Goal: Communication & Community: Answer question/provide support

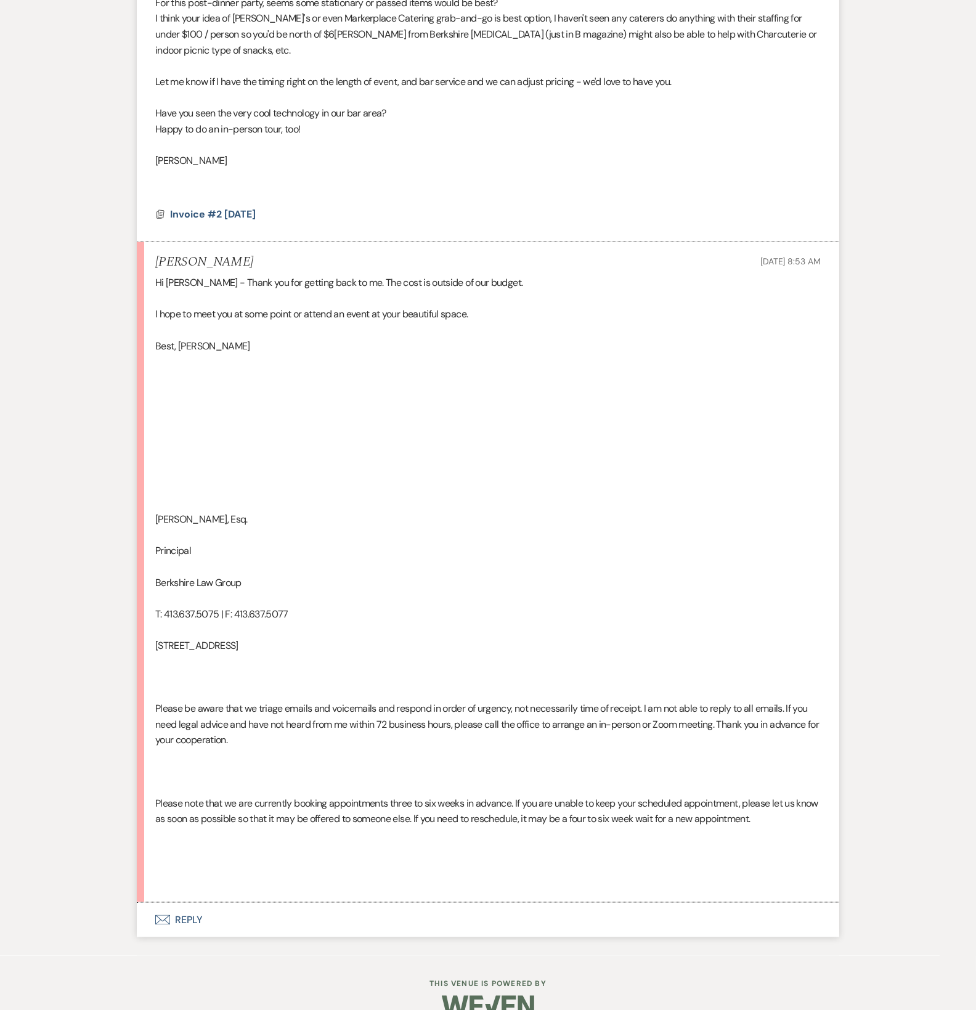
scroll to position [2004, 0]
click at [166, 921] on use "button" at bounding box center [162, 920] width 15 height 10
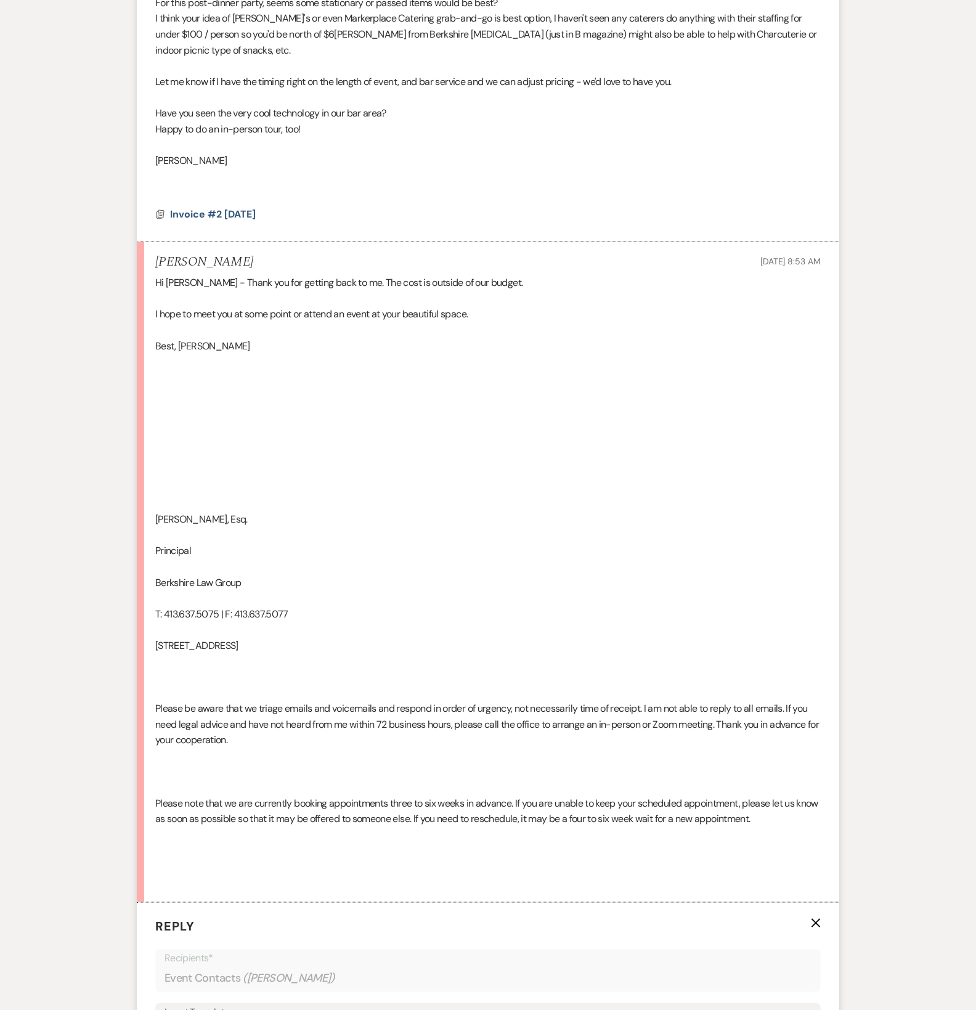
scroll to position [2209, 0]
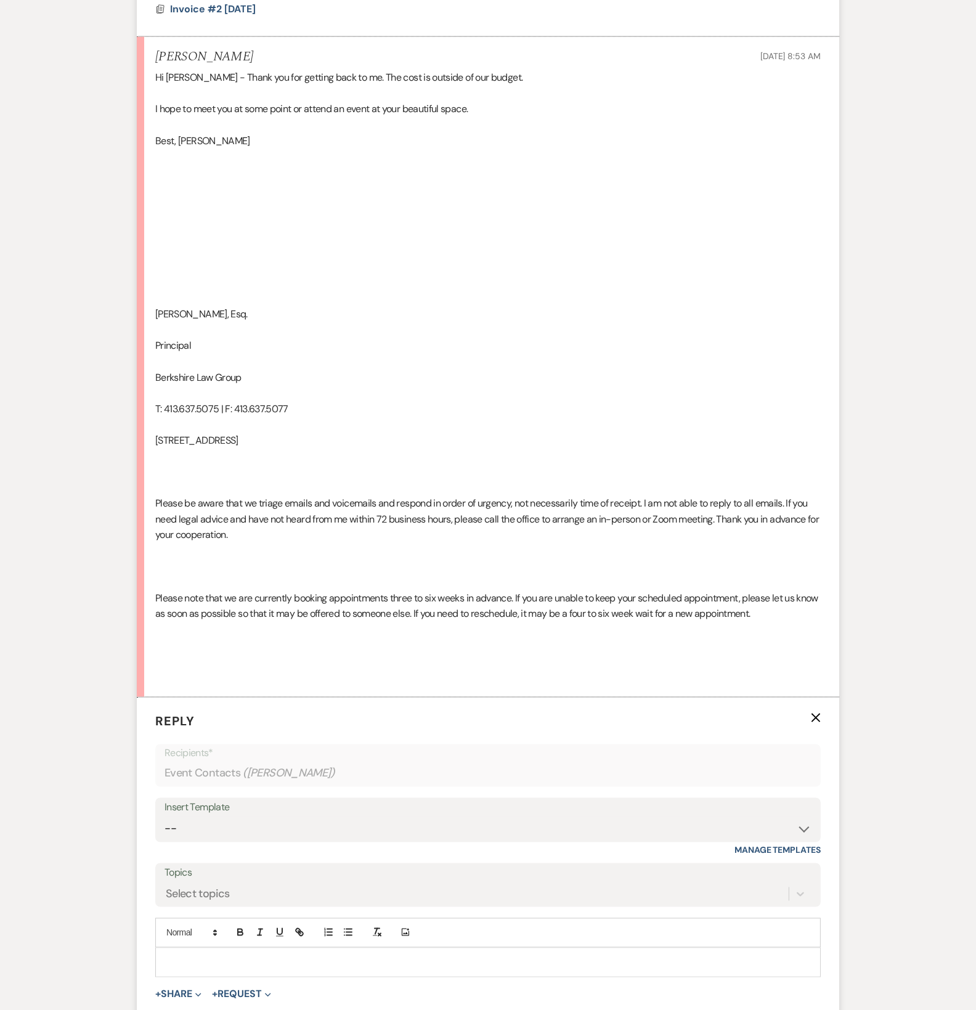
click at [216, 956] on p at bounding box center [488, 963] width 646 height 14
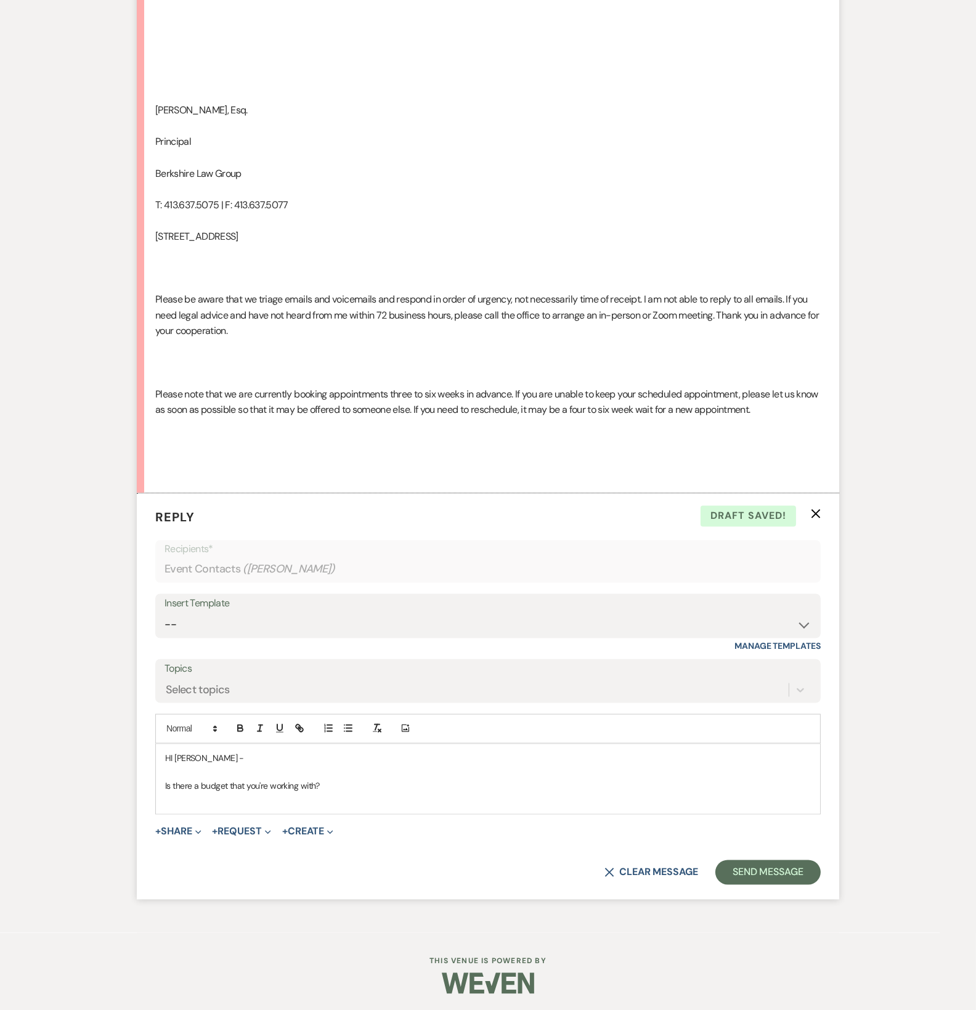
scroll to position [2415, 0]
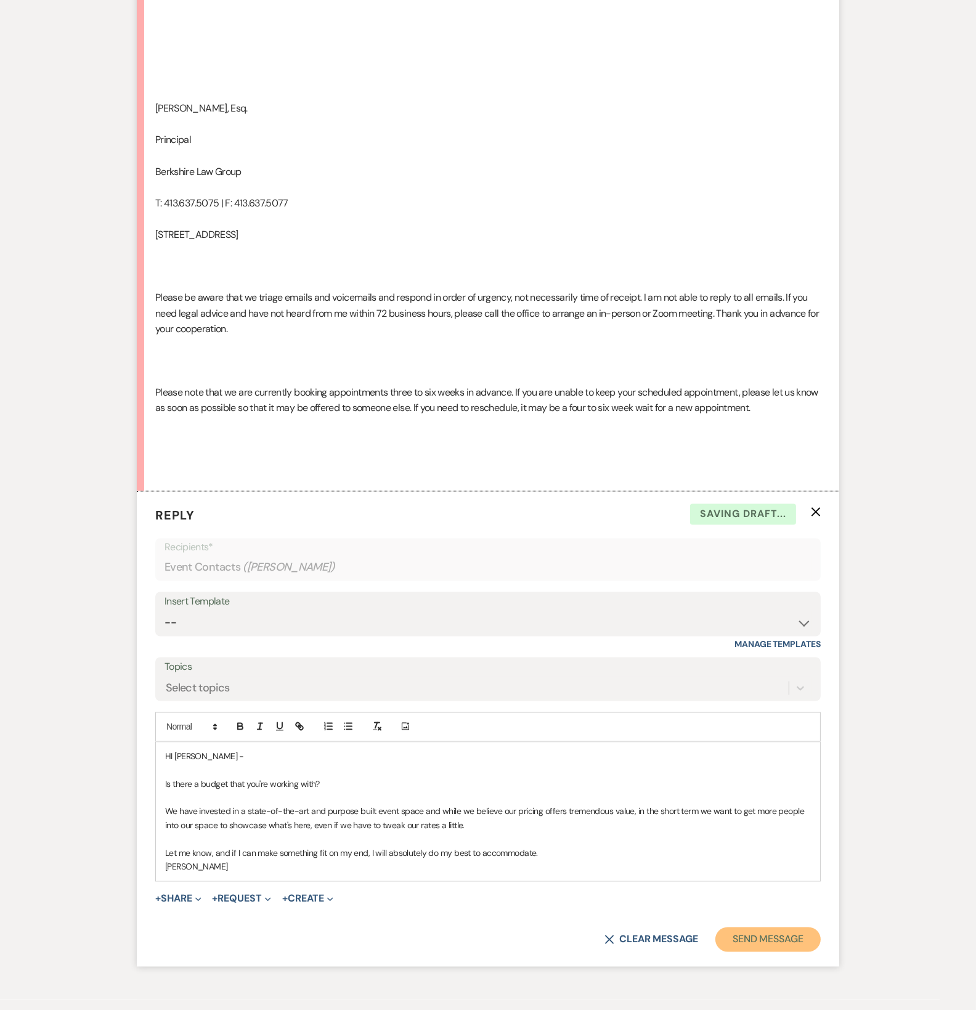
click at [774, 939] on button "Send Message" at bounding box center [768, 940] width 105 height 25
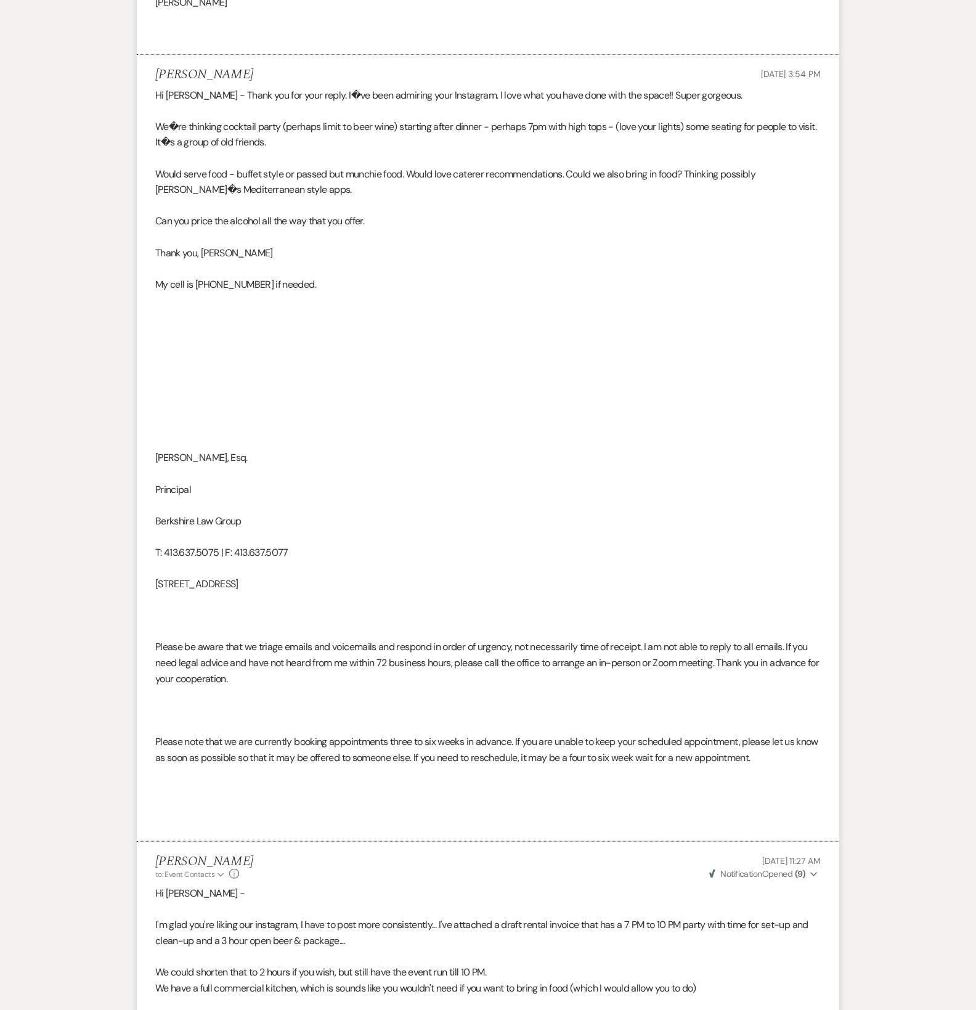
scroll to position [0, 0]
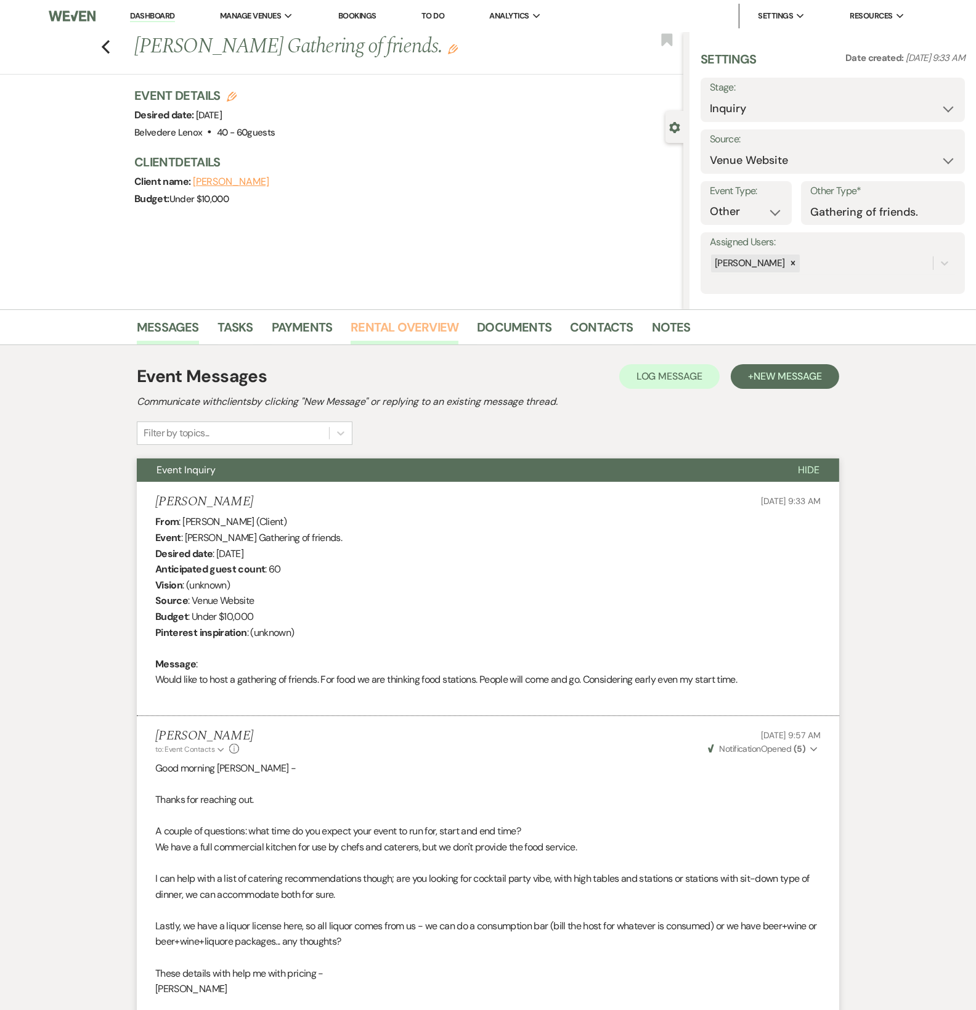
click at [372, 327] on link "Rental Overview" at bounding box center [405, 330] width 108 height 27
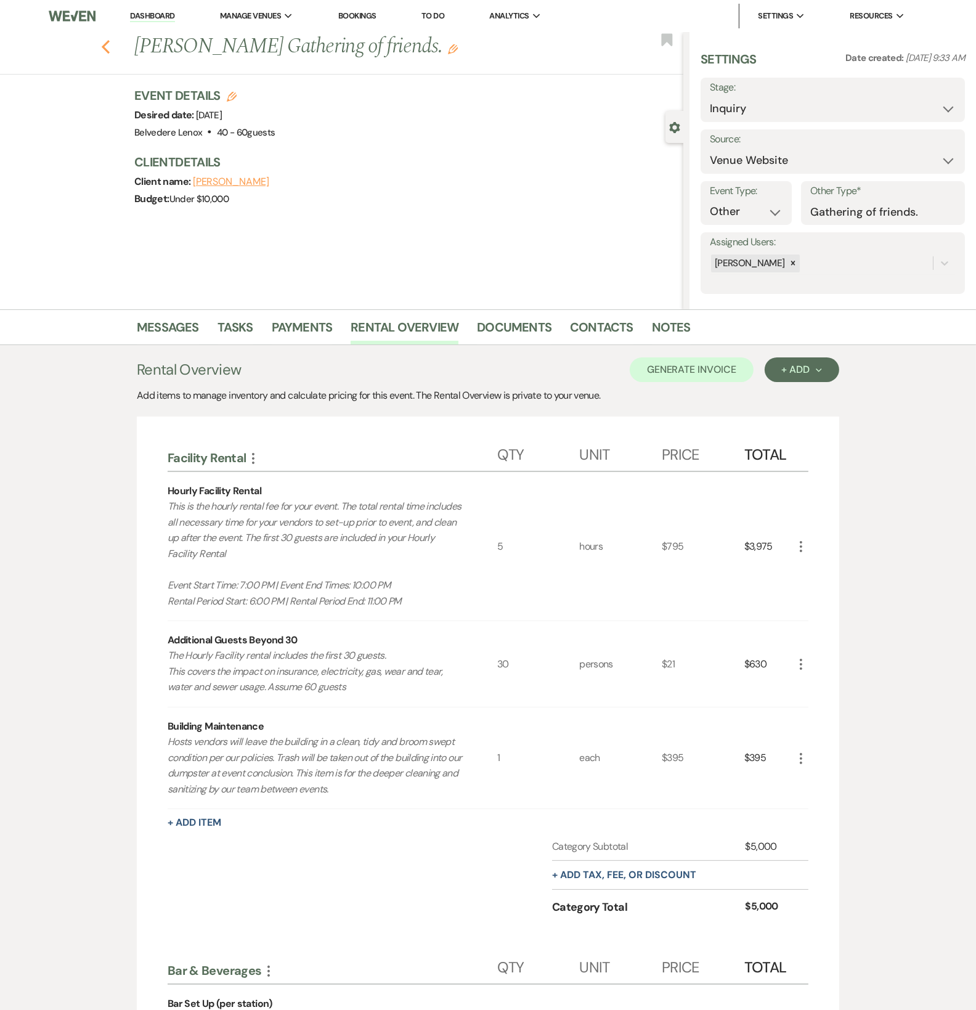
click at [110, 46] on icon "Previous" at bounding box center [105, 46] width 9 height 15
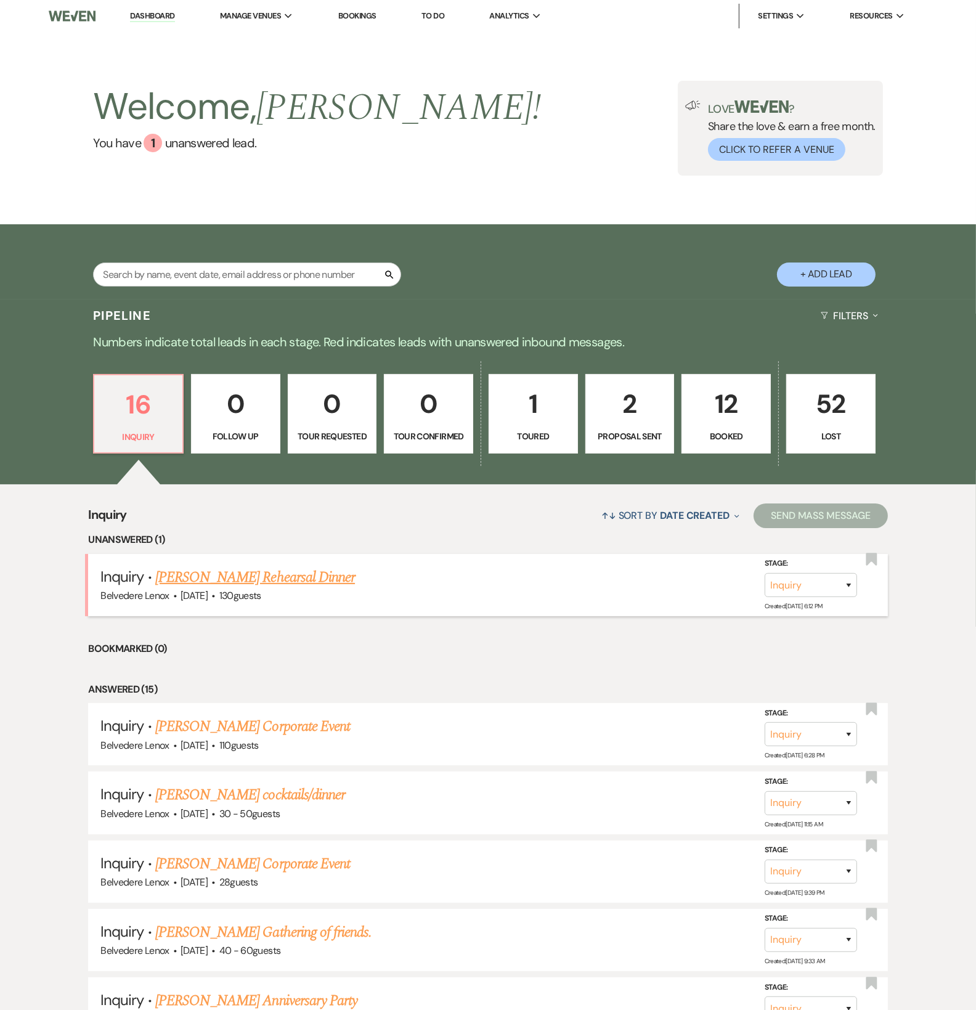
click at [259, 584] on link "[PERSON_NAME] Rehearsal Dinner" at bounding box center [255, 577] width 200 height 22
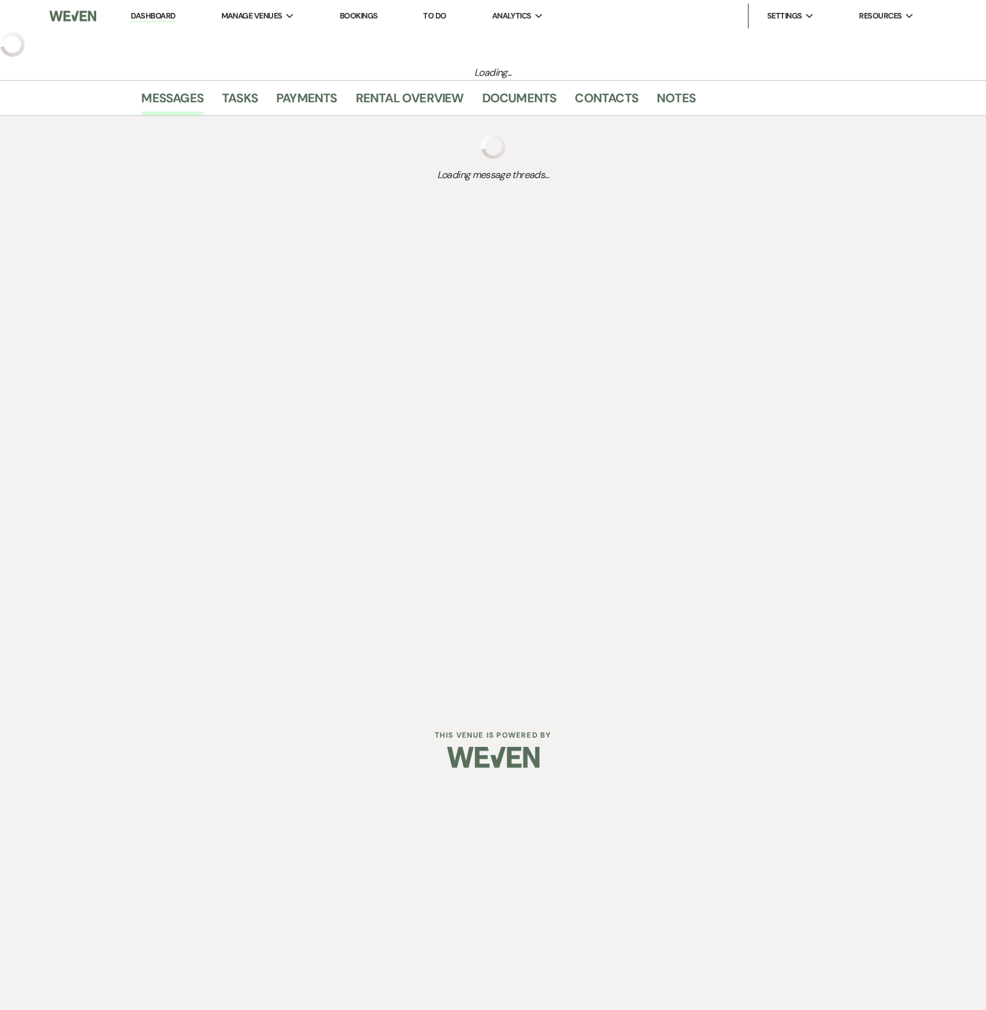
select select "5"
select select "11"
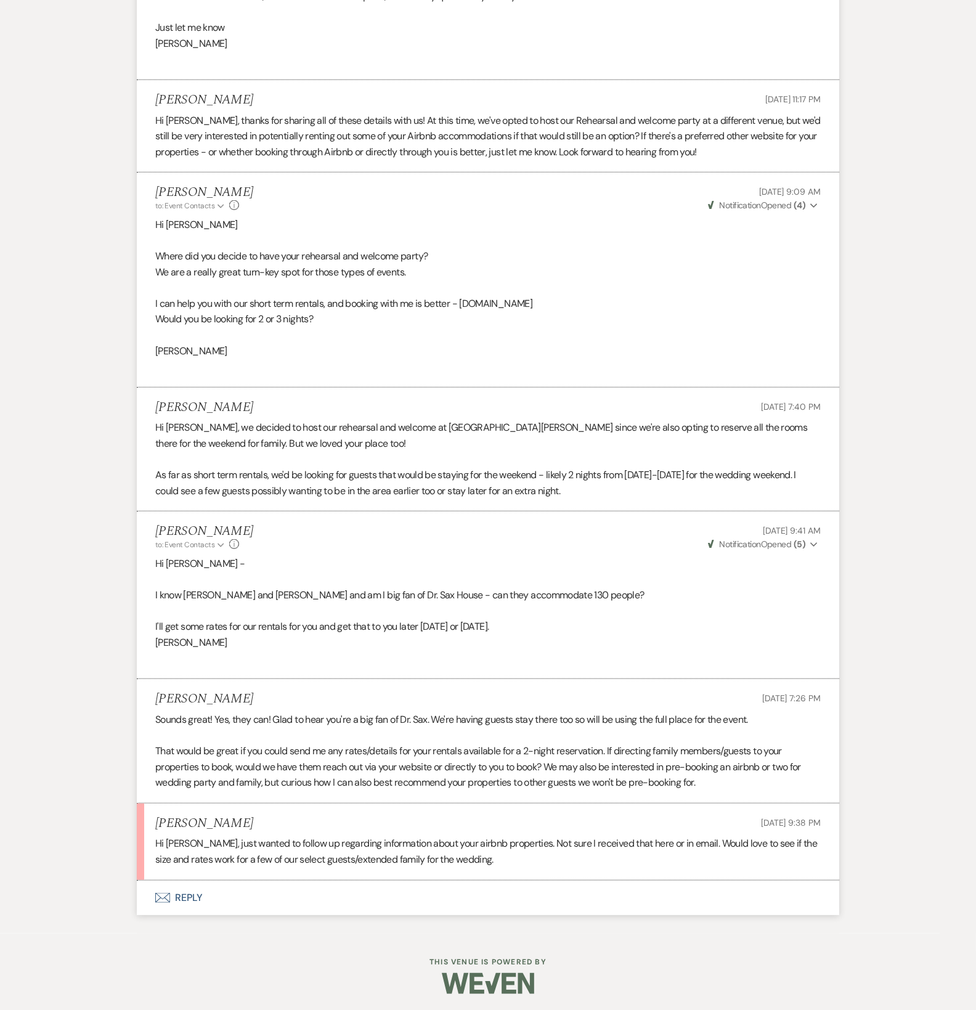
scroll to position [1242, 0]
click at [174, 899] on button "Envelope Reply" at bounding box center [488, 897] width 703 height 35
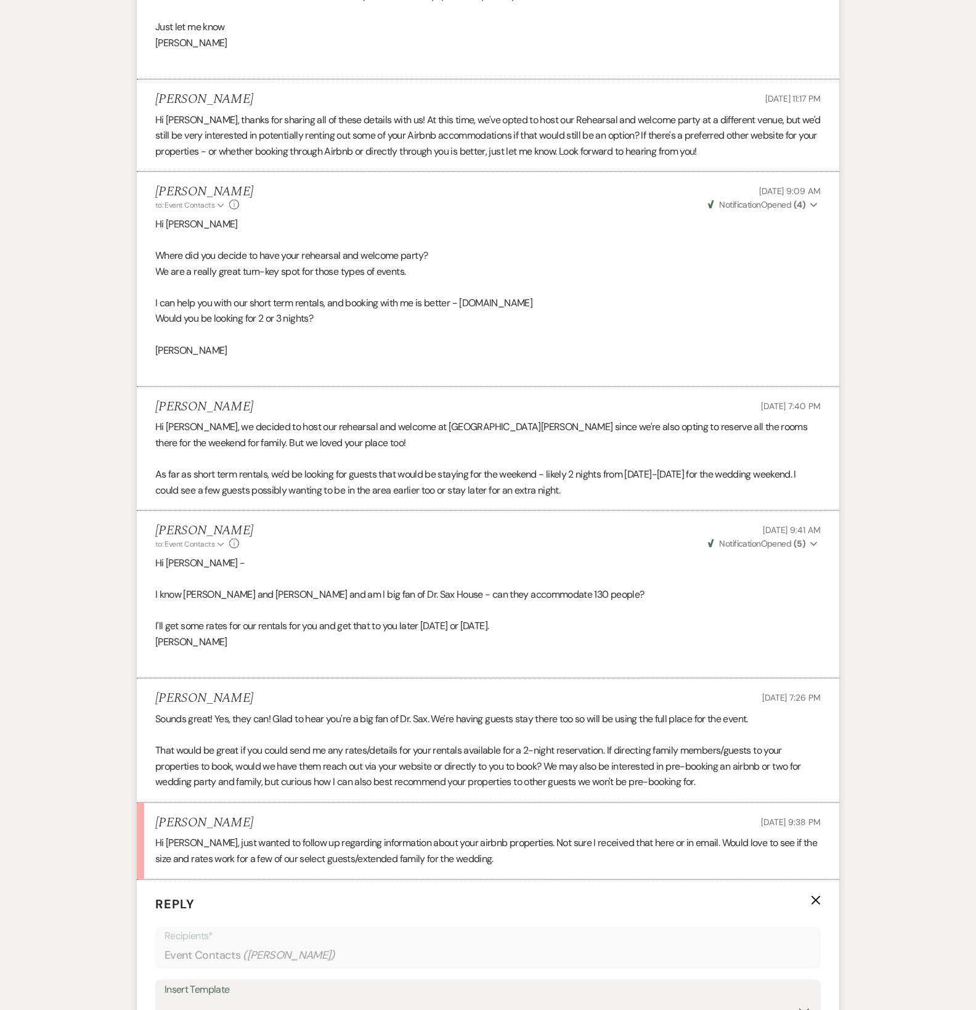
scroll to position [1587, 0]
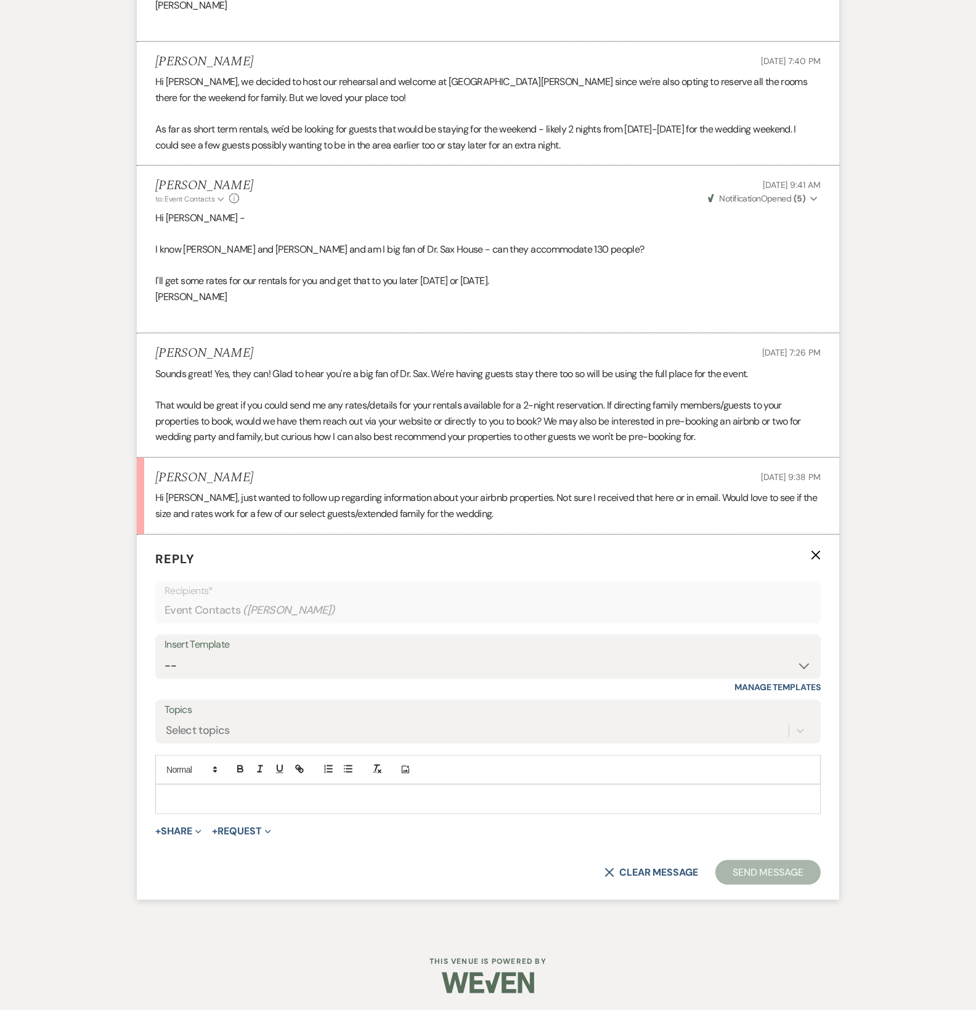
click at [223, 795] on p at bounding box center [488, 800] width 646 height 14
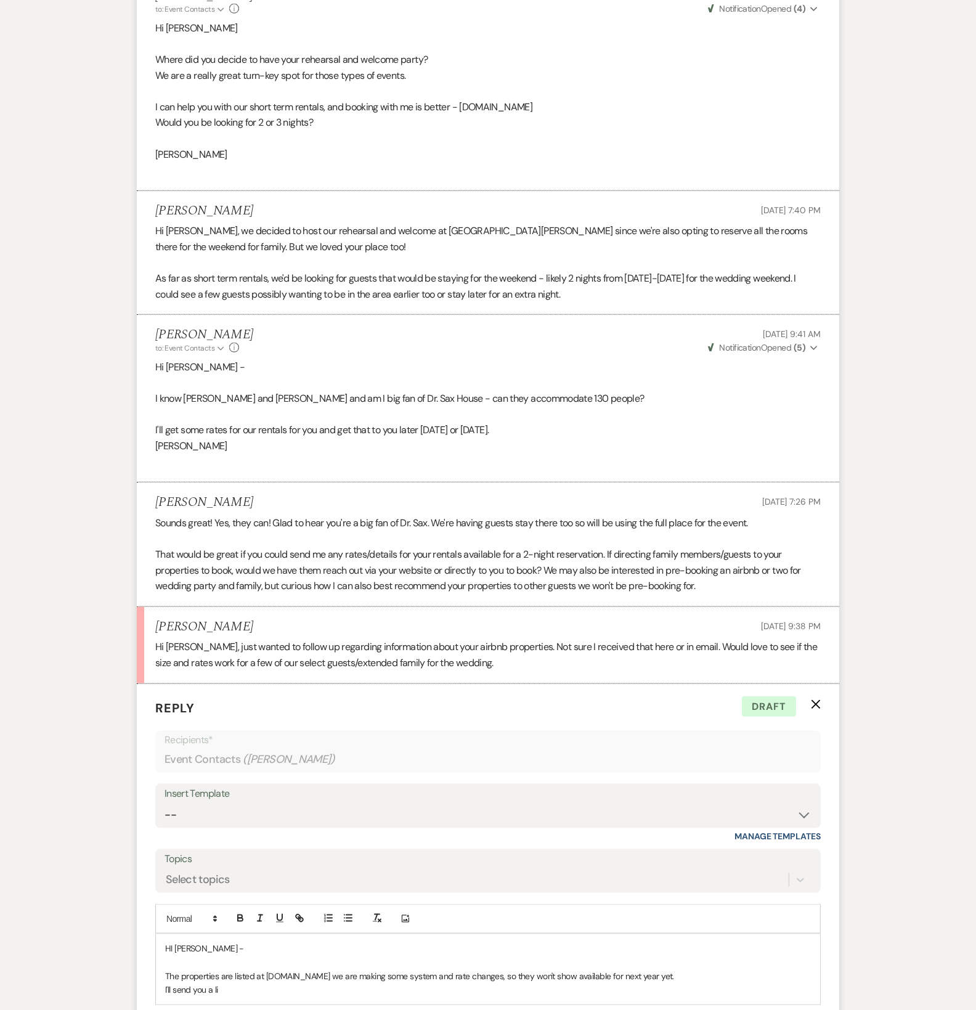
scroll to position [1629, 0]
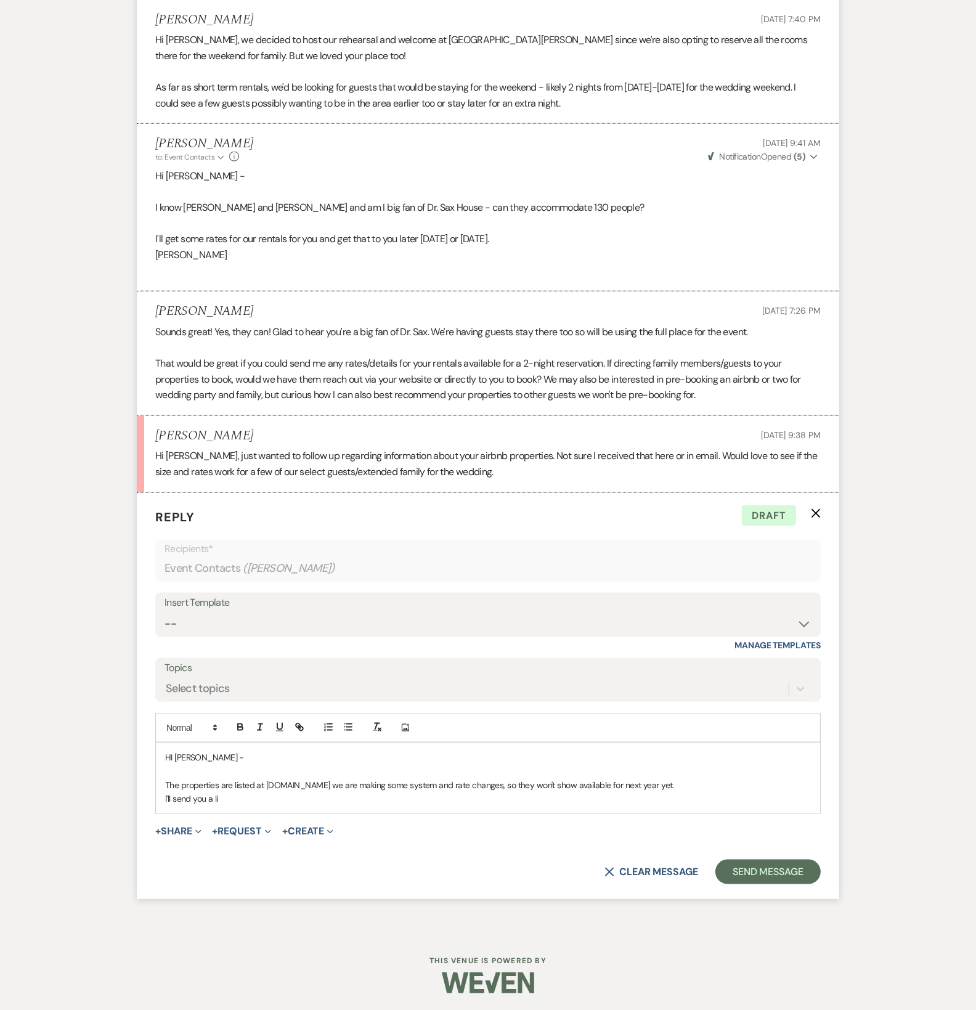
click at [411, 814] on form "Reply X Draft Recipients* Event Contacts ( [PERSON_NAME] ) Insert Template -- W…" at bounding box center [488, 696] width 703 height 406
click at [320, 804] on p "I'll send you a li" at bounding box center [488, 799] width 646 height 14
click at [314, 797] on p "[STREET_ADDRESS] - $" at bounding box center [488, 799] width 646 height 14
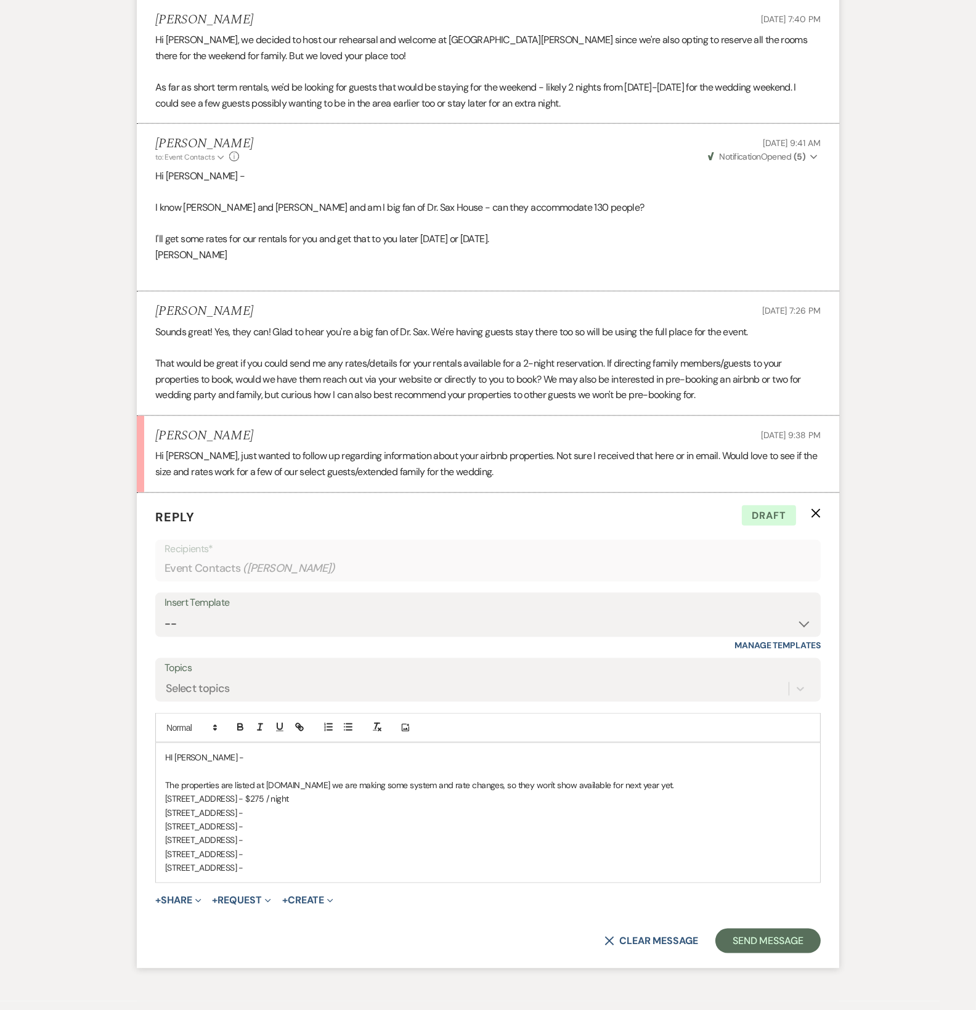
click at [254, 853] on p "[STREET_ADDRESS] -" at bounding box center [488, 855] width 646 height 14
click at [245, 835] on p "[STREET_ADDRESS] -" at bounding box center [488, 840] width 646 height 14
click at [249, 811] on p "[STREET_ADDRESS] -" at bounding box center [488, 813] width 646 height 14
click at [270, 826] on p "[STREET_ADDRESS] -" at bounding box center [488, 827] width 646 height 14
click at [253, 837] on p "[STREET_ADDRESS] -" at bounding box center [488, 840] width 646 height 14
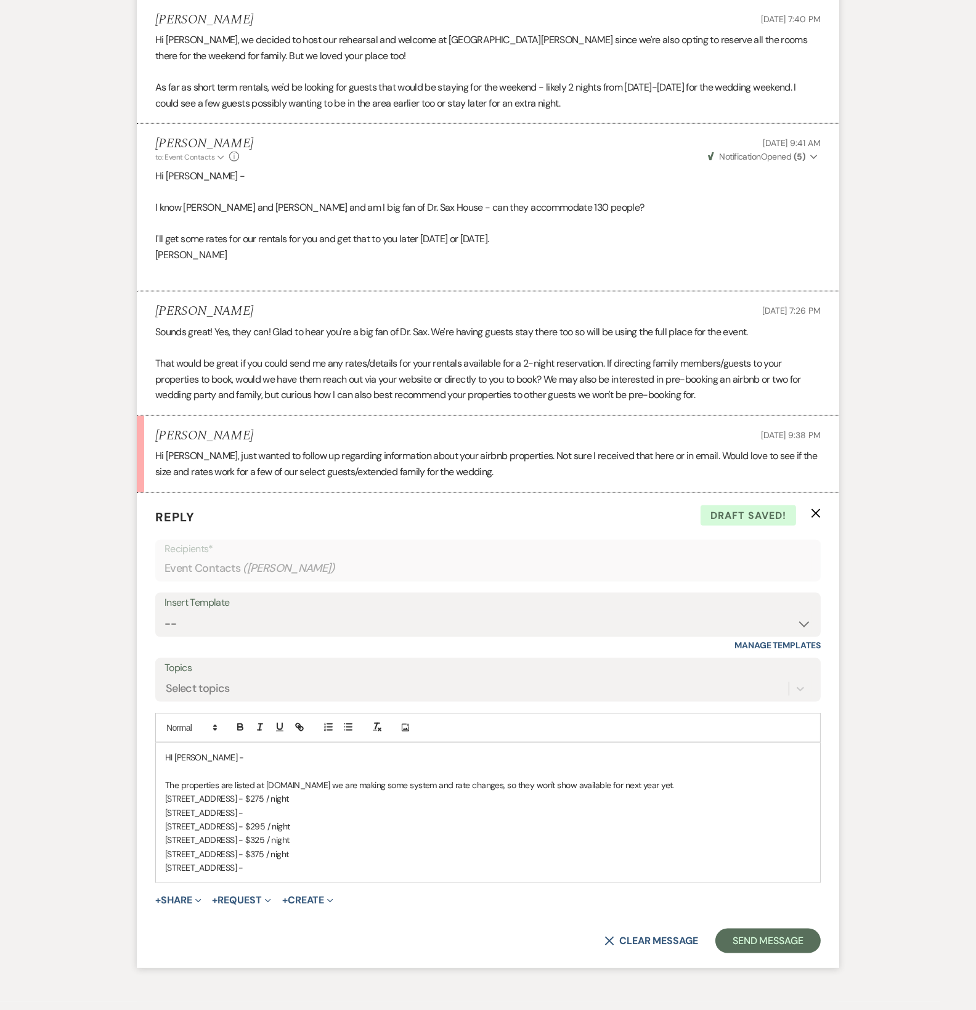
click at [275, 872] on p "[STREET_ADDRESS] -" at bounding box center [488, 868] width 646 height 14
click at [274, 814] on p "[STREET_ADDRESS] -" at bounding box center [488, 813] width 646 height 14
click at [271, 815] on p "[STREET_ADDRESS] -" at bounding box center [488, 813] width 646 height 14
click at [345, 868] on p "[STREET_ADDRESS] - $295 / night" at bounding box center [488, 868] width 646 height 14
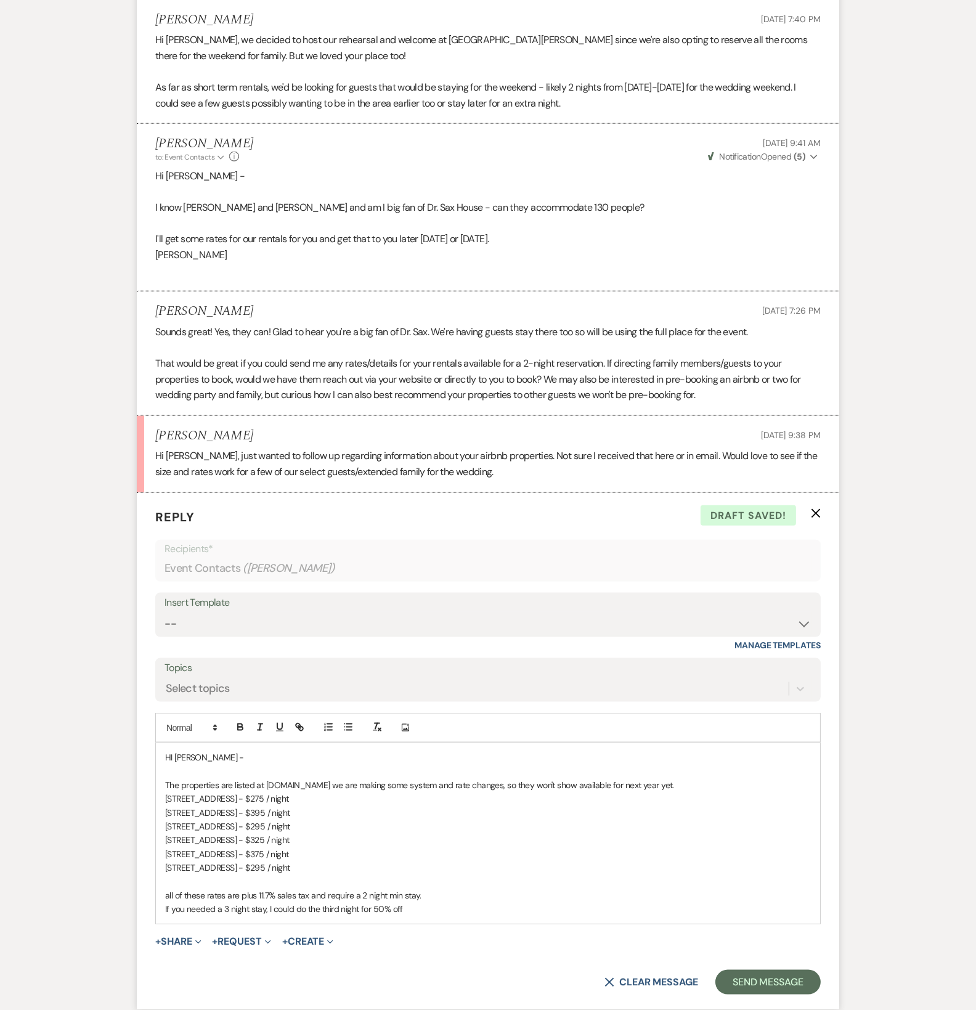
click at [165, 799] on p "[STREET_ADDRESS] - $275 / night" at bounding box center [488, 799] width 646 height 14
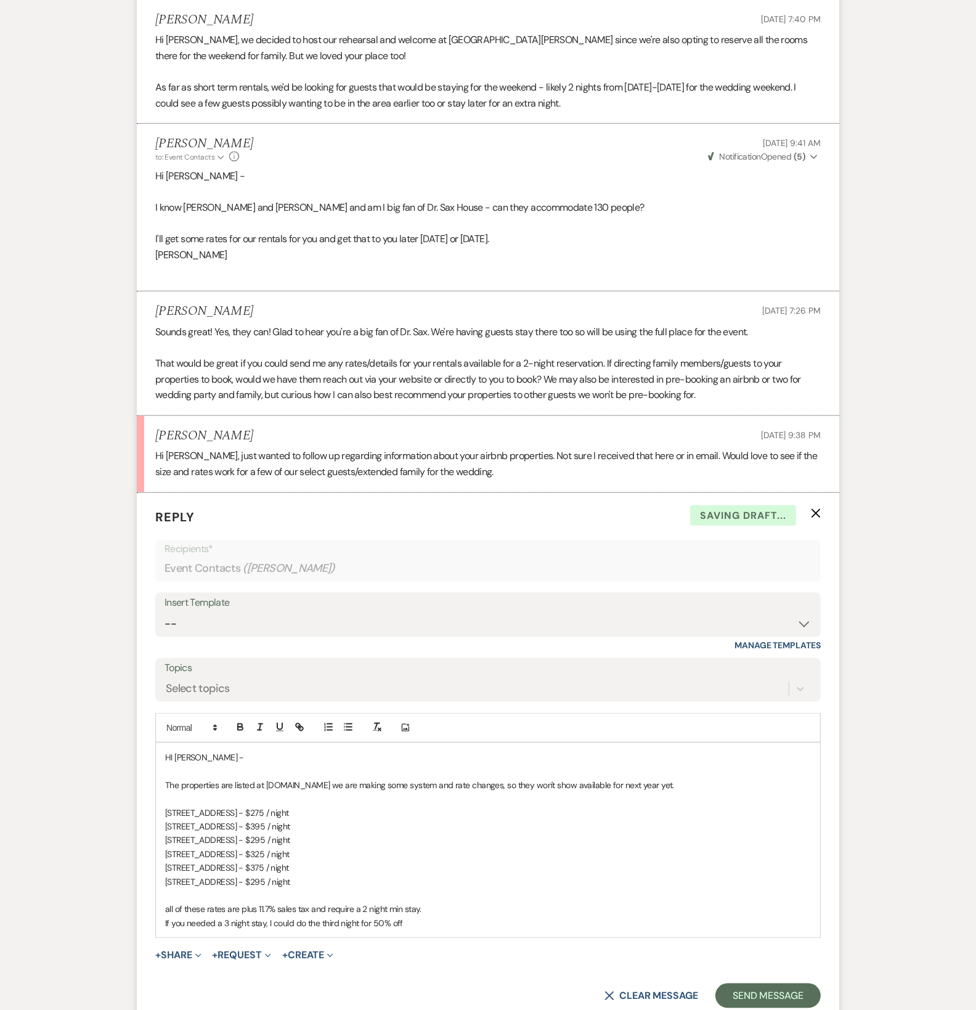
click at [487, 926] on p "If you needed a 3 night stay, I could do the third night for 50% off" at bounding box center [488, 924] width 646 height 14
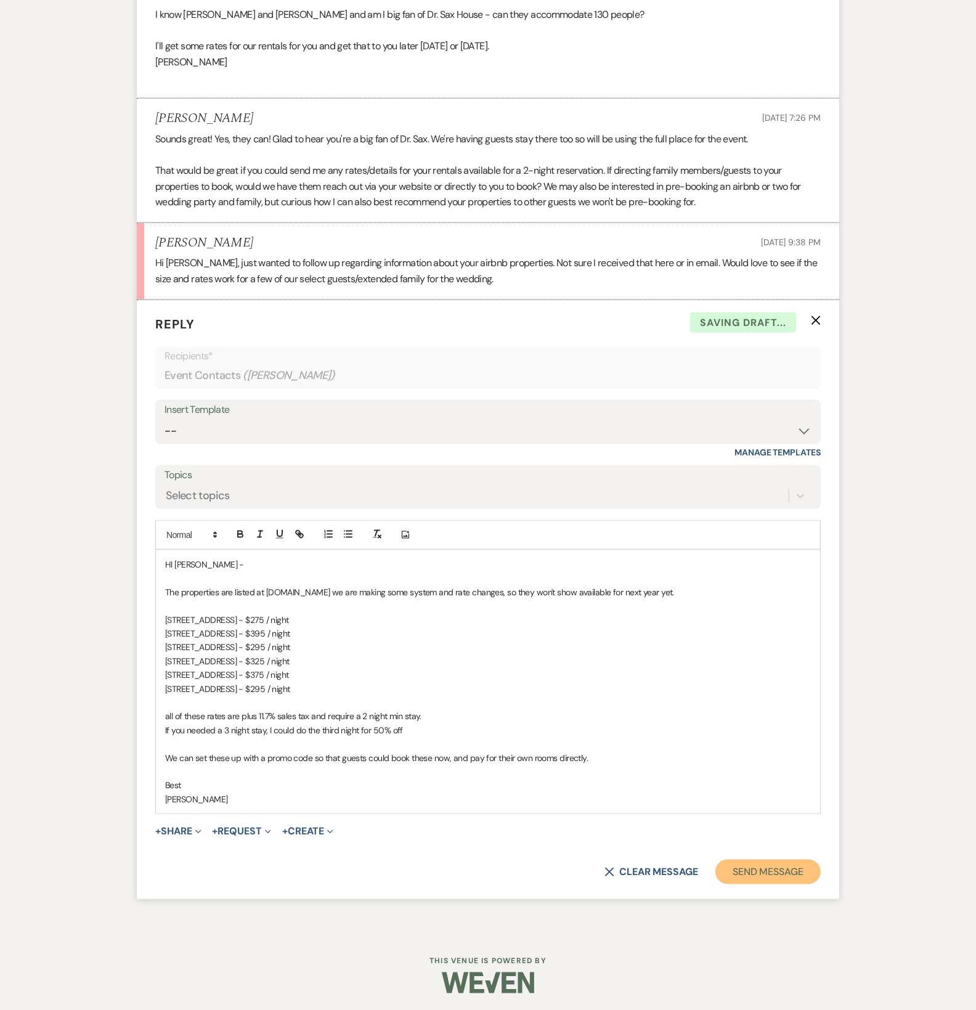
click at [754, 872] on button "Send Message" at bounding box center [768, 872] width 105 height 25
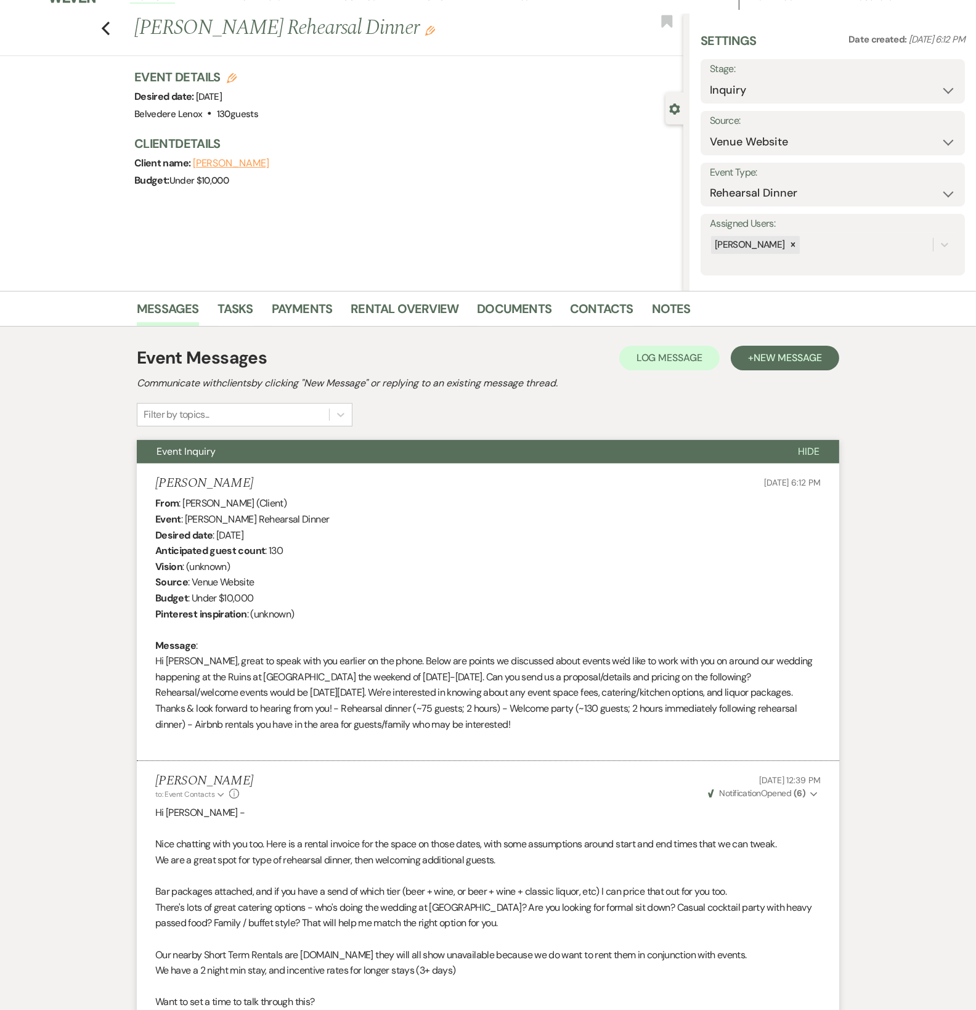
scroll to position [0, 0]
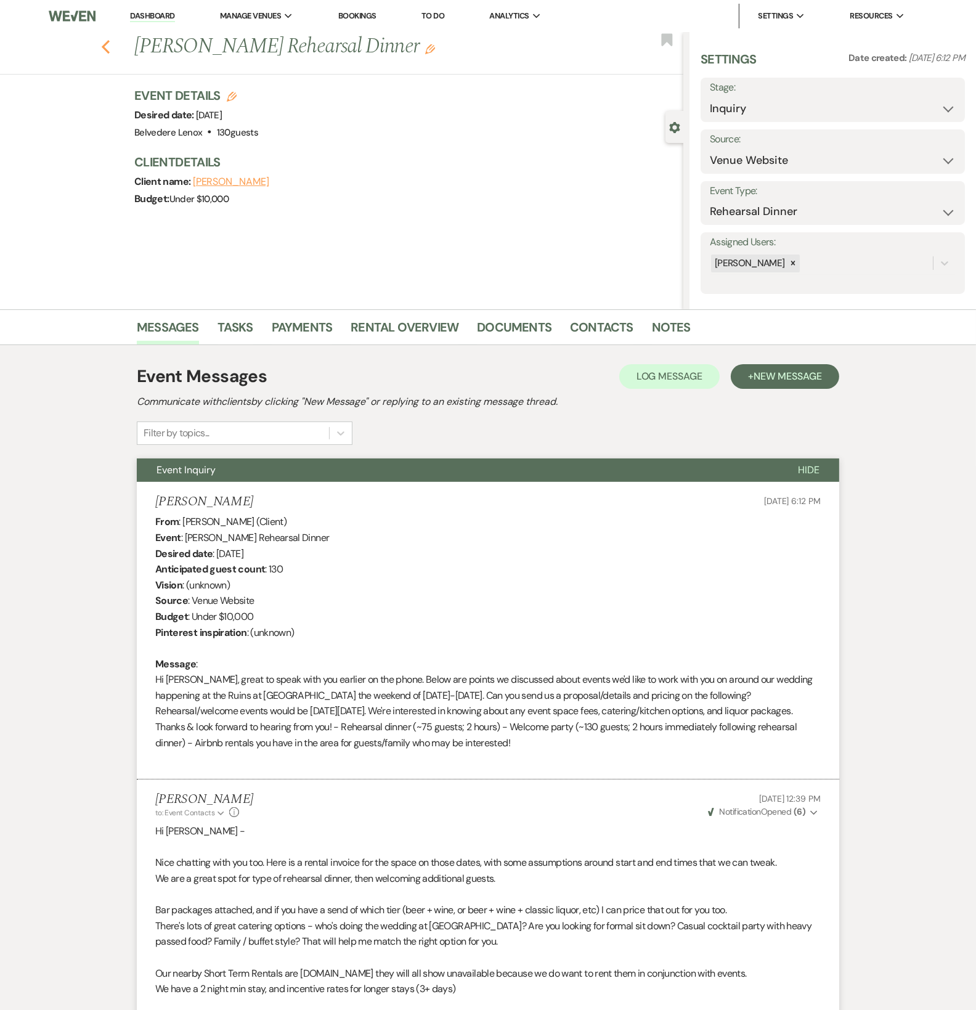
click at [110, 51] on use "button" at bounding box center [106, 47] width 8 height 14
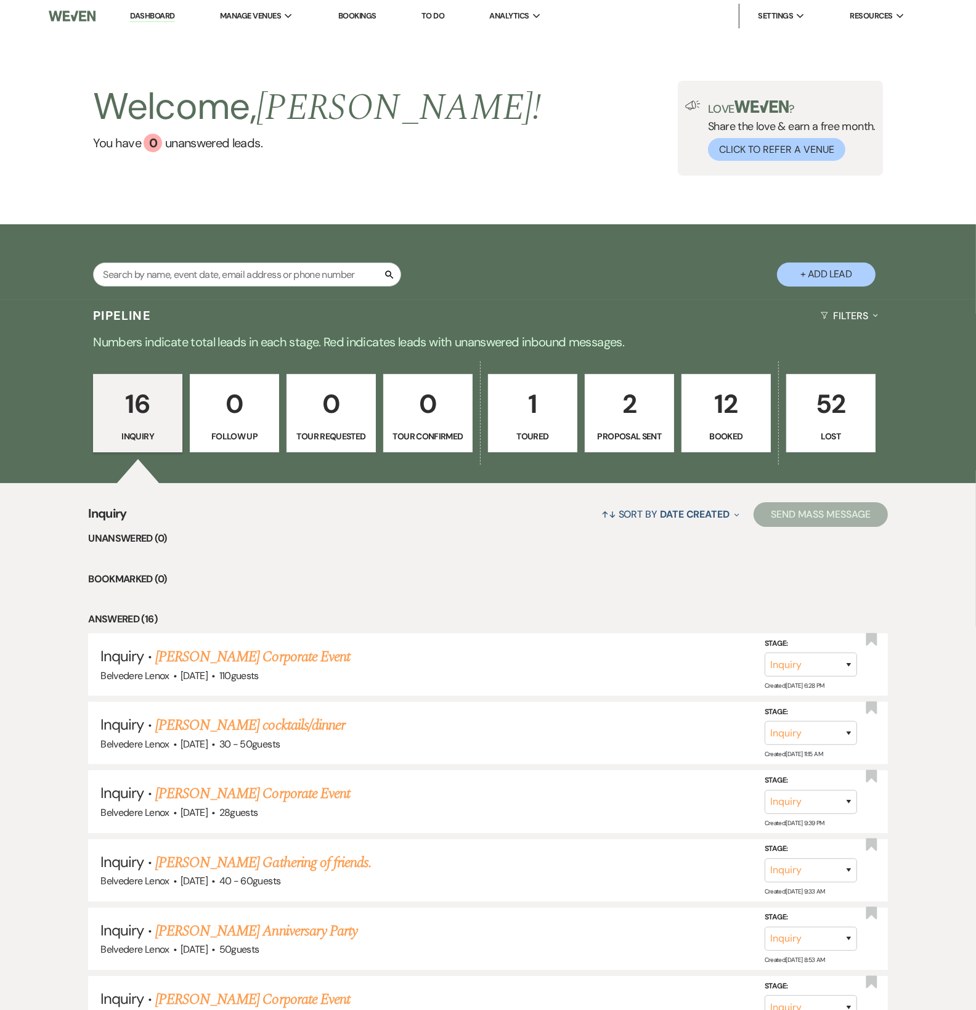
click at [663, 425] on p "2" at bounding box center [629, 403] width 73 height 41
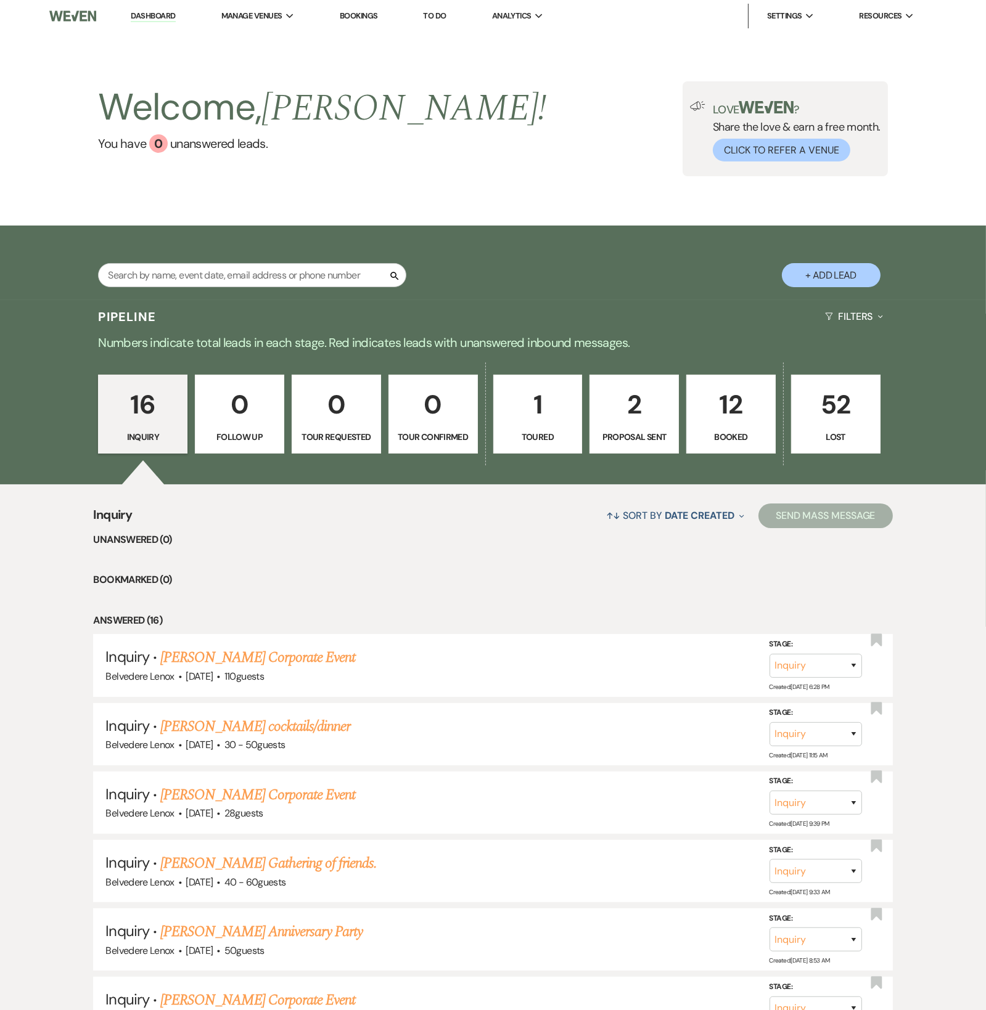
select select "6"
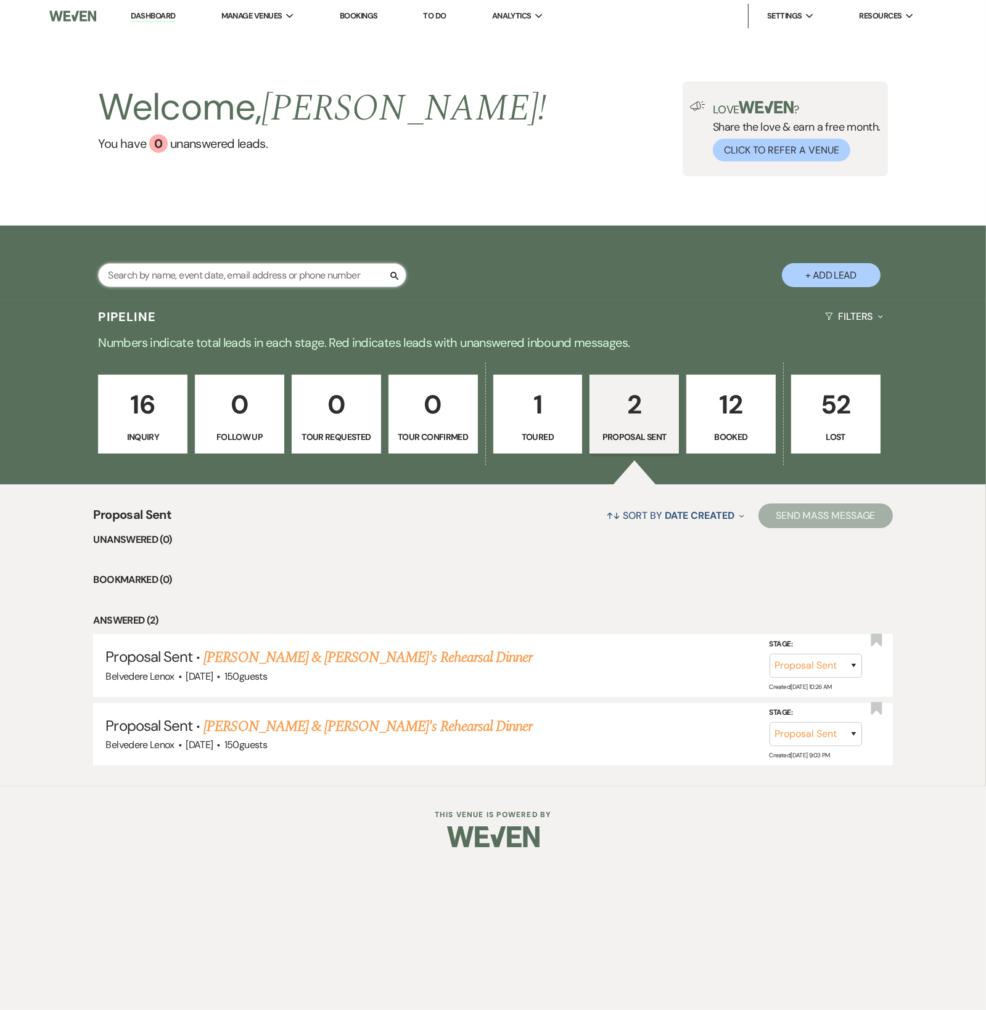
click at [144, 280] on input "text" at bounding box center [252, 275] width 308 height 24
type input "[PERSON_NAME]"
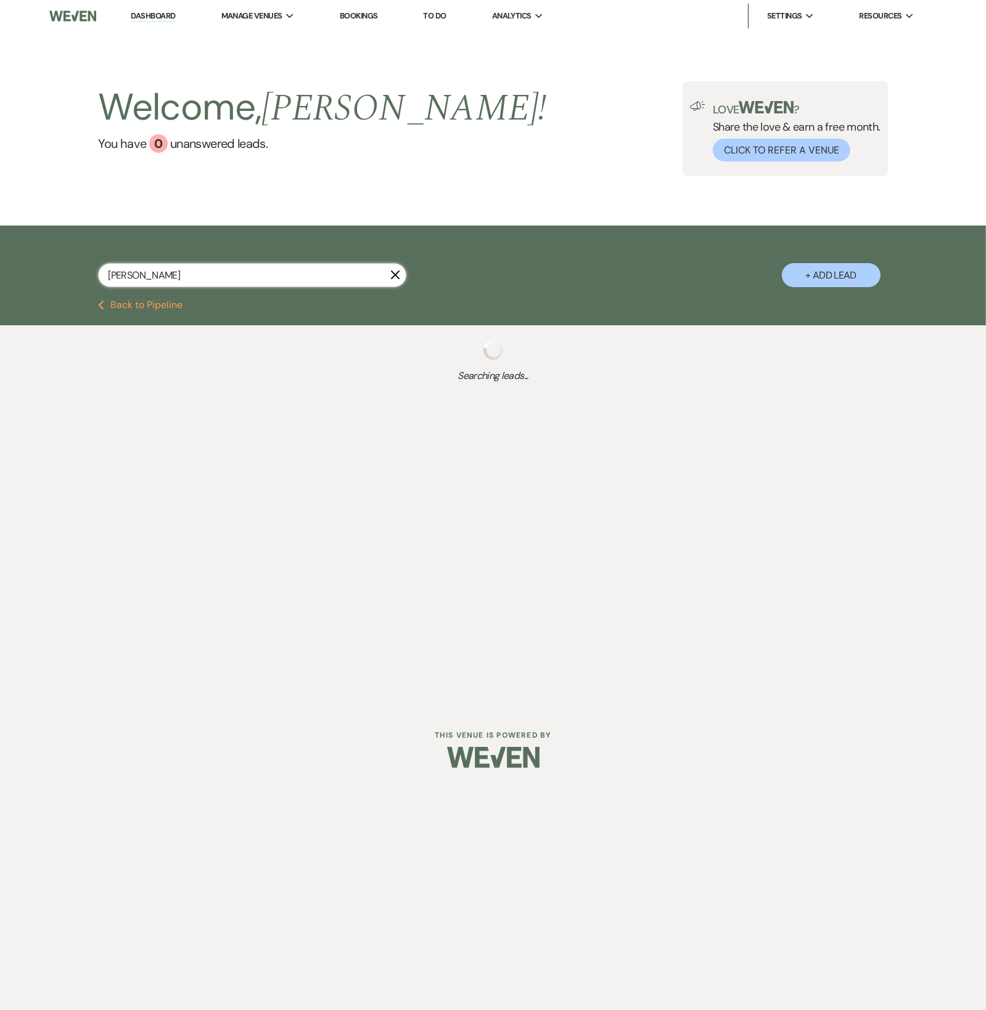
select select "5"
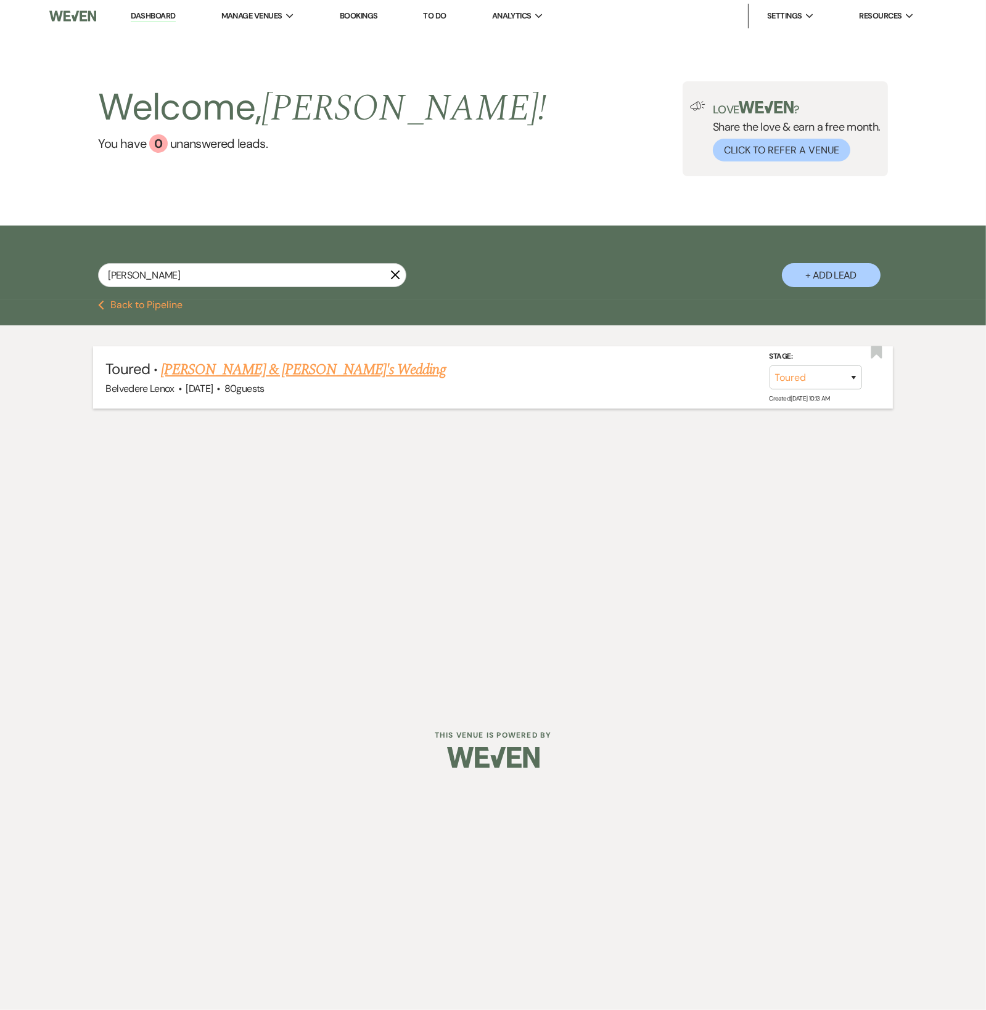
click at [299, 381] on link "[PERSON_NAME] & [PERSON_NAME]'s Wedding" at bounding box center [303, 370] width 285 height 22
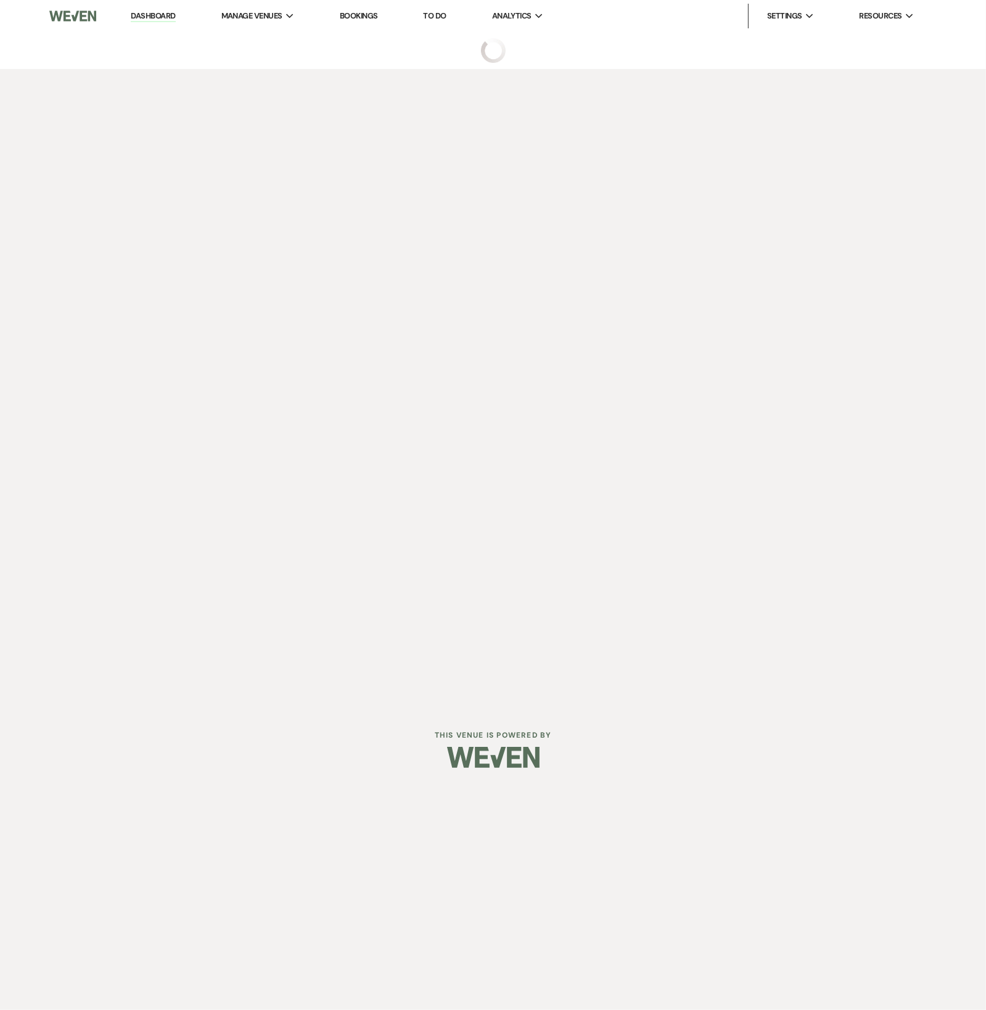
select select "5"
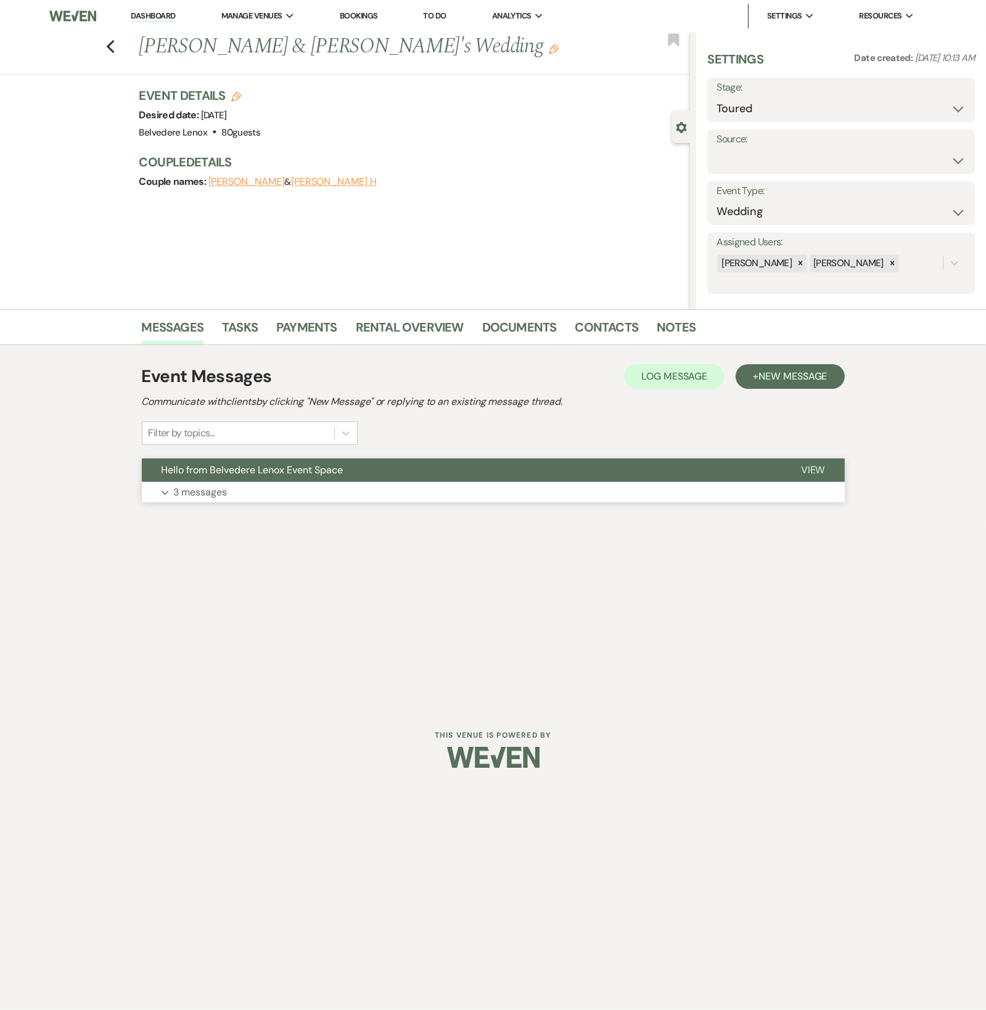
click at [188, 495] on p "3 messages" at bounding box center [201, 492] width 54 height 16
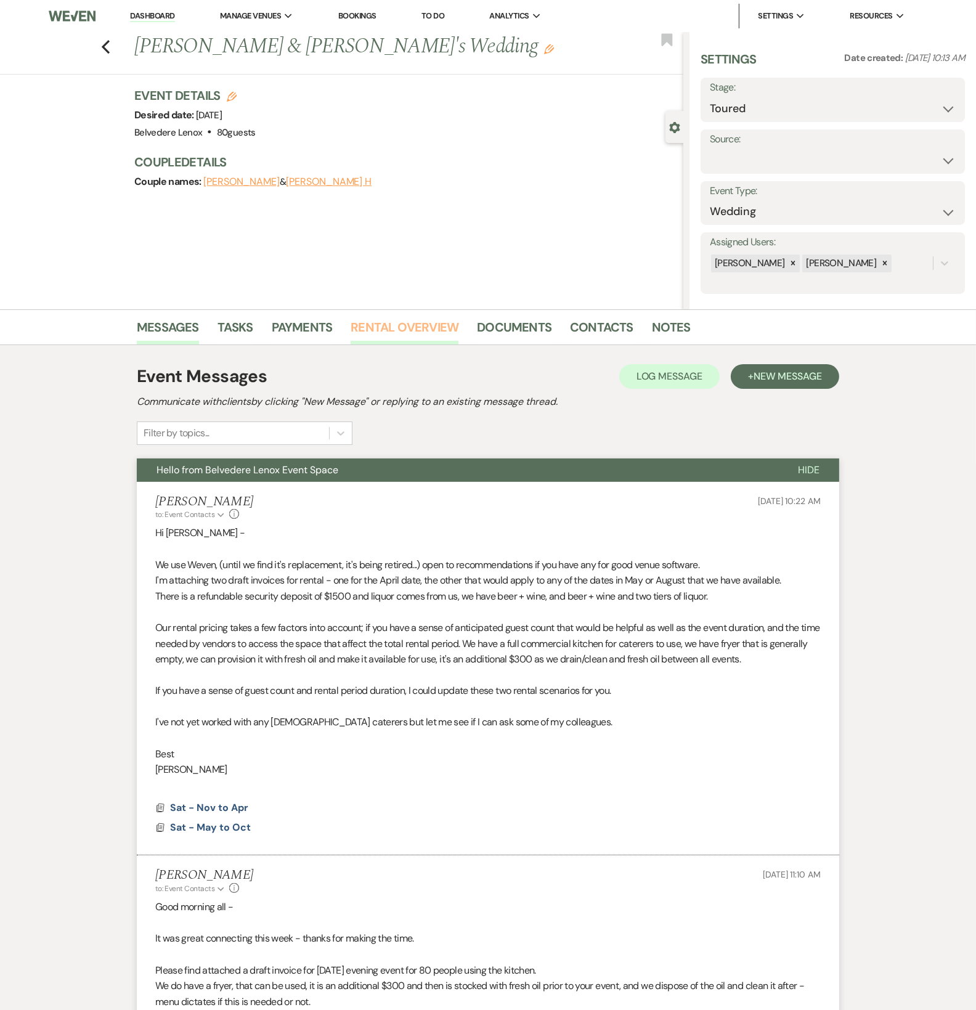
click at [413, 327] on link "Rental Overview" at bounding box center [405, 330] width 108 height 27
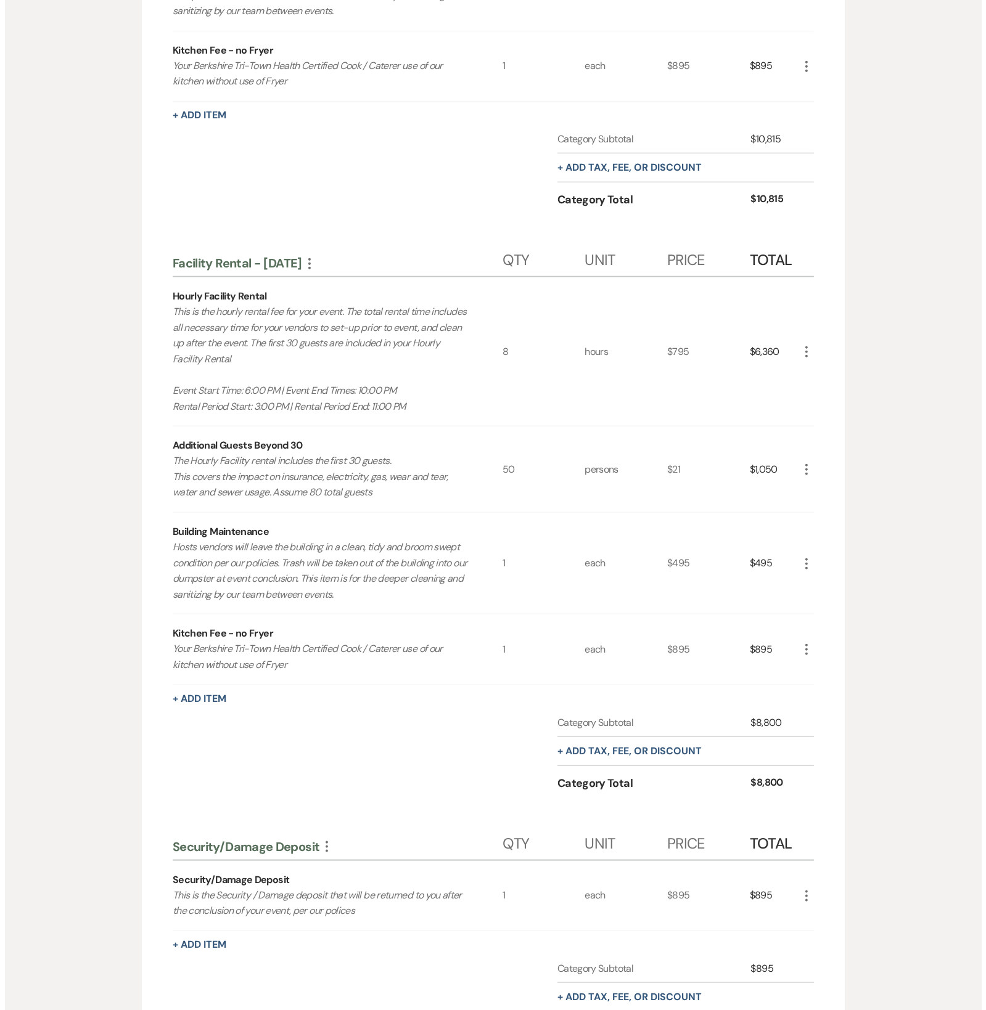
scroll to position [1349, 0]
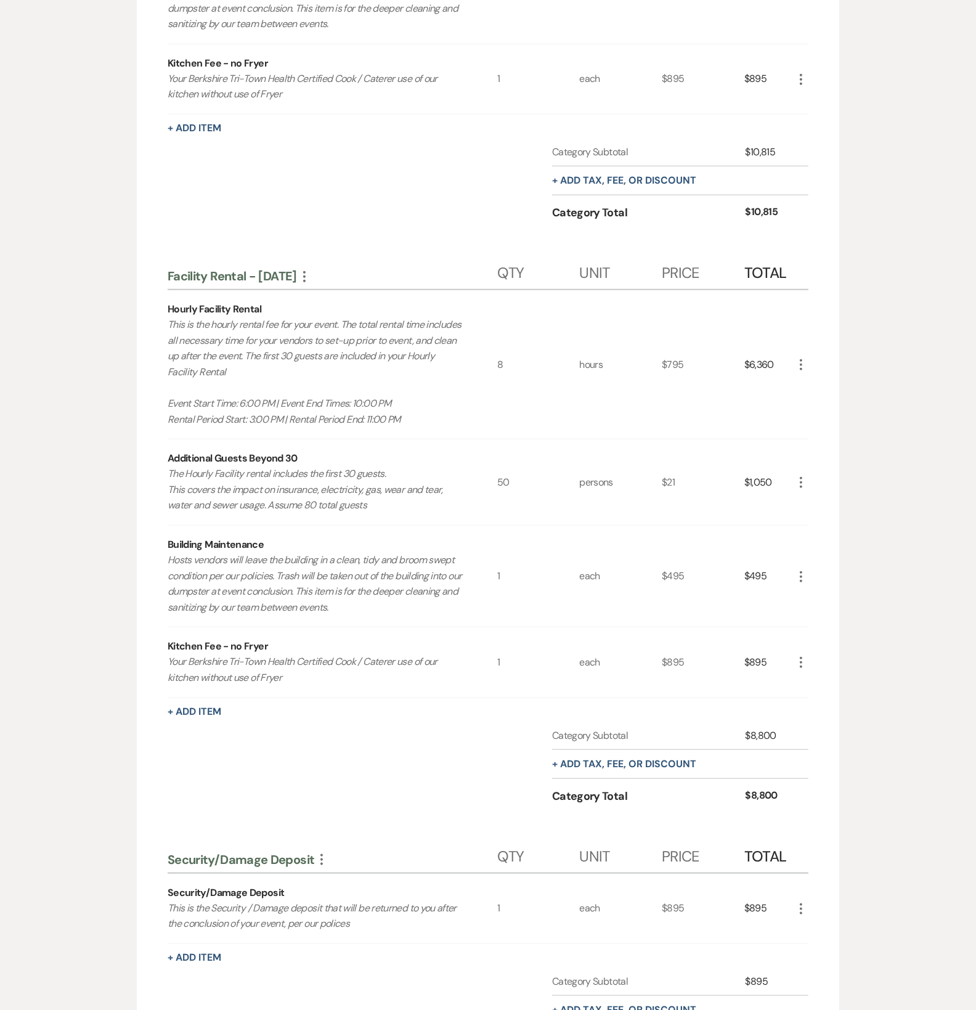
click at [799, 360] on icon "More" at bounding box center [801, 364] width 15 height 15
click at [823, 382] on button "Pencil Edit" at bounding box center [826, 389] width 64 height 20
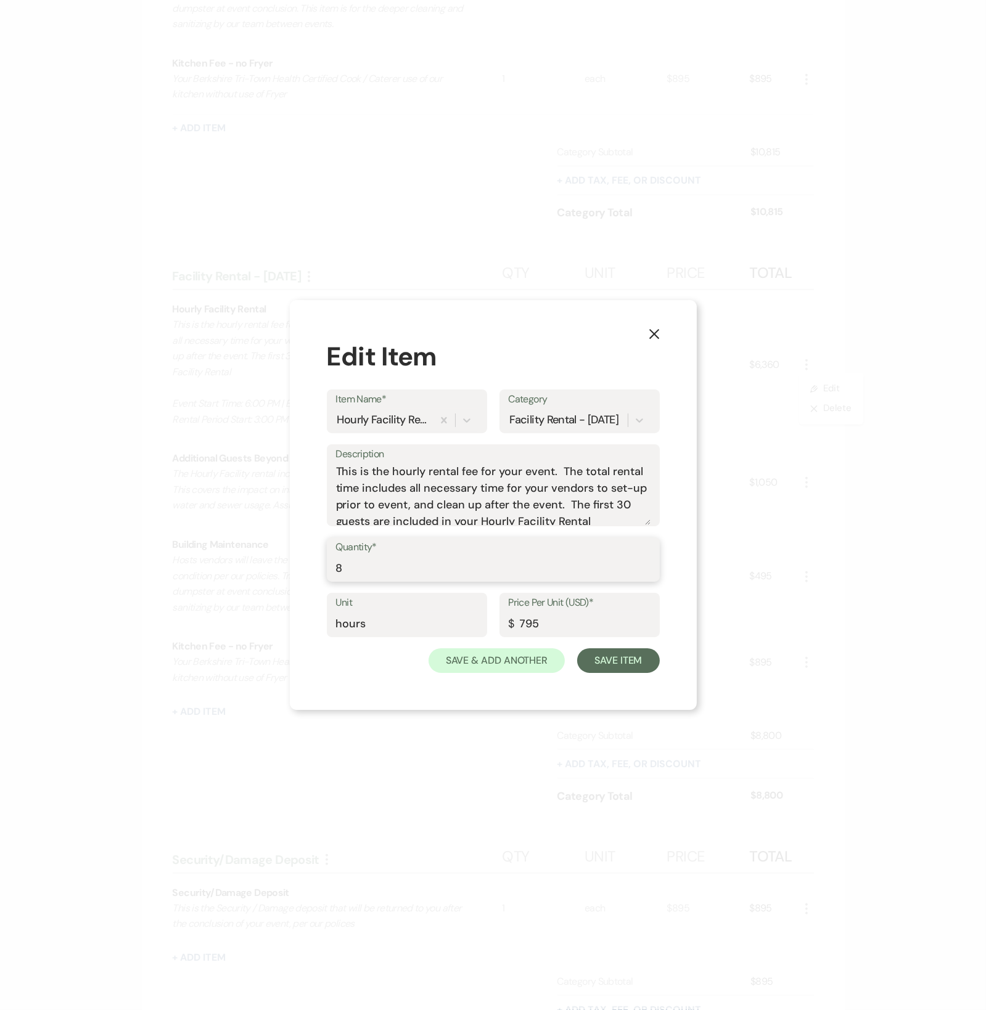
drag, startPoint x: 354, startPoint y: 566, endPoint x: 324, endPoint y: 570, distance: 30.4
click at [345, 567] on input "8" at bounding box center [493, 569] width 314 height 24
click at [321, 570] on div "X Edit Item Item Name* Hourly Facility Rental Category Facility Rental - [DATE]…" at bounding box center [493, 505] width 407 height 410
click at [339, 574] on input "8" at bounding box center [493, 569] width 314 height 24
drag, startPoint x: 340, startPoint y: 574, endPoint x: 332, endPoint y: 573, distance: 8.1
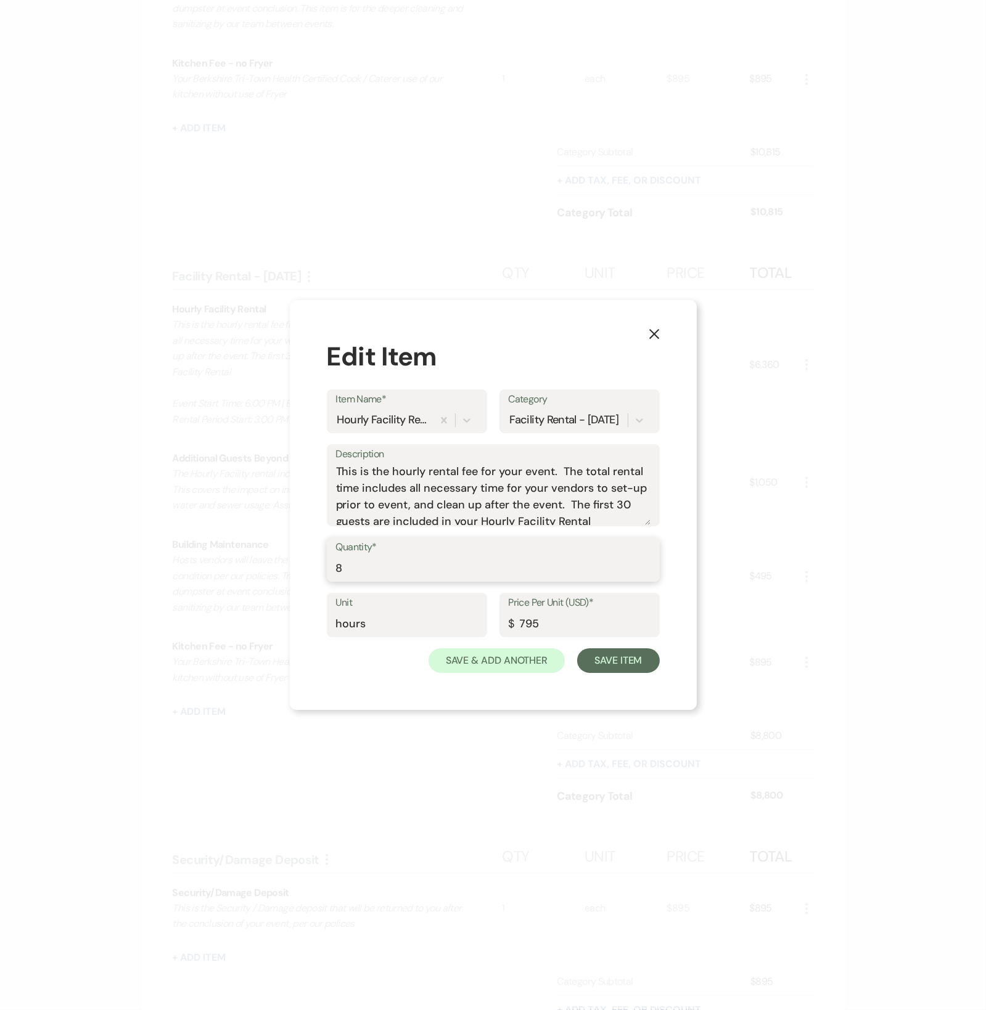
click at [332, 573] on div "Quantity* 8" at bounding box center [493, 559] width 333 height 44
click at [346, 566] on input "8" at bounding box center [493, 569] width 314 height 24
type input "7"
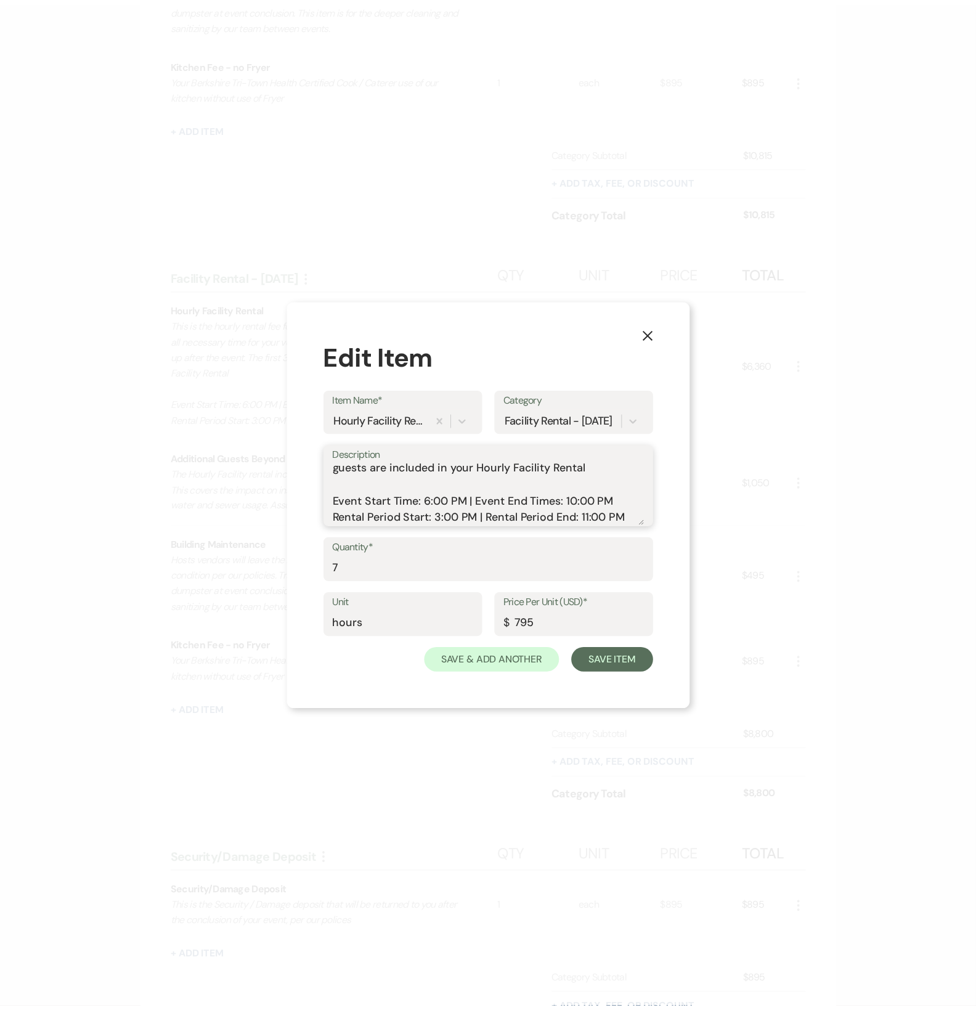
scroll to position [55, 0]
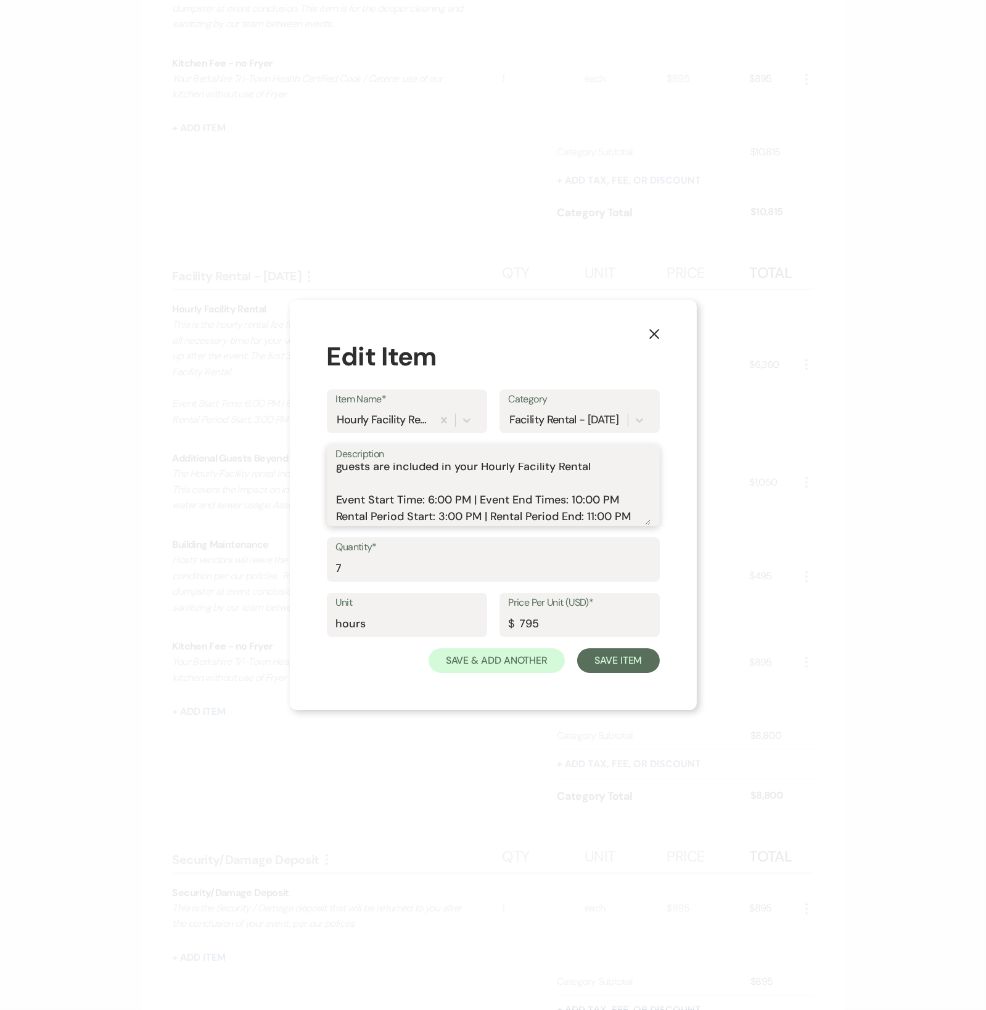
click at [444, 514] on textarea "This is the hourly rental fee for your event. The total rental time includes al…" at bounding box center [493, 495] width 314 height 62
type textarea "This is the hourly rental fee for your event. The total rental time includes al…"
click at [599, 662] on button "Save Item" at bounding box center [618, 660] width 82 height 25
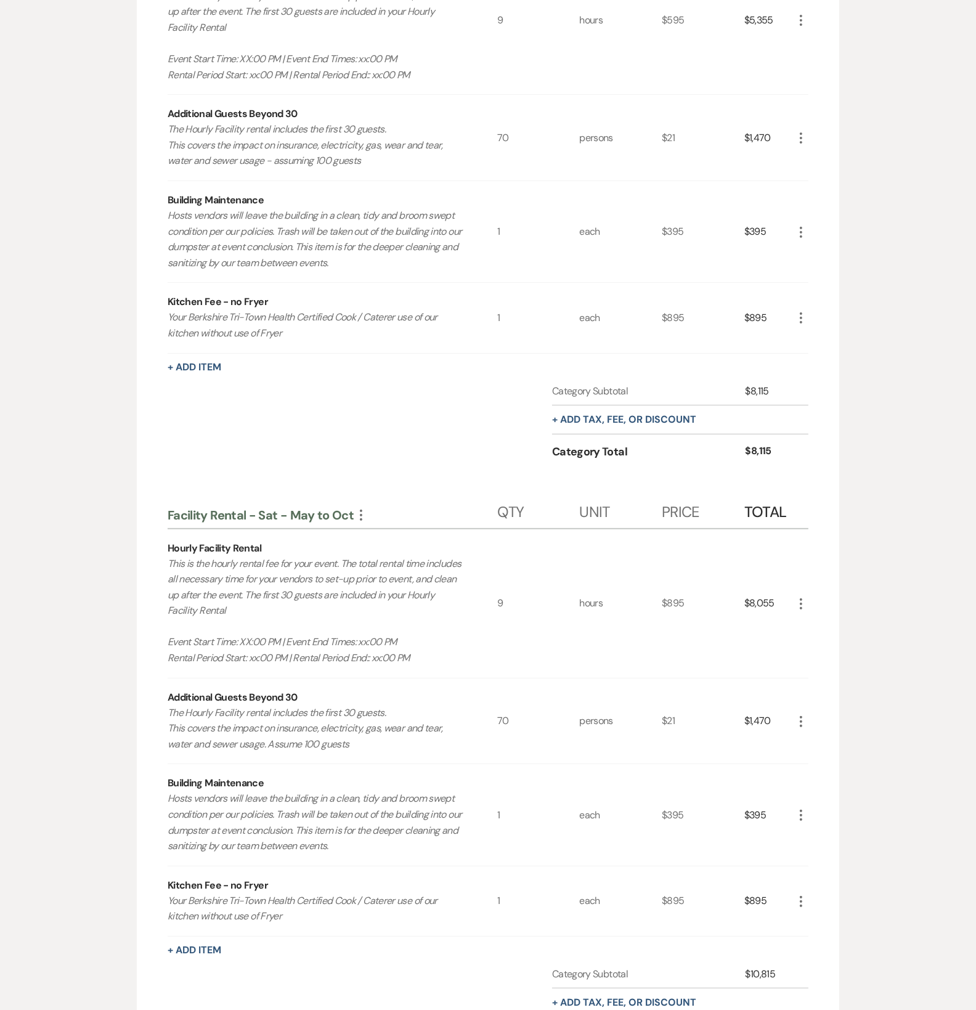
scroll to position [0, 0]
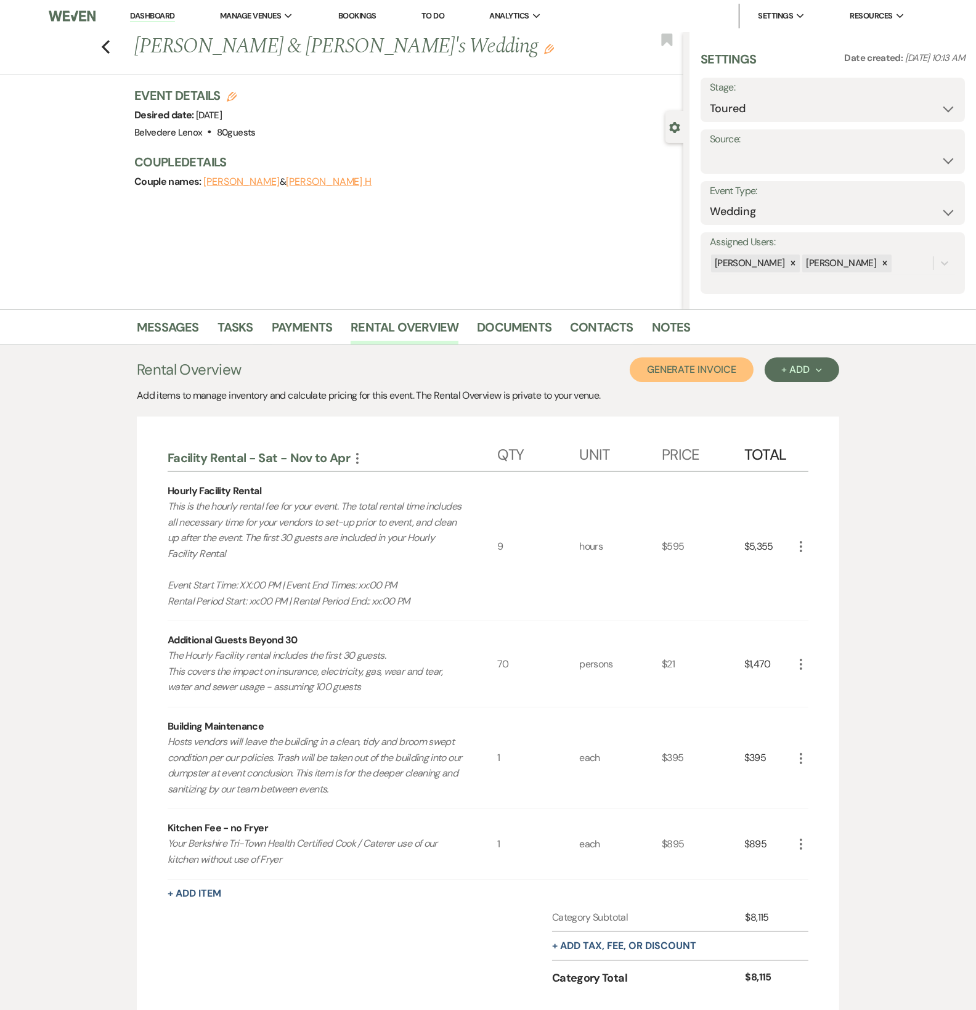
click at [697, 370] on button "Generate Invoice" at bounding box center [692, 369] width 124 height 25
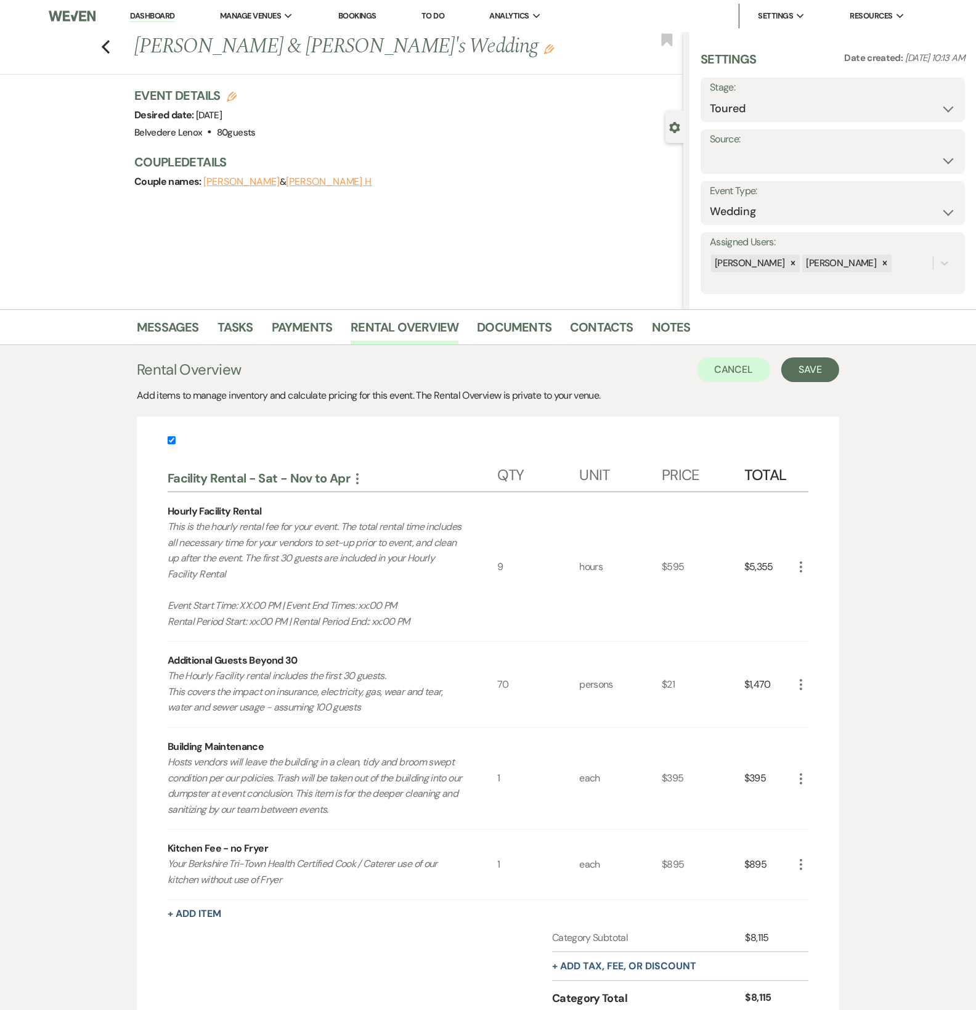
click at [174, 435] on label at bounding box center [488, 444] width 641 height 20
click at [174, 436] on input "checkbox" at bounding box center [172, 440] width 8 height 8
checkbox input "false"
click at [823, 368] on button "Save" at bounding box center [811, 369] width 58 height 25
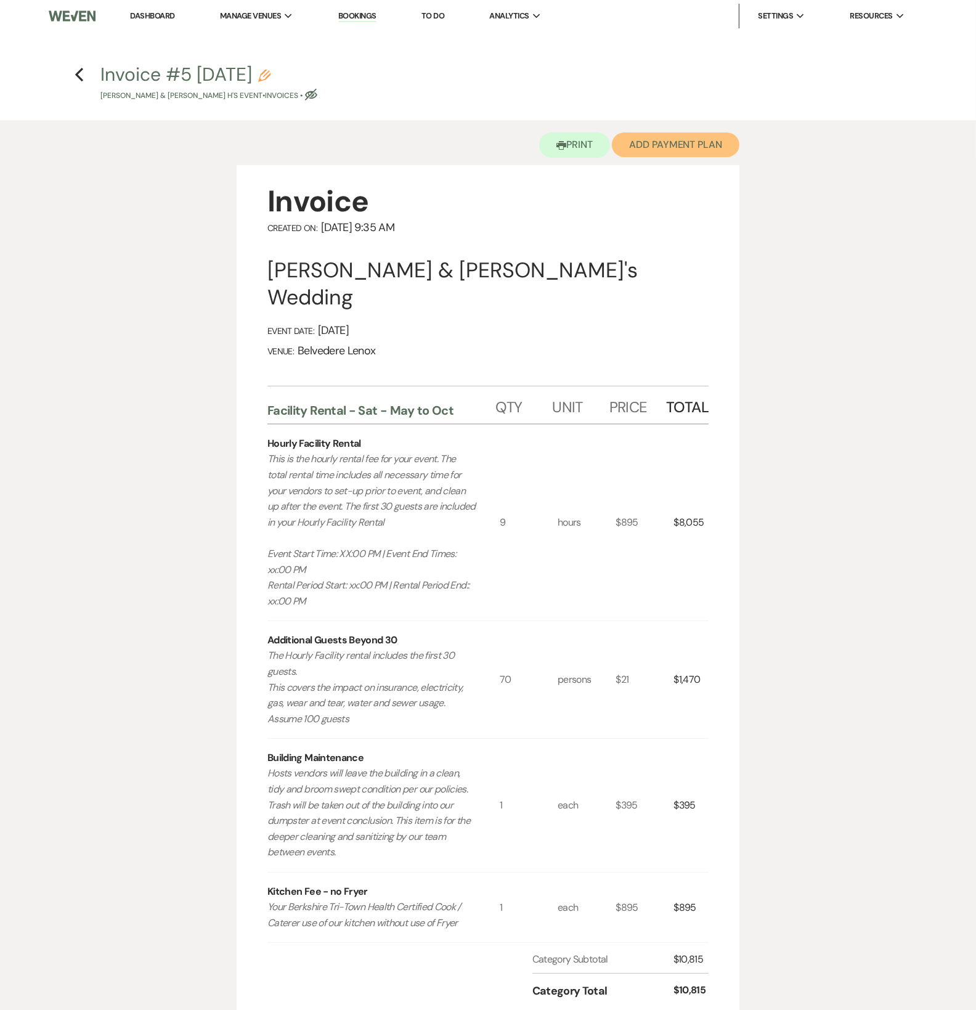
click at [686, 150] on button "Add Payment Plan" at bounding box center [676, 145] width 128 height 25
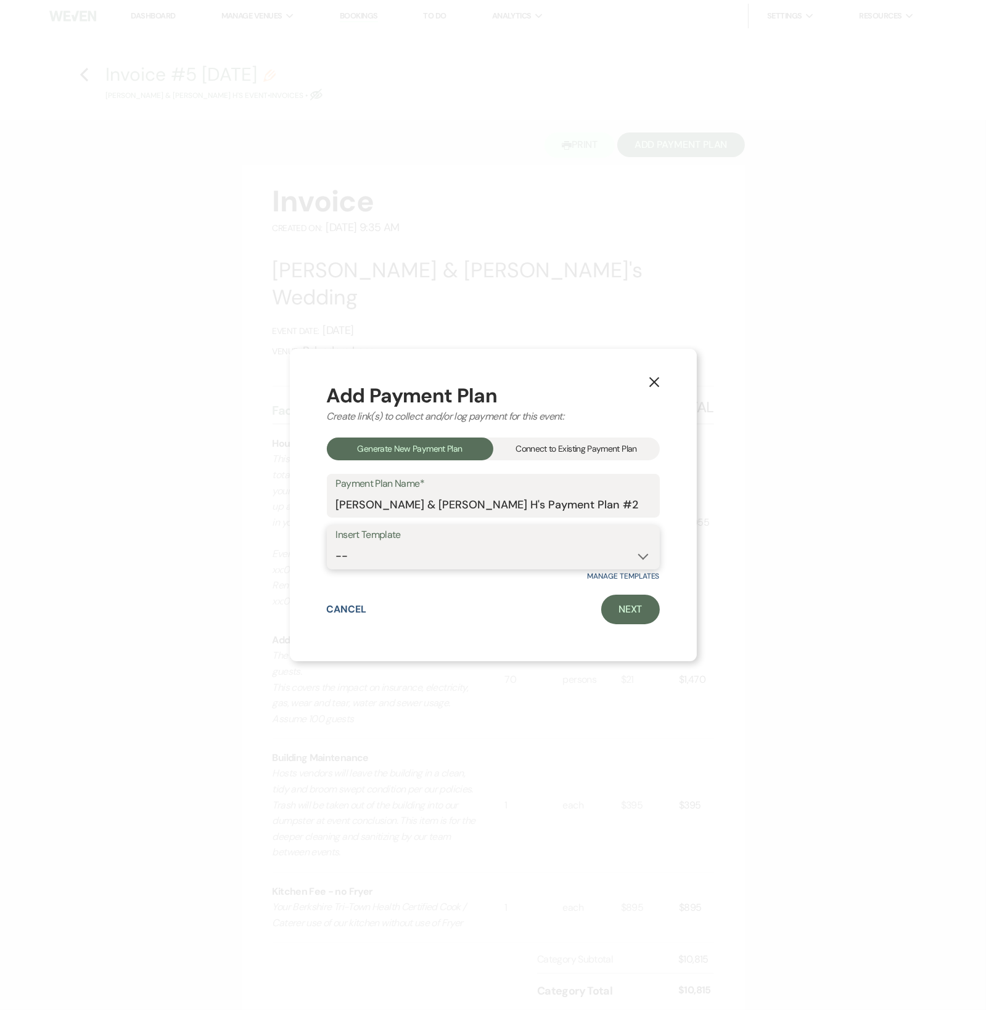
click at [443, 556] on select "-- Event [DATE] Event [DATE] Event More than 180 Days" at bounding box center [493, 556] width 314 height 24
select select "421"
click at [336, 544] on select "-- Event [DATE] Event [DATE] Event More than 180 Days" at bounding box center [493, 556] width 314 height 24
click at [616, 611] on link "Next" at bounding box center [630, 610] width 59 height 30
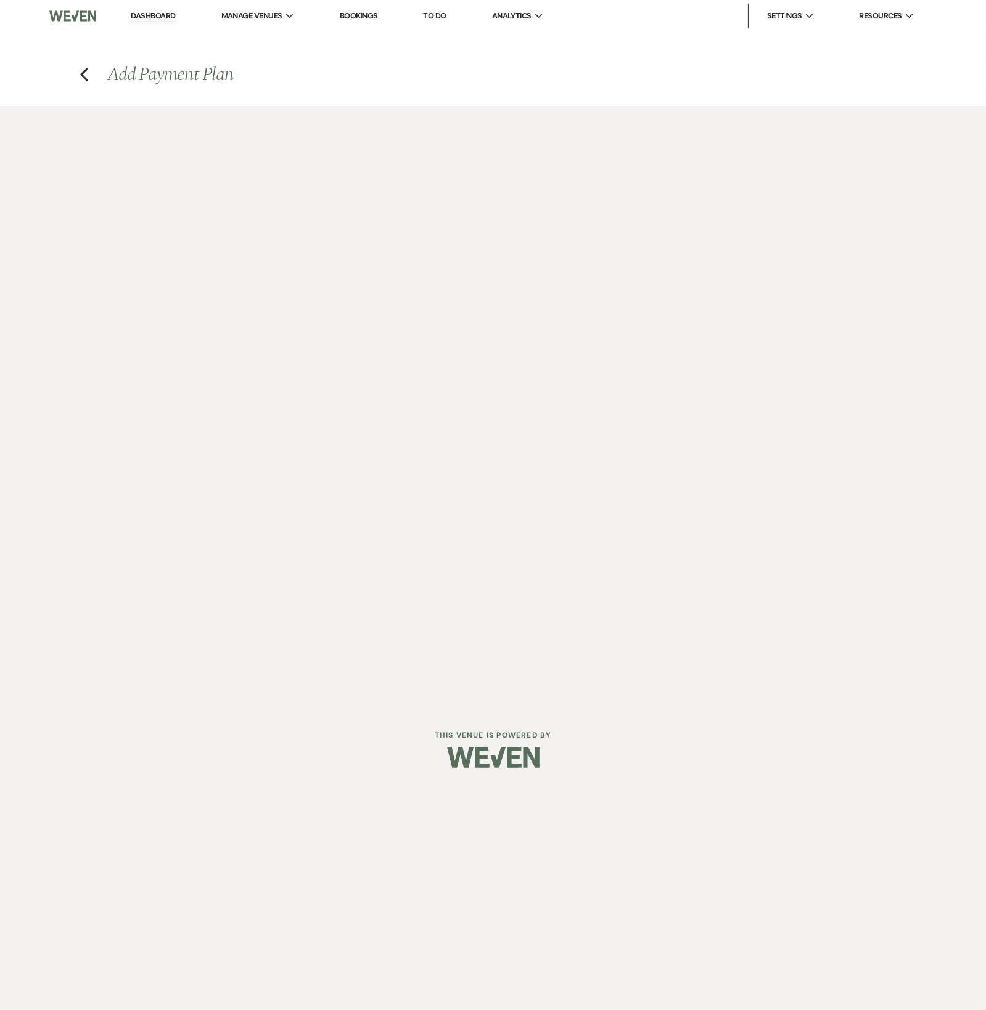
select select "27733"
select select "2"
select select "percentage"
select select "true"
select select "client"
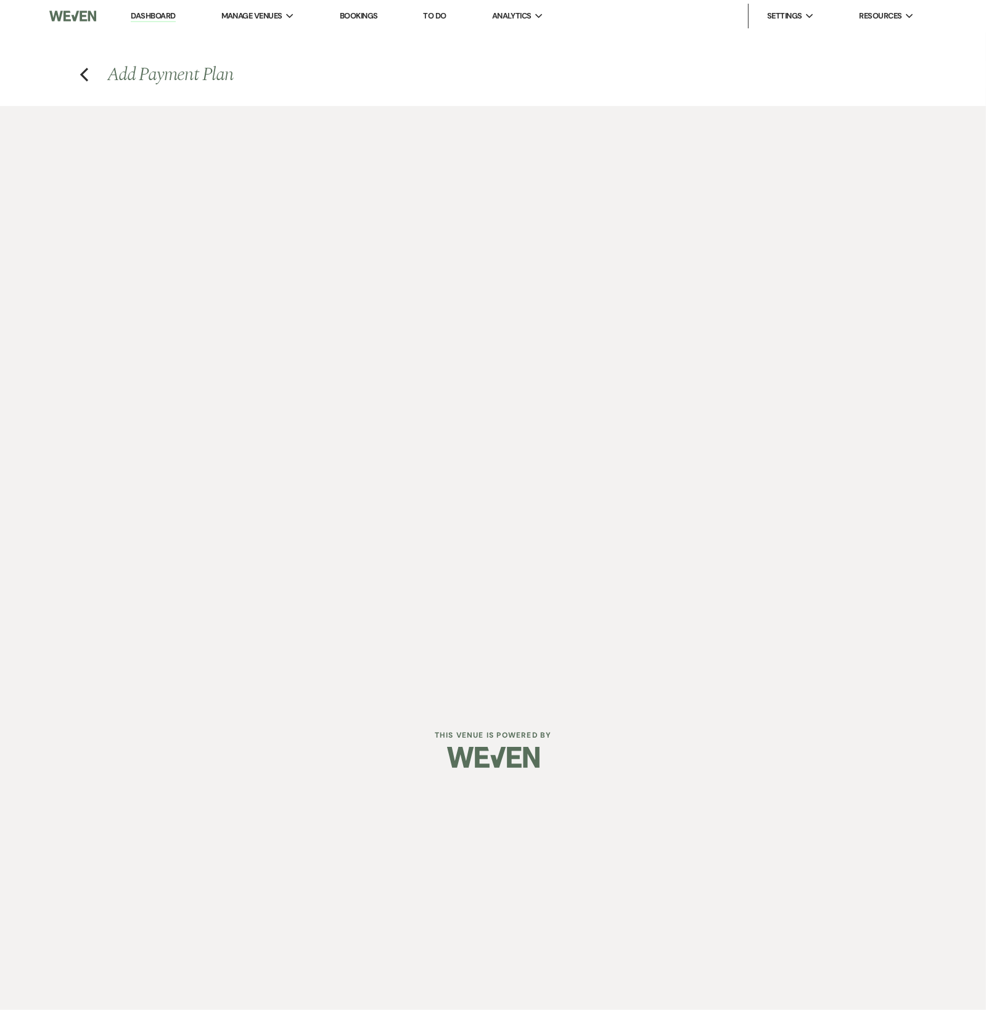
select select "weeks"
select select "2"
select select "percentage"
select select "true"
select select "client"
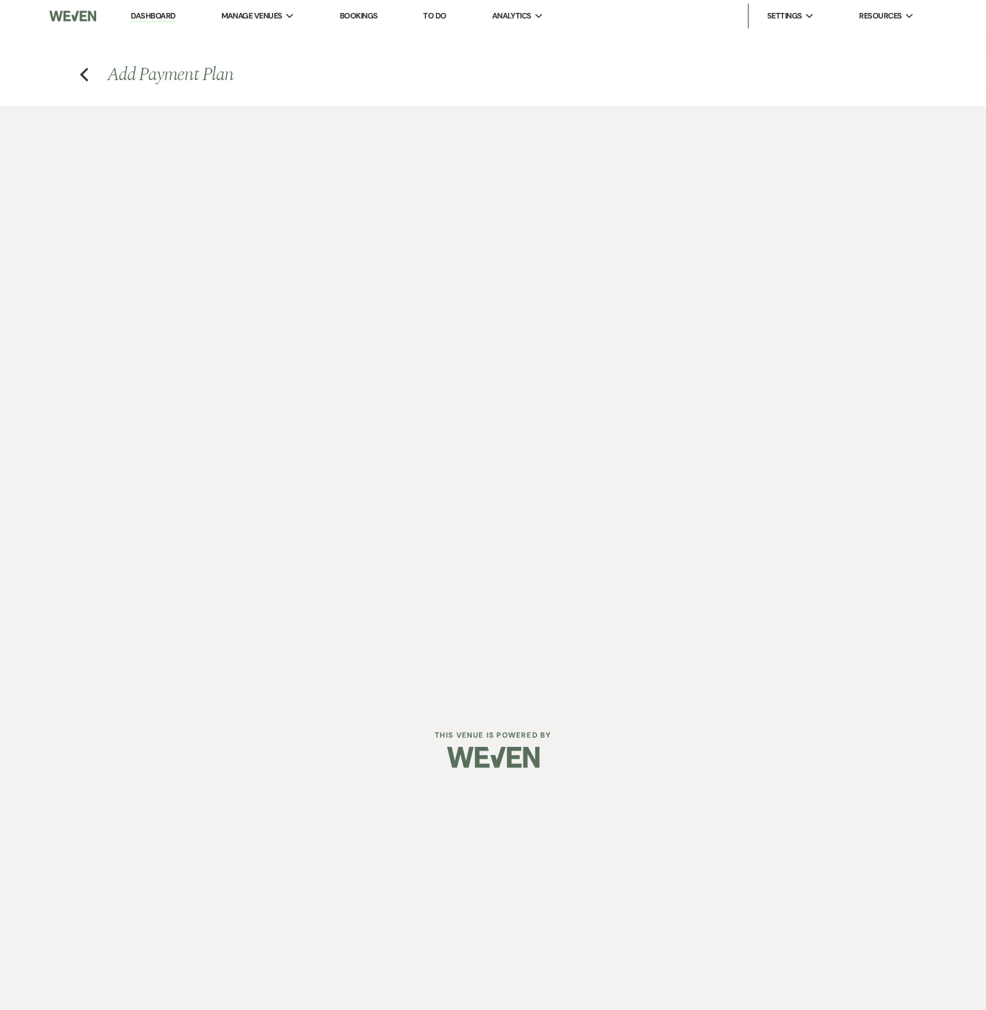
select select "weeks"
select select "2"
select select "percentage"
select select "true"
select select "client"
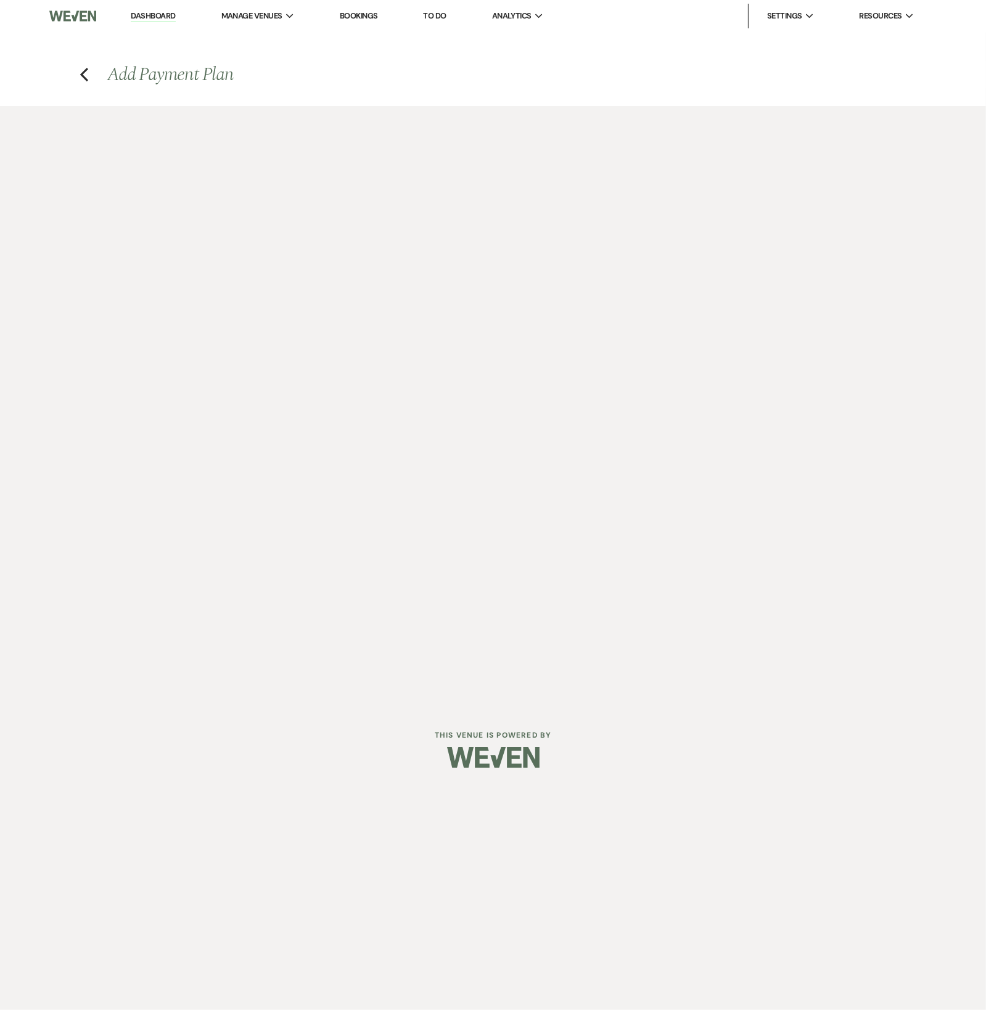
select select "weeks"
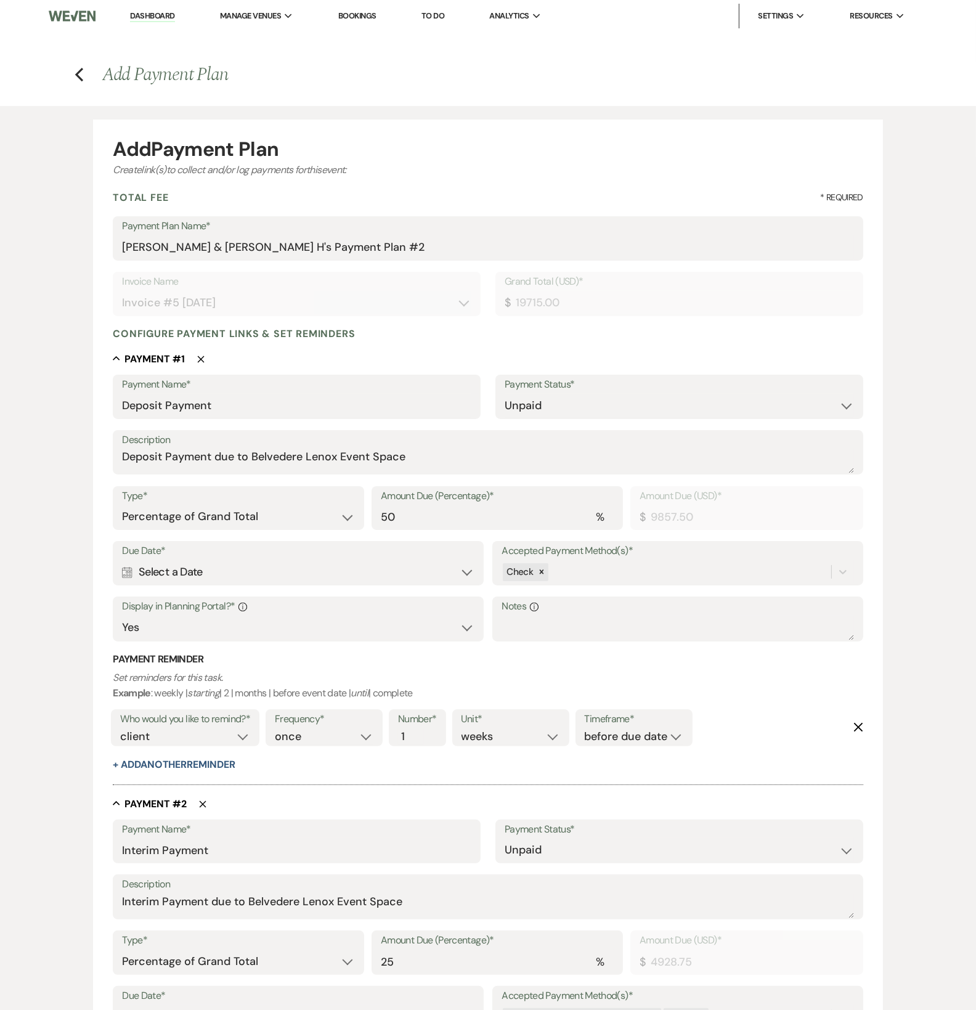
click at [324, 574] on div "Calendar Select a Date Expand" at bounding box center [298, 572] width 353 height 24
select select "day"
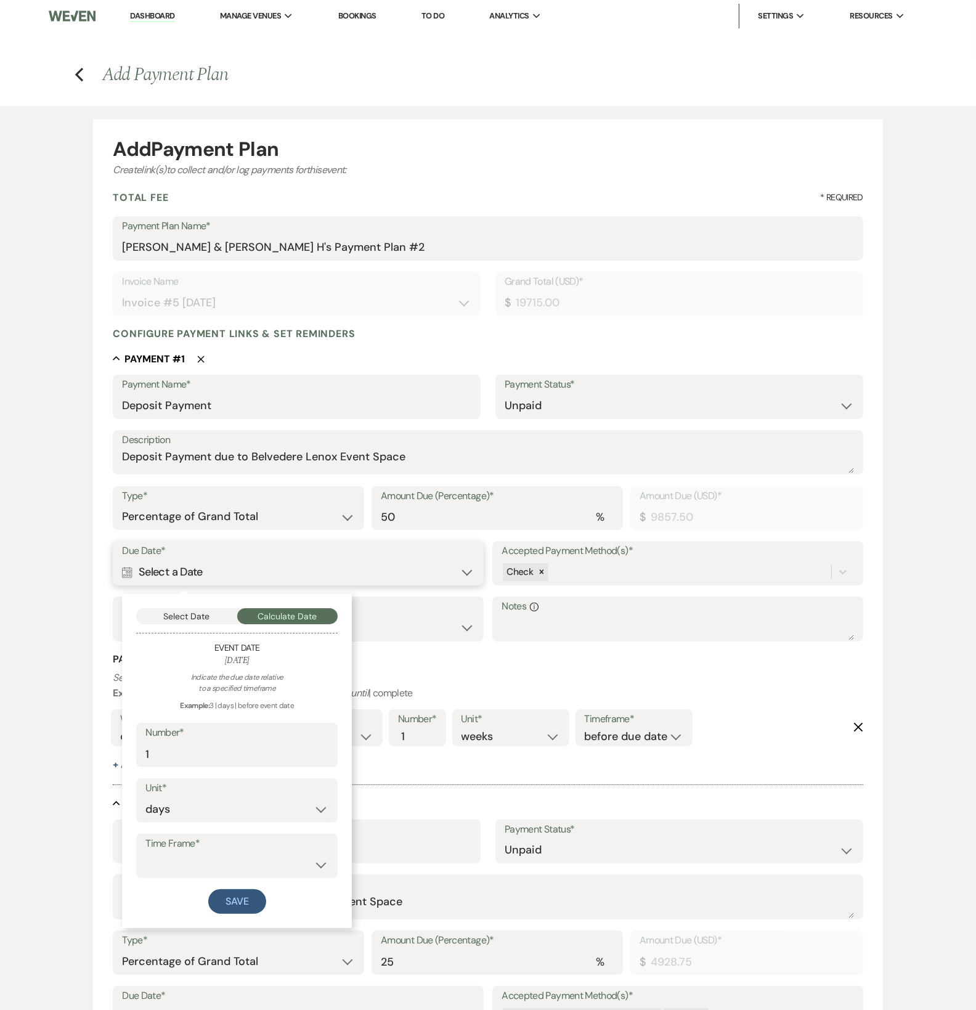
click at [209, 620] on button "Select Date" at bounding box center [186, 616] width 101 height 16
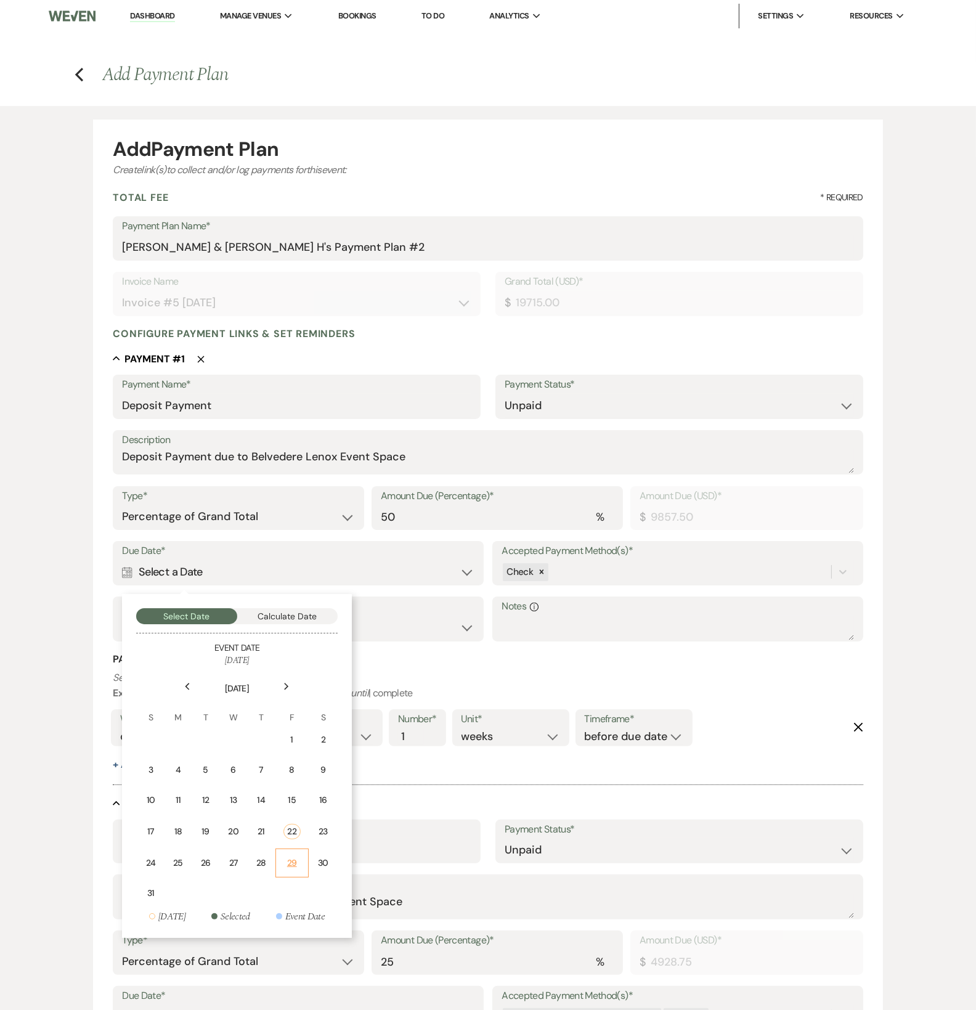
click at [299, 852] on td "29" at bounding box center [292, 863] width 33 height 29
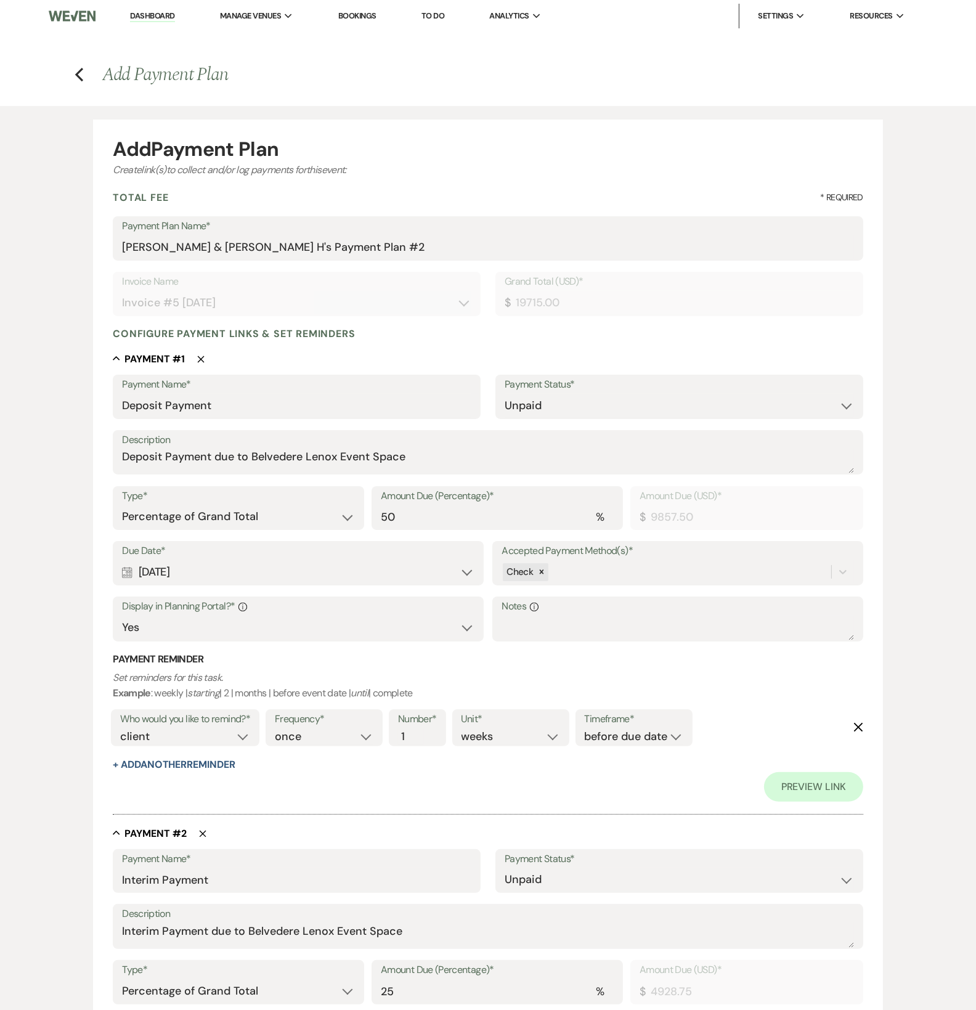
scroll to position [902, 0]
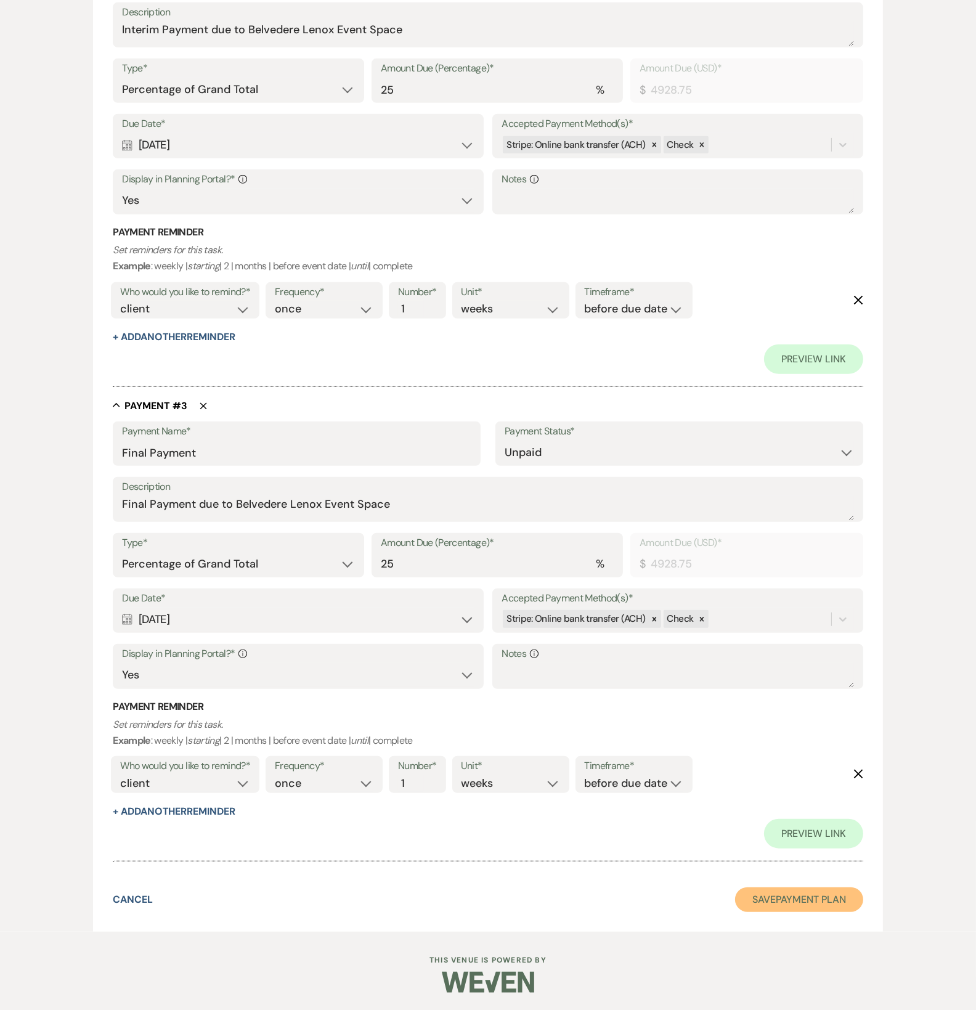
click at [835, 899] on button "Save Payment Plan" at bounding box center [799, 900] width 128 height 25
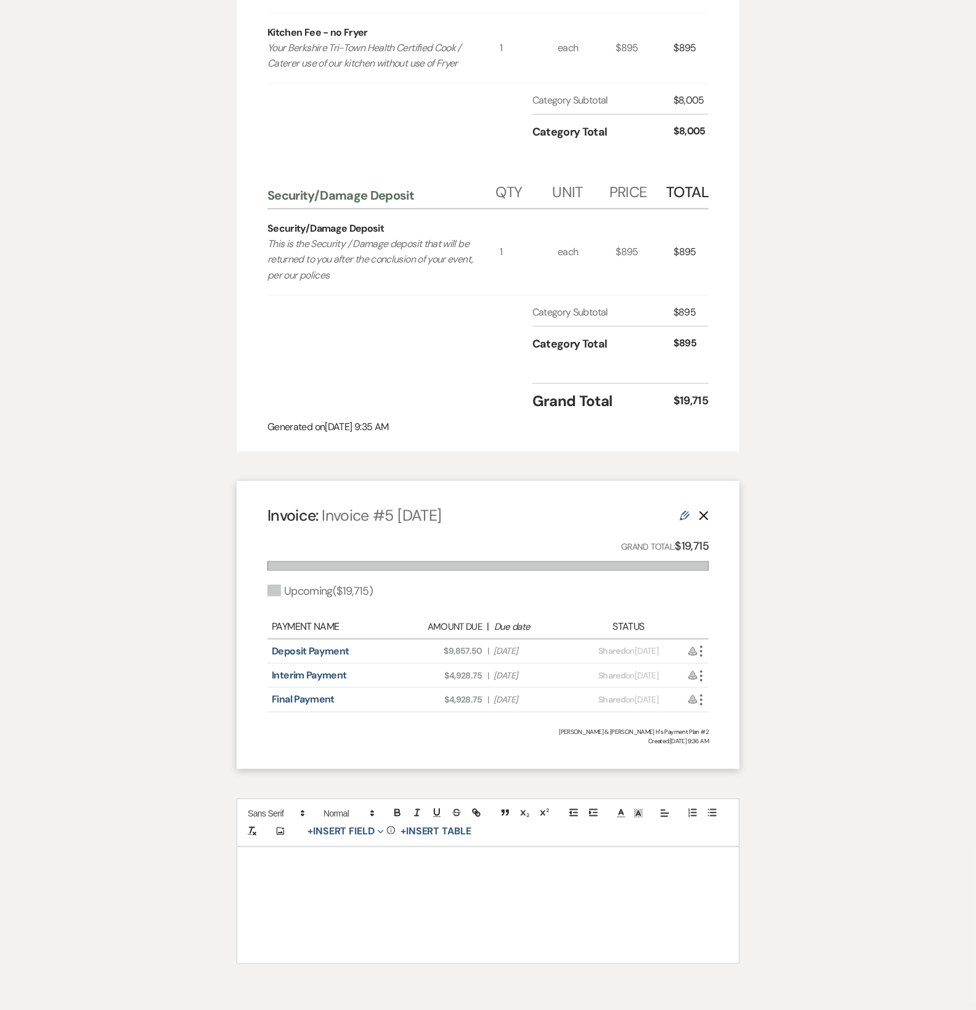
scroll to position [1544, 0]
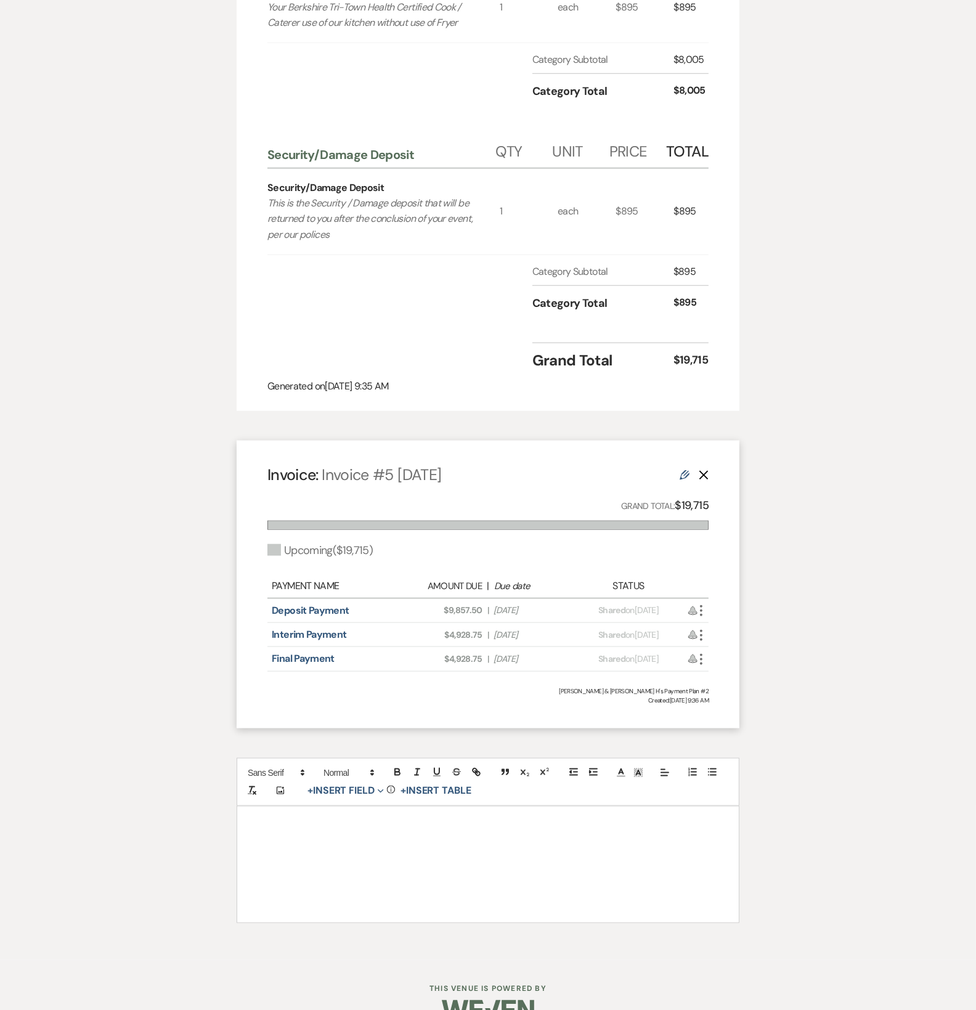
click at [709, 470] on icon "Delete" at bounding box center [704, 475] width 10 height 10
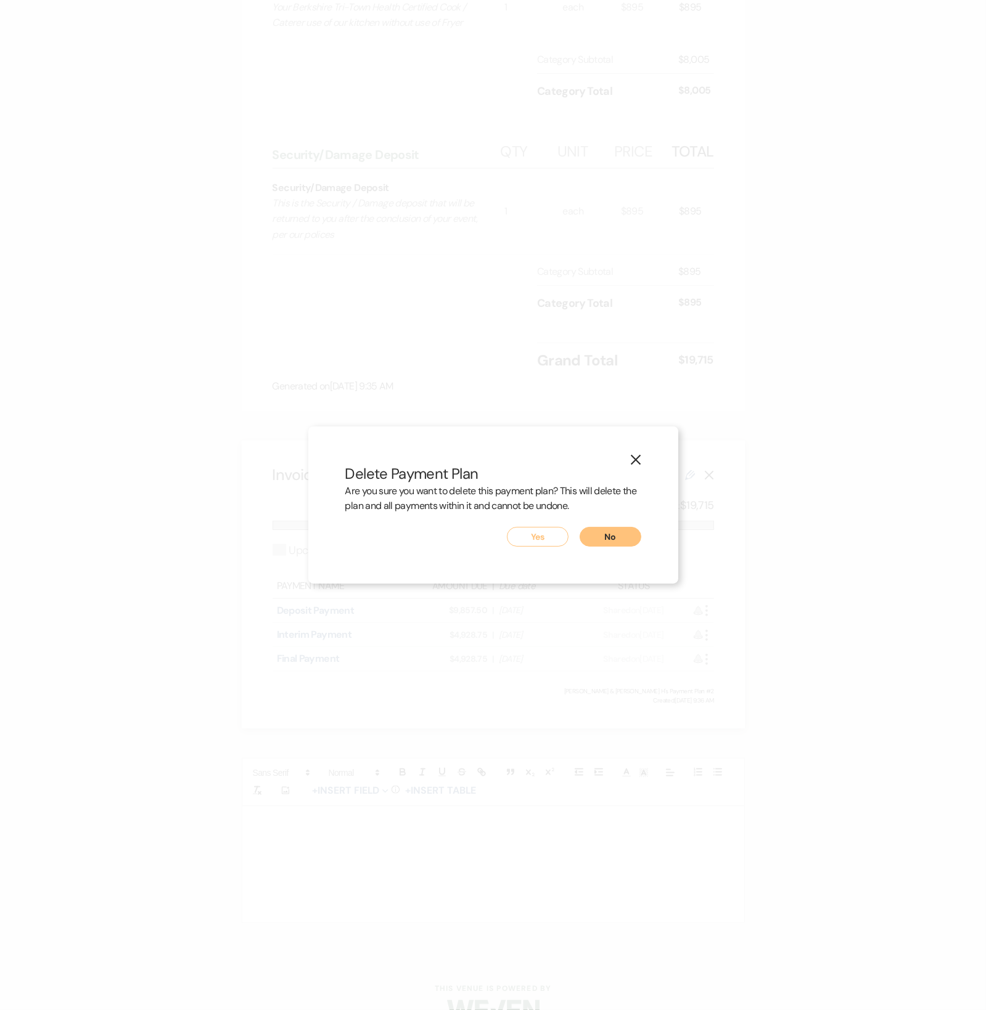
click at [539, 542] on button "Yes" at bounding box center [538, 537] width 62 height 20
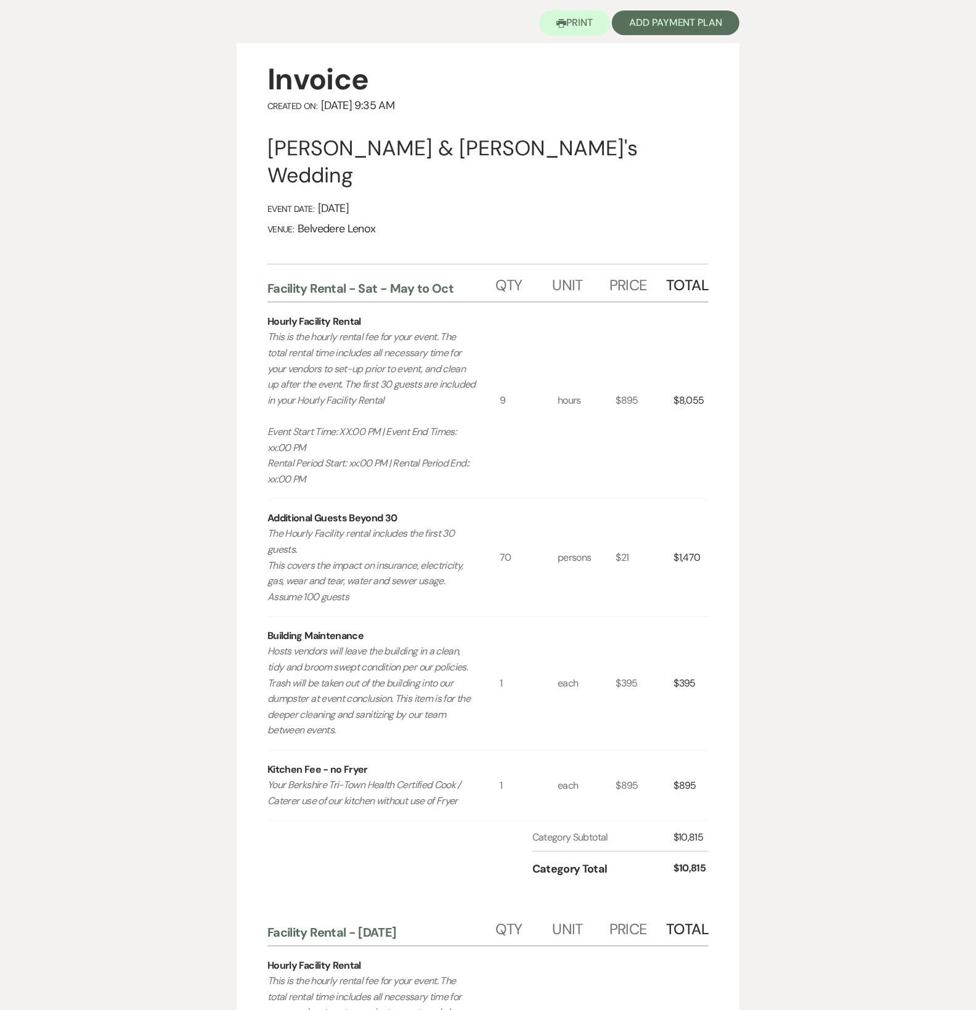
scroll to position [0, 0]
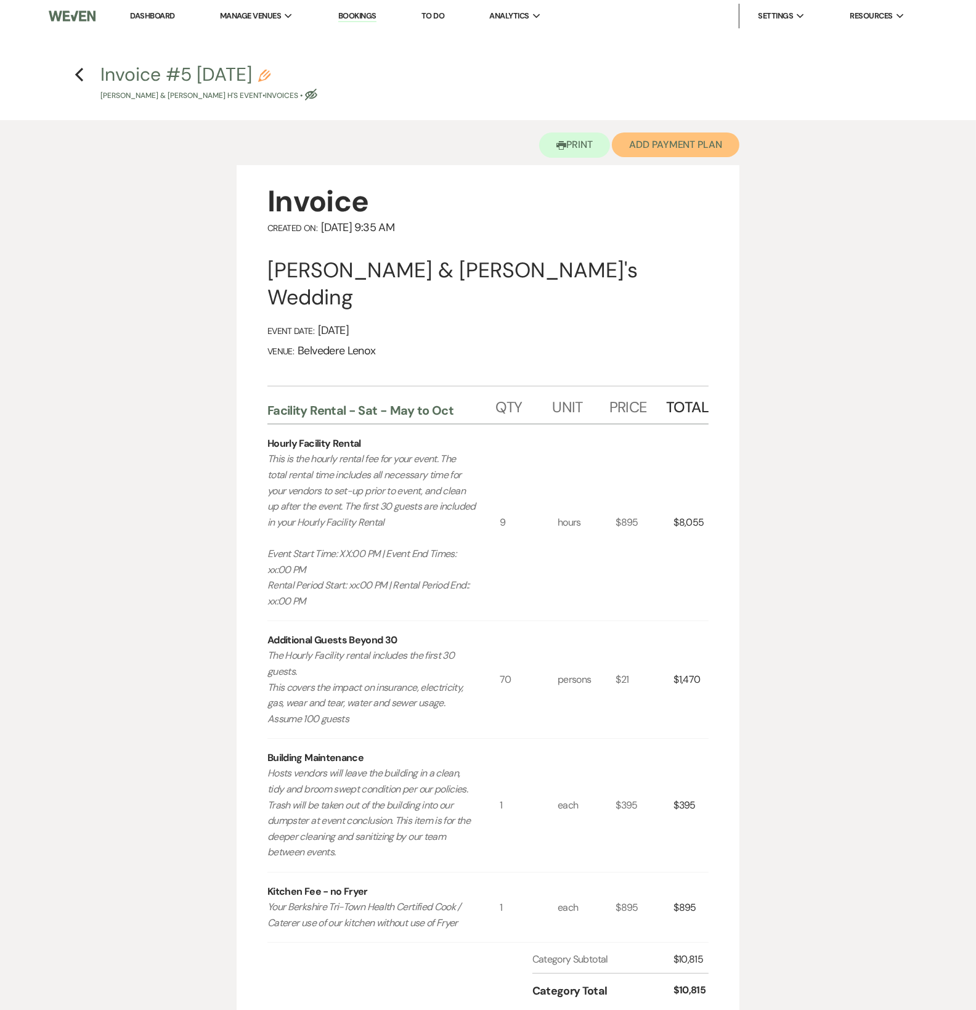
click at [665, 144] on button "Add Payment Plan" at bounding box center [676, 145] width 128 height 25
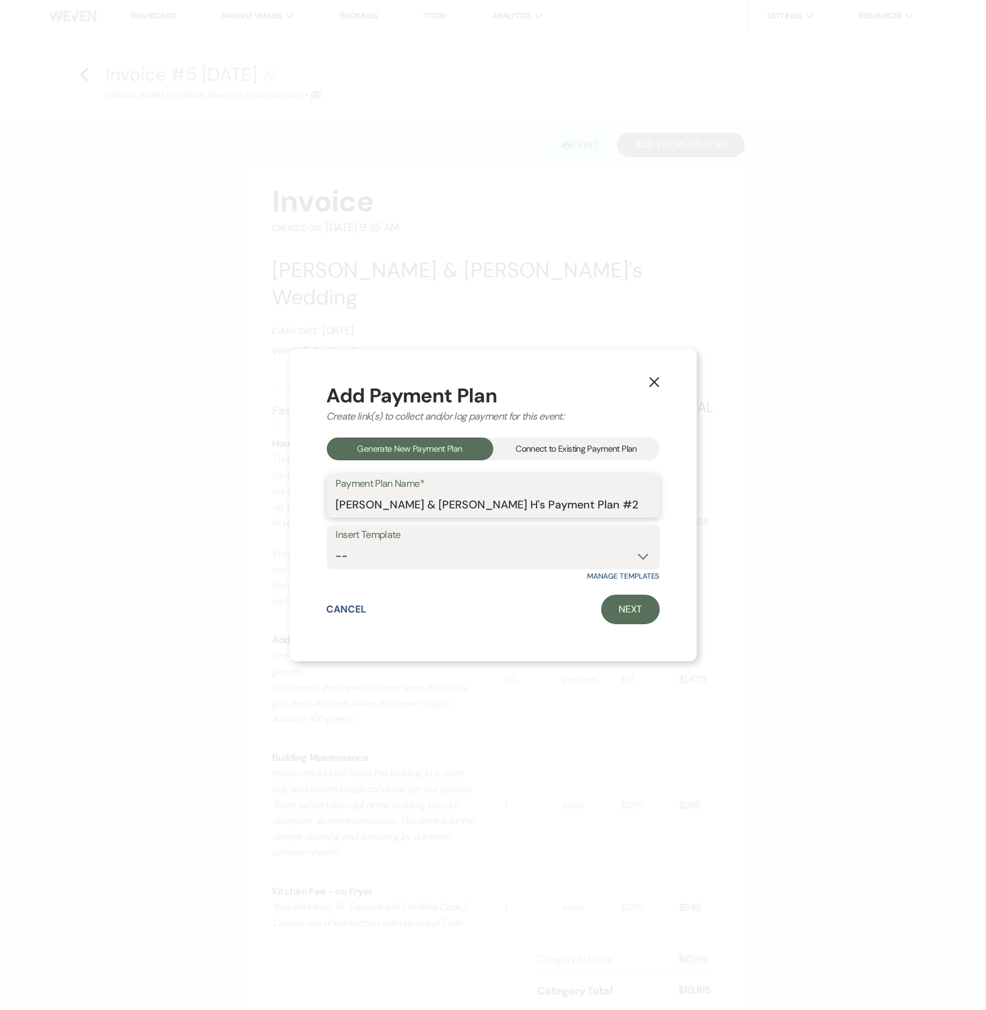
click at [381, 509] on input "[PERSON_NAME] & [PERSON_NAME] H's Payment Plan #2" at bounding box center [493, 504] width 314 height 24
click at [528, 536] on label "Insert Template" at bounding box center [493, 535] width 314 height 18
click at [515, 552] on select "-- Event [DATE] Event [DATE] Event More than 180 Days" at bounding box center [493, 556] width 314 height 24
click at [495, 560] on select "-- Event [DATE] Event [DATE] Event More than 180 Days" at bounding box center [493, 556] width 314 height 24
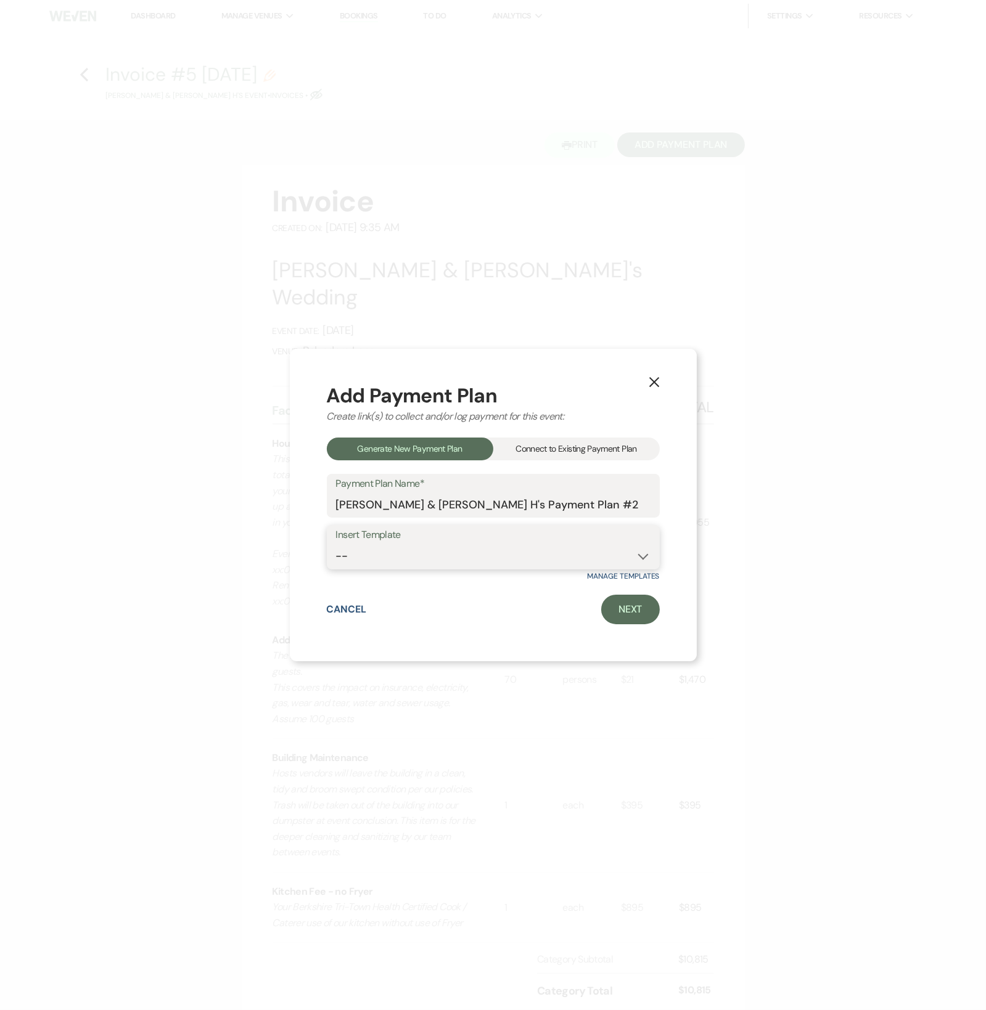
select select "421"
click at [336, 544] on select "-- Event [DATE] Event [DATE] Event More than 180 Days" at bounding box center [493, 556] width 314 height 24
click at [606, 611] on link "Next" at bounding box center [630, 610] width 59 height 30
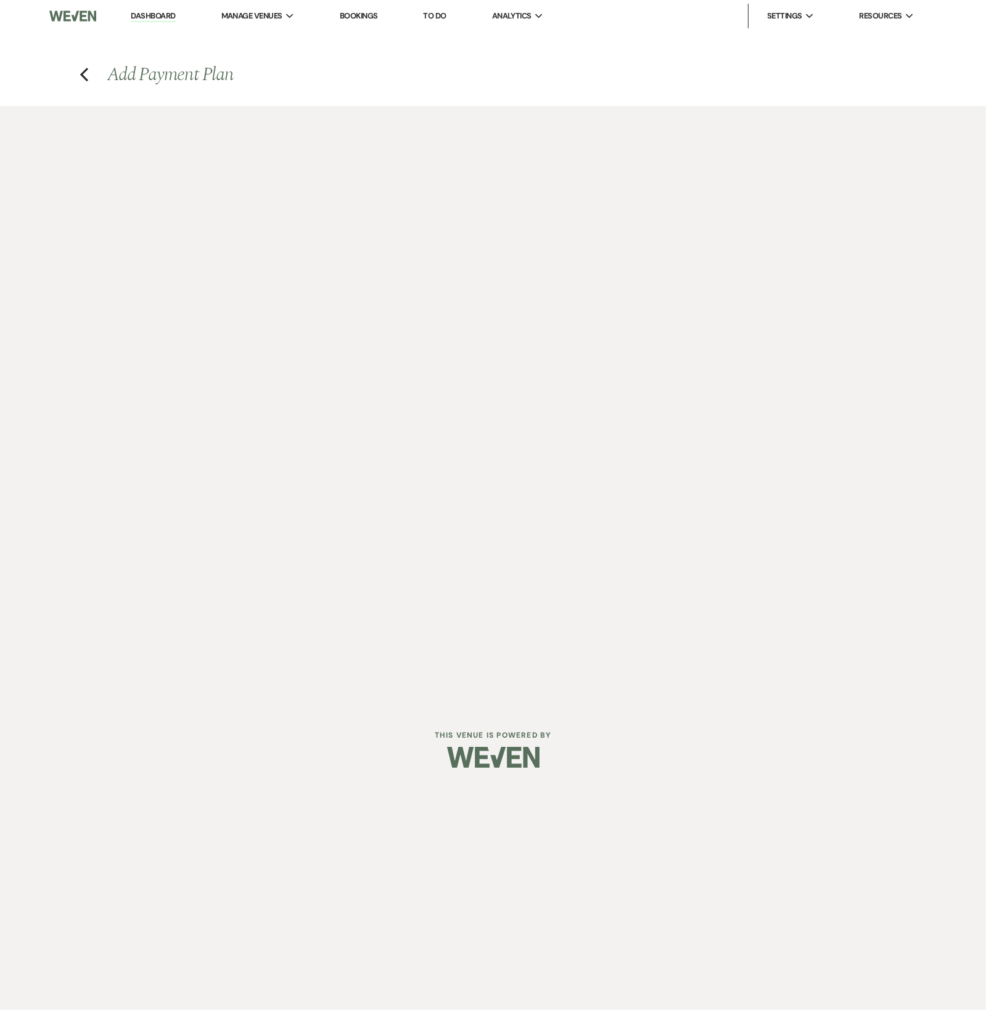
select select "27733"
select select "2"
select select "percentage"
select select "true"
select select "client"
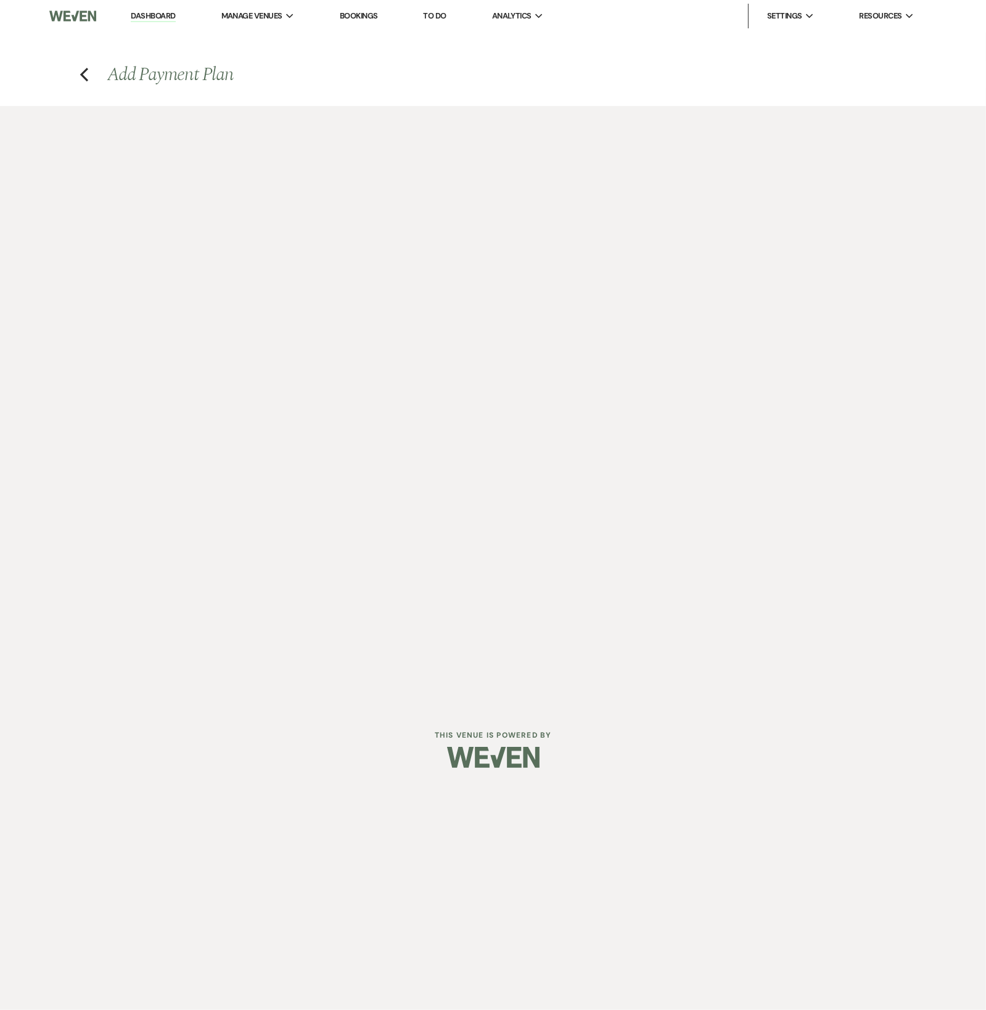
select select "weeks"
select select "2"
select select "percentage"
select select "true"
select select "client"
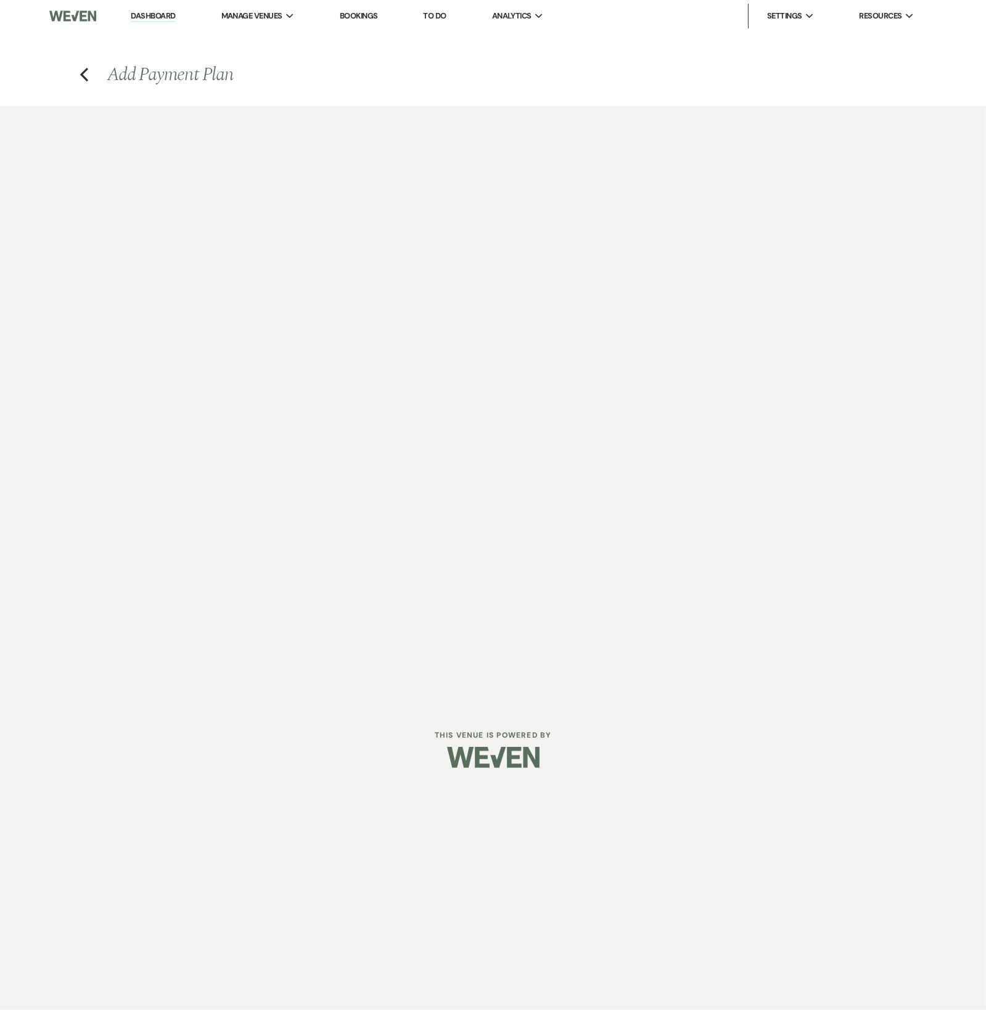
select select "weeks"
select select "2"
select select "percentage"
select select "true"
select select "client"
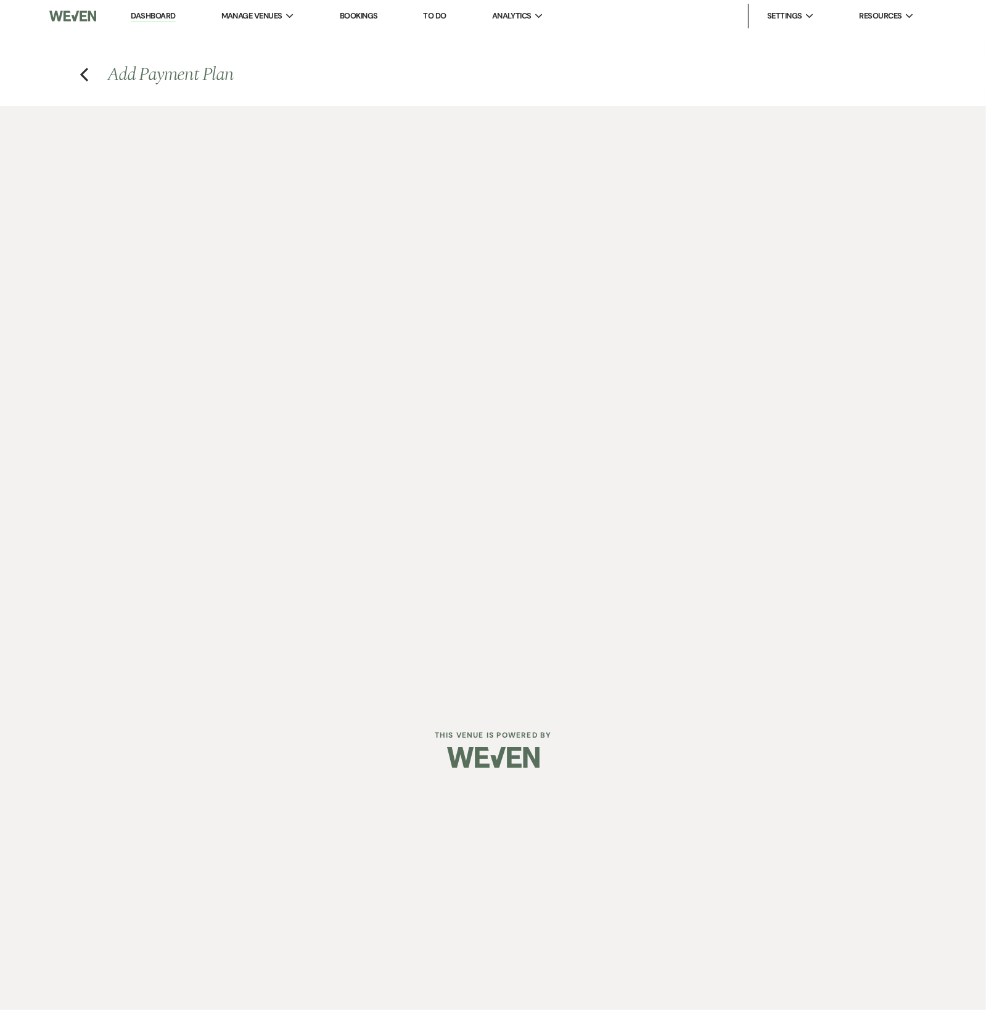
select select "weeks"
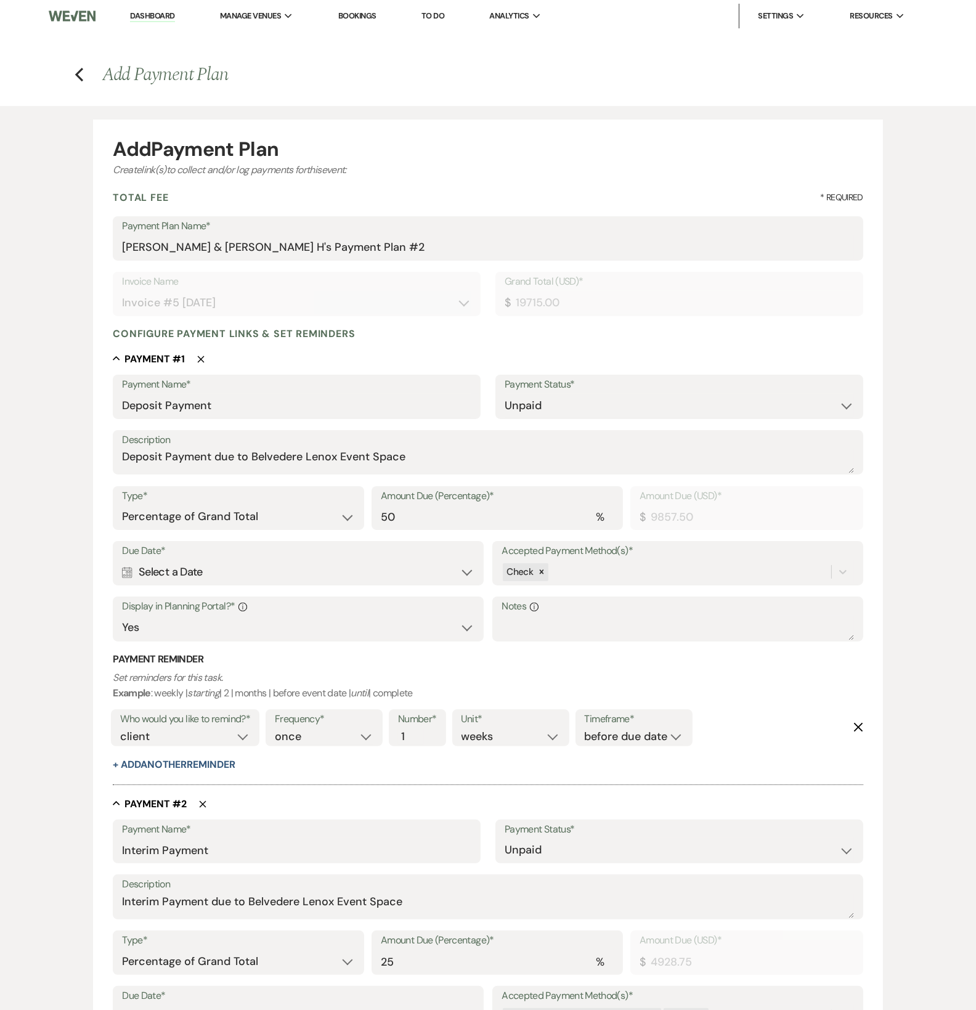
click at [78, 83] on h4 "Previous Add Payment Plan" at bounding box center [488, 75] width 888 height 26
click at [81, 75] on icon "Previous" at bounding box center [79, 74] width 9 height 15
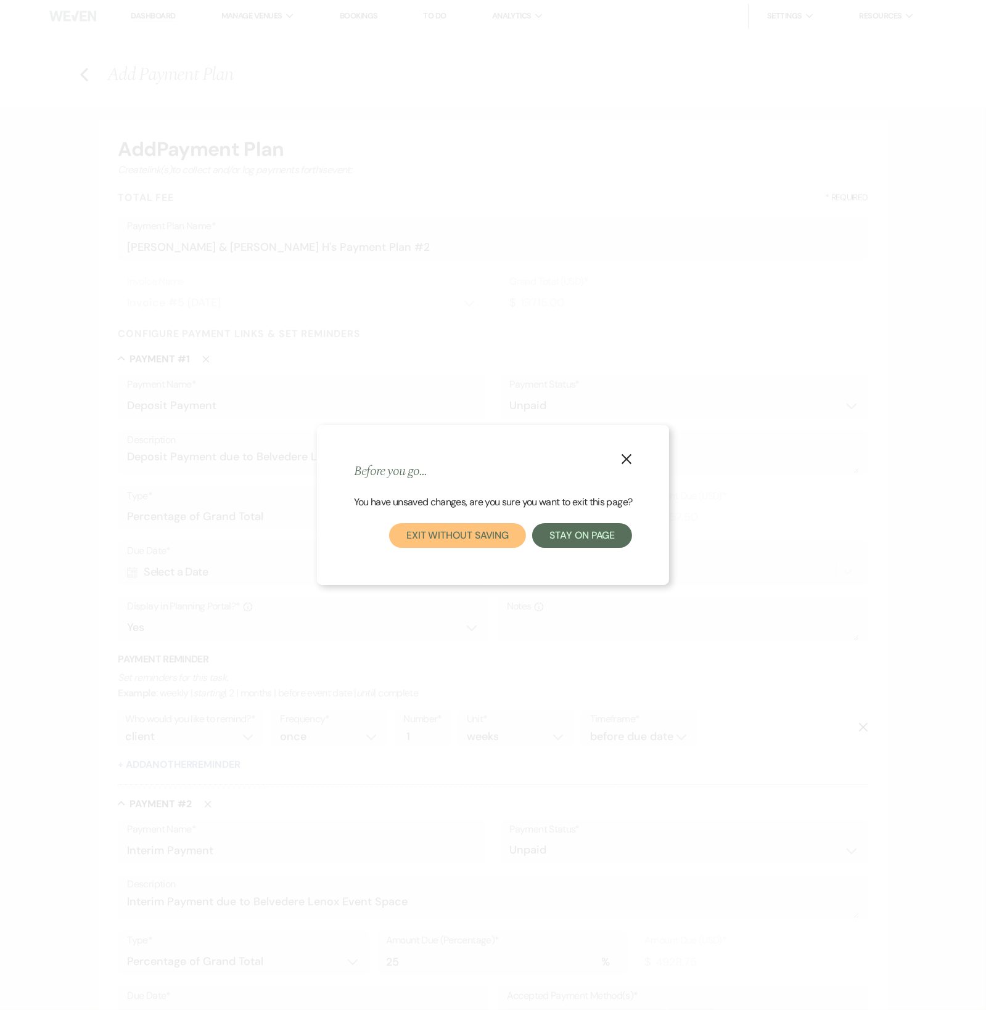
click at [510, 529] on button "Exit without saving" at bounding box center [457, 535] width 137 height 25
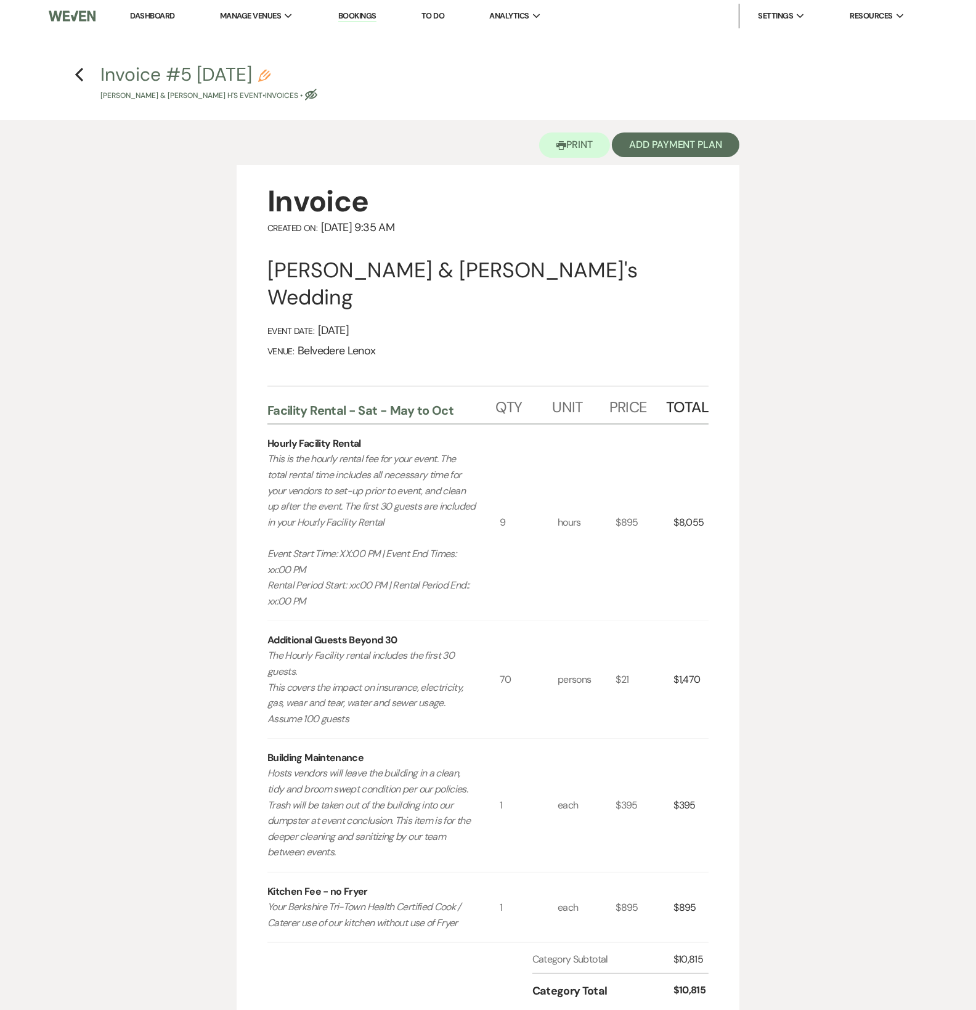
click at [75, 84] on h4 "Previous Invoice #5 [DATE] Pencil [PERSON_NAME] & [PERSON_NAME] H's Event • Inv…" at bounding box center [488, 82] width 888 height 40
click at [78, 80] on icon "Previous" at bounding box center [79, 74] width 9 height 15
select select "5"
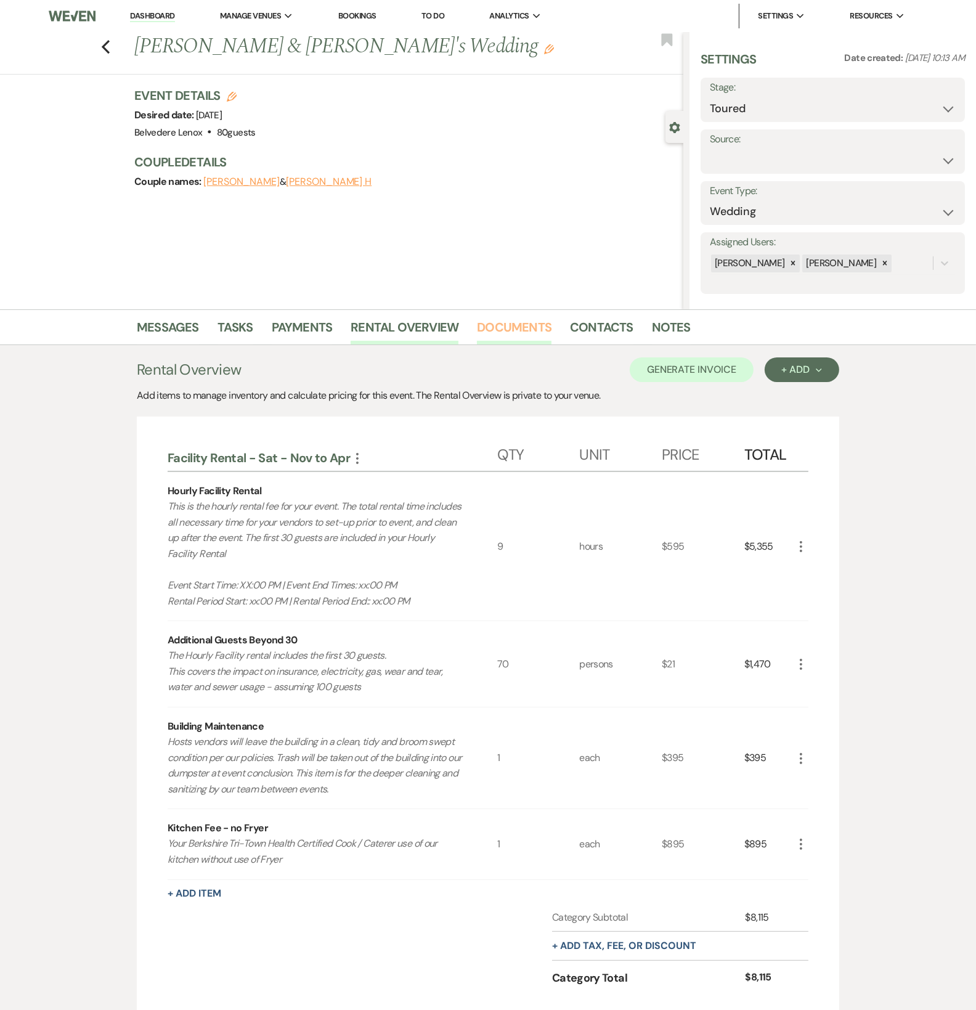
click at [502, 330] on link "Documents" at bounding box center [514, 330] width 75 height 27
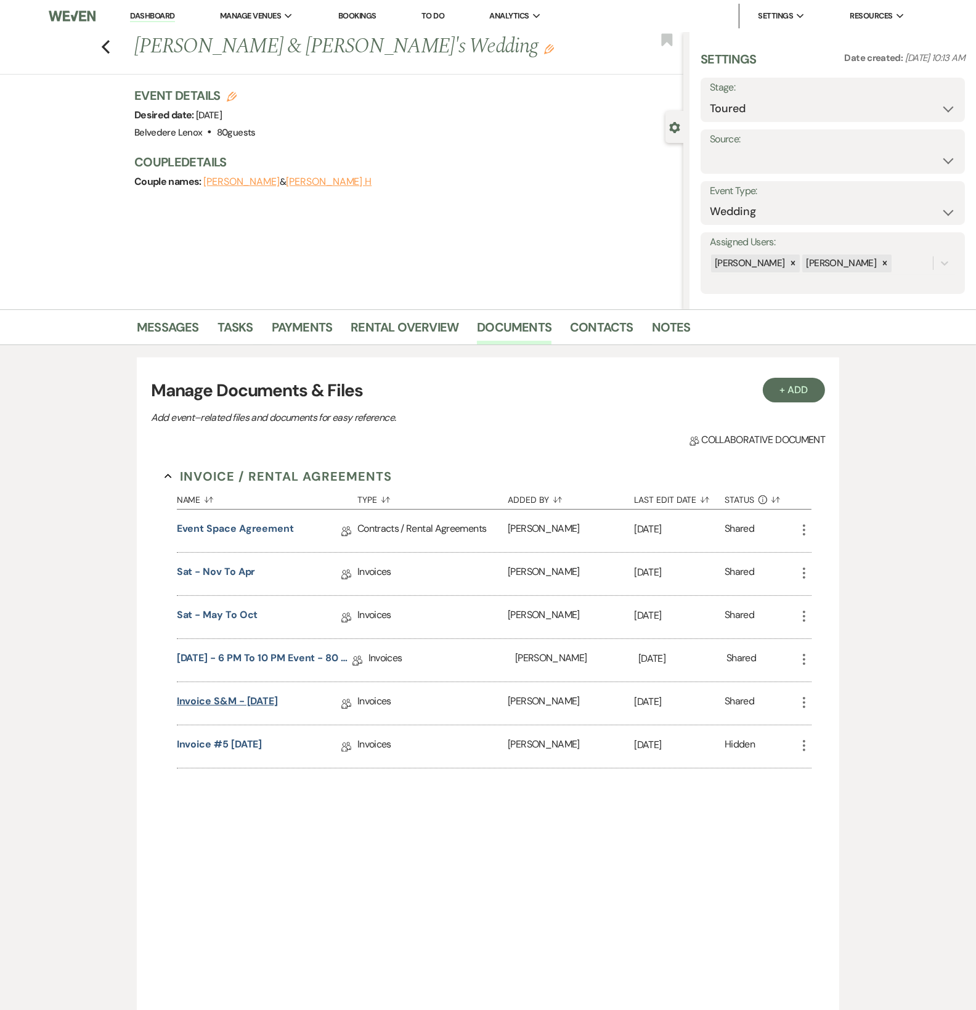
click at [271, 700] on link "Invoice S&M - [DATE]" at bounding box center [227, 703] width 101 height 19
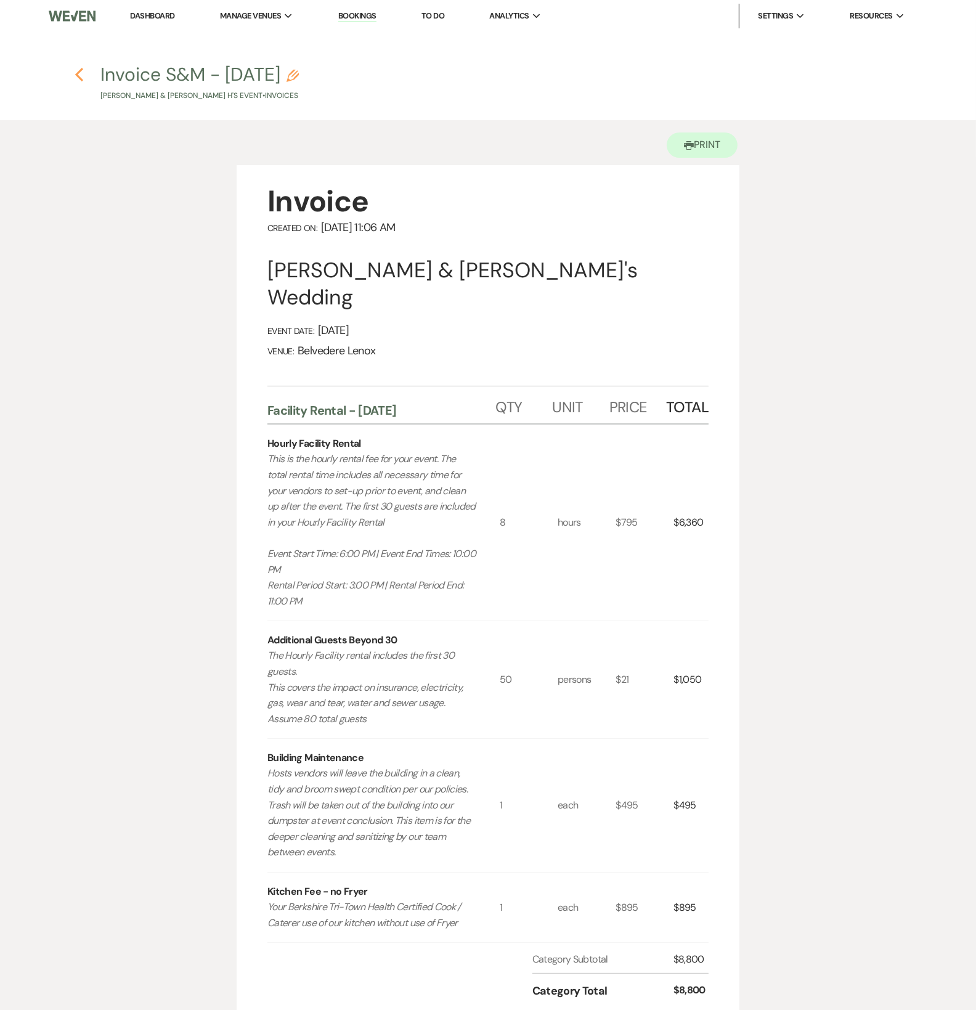
click at [79, 73] on icon "Previous" at bounding box center [79, 74] width 9 height 15
select select "5"
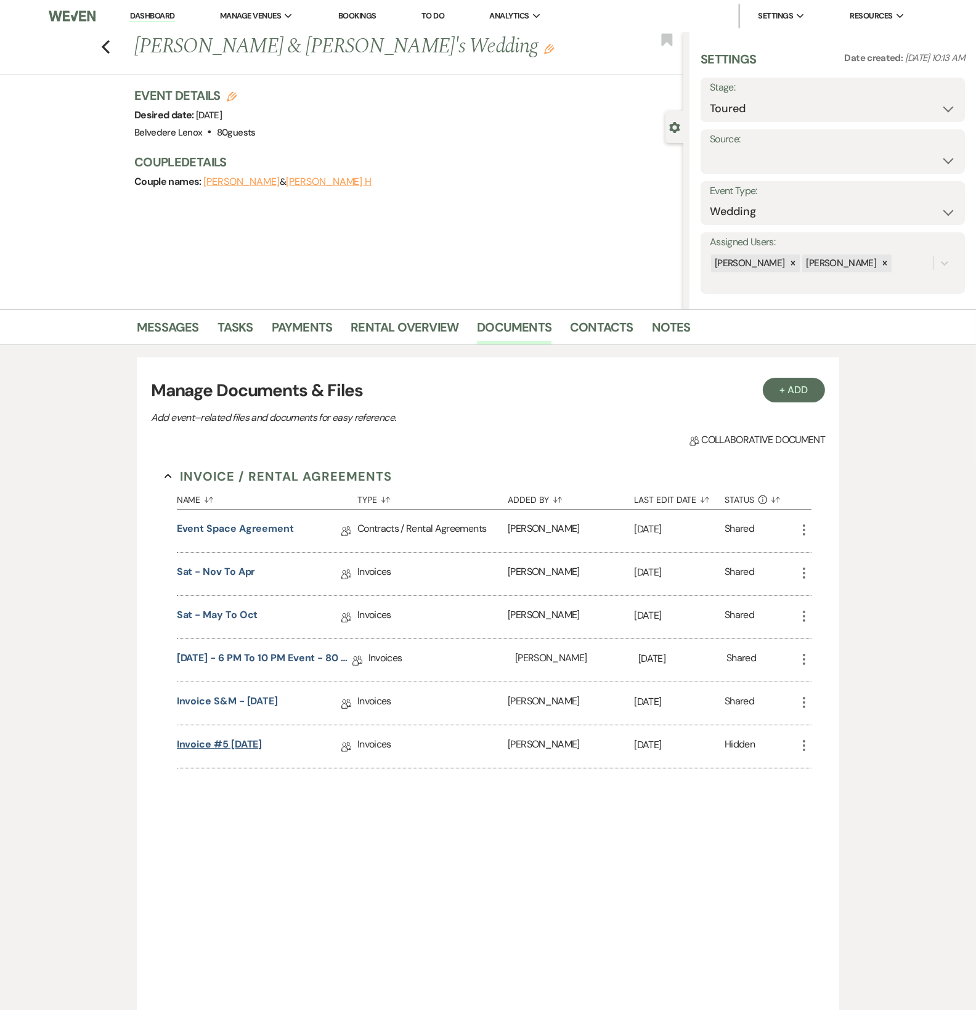
click at [263, 744] on link "Invoice #5 [DATE]" at bounding box center [220, 746] width 86 height 19
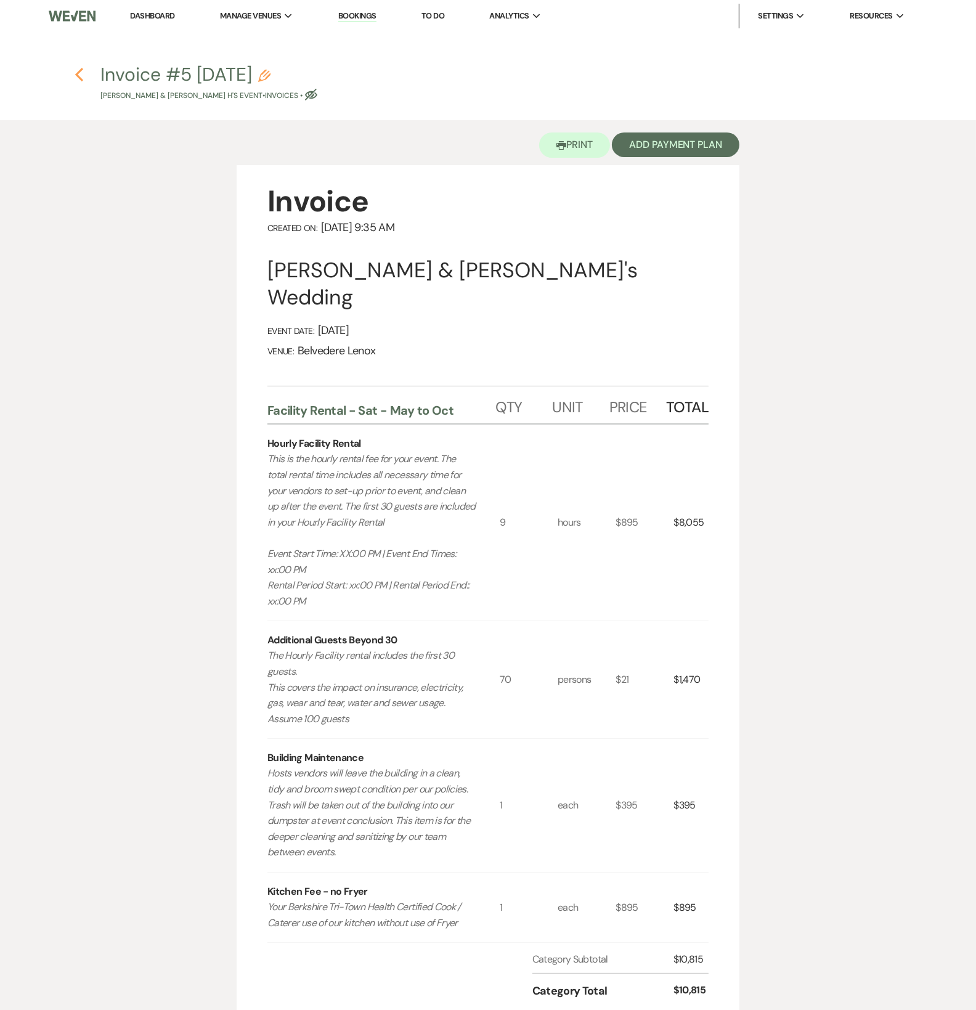
click at [79, 80] on icon "Previous" at bounding box center [79, 74] width 9 height 15
select select "5"
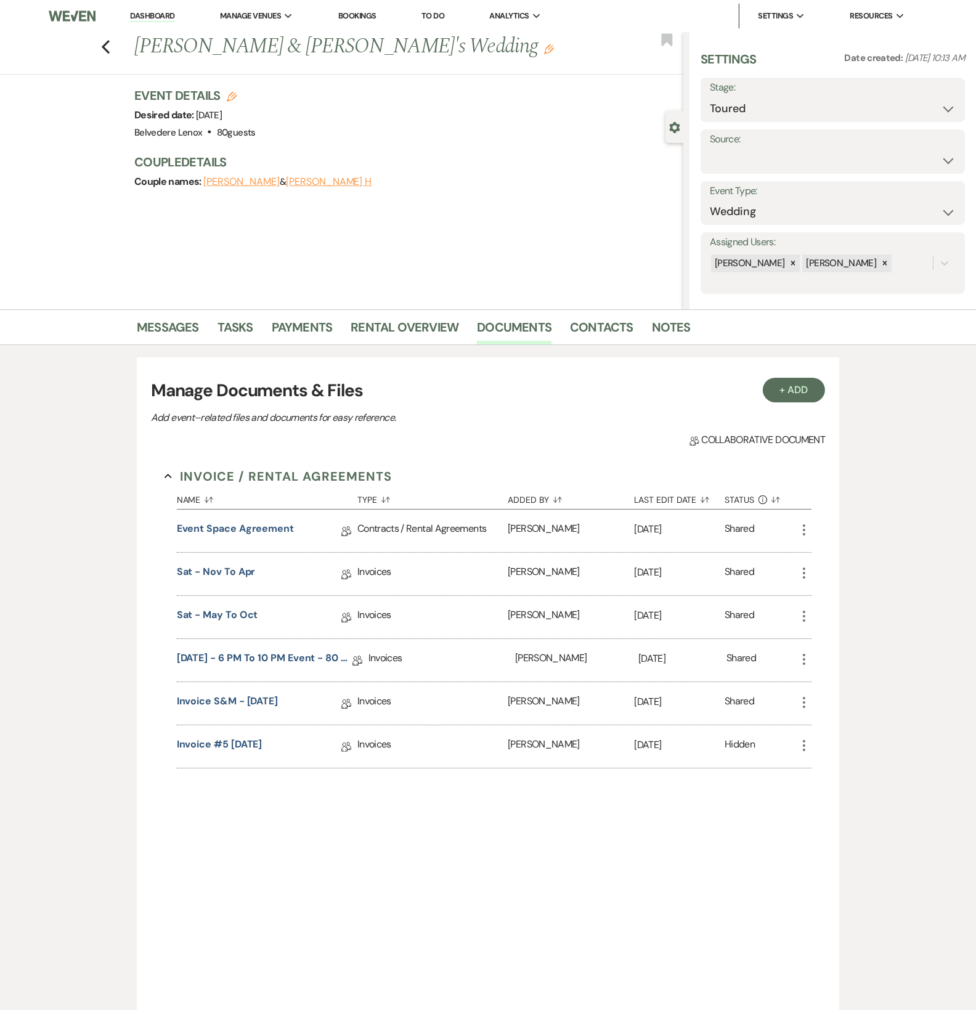
click at [807, 750] on icon "More" at bounding box center [804, 745] width 15 height 15
click at [817, 832] on use "button" at bounding box center [817, 833] width 9 height 9
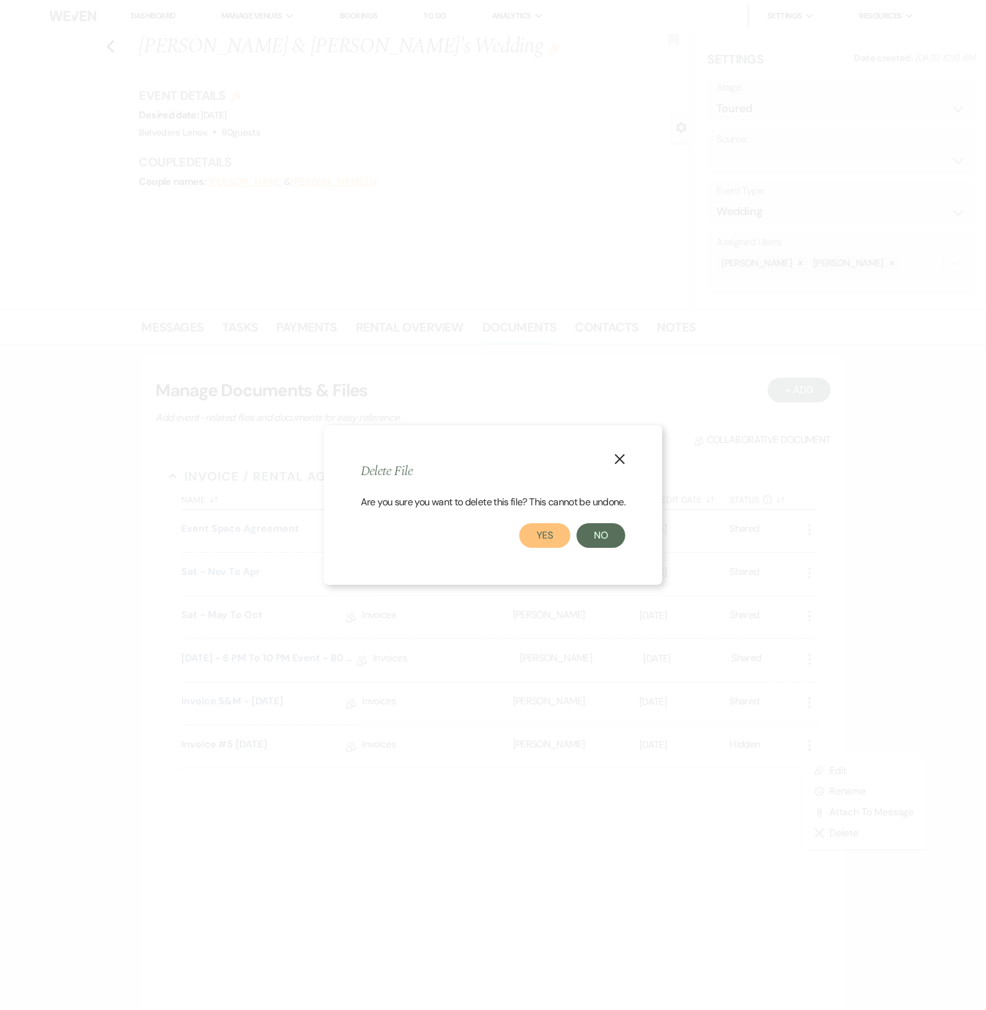
click at [557, 537] on button "Yes" at bounding box center [545, 535] width 52 height 25
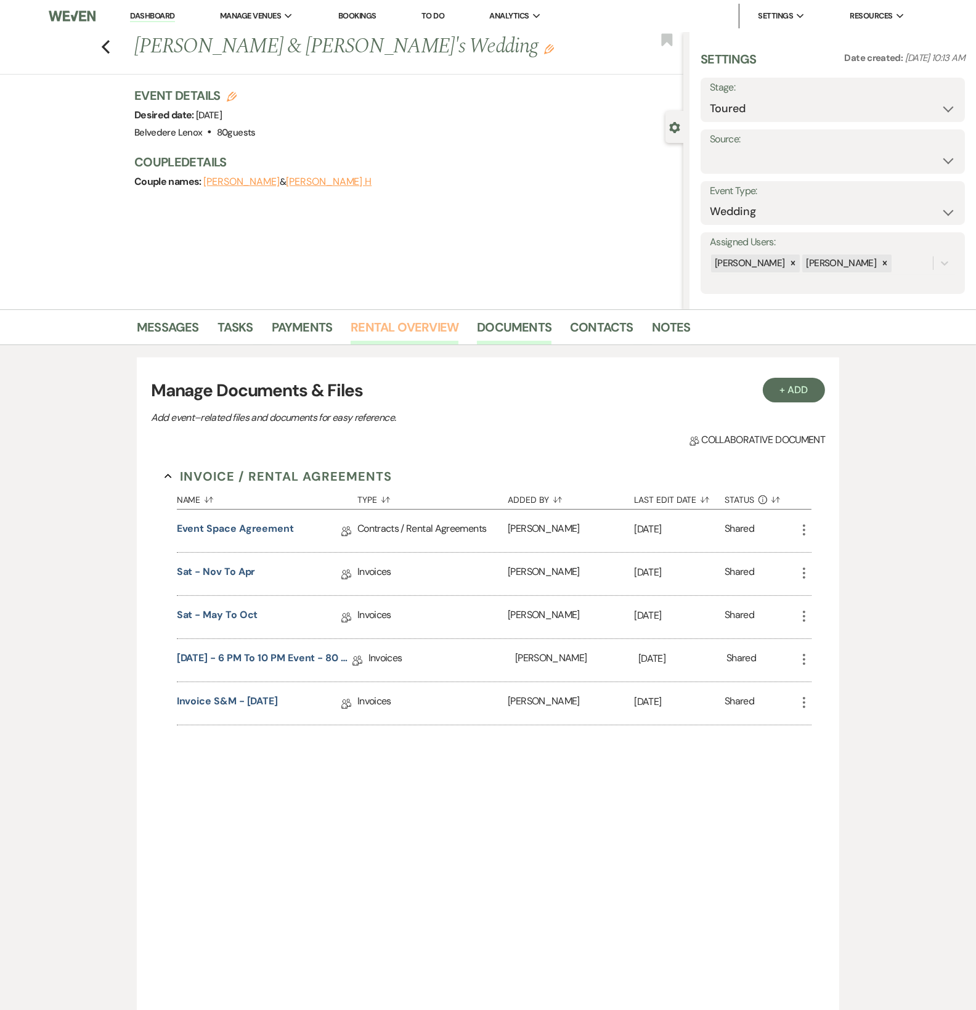
click at [375, 321] on link "Rental Overview" at bounding box center [405, 330] width 108 height 27
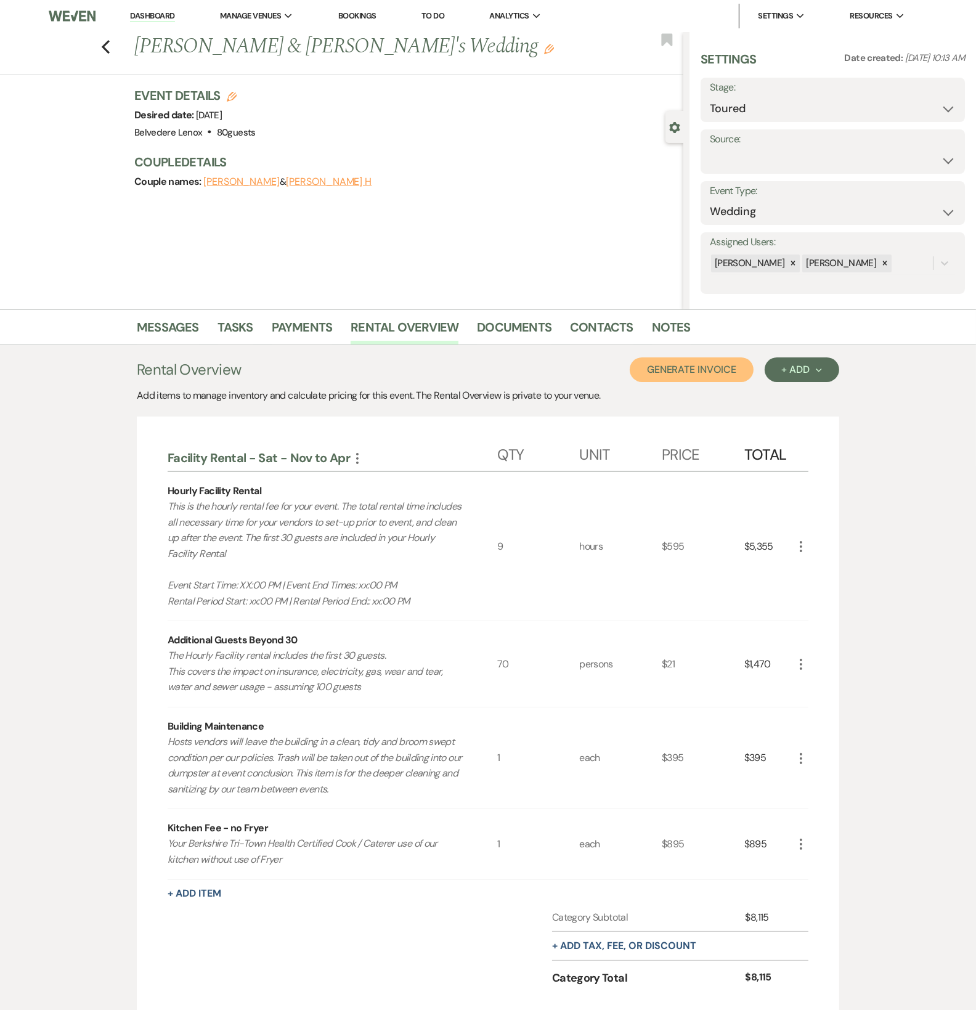
click at [710, 369] on button "Generate Invoice" at bounding box center [692, 369] width 124 height 25
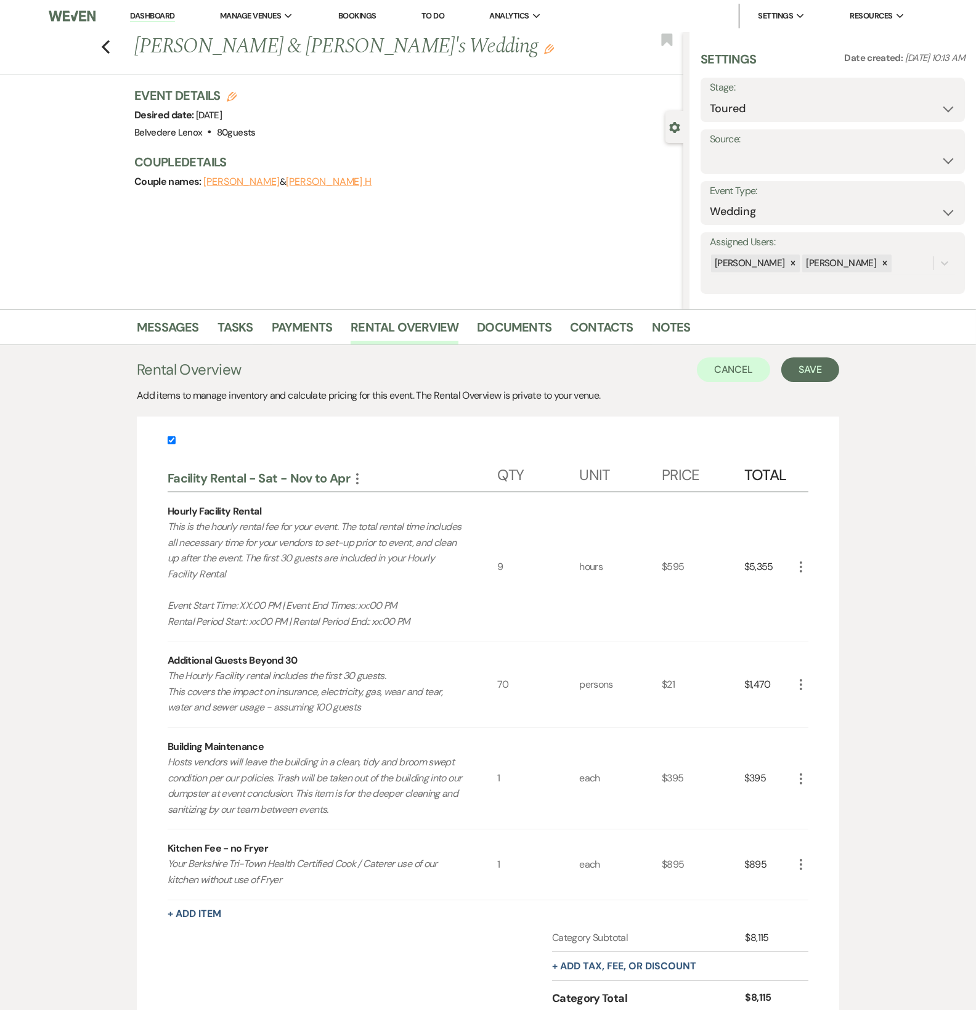
click at [168, 444] on input "checkbox" at bounding box center [172, 440] width 8 height 8
checkbox input "false"
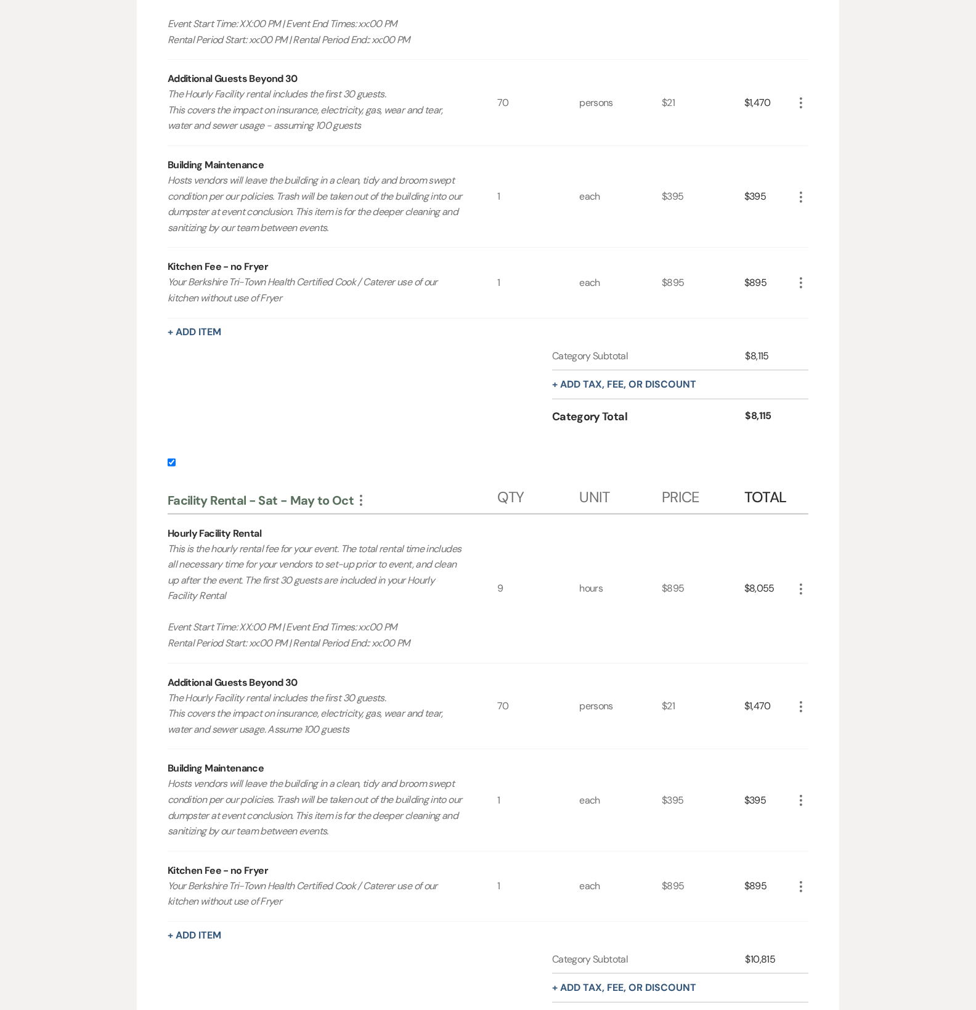
scroll to position [616, 0]
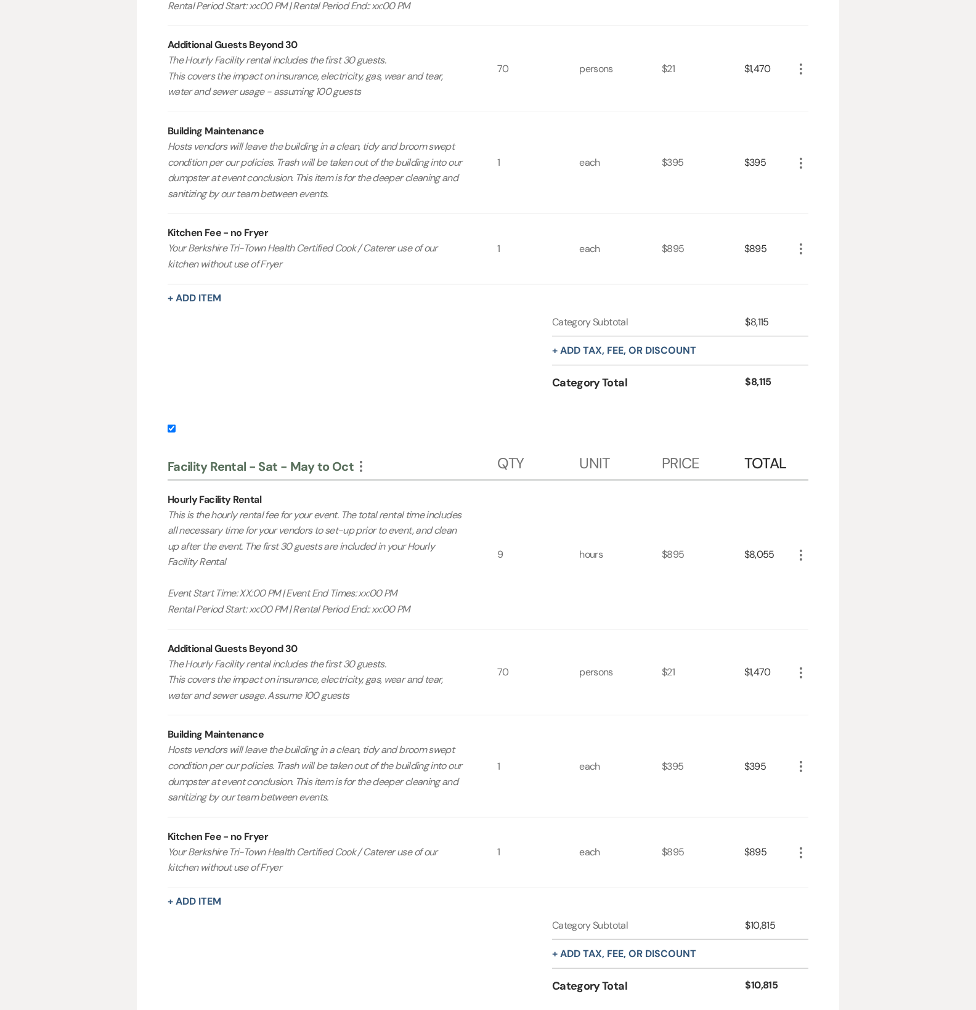
click at [184, 414] on div "Facility Rental - Sat - Nov to Apr More Qty Unit Price Total Hourly Facility Re…" at bounding box center [488, 871] width 641 height 2107
click at [179, 423] on label at bounding box center [488, 432] width 641 height 20
click at [176, 425] on input "checkbox" at bounding box center [172, 429] width 8 height 8
checkbox input "false"
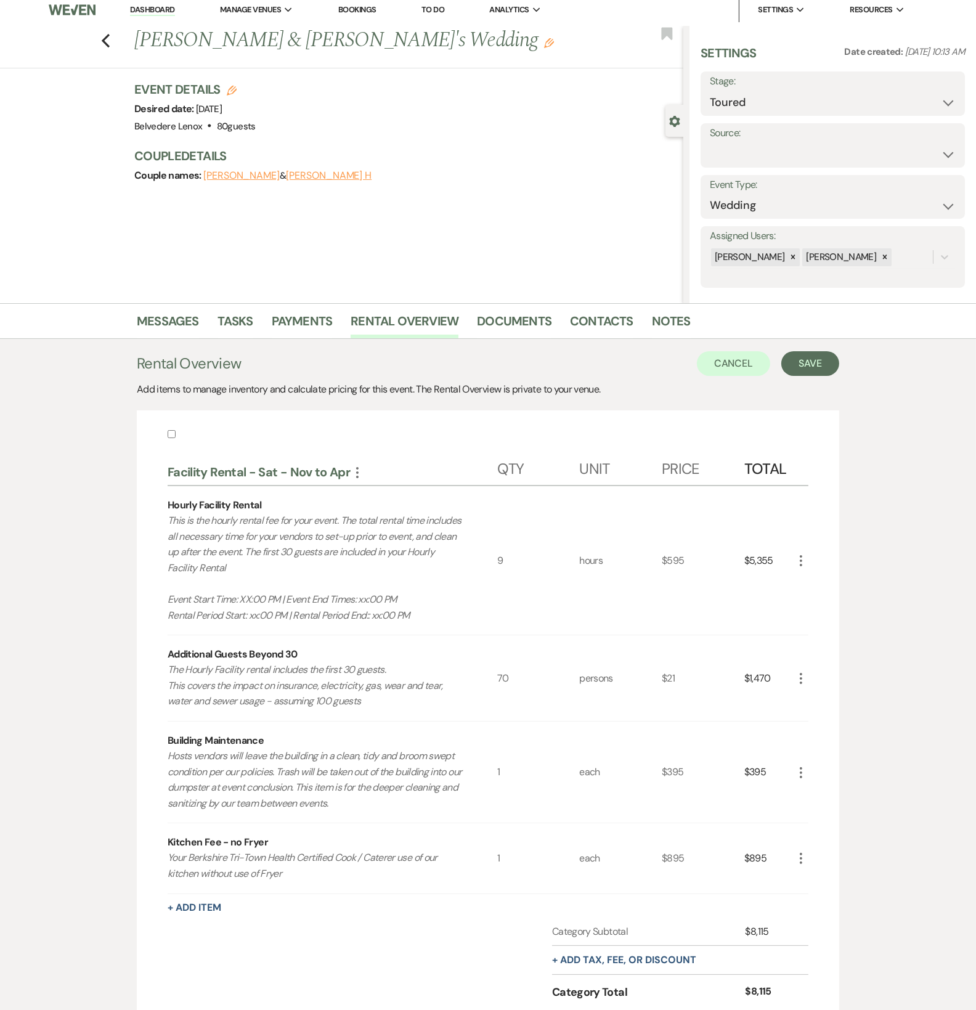
scroll to position [0, 0]
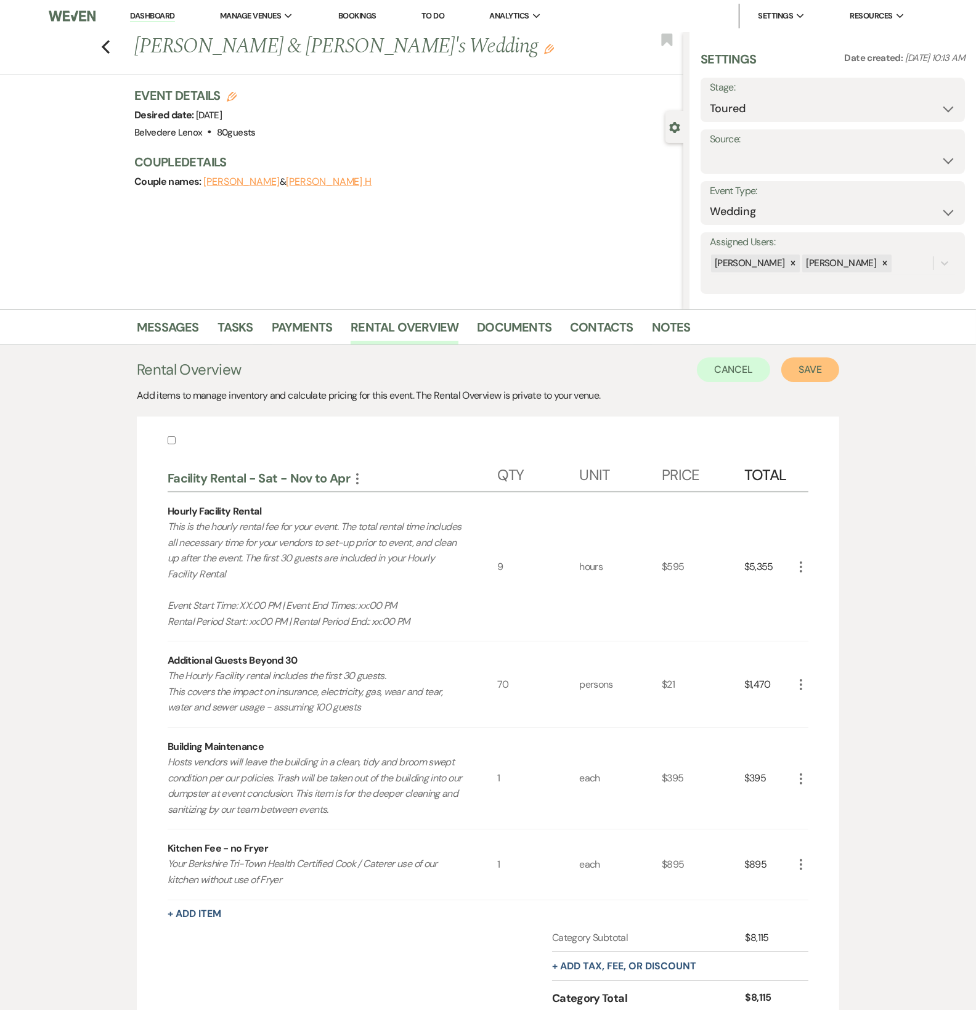
click at [813, 372] on button "Save" at bounding box center [811, 369] width 58 height 25
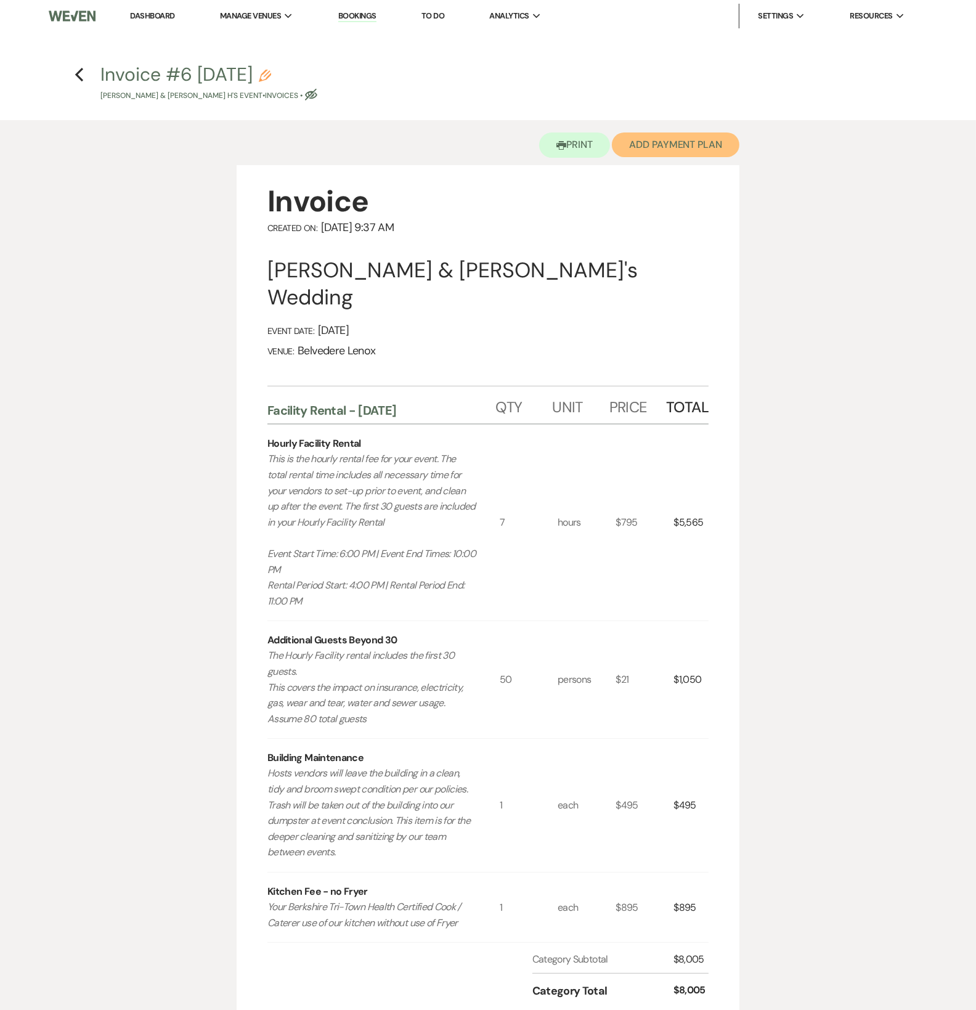
click at [666, 153] on button "Add Payment Plan" at bounding box center [676, 145] width 128 height 25
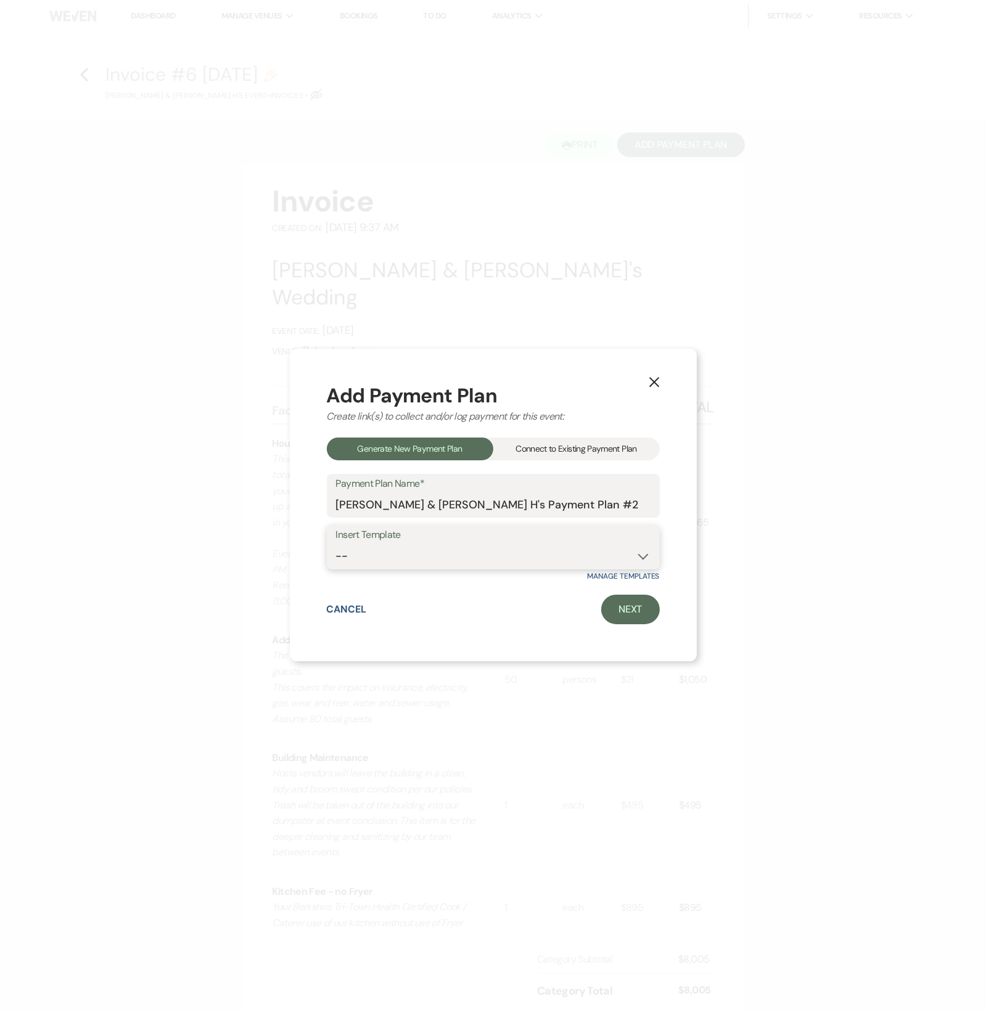
click at [398, 557] on select "-- Event [DATE] Event [DATE] Event More than 180 Days" at bounding box center [493, 556] width 314 height 24
select select "421"
click at [336, 544] on select "-- Event [DATE] Event [DATE] Event More than 180 Days" at bounding box center [493, 556] width 314 height 24
click at [619, 611] on link "Next" at bounding box center [630, 610] width 59 height 30
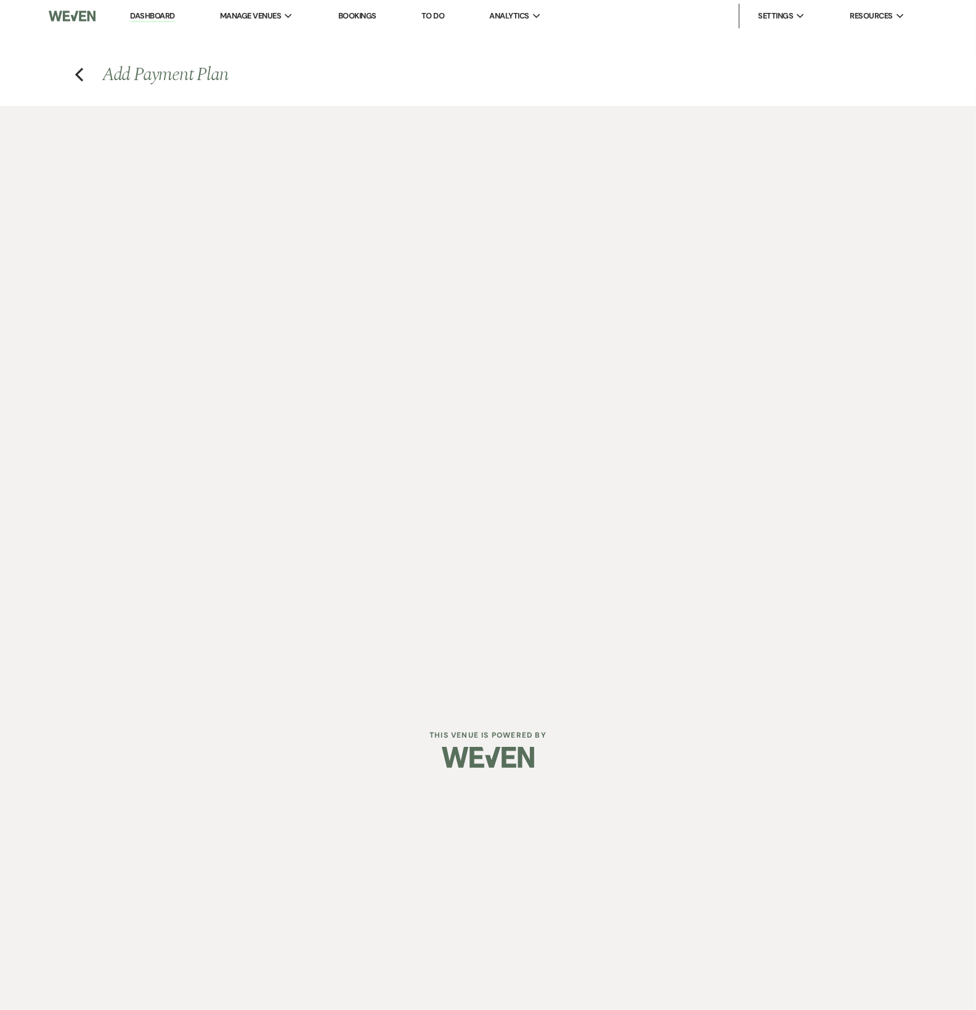
select select "27734"
select select "2"
select select "percentage"
select select "true"
select select "client"
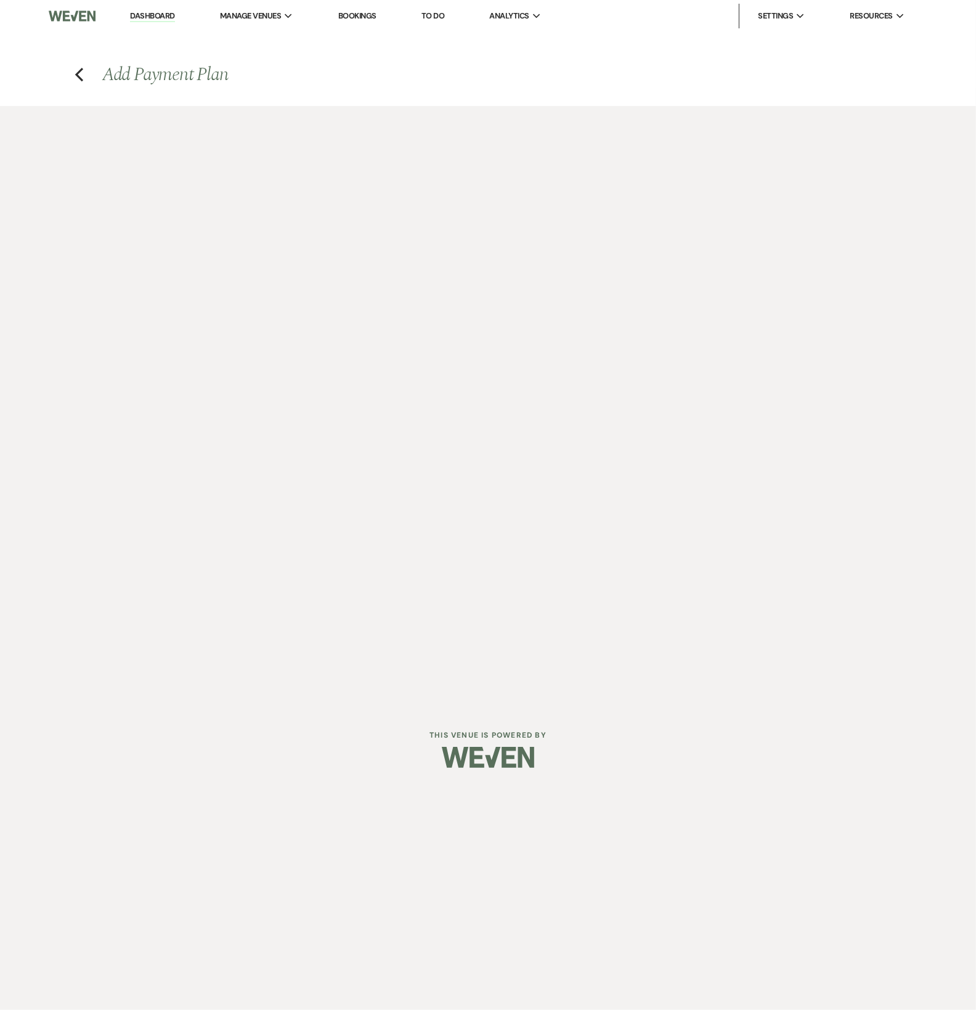
select select "weeks"
select select "2"
select select "percentage"
select select "true"
select select "client"
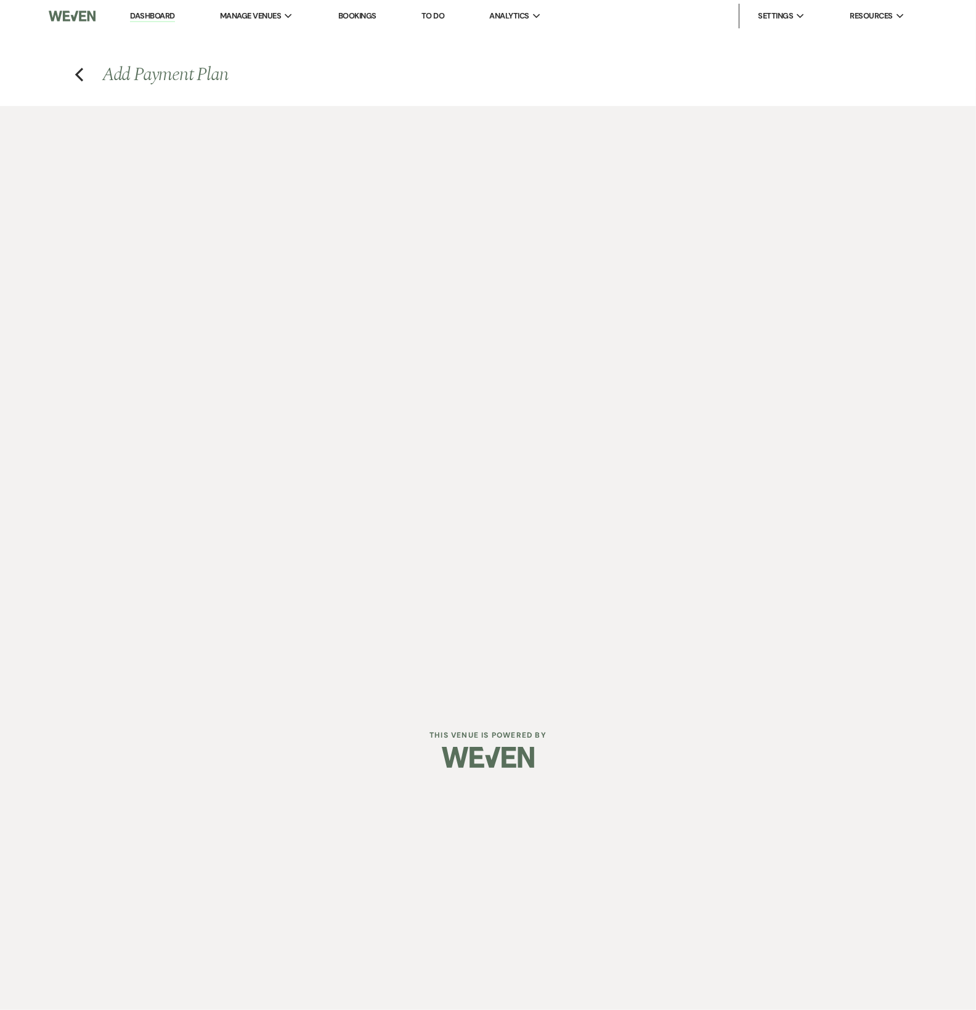
select select "weeks"
select select "2"
select select "percentage"
select select "true"
select select "client"
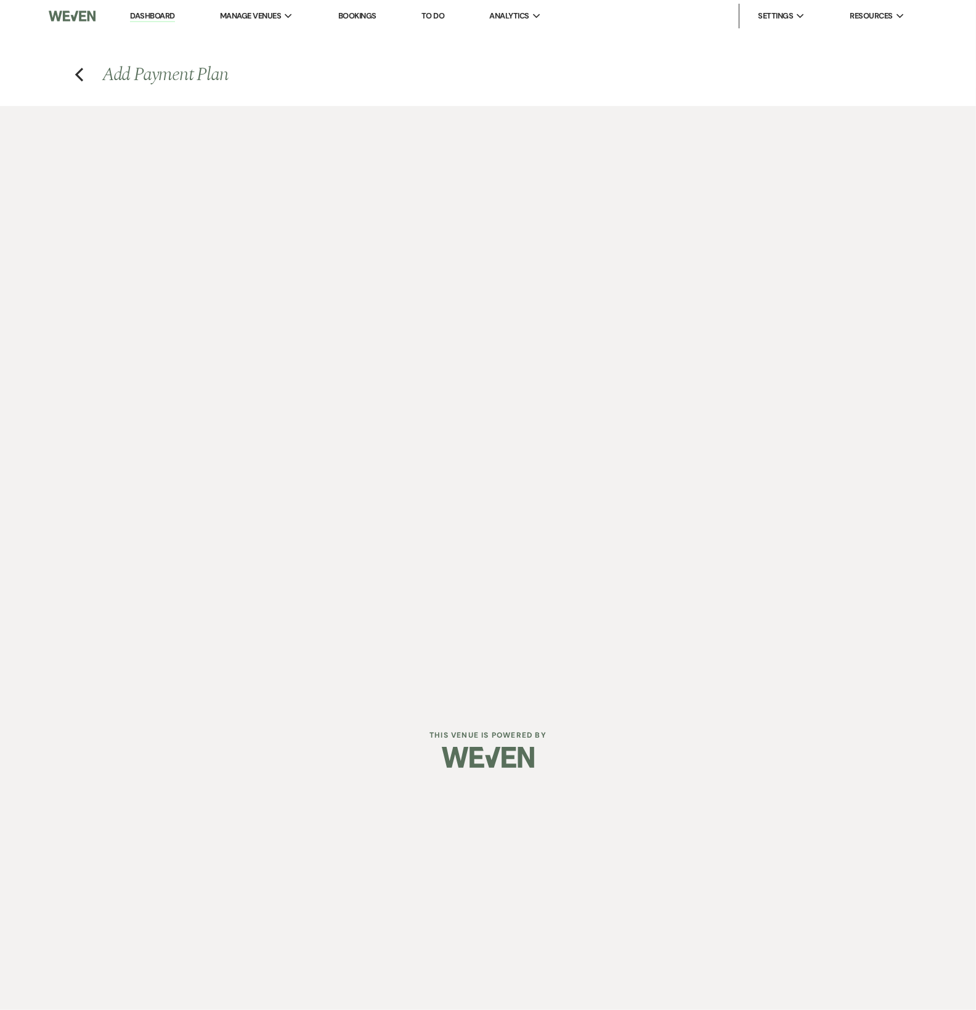
select select "weeks"
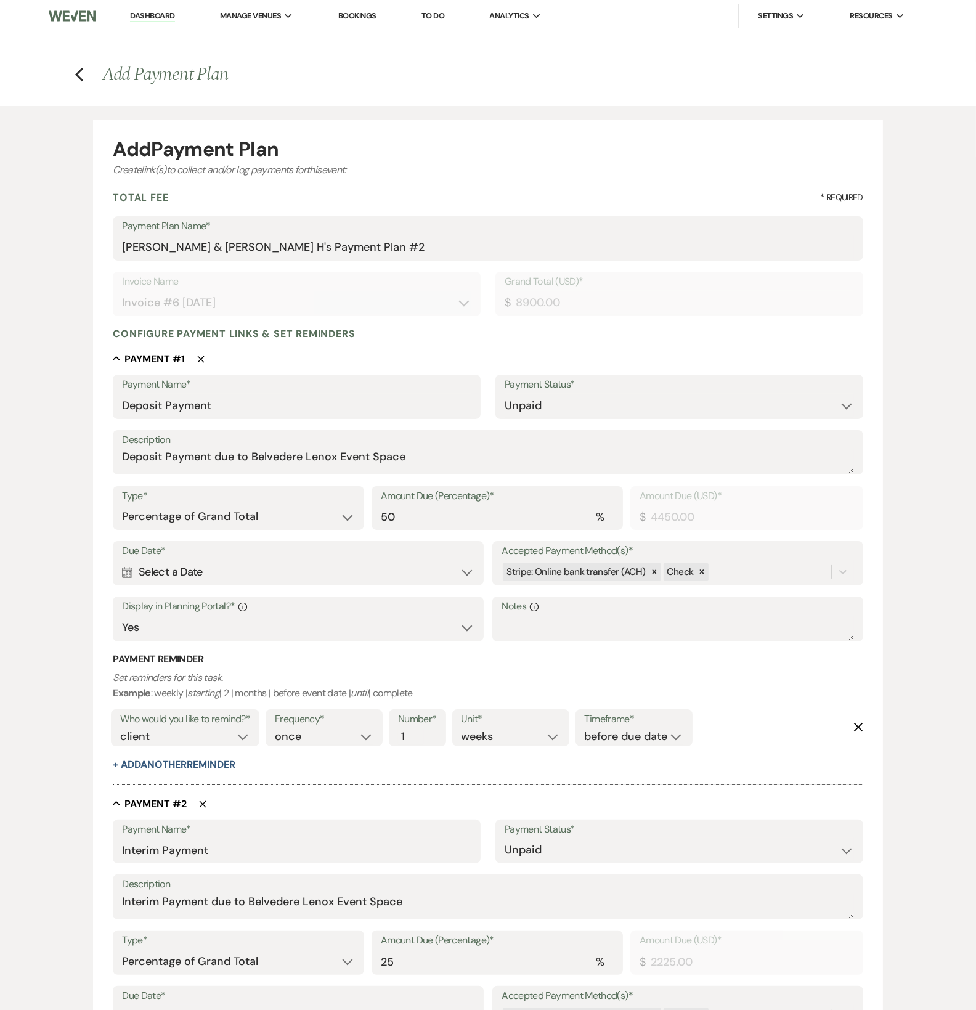
click at [271, 568] on div "Calendar Select a Date Expand" at bounding box center [298, 572] width 353 height 24
select select "day"
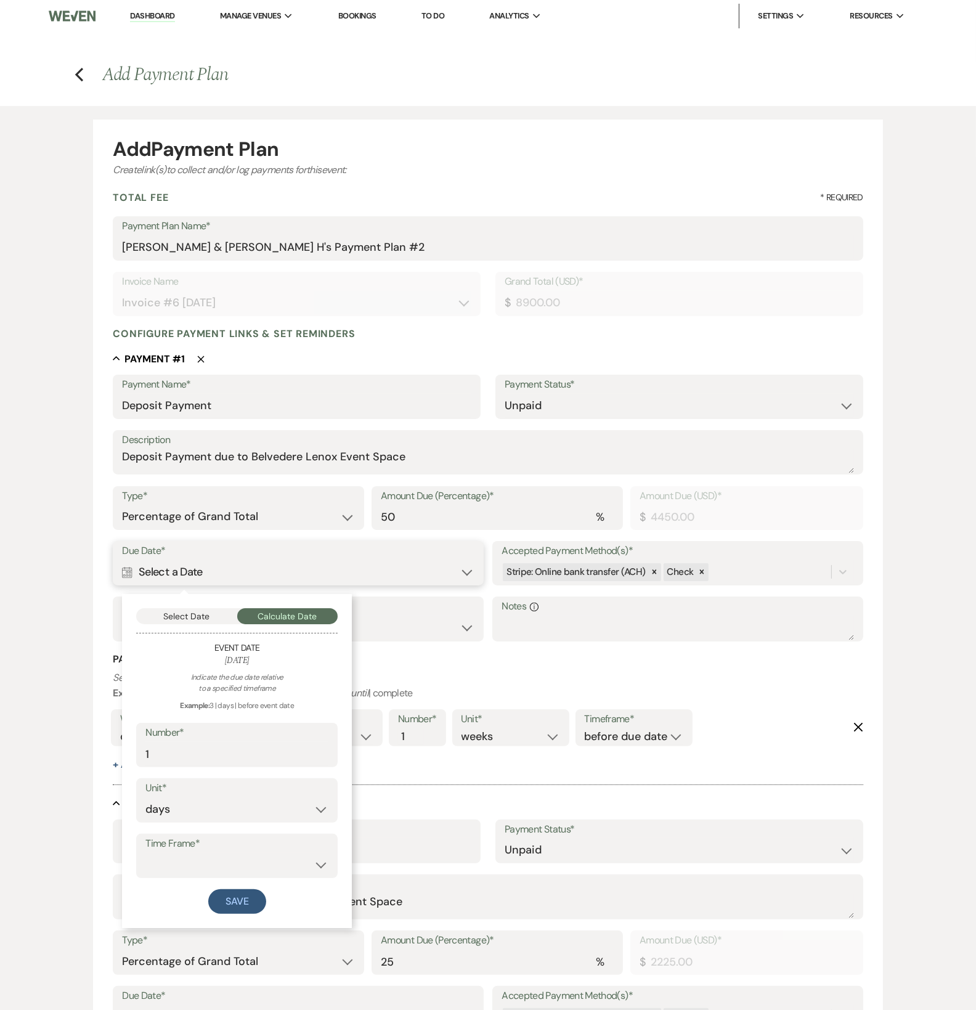
click at [206, 615] on button "Select Date" at bounding box center [186, 616] width 101 height 16
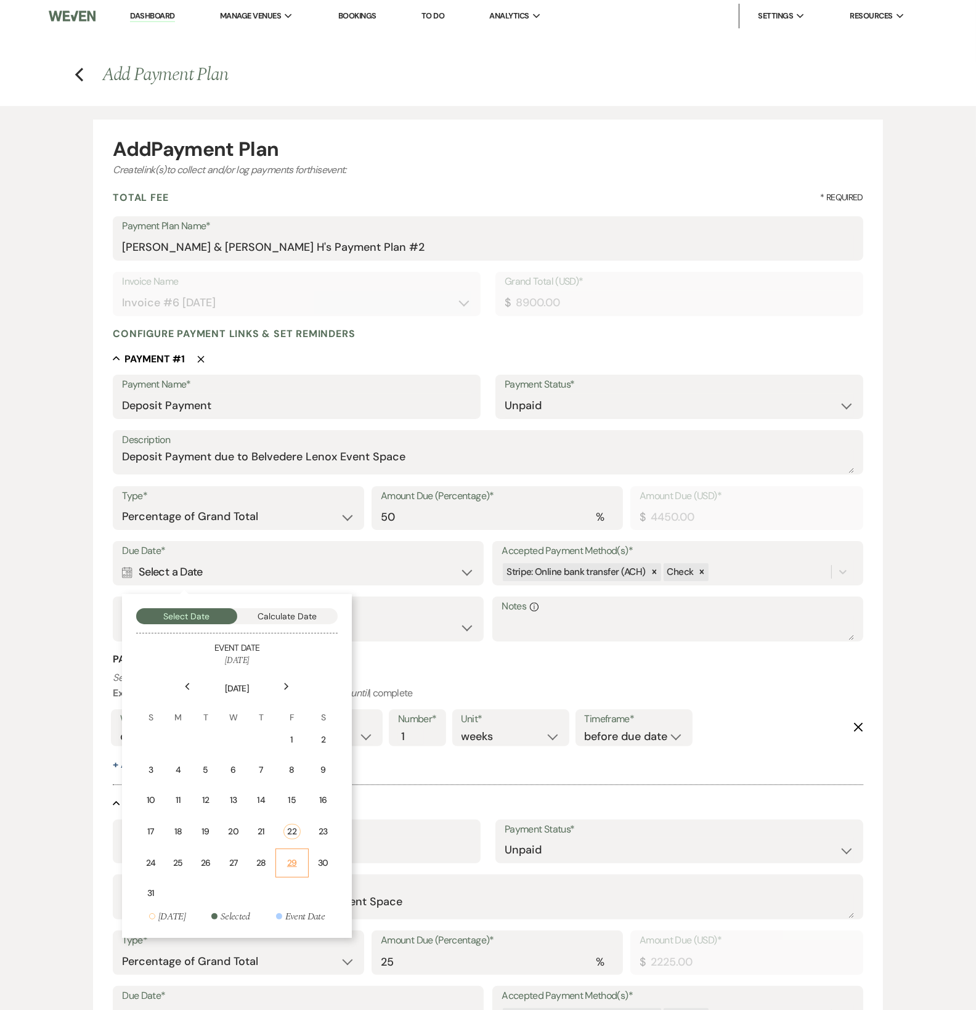
click at [299, 862] on div "29" at bounding box center [292, 863] width 17 height 13
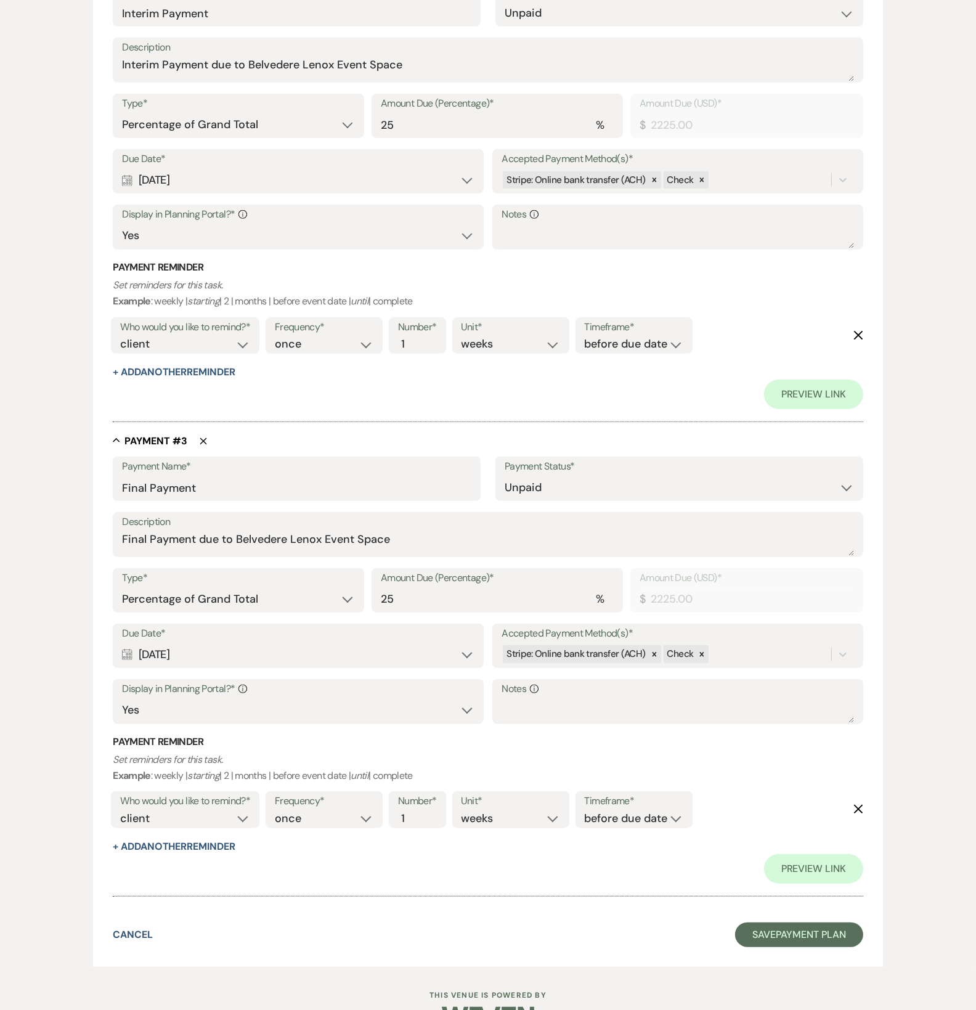
scroll to position [902, 0]
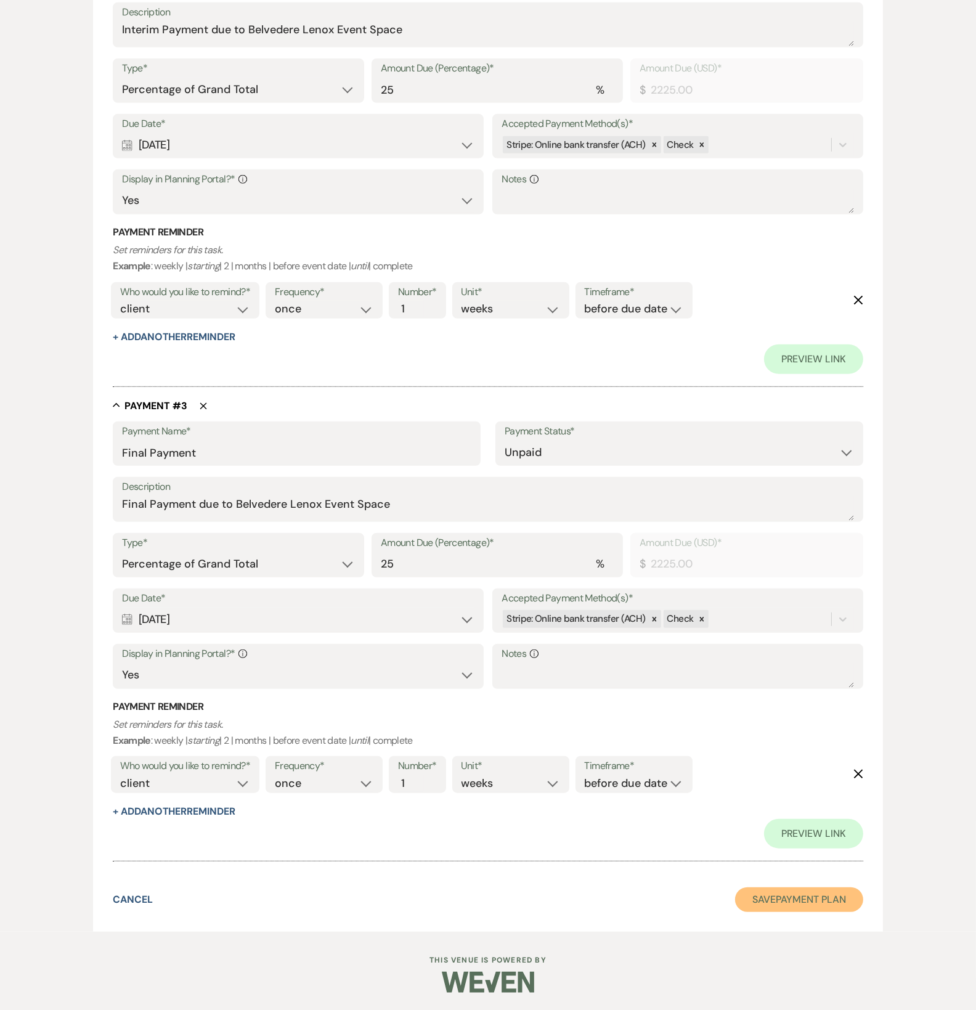
click at [762, 897] on button "Save Payment Plan" at bounding box center [799, 900] width 128 height 25
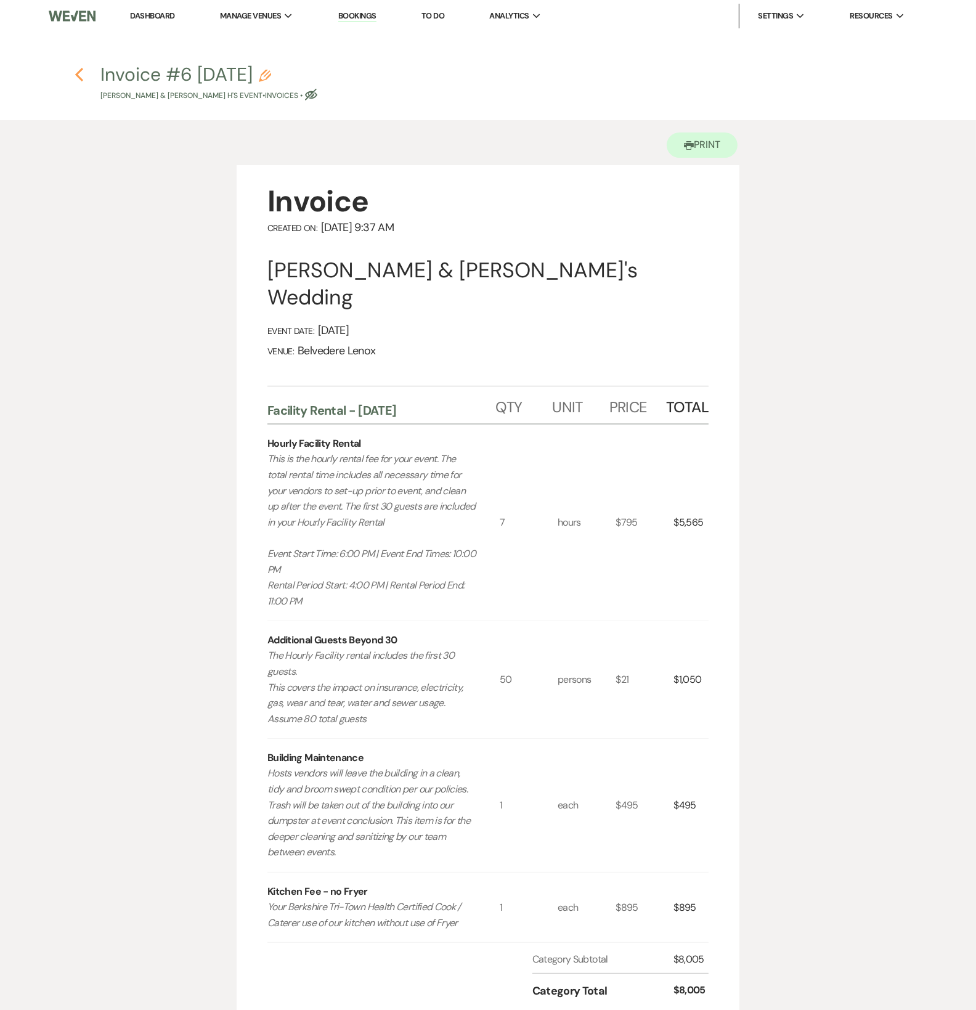
click at [76, 77] on icon "Previous" at bounding box center [79, 74] width 9 height 15
select select "5"
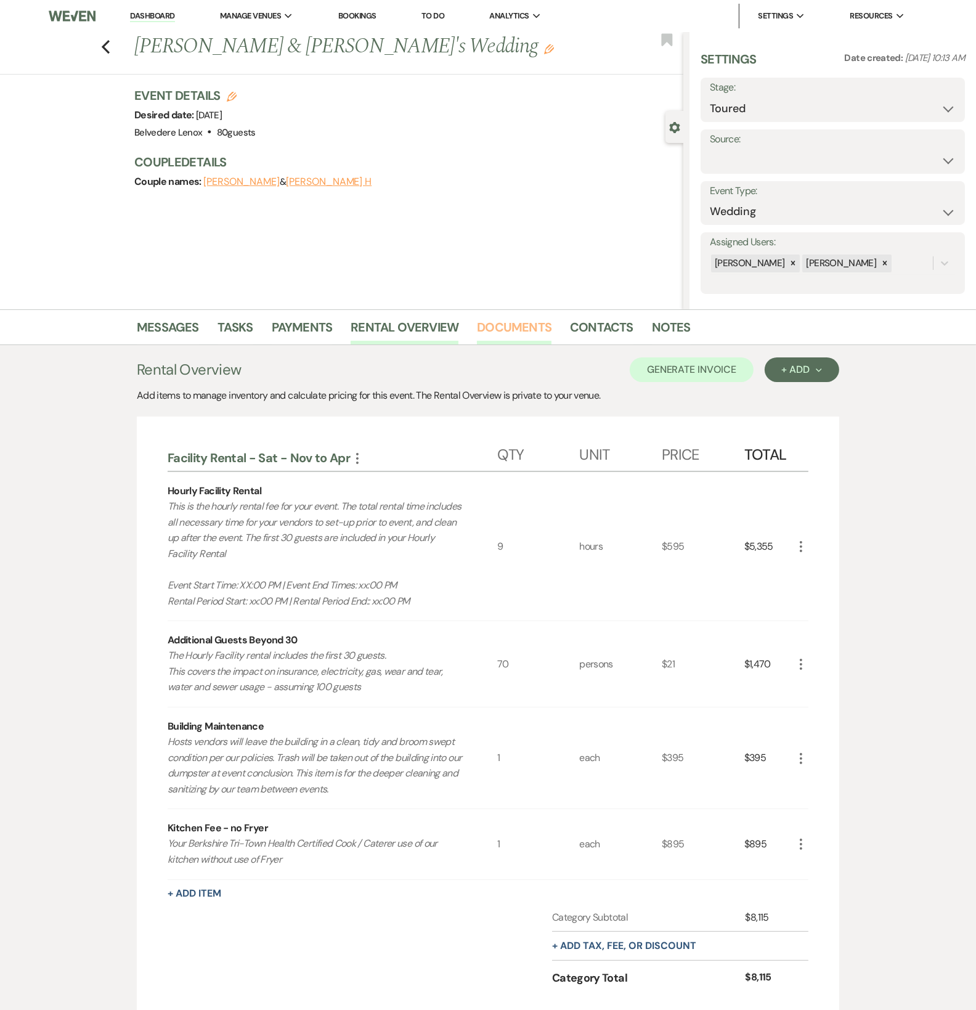
drag, startPoint x: 489, startPoint y: 324, endPoint x: 472, endPoint y: 331, distance: 18.5
click at [489, 324] on link "Documents" at bounding box center [514, 330] width 75 height 27
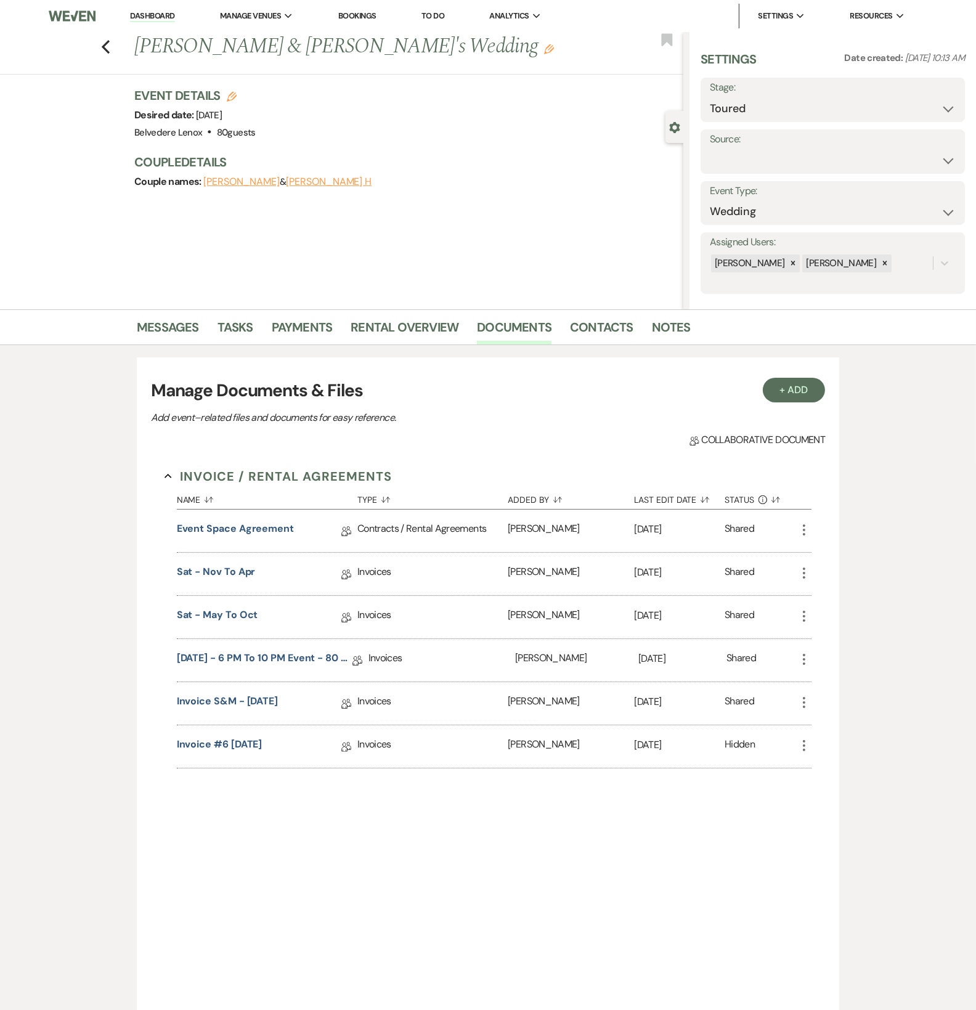
click at [801, 748] on icon "More" at bounding box center [804, 745] width 15 height 15
click at [822, 793] on button "Settings Gear Rename" at bounding box center [859, 791] width 125 height 21
select select "22"
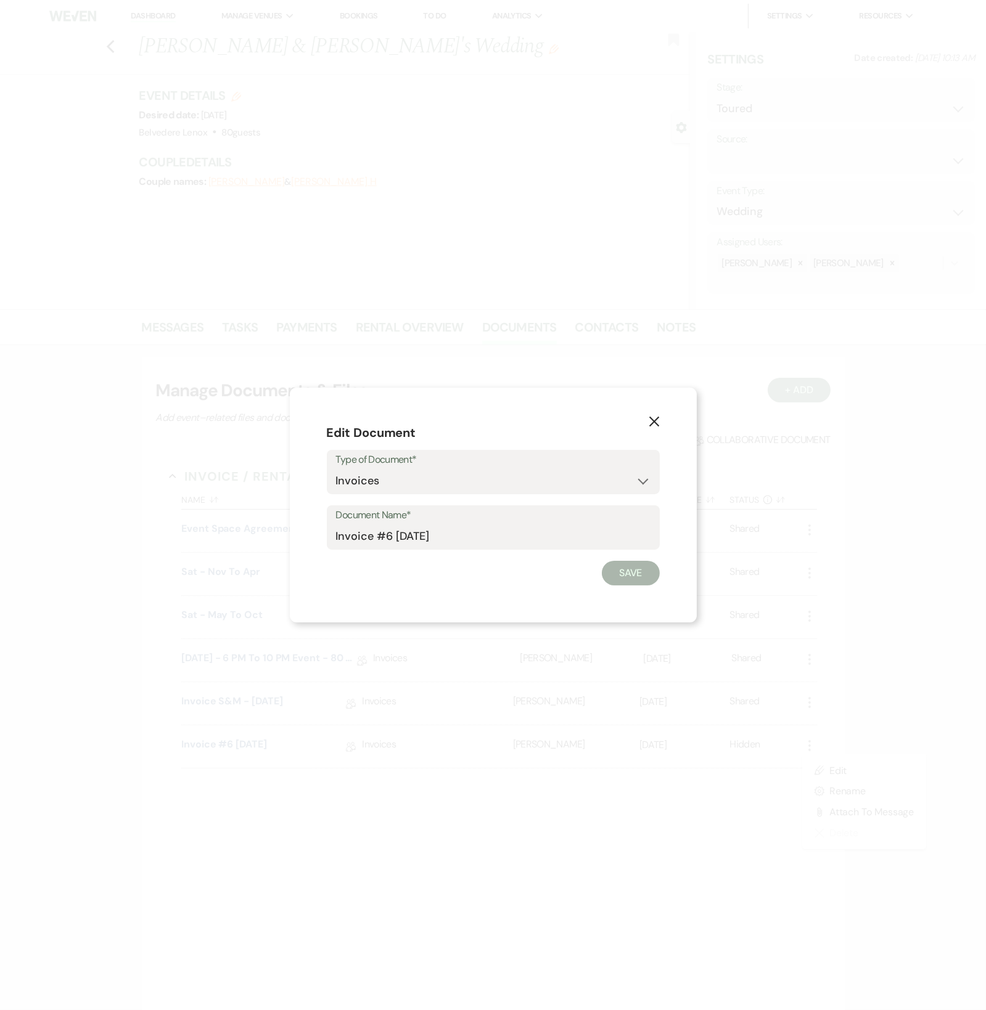
click at [400, 523] on label "Document Name*" at bounding box center [493, 516] width 314 height 18
click at [400, 525] on input "Invoice #6 [DATE]" at bounding box center [493, 537] width 314 height 24
drag, startPoint x: 470, startPoint y: 533, endPoint x: 378, endPoint y: 532, distance: 91.8
click at [378, 532] on input "Invoice #6 [DATE]" at bounding box center [493, 537] width 314 height 24
type input "Invoice S&M v2 - [DATE]"
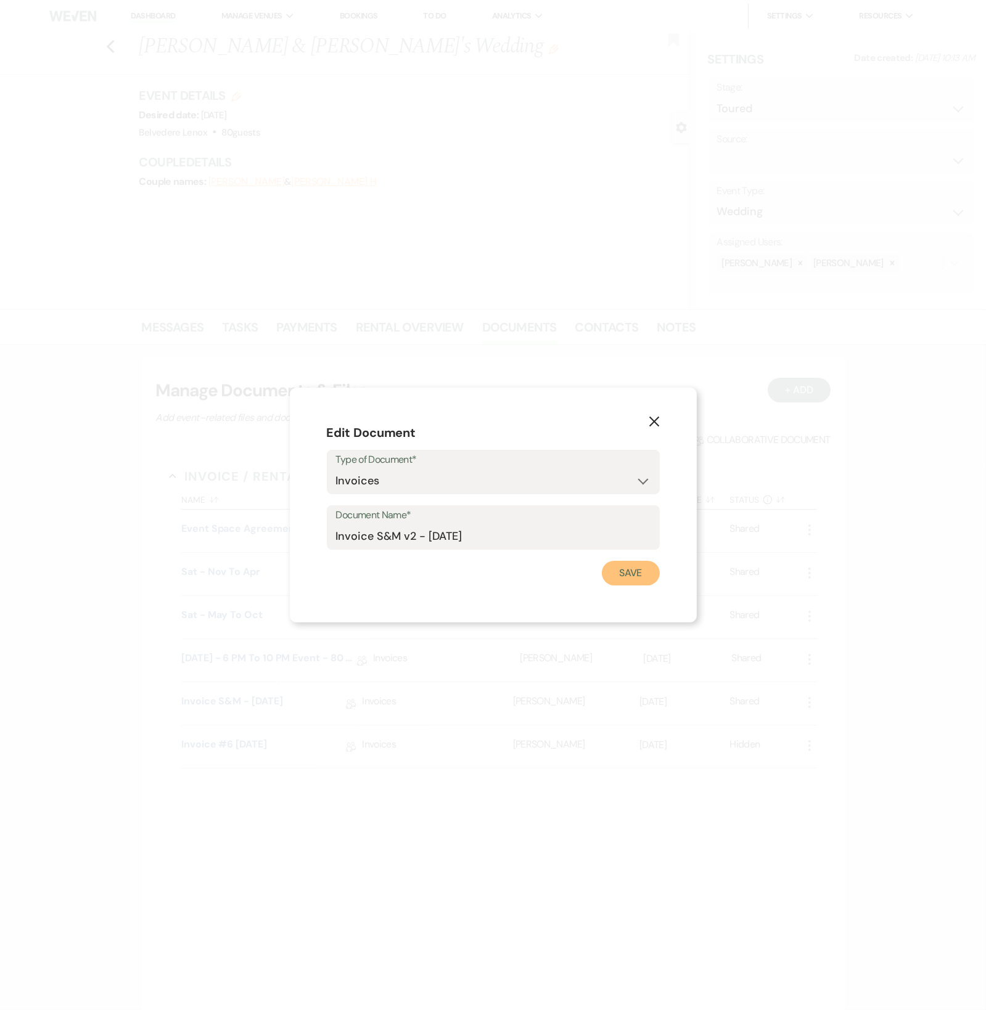
click at [629, 565] on button "Save" at bounding box center [631, 573] width 58 height 25
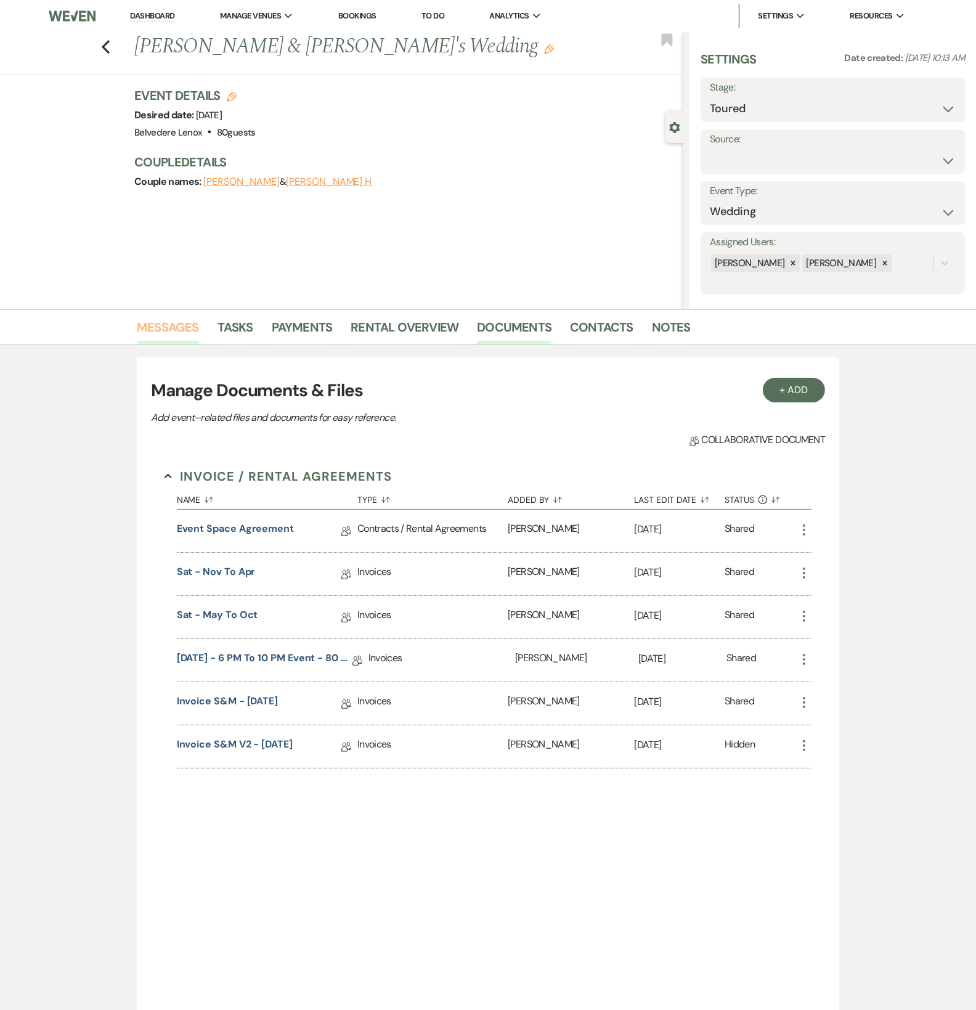
click at [157, 335] on link "Messages" at bounding box center [168, 330] width 62 height 27
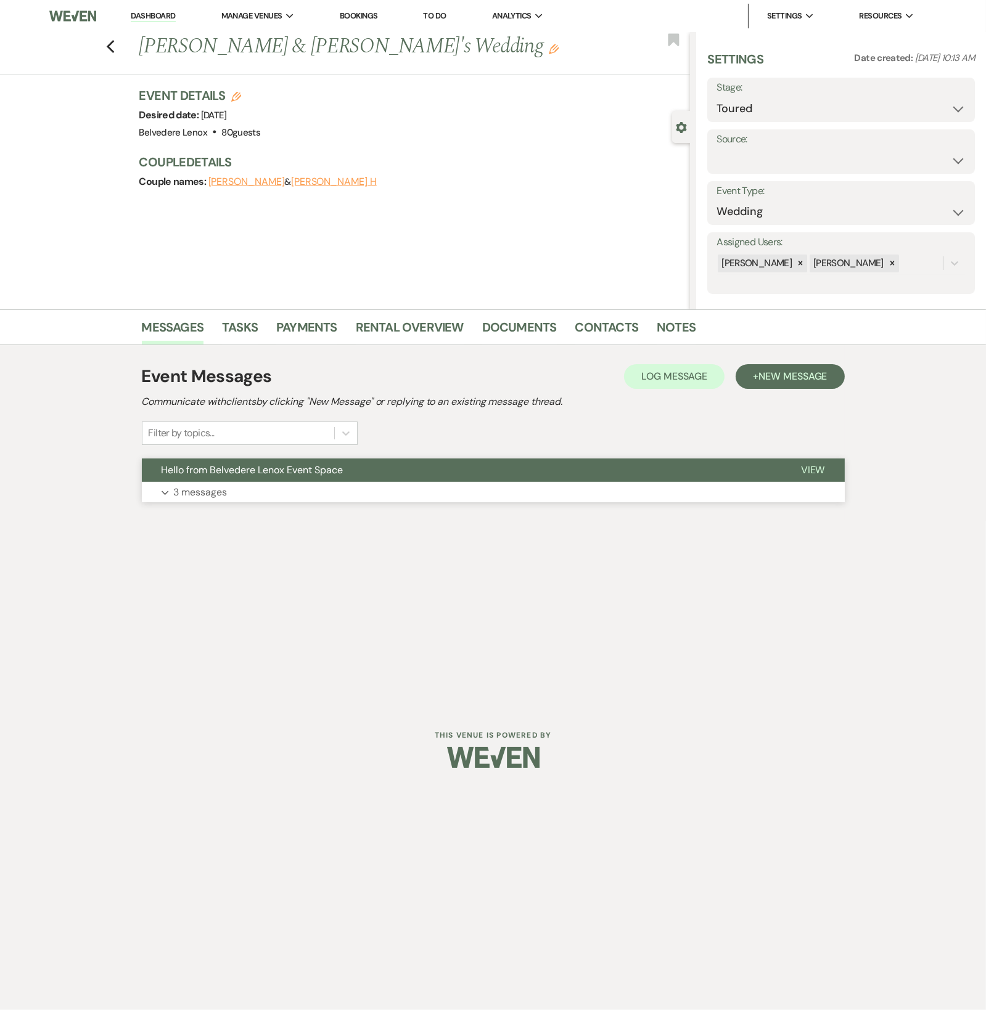
click at [187, 491] on p "3 messages" at bounding box center [201, 492] width 54 height 16
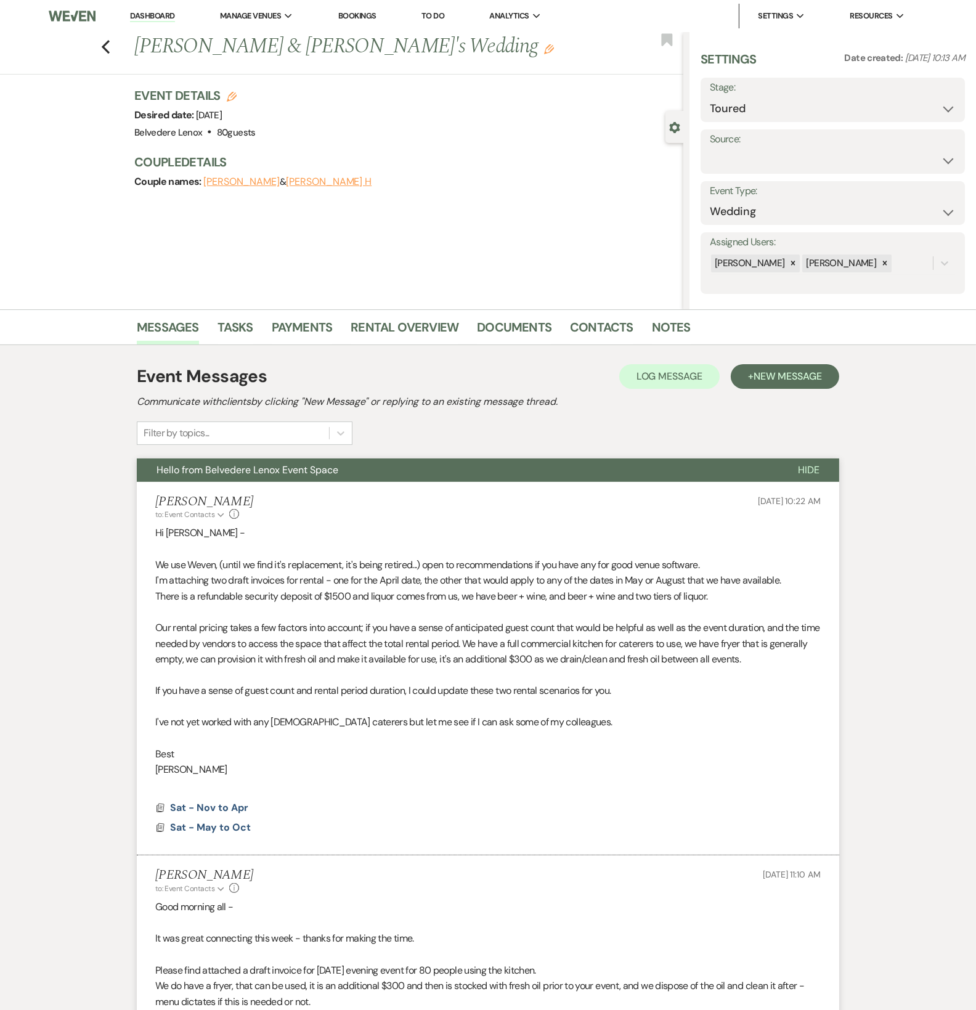
scroll to position [516, 0]
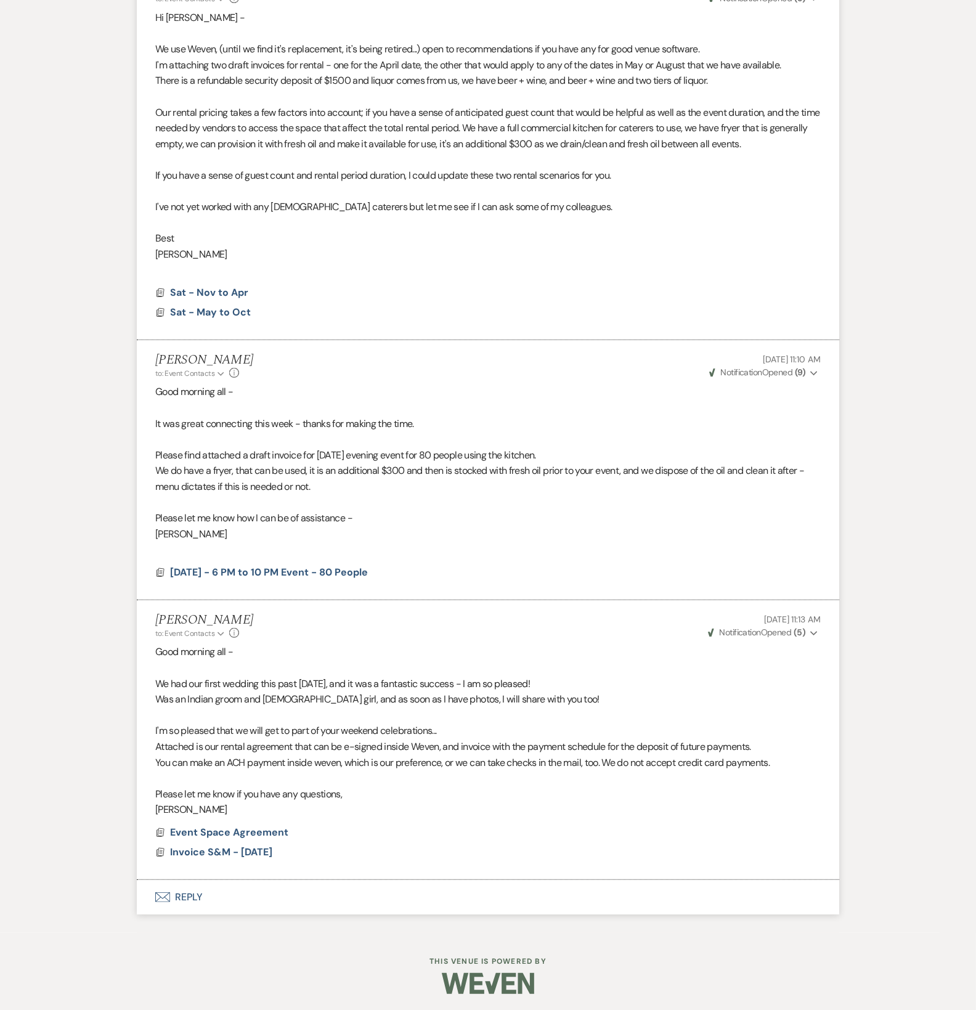
click at [191, 894] on button "Envelope Reply" at bounding box center [488, 897] width 703 height 35
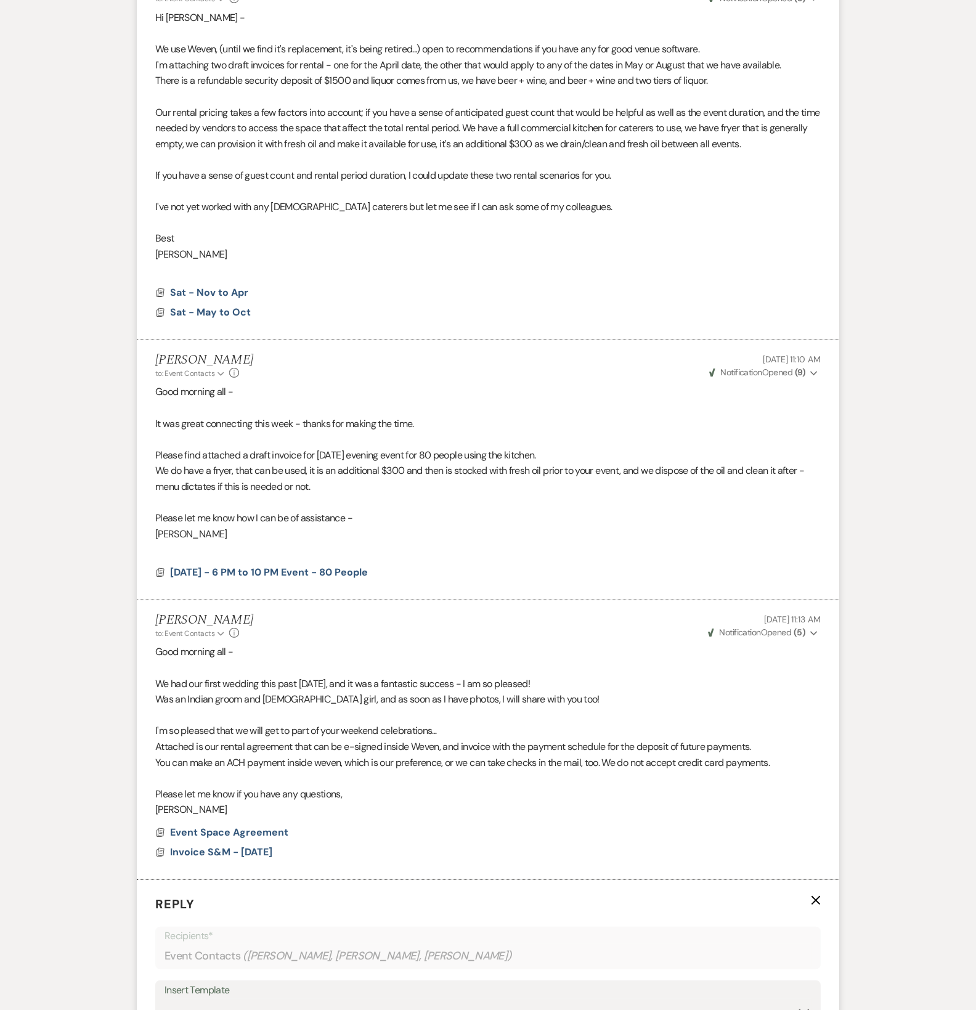
scroll to position [862, 0]
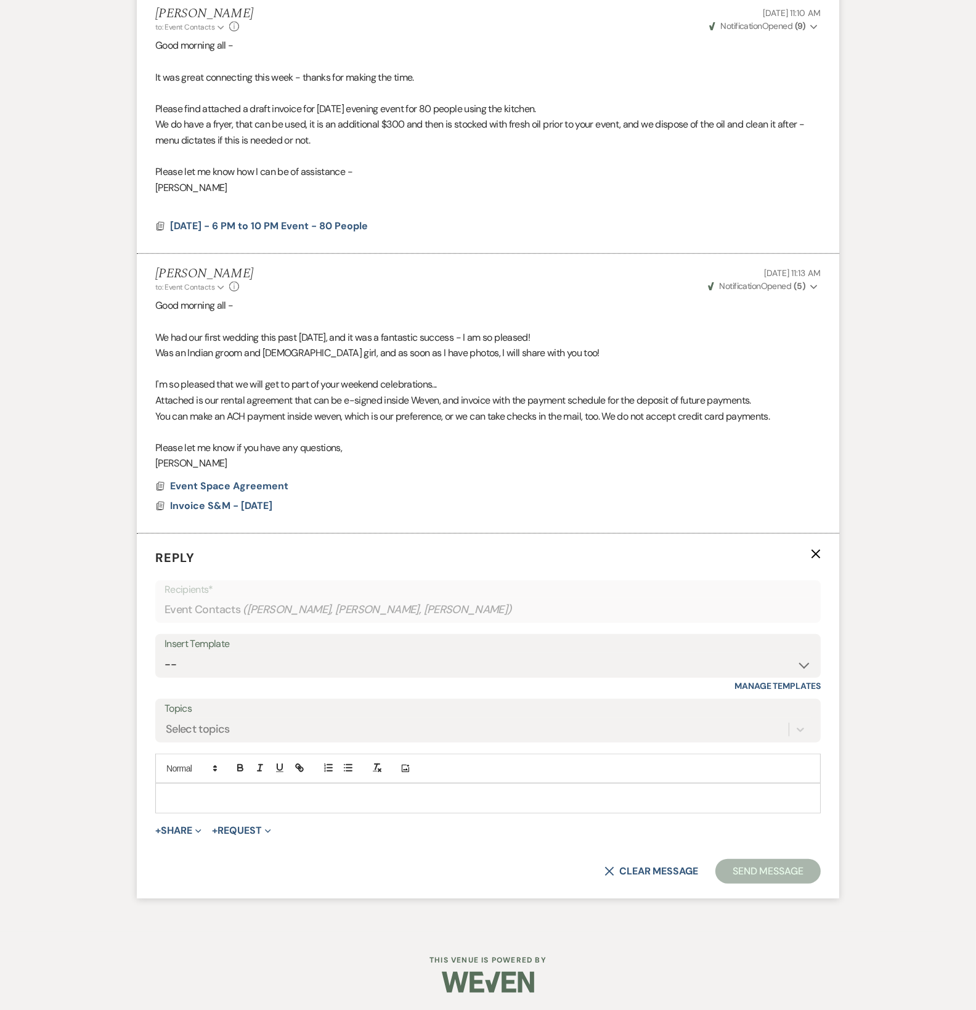
click at [214, 800] on p at bounding box center [488, 798] width 646 height 14
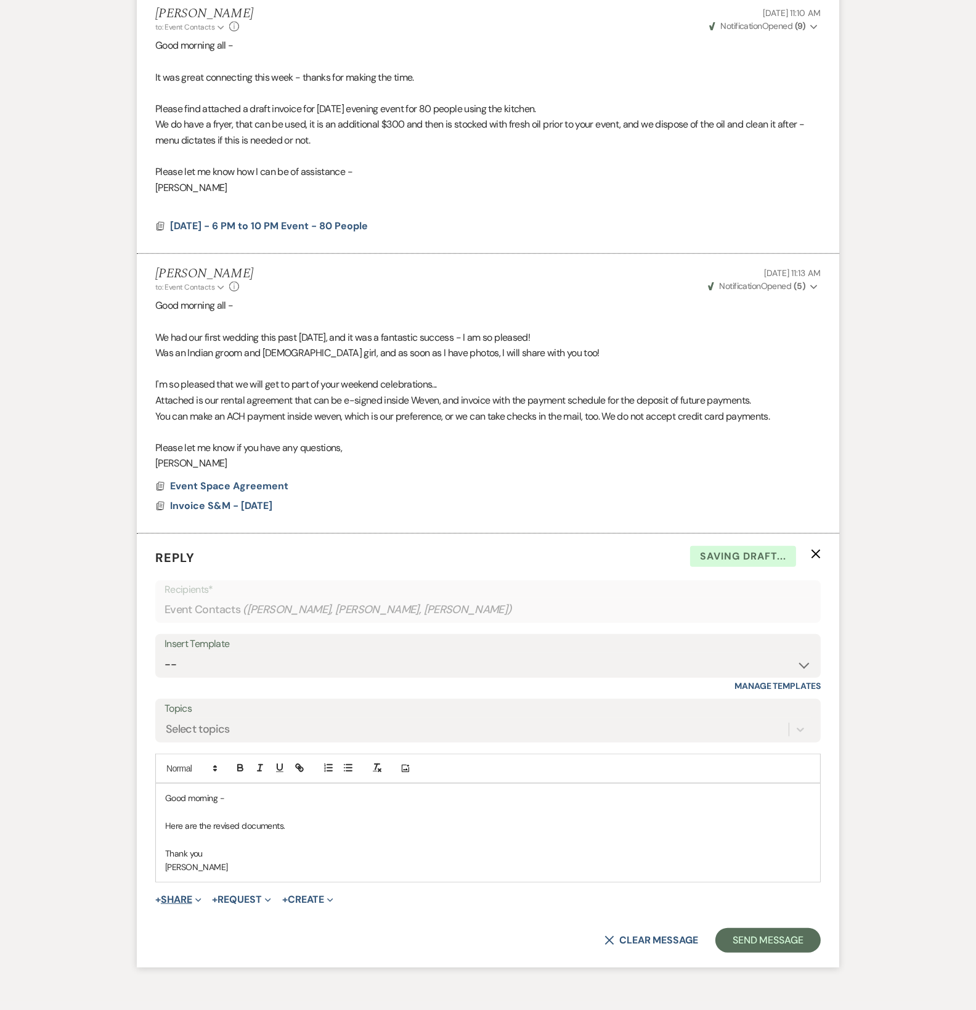
click at [200, 900] on icon "Expand" at bounding box center [198, 900] width 6 height 6
click at [200, 915] on button "Doc Upload Documents" at bounding box center [241, 924] width 173 height 22
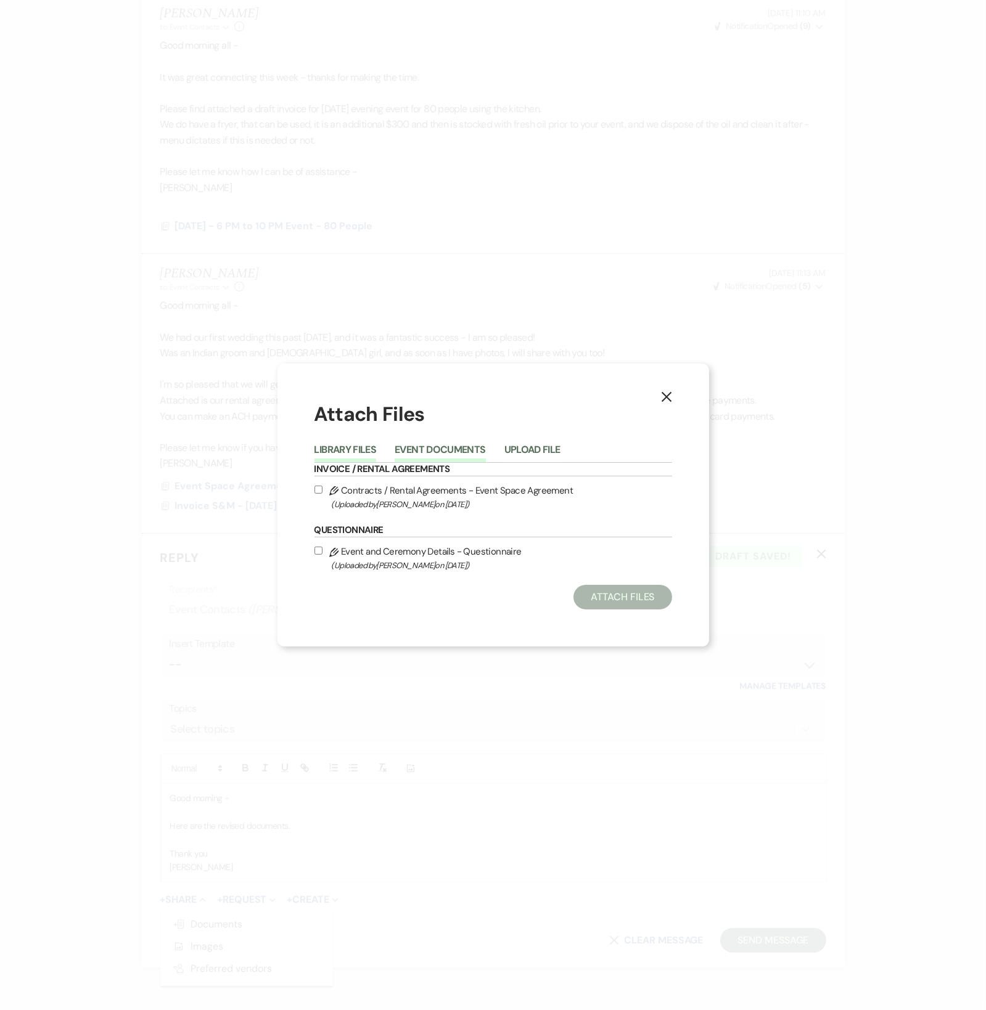
click at [448, 449] on button "Event Documents" at bounding box center [439, 453] width 91 height 17
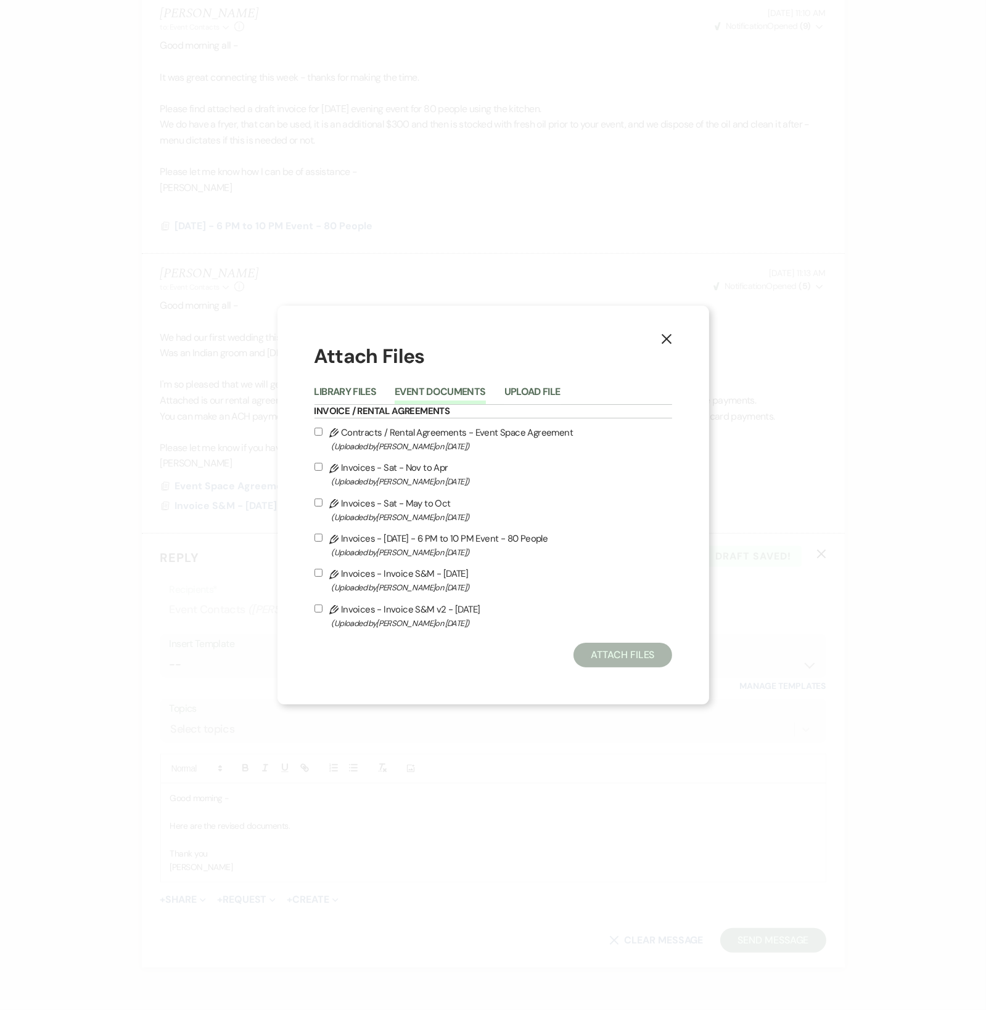
click at [360, 476] on span "(Uploaded by [PERSON_NAME] on [DATE] )" at bounding box center [502, 482] width 340 height 14
click at [322, 471] on input "Pencil Invoices - Sat - Nov to Apr (Uploaded by [PERSON_NAME] on [DATE] )" at bounding box center [318, 467] width 8 height 8
click at [338, 471] on label "Pencil Invoices - Sat - Nov to Apr (Uploaded by [PERSON_NAME] on [DATE] )" at bounding box center [492, 474] width 357 height 29
click at [322, 471] on input "Pencil Invoices - Sat - Nov to Apr (Uploaded by [PERSON_NAME] on [DATE] )" at bounding box center [318, 467] width 8 height 8
checkbox input "false"
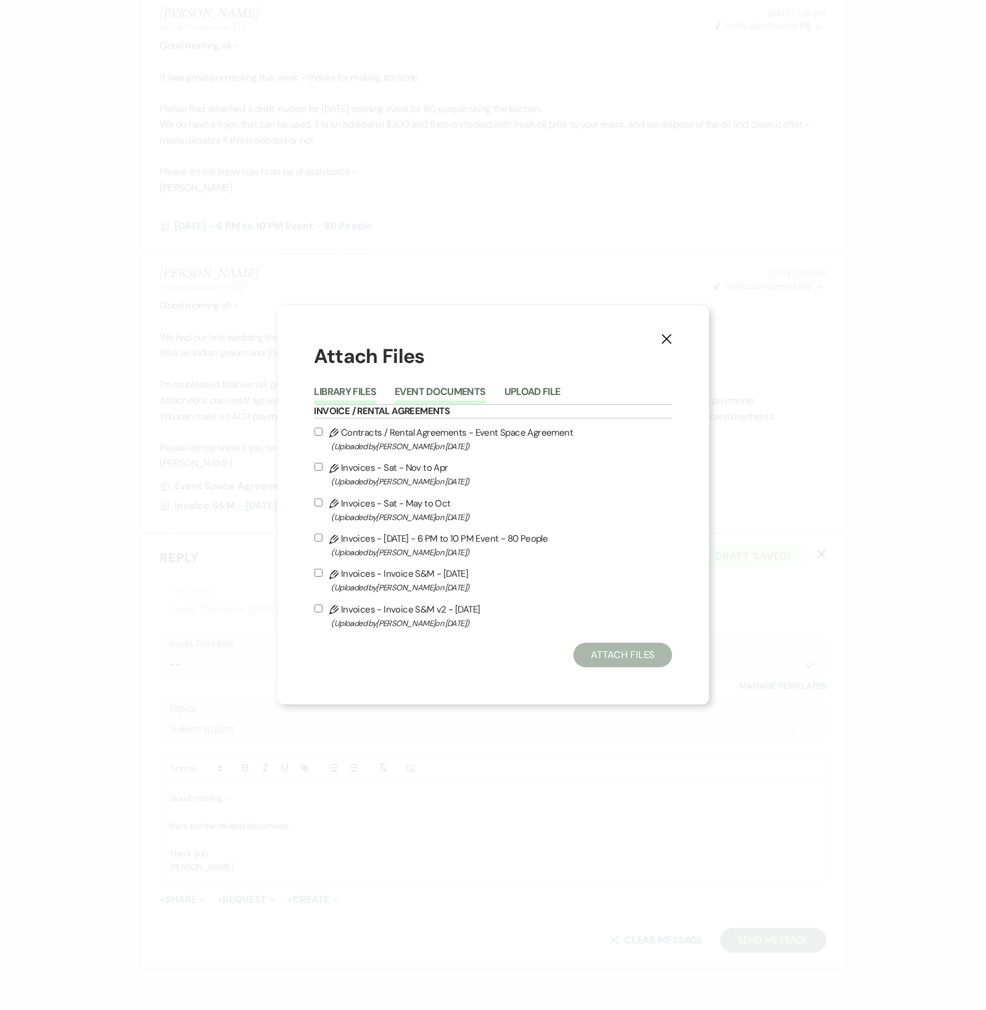
click at [357, 391] on button "Library Files" at bounding box center [345, 395] width 62 height 17
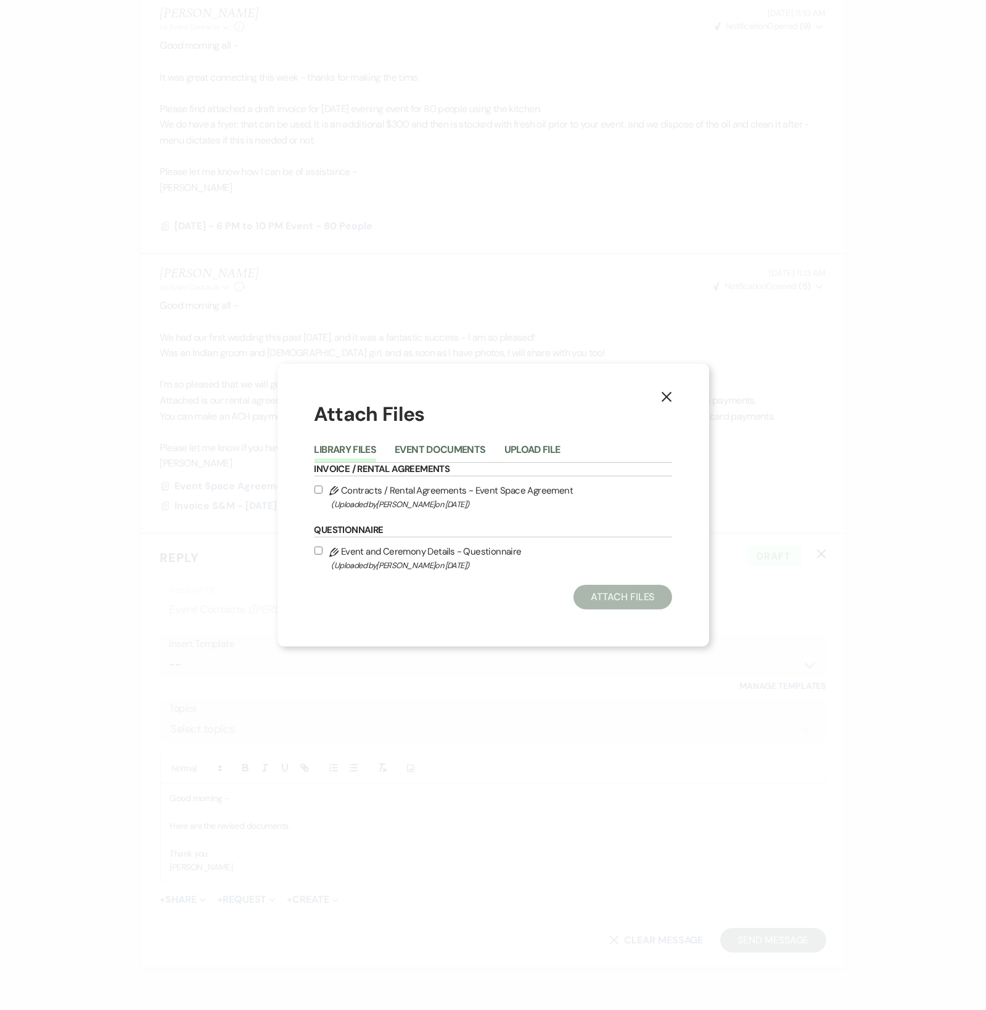
click at [666, 400] on icon "X" at bounding box center [666, 396] width 11 height 11
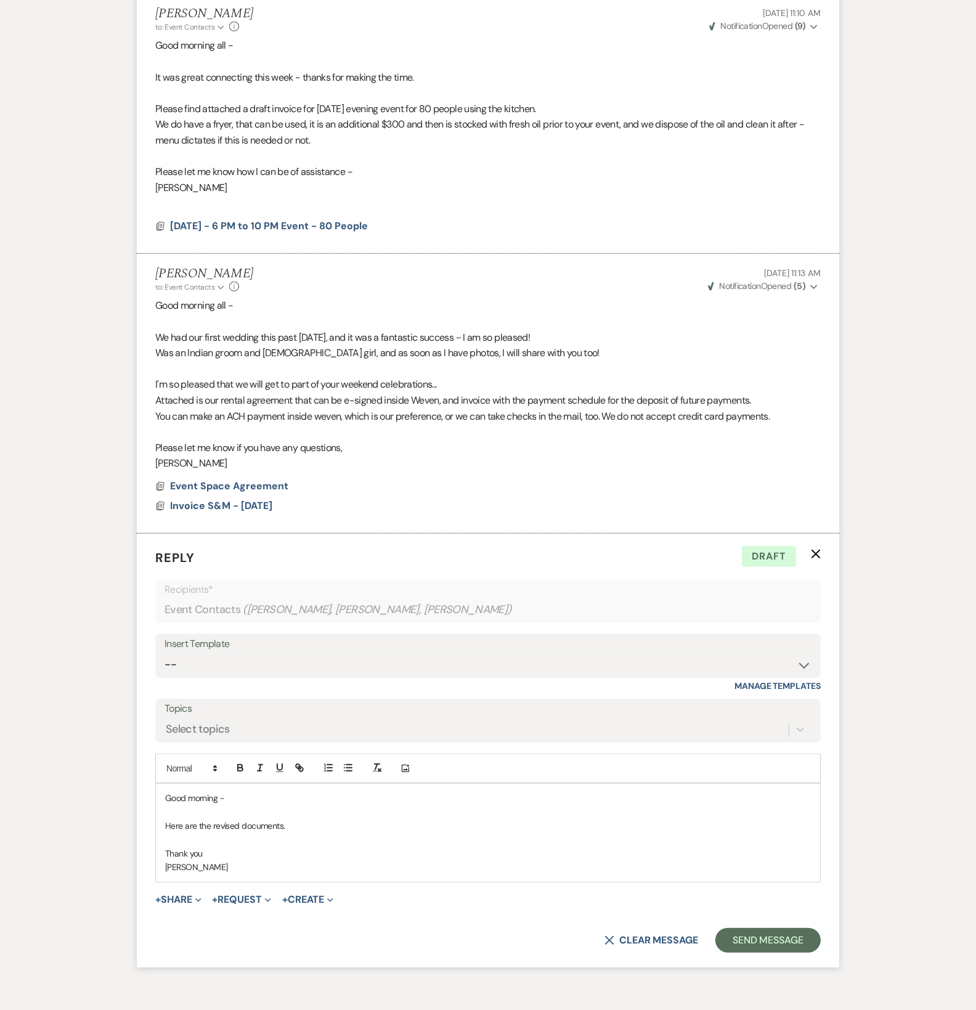
scroll to position [0, 0]
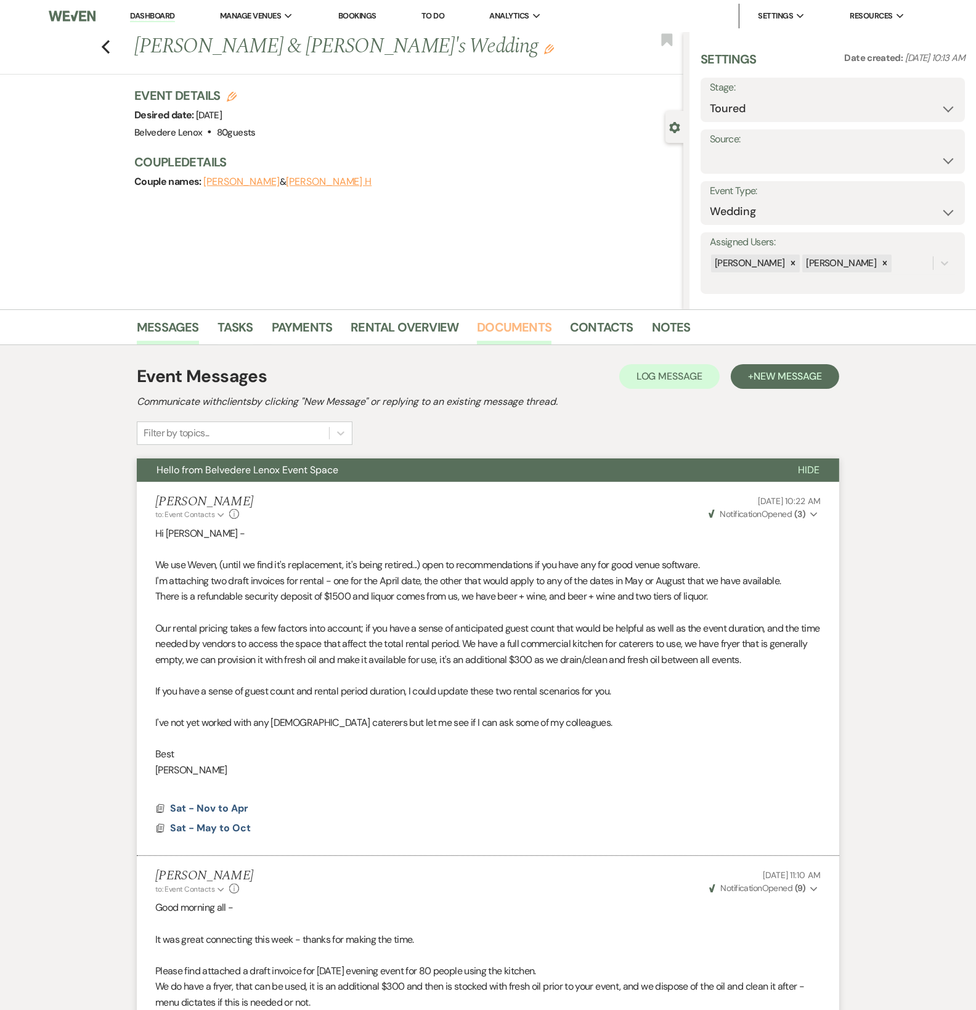
click at [510, 332] on link "Documents" at bounding box center [514, 330] width 75 height 27
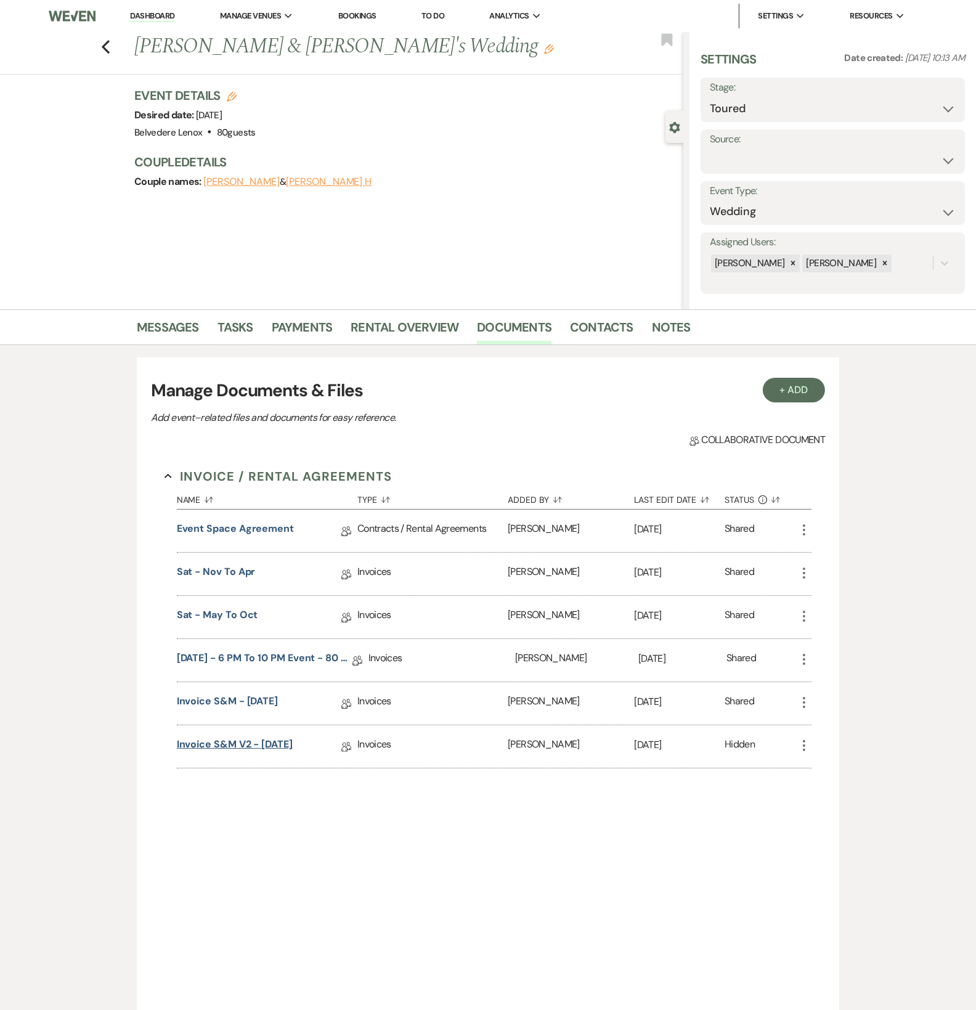
click at [265, 738] on link "Invoice S&M v2 - [DATE]" at bounding box center [235, 746] width 116 height 19
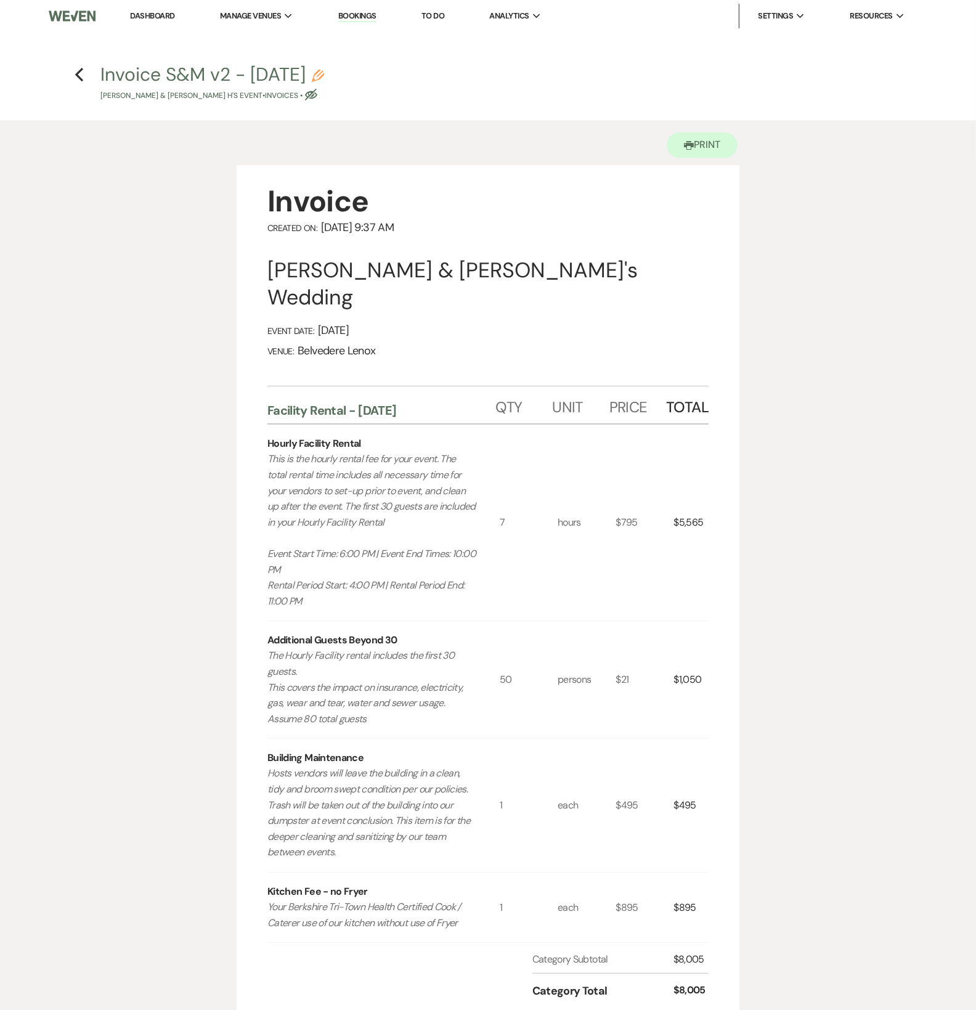
click at [80, 83] on h4 "Previous Invoice S&M v2 - [DATE] Pencil [PERSON_NAME] & [PERSON_NAME] H's Event…" at bounding box center [488, 82] width 888 height 40
click at [80, 78] on use "button" at bounding box center [79, 75] width 8 height 14
select select "5"
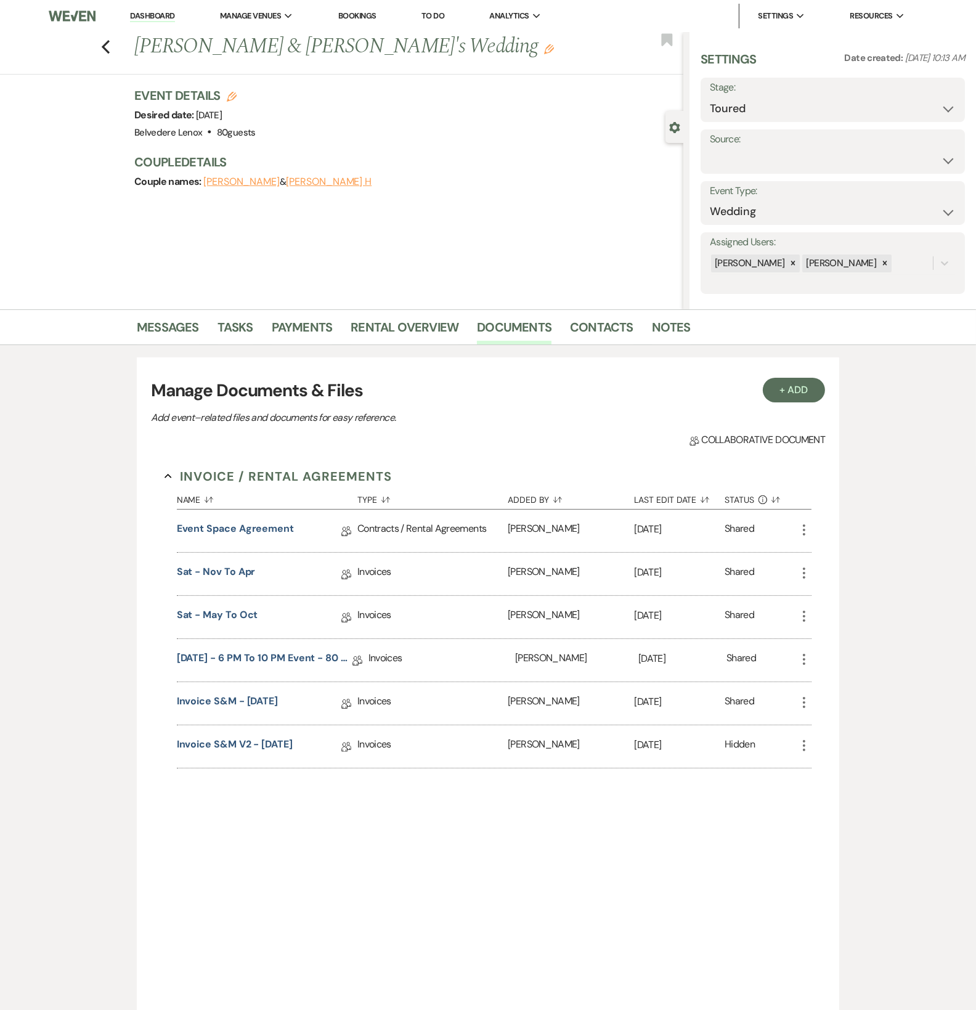
click at [200, 322] on li "Messages" at bounding box center [177, 330] width 81 height 30
click at [184, 323] on link "Messages" at bounding box center [168, 330] width 62 height 27
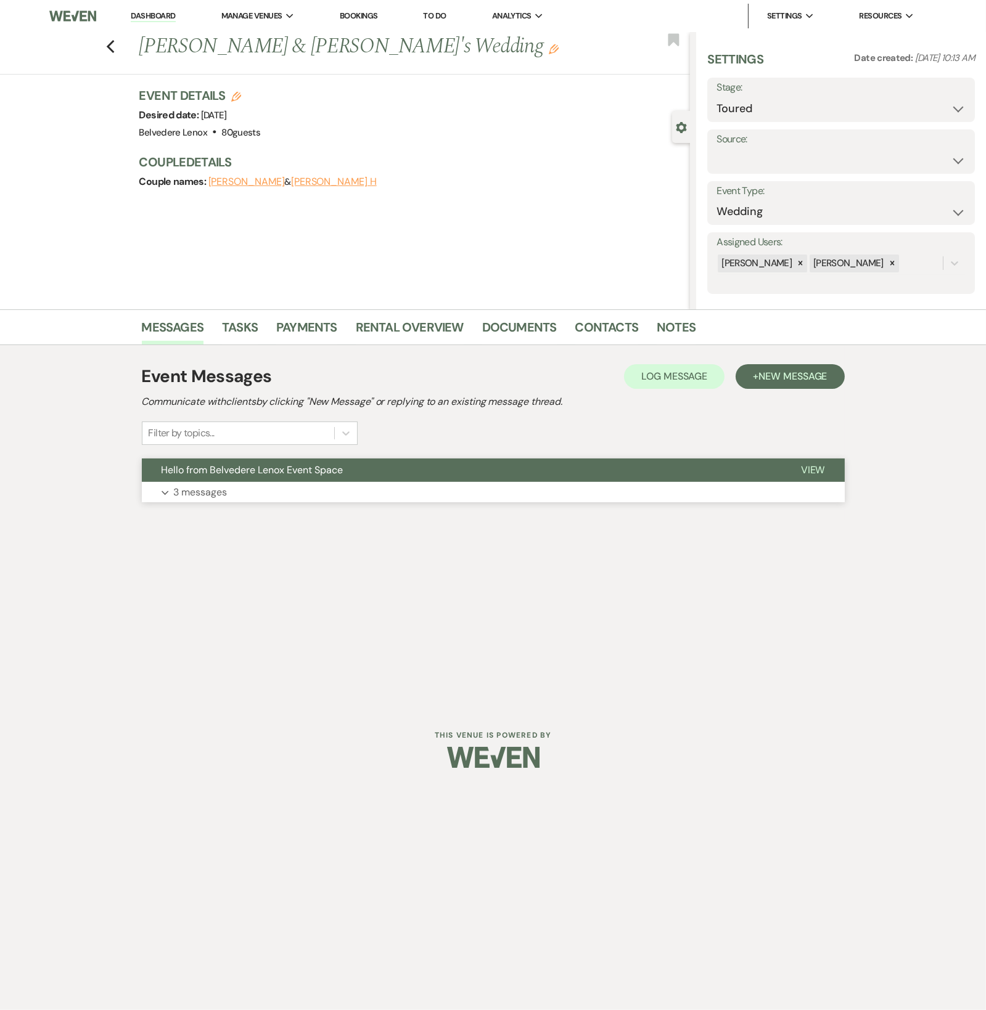
click at [223, 497] on p "3 messages" at bounding box center [201, 492] width 54 height 16
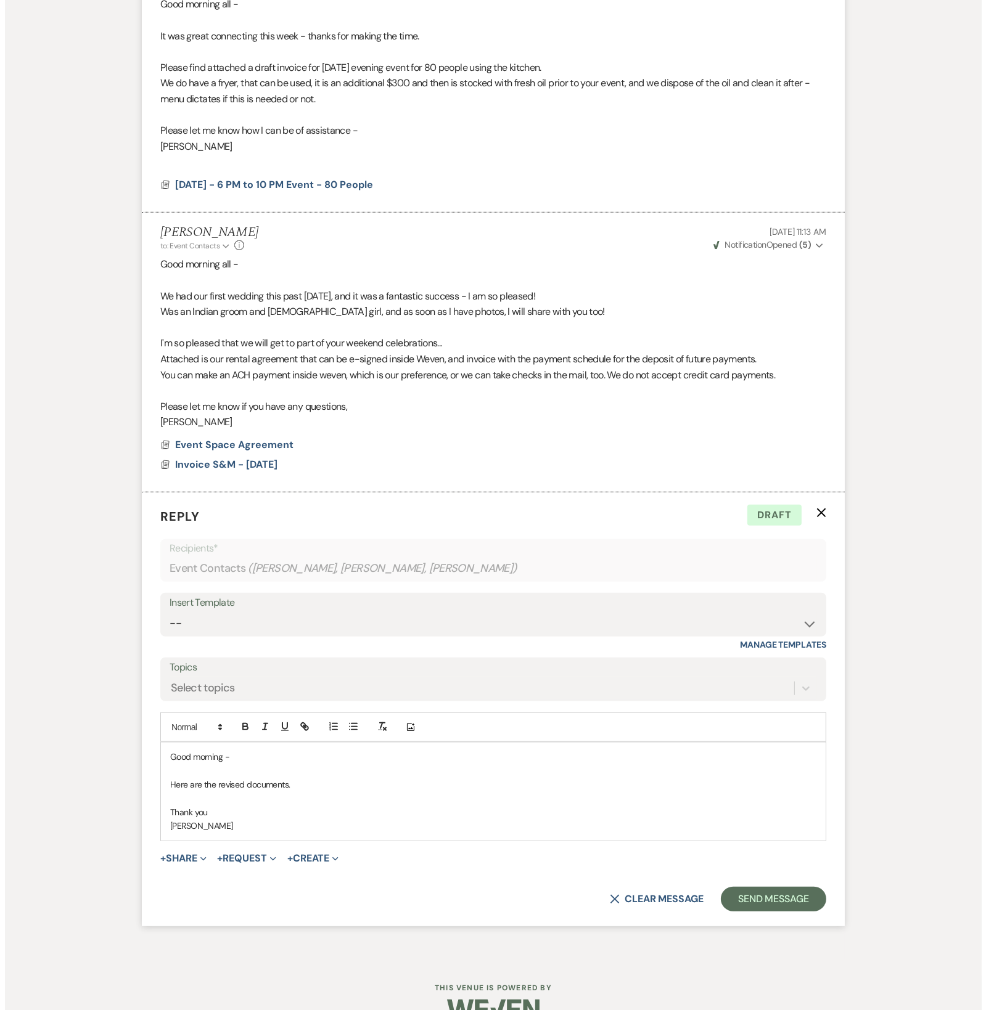
scroll to position [931, 0]
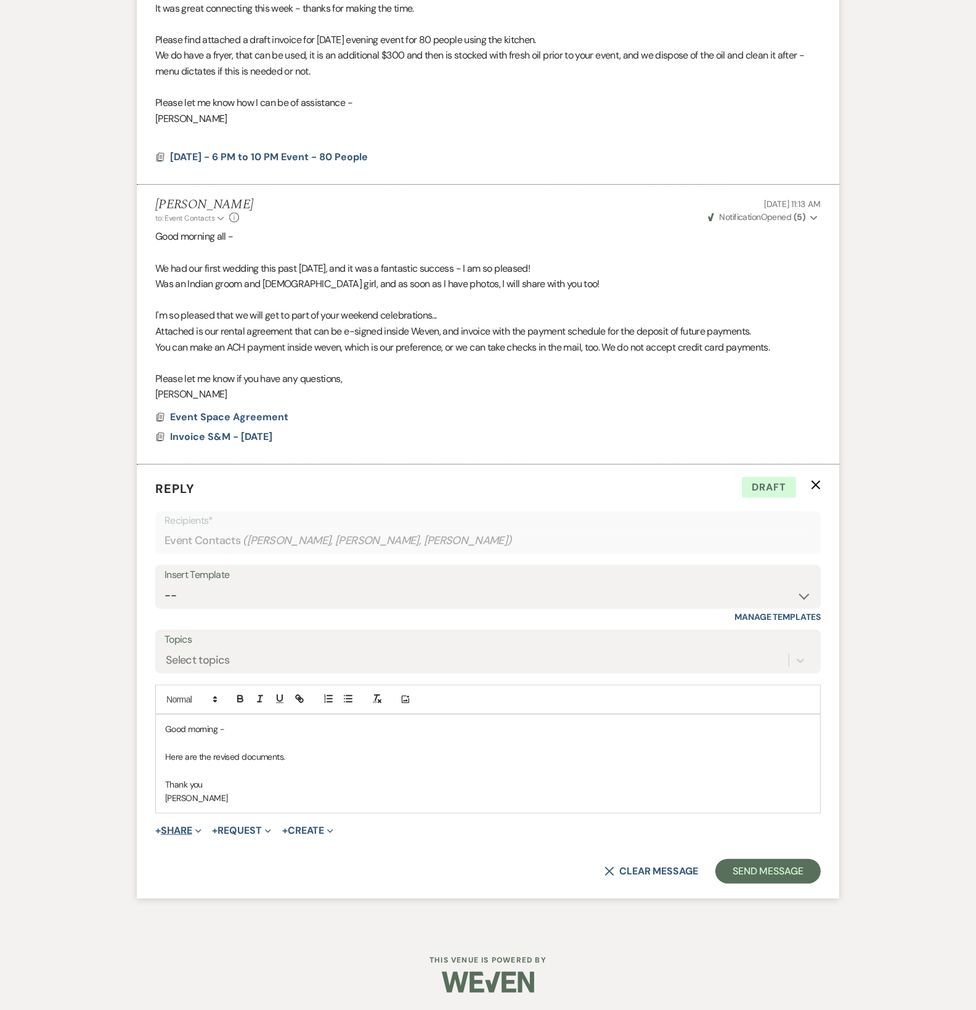
click at [194, 828] on button "+ Share Expand" at bounding box center [178, 831] width 46 height 10
click at [194, 855] on span "Doc Upload Documents" at bounding box center [205, 855] width 70 height 13
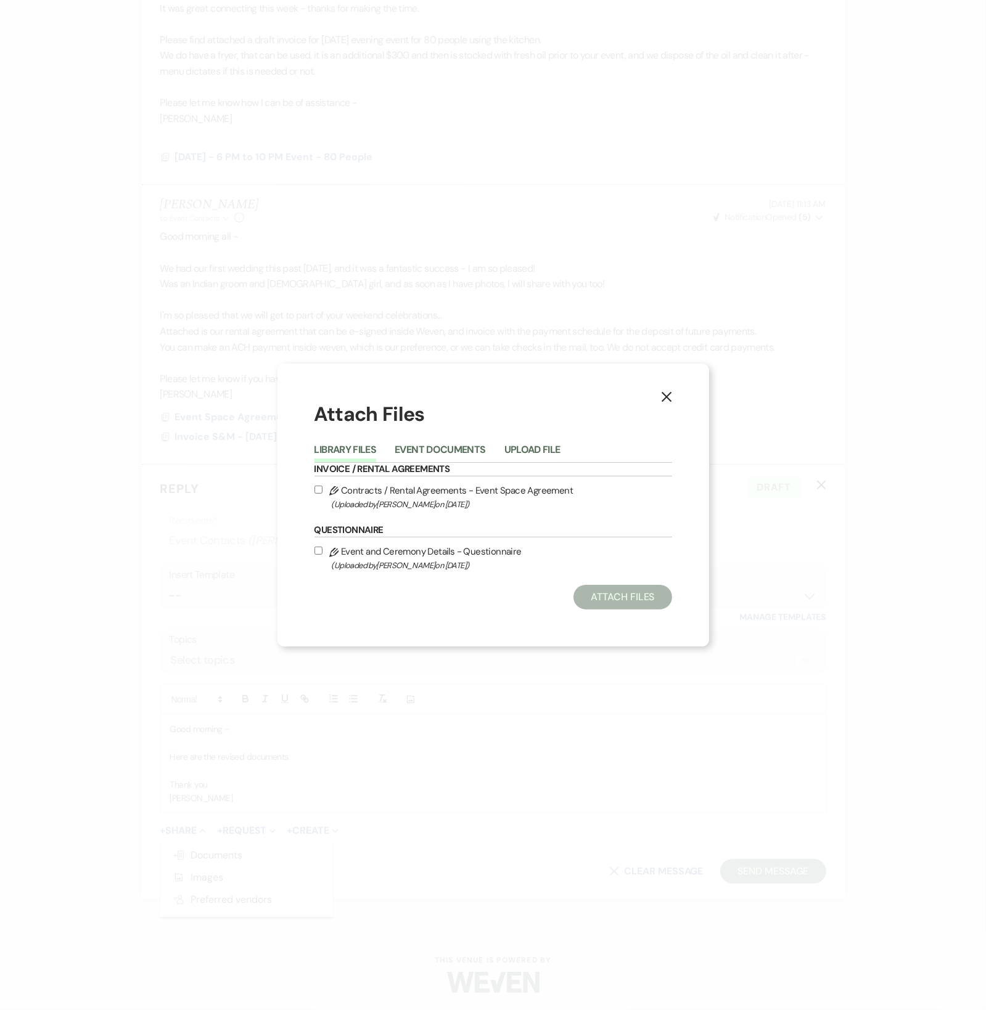
click at [344, 487] on label "Pencil Contracts / Rental Agreements - Event Space Agreement (Uploaded by [PERS…" at bounding box center [492, 497] width 357 height 29
click at [322, 487] on input "Pencil Contracts / Rental Agreements - Event Space Agreement (Uploaded by [PERS…" at bounding box center [318, 490] width 8 height 8
checkbox input "true"
click at [589, 595] on button "Attach Files" at bounding box center [622, 597] width 98 height 25
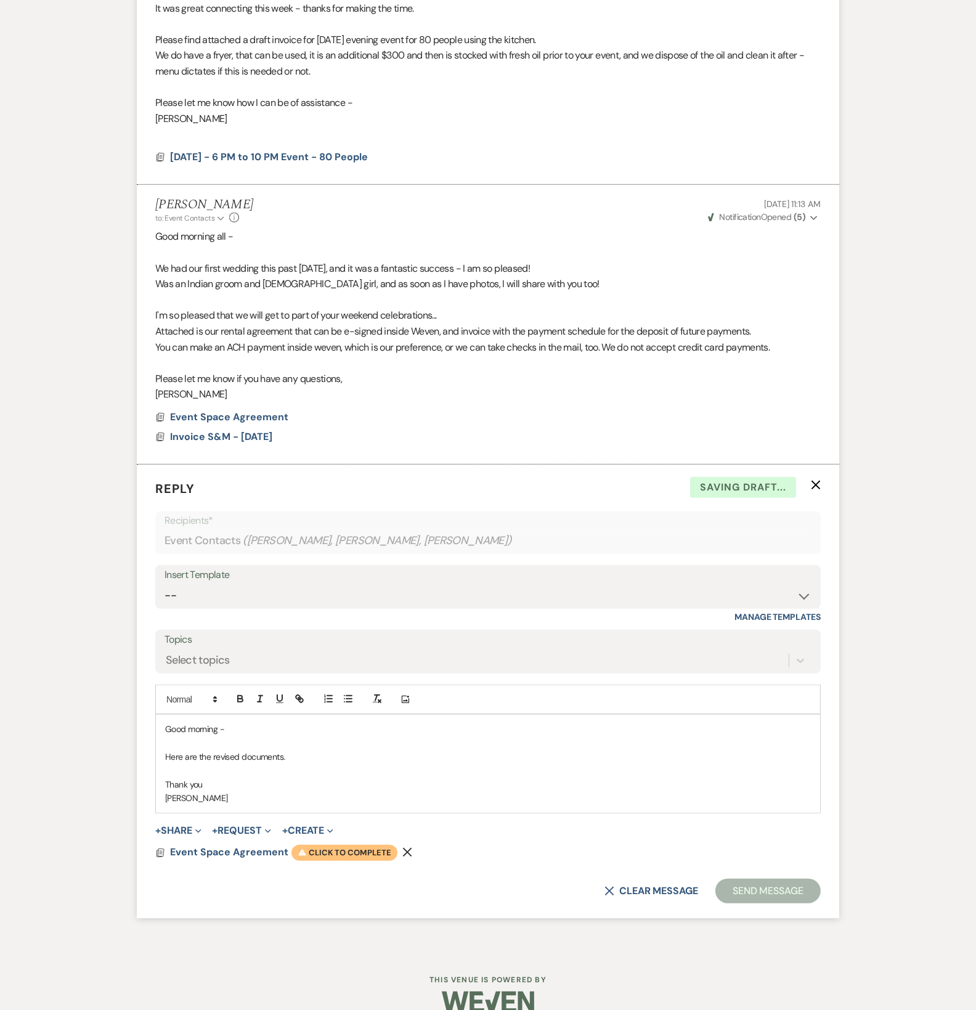
click at [346, 853] on span "Warning Click to complete" at bounding box center [345, 853] width 106 height 16
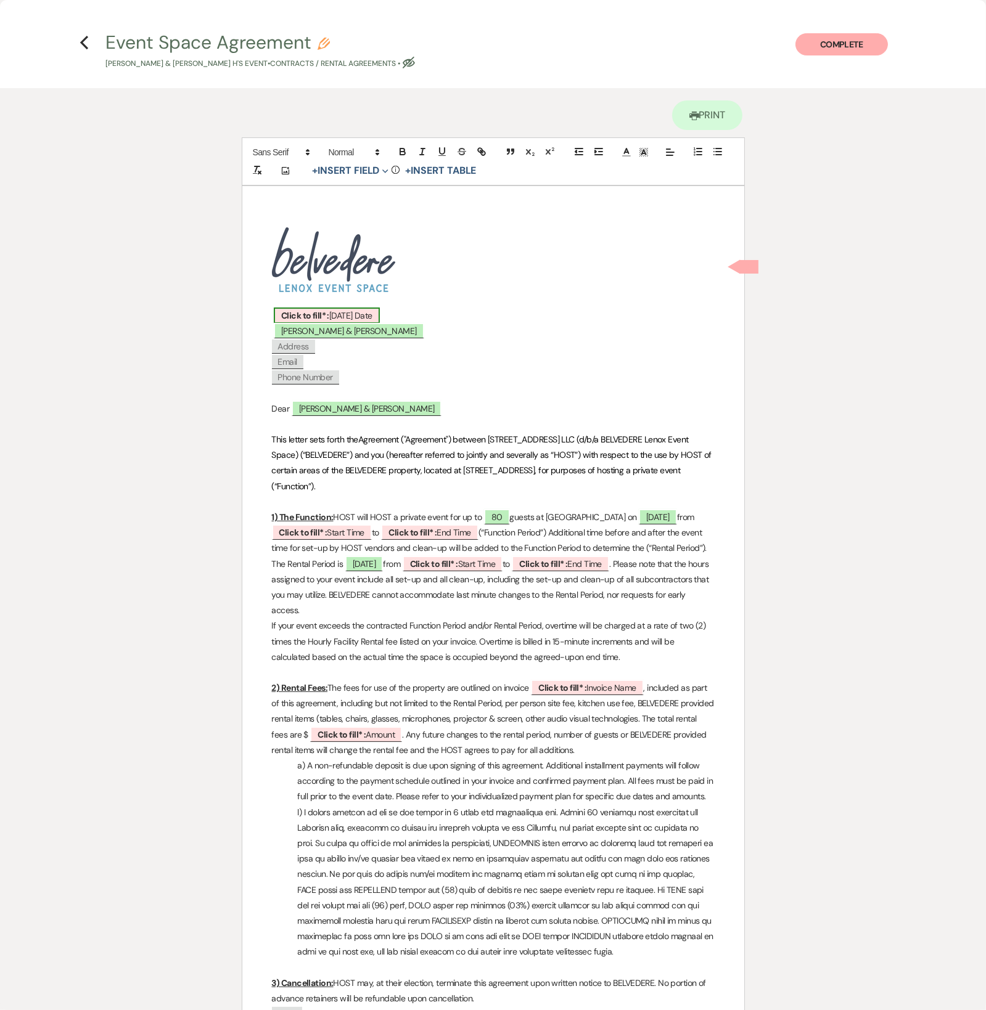
click at [300, 320] on b "Click to fill* :" at bounding box center [305, 315] width 48 height 11
select select "owner"
select select "custom_placeholder"
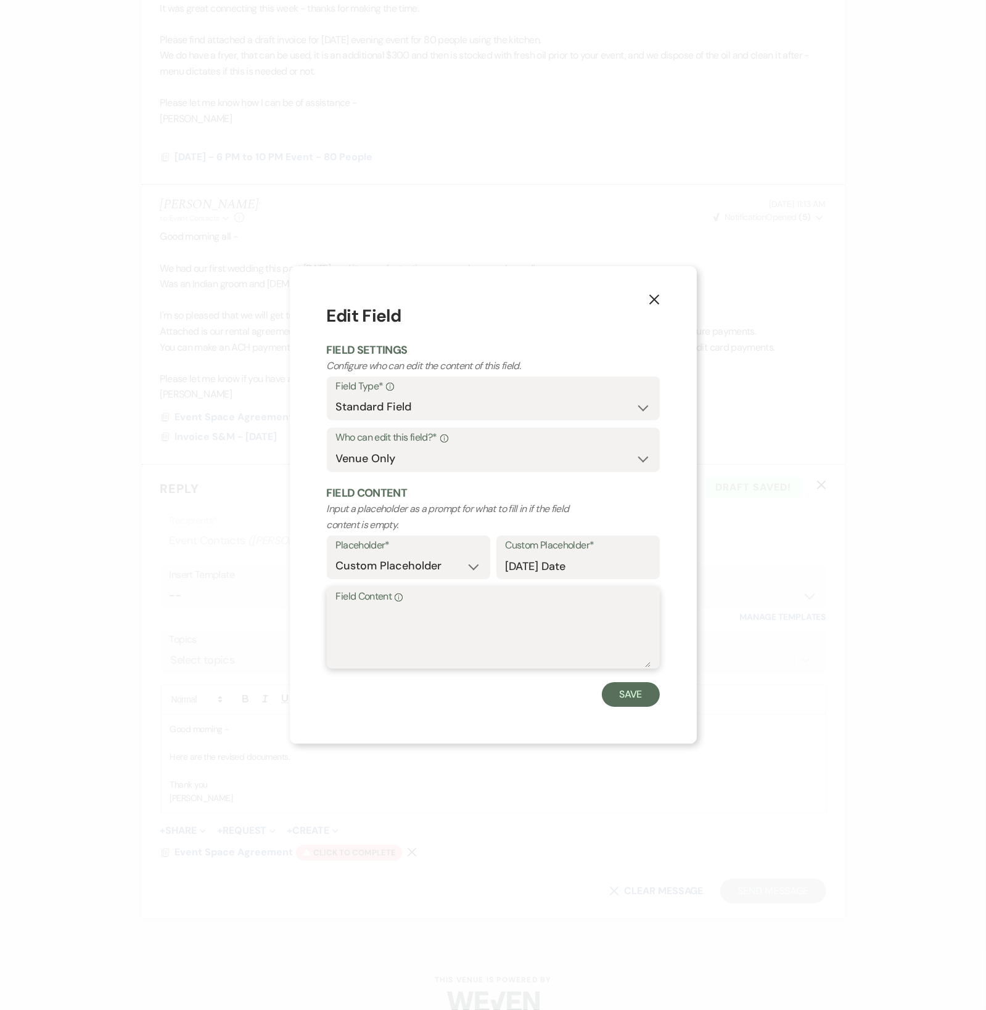
click at [385, 618] on textarea "Field Content Info" at bounding box center [493, 637] width 314 height 62
type textarea "A"
type textarea "[DATE]"
click at [617, 688] on button "Save" at bounding box center [631, 694] width 58 height 25
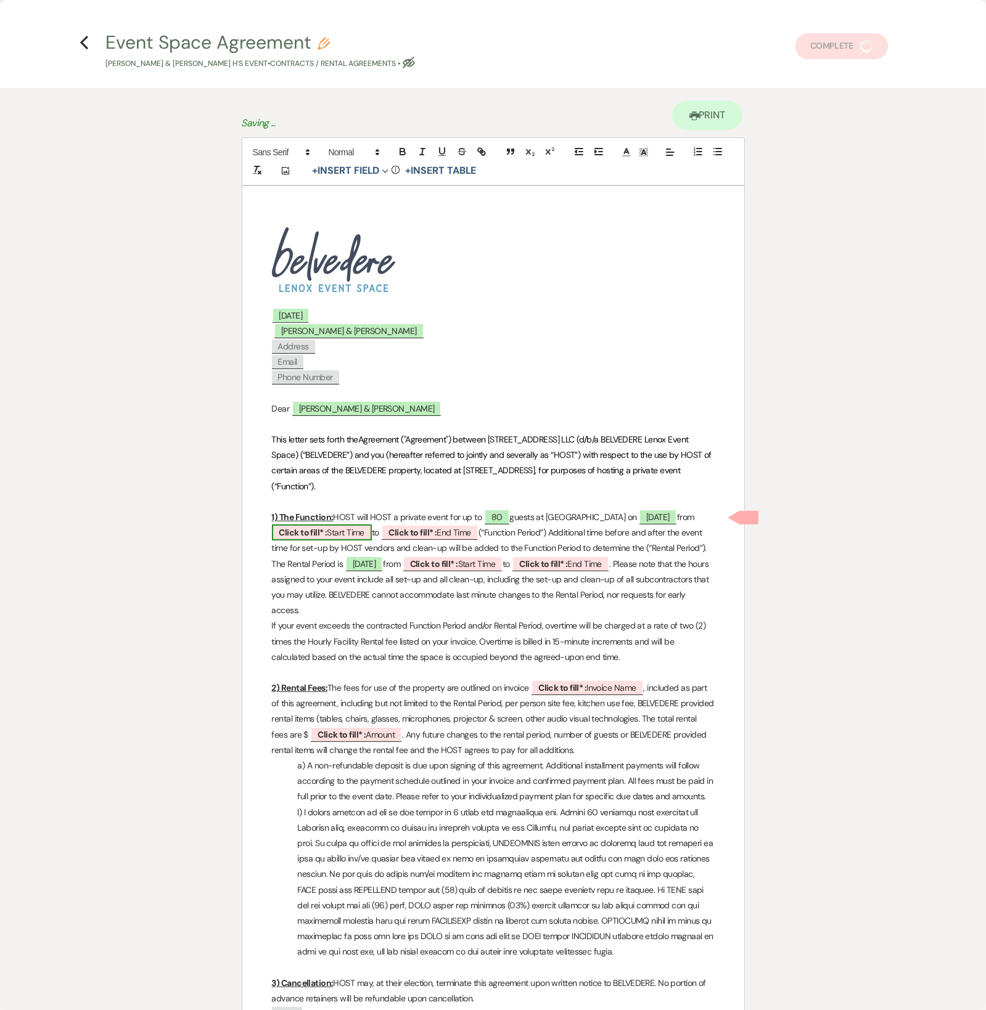
click at [345, 533] on span "Click to fill* : Start Time" at bounding box center [322, 533] width 100 height 16
select select "owner"
select select "custom_placeholder"
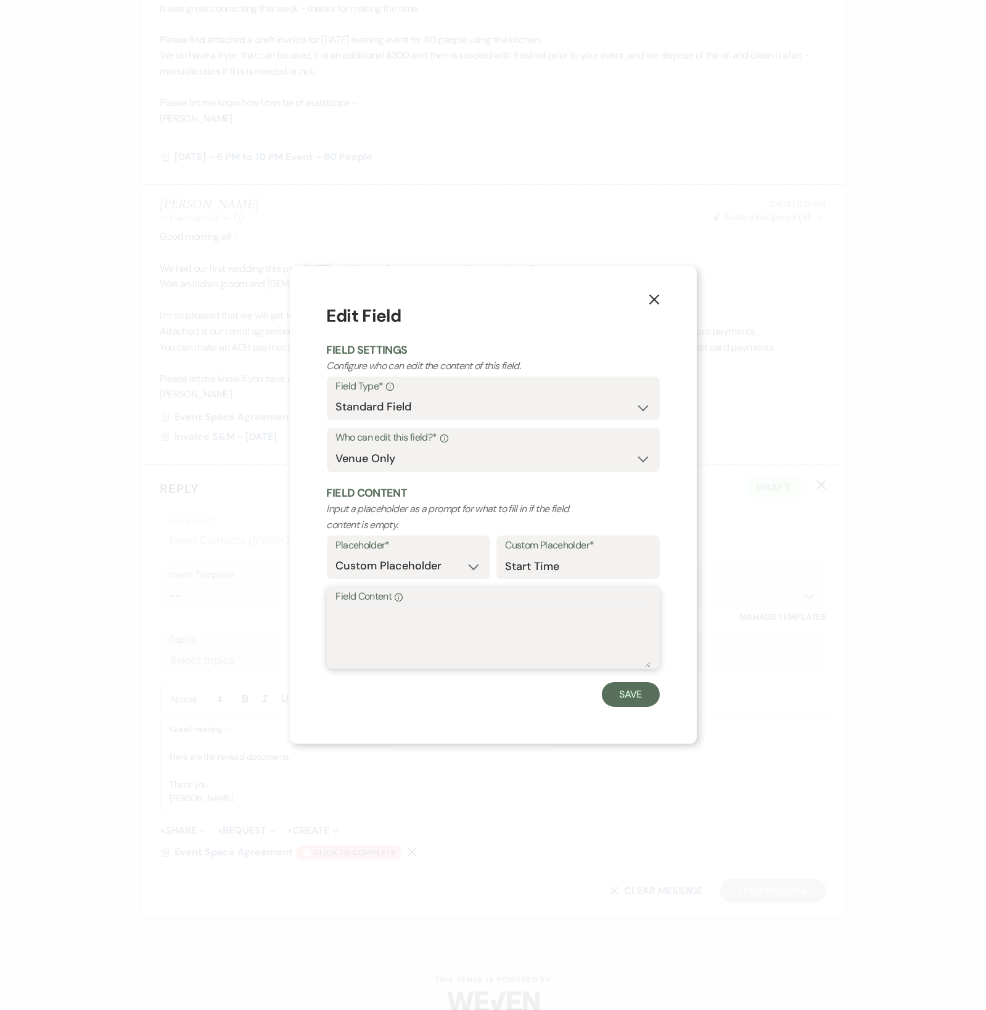
click at [403, 625] on textarea "Field Content Info" at bounding box center [493, 637] width 314 height 62
type textarea "6:00 PM"
click at [613, 691] on button "Save" at bounding box center [631, 694] width 58 height 25
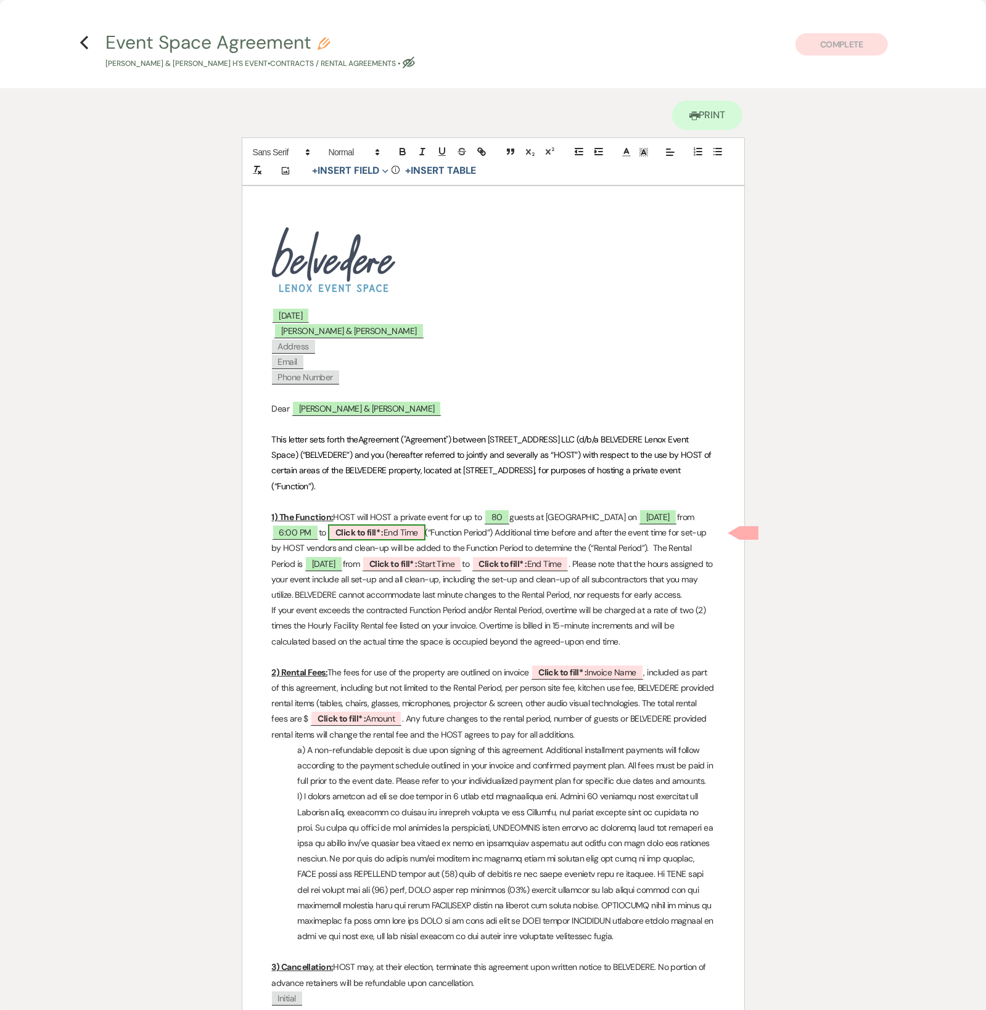
click at [410, 529] on span "Click to fill* : End Time" at bounding box center [376, 533] width 97 height 16
select select "owner"
select select "custom_placeholder"
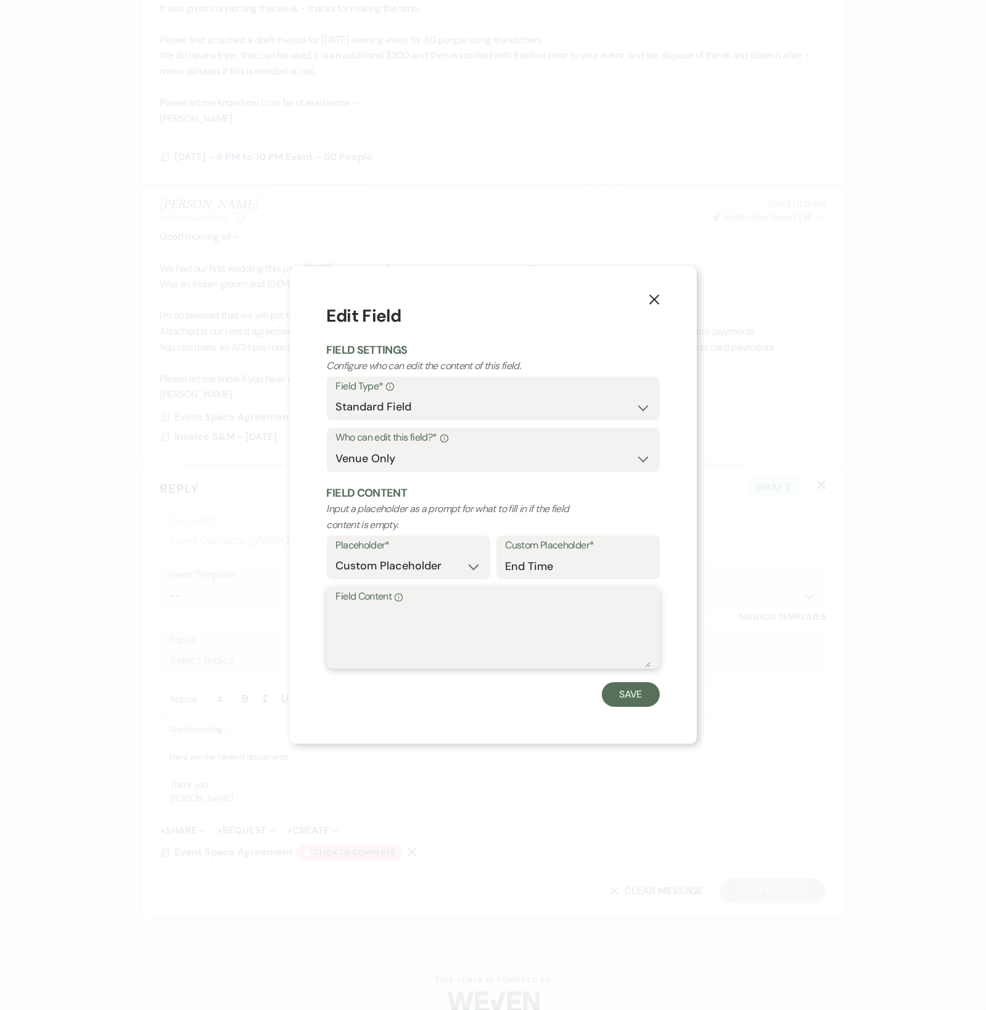
click at [391, 631] on textarea "Field Content Info" at bounding box center [493, 637] width 314 height 62
type textarea "10:00 PM"
click at [644, 704] on button "Save" at bounding box center [631, 694] width 58 height 25
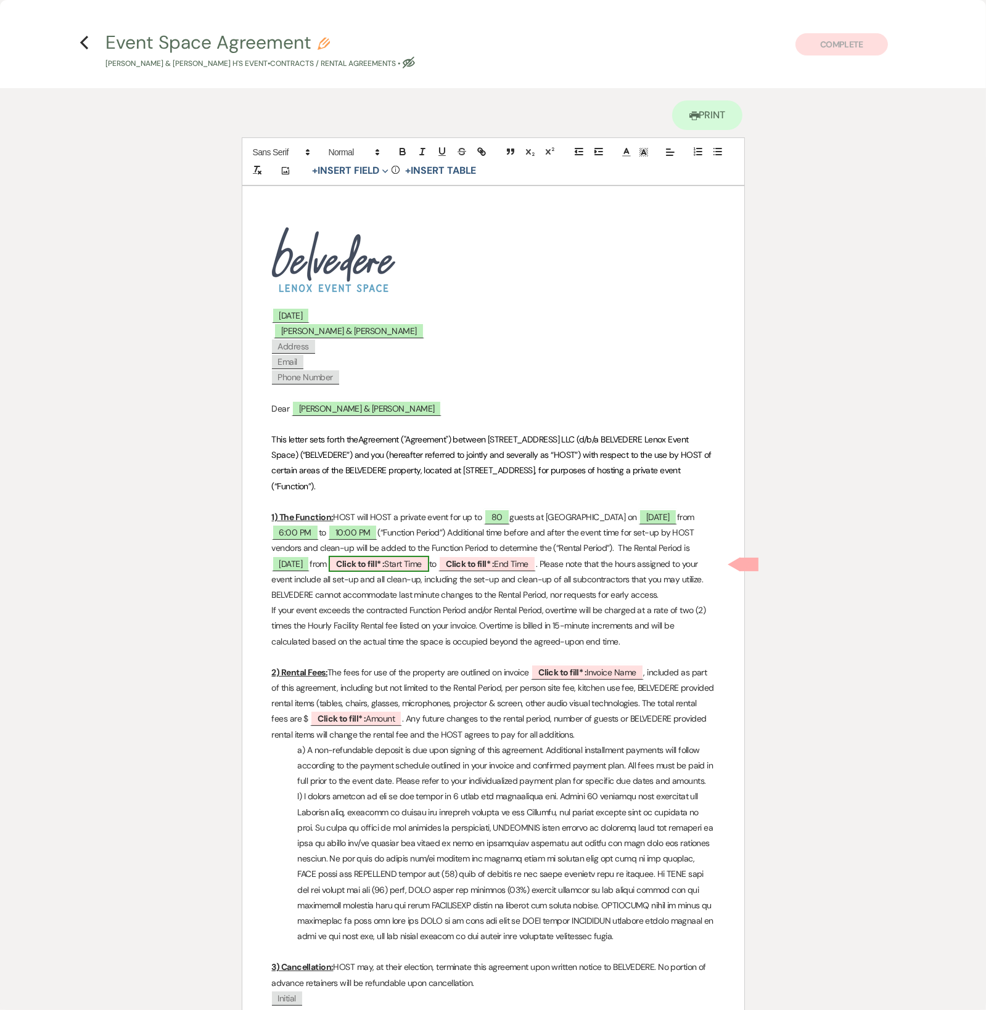
click at [384, 566] on b "Click to fill* :" at bounding box center [360, 563] width 48 height 11
select select "owner"
select select "custom_placeholder"
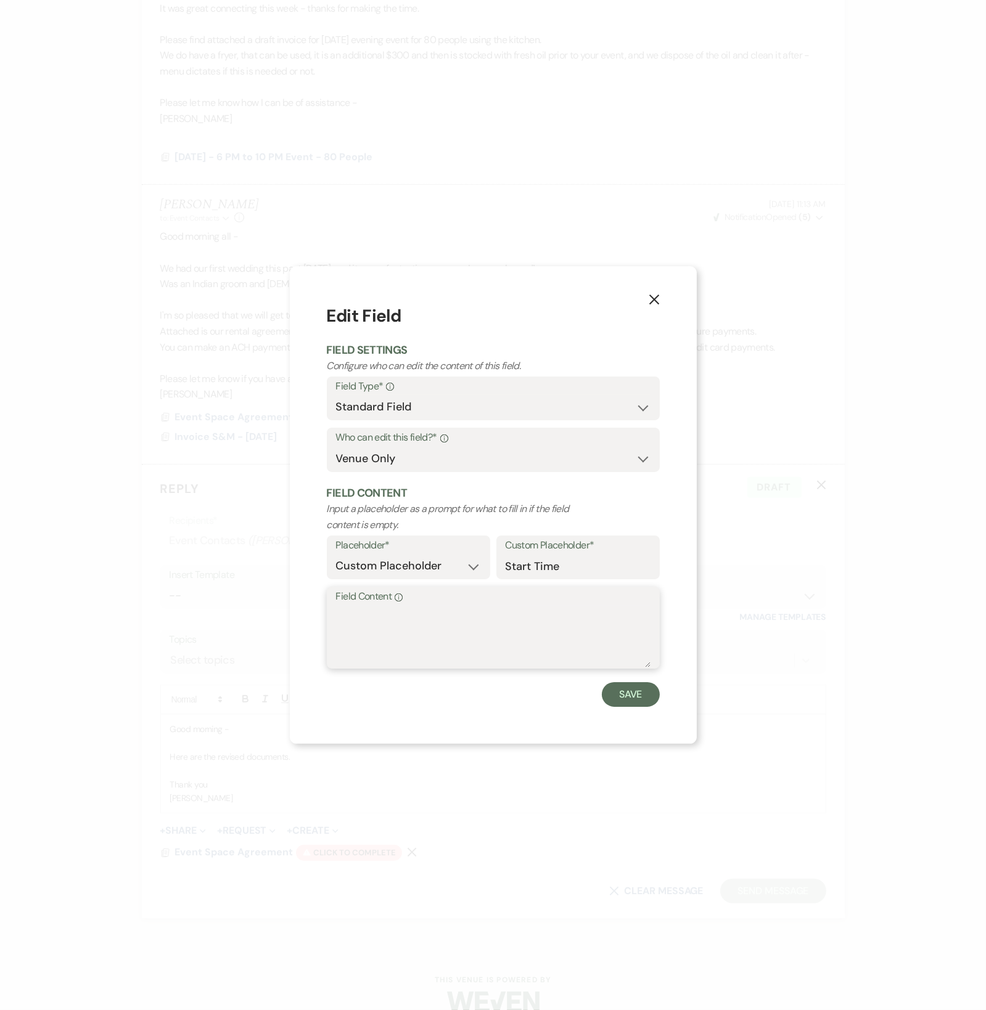
click at [373, 621] on textarea "Field Content Info" at bounding box center [493, 637] width 314 height 62
type textarea "4:00 PM"
click at [615, 687] on button "Save" at bounding box center [631, 694] width 58 height 25
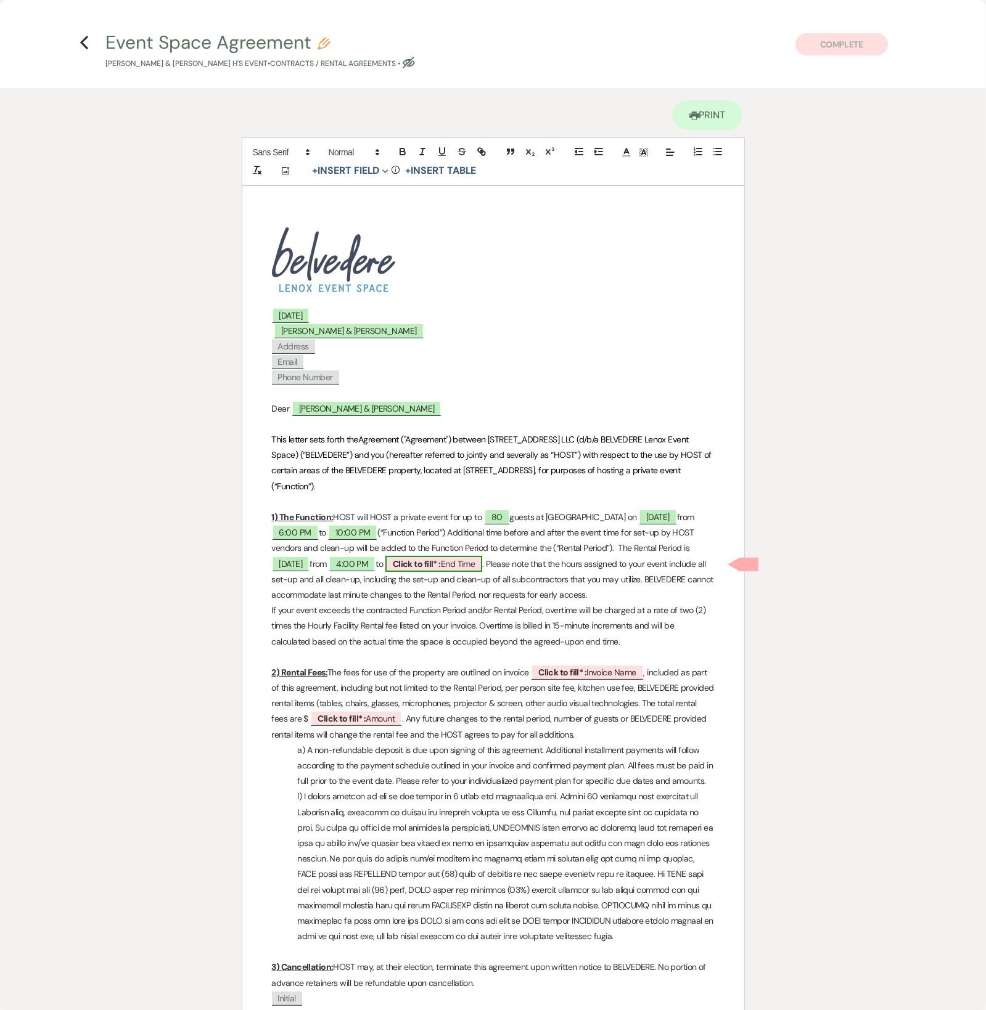
click at [441, 562] on b "Click to fill* :" at bounding box center [417, 563] width 48 height 11
select select "owner"
select select "custom_placeholder"
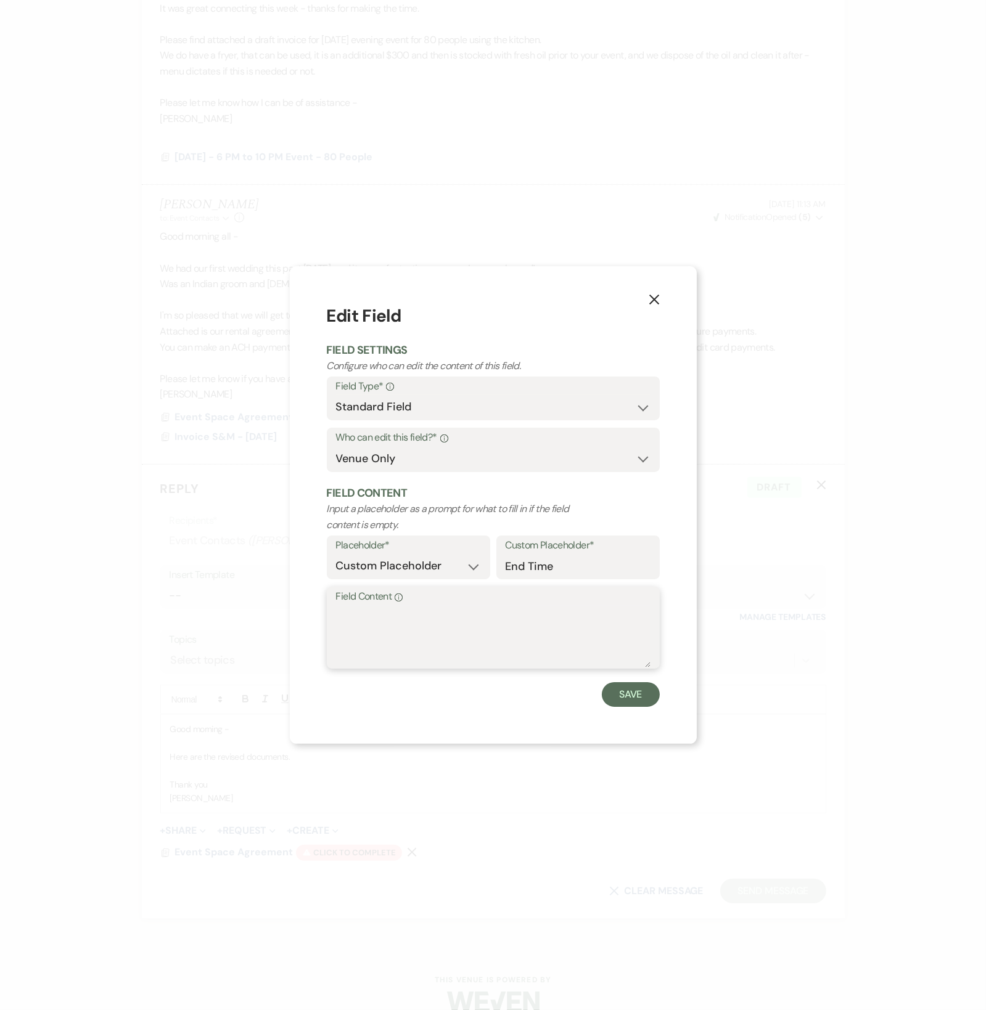
click at [484, 625] on textarea "Field Content Info" at bounding box center [493, 637] width 314 height 62
type textarea "11:00 PM"
click at [602, 694] on button "Save" at bounding box center [631, 694] width 58 height 25
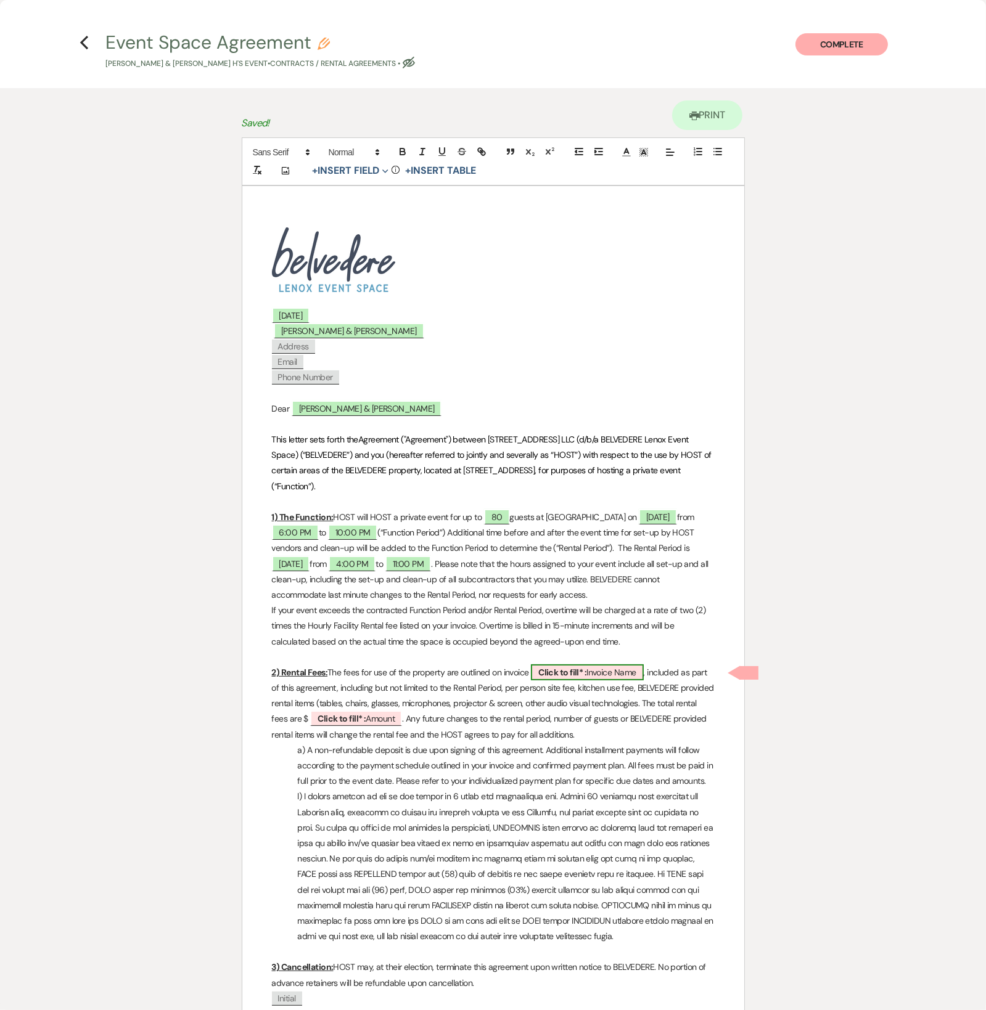
click at [607, 668] on span "Click to fill* : Invoice Name" at bounding box center [587, 672] width 112 height 16
select select "owner"
select select "custom_placeholder"
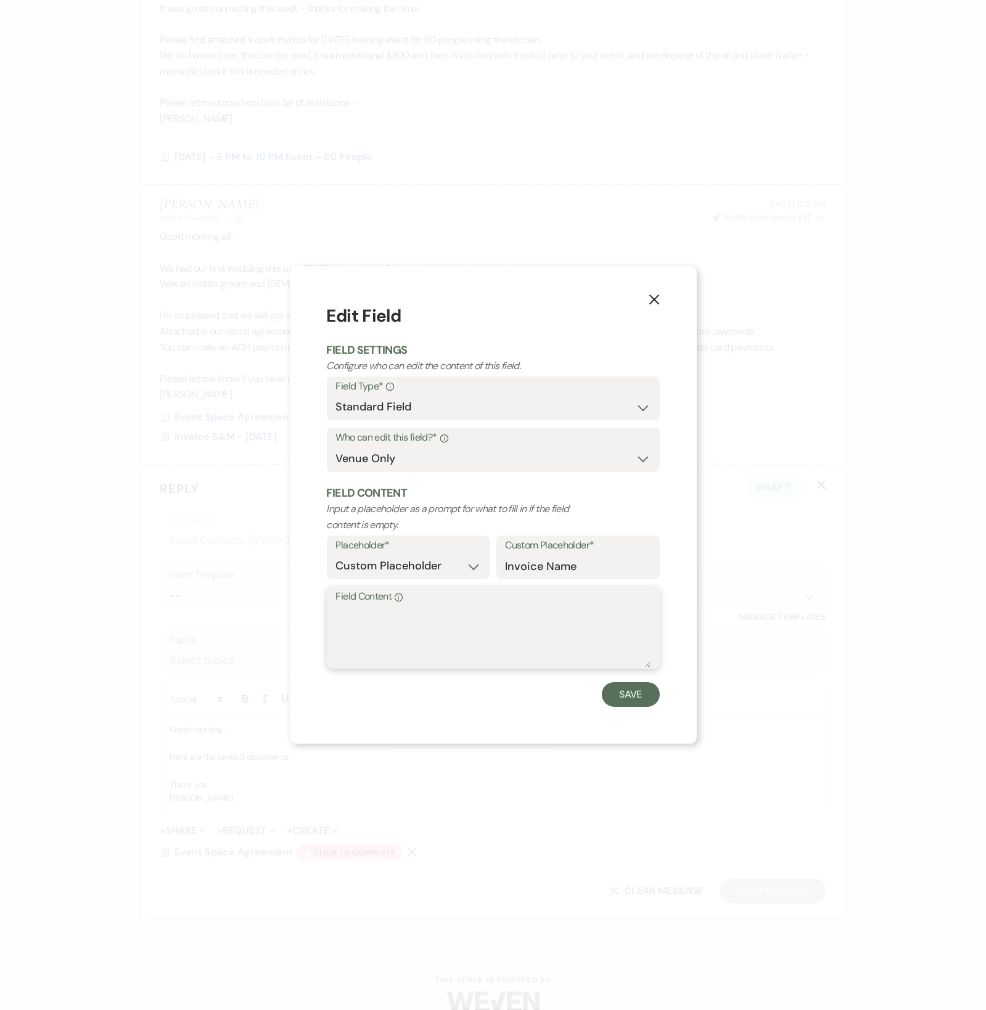
click at [479, 625] on textarea "Field Content Info" at bounding box center [493, 637] width 314 height 62
type textarea "Invoice S&M v2 - [DATE]"
click at [618, 690] on button "Save" at bounding box center [631, 694] width 58 height 25
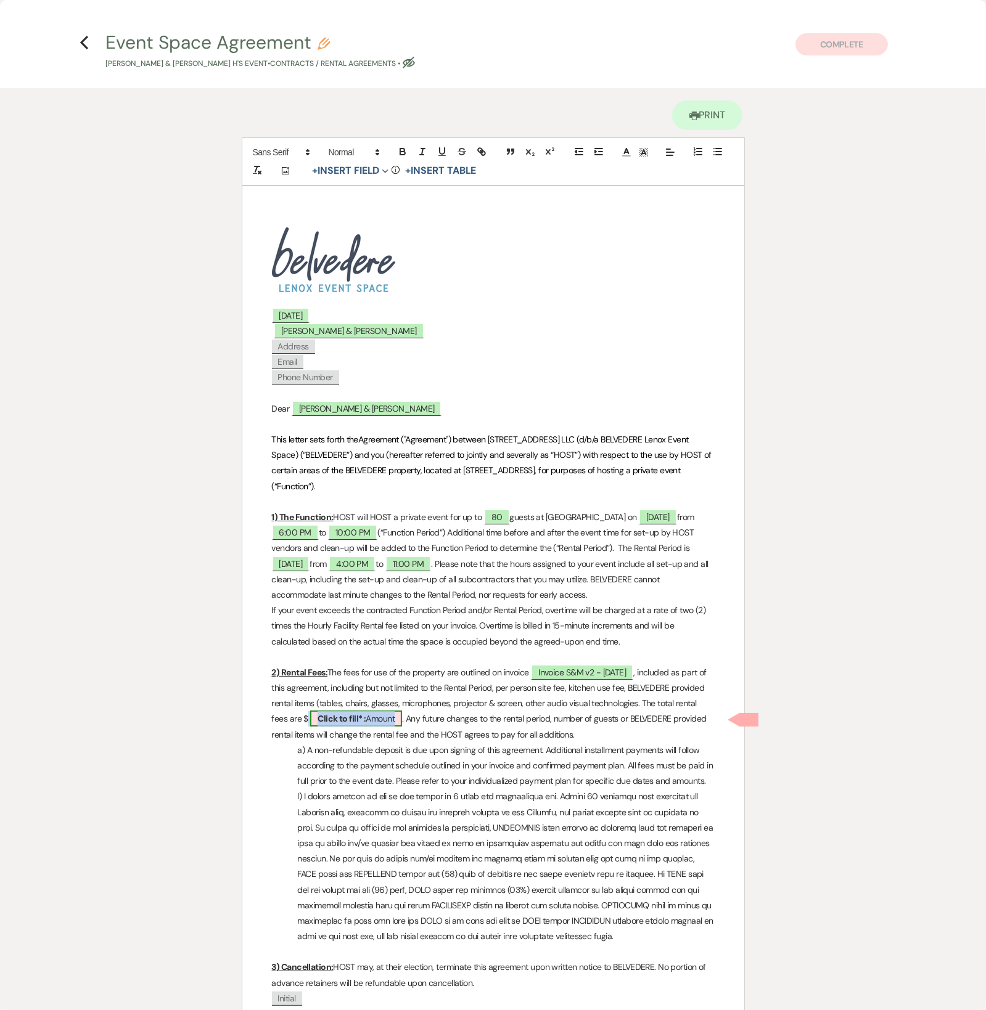
click at [366, 724] on b "Click to fill* :" at bounding box center [341, 718] width 48 height 11
select select "owner"
select select "Amount"
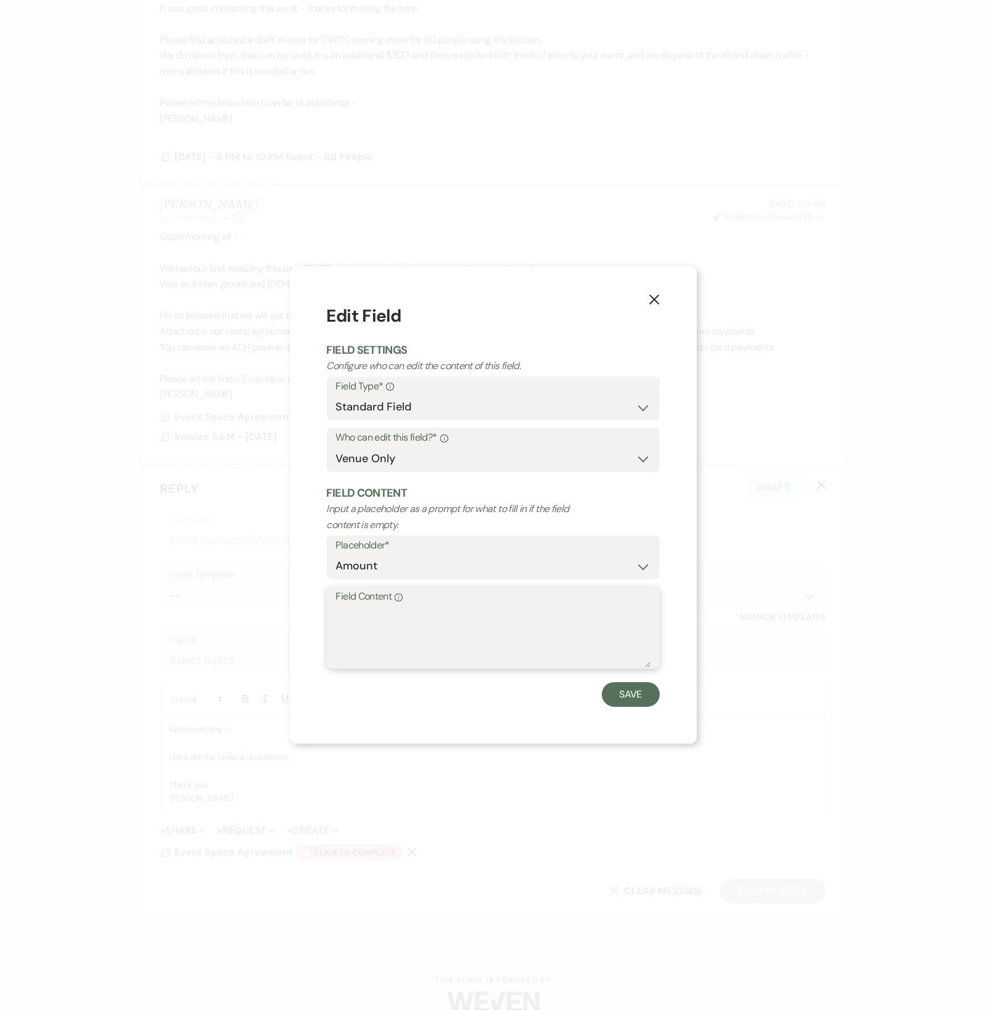
click at [411, 653] on textarea "Field Content Info" at bounding box center [493, 637] width 314 height 62
type textarea "$8005"
click at [616, 696] on button "Save" at bounding box center [631, 694] width 58 height 25
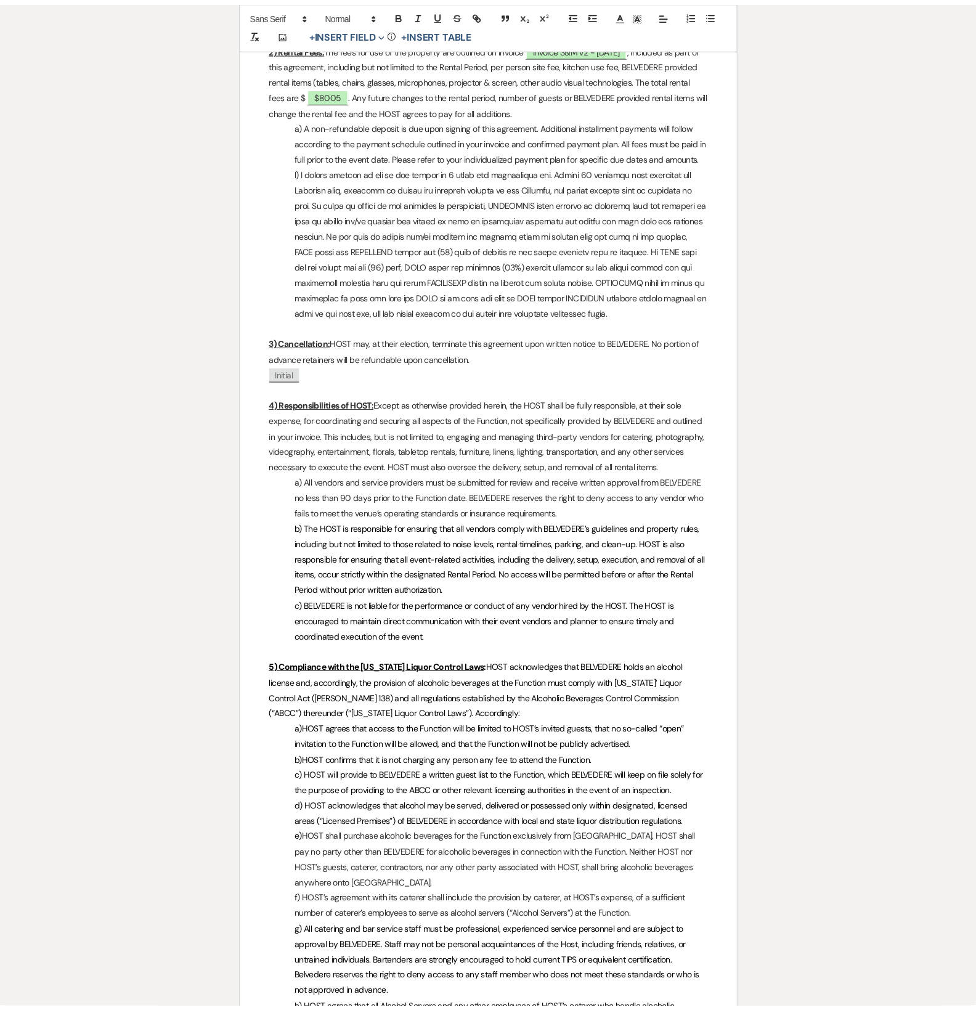
scroll to position [0, 0]
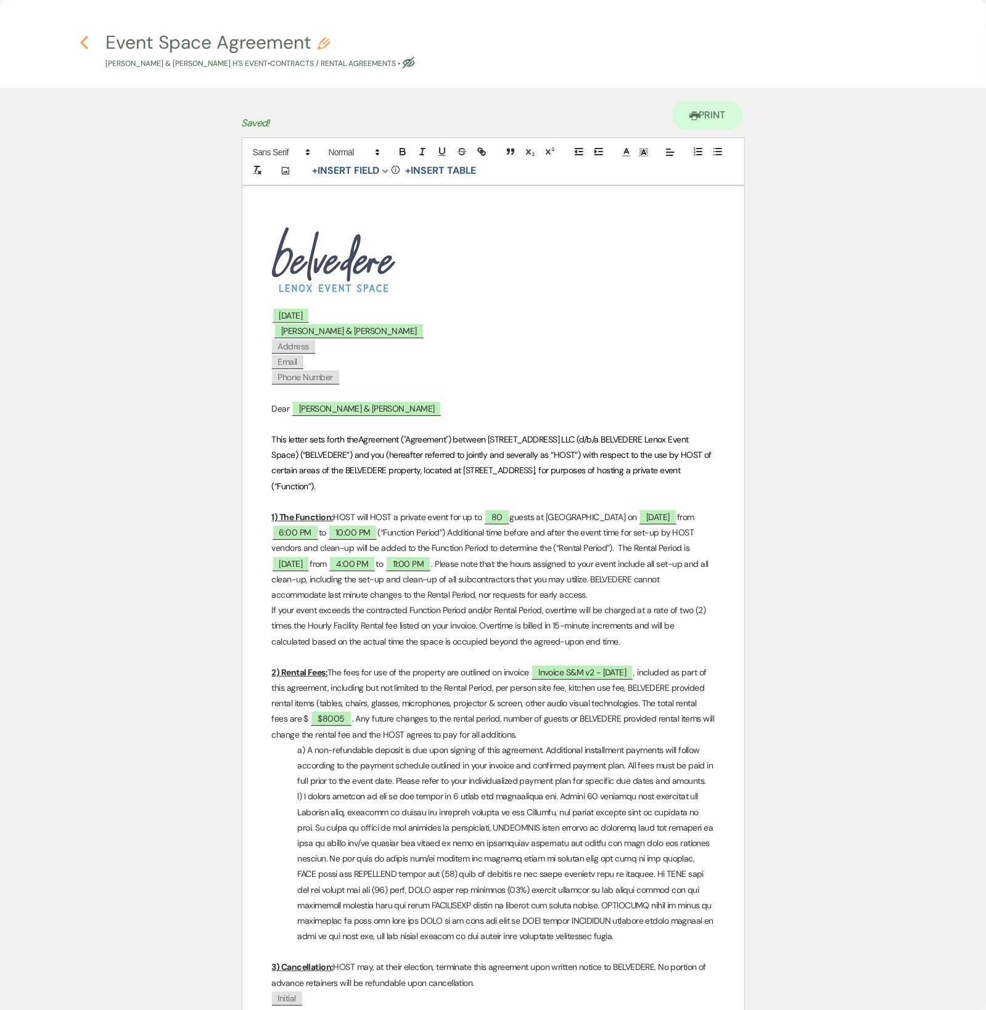
click at [83, 46] on icon "Previous" at bounding box center [84, 42] width 9 height 15
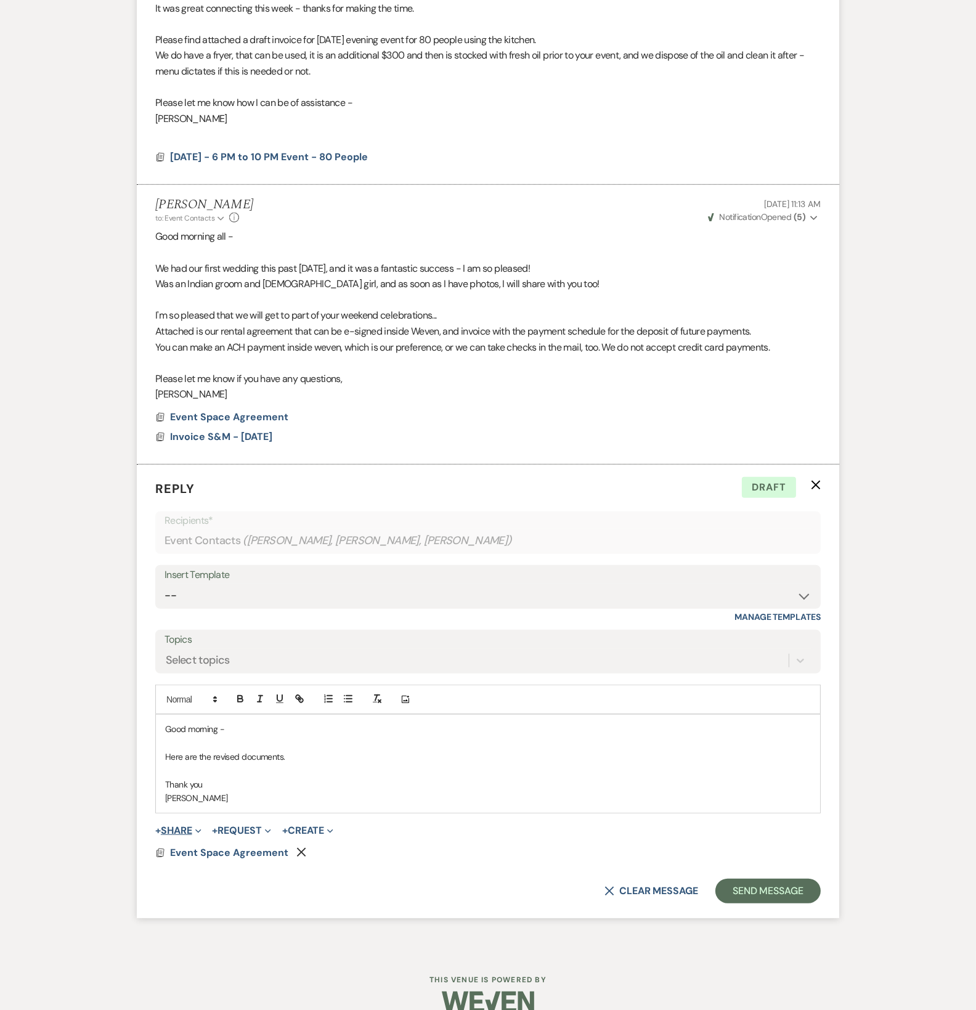
click at [192, 826] on button "+ Share Expand" at bounding box center [178, 831] width 46 height 10
click at [204, 860] on button "Doc Upload Documents" at bounding box center [241, 855] width 173 height 22
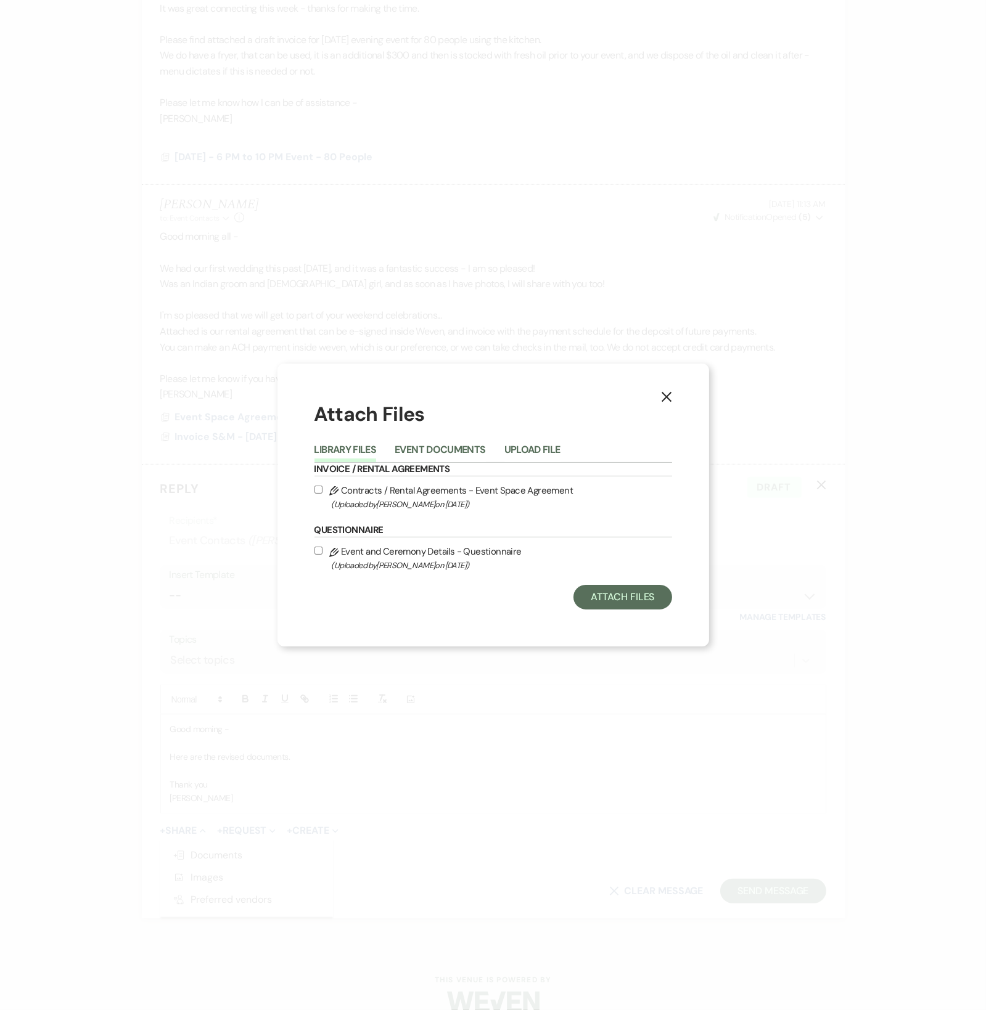
click at [444, 462] on div "Library Files Event Documents Upload File" at bounding box center [492, 450] width 357 height 26
click at [443, 447] on button "Event Documents" at bounding box center [439, 453] width 91 height 17
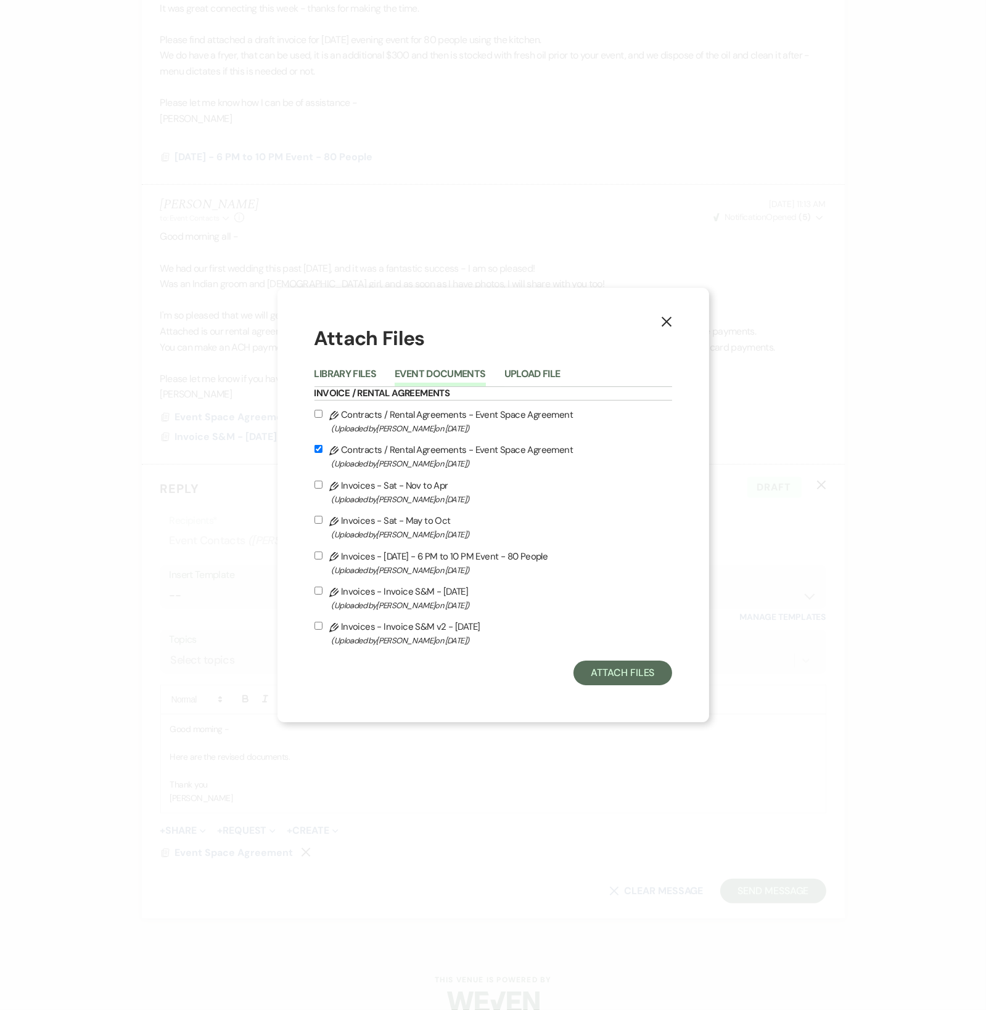
click at [323, 622] on label "Pencil Invoices - Invoice S&M v2 - [DATE] (Uploaded by [PERSON_NAME] on [DATE] )" at bounding box center [492, 633] width 357 height 29
click at [322, 622] on input "Pencil Invoices - Invoice S&M v2 - [DATE] (Uploaded by [PERSON_NAME] on [DATE] )" at bounding box center [318, 626] width 8 height 8
checkbox input "true"
click at [629, 668] on button "Attach Files" at bounding box center [622, 673] width 98 height 25
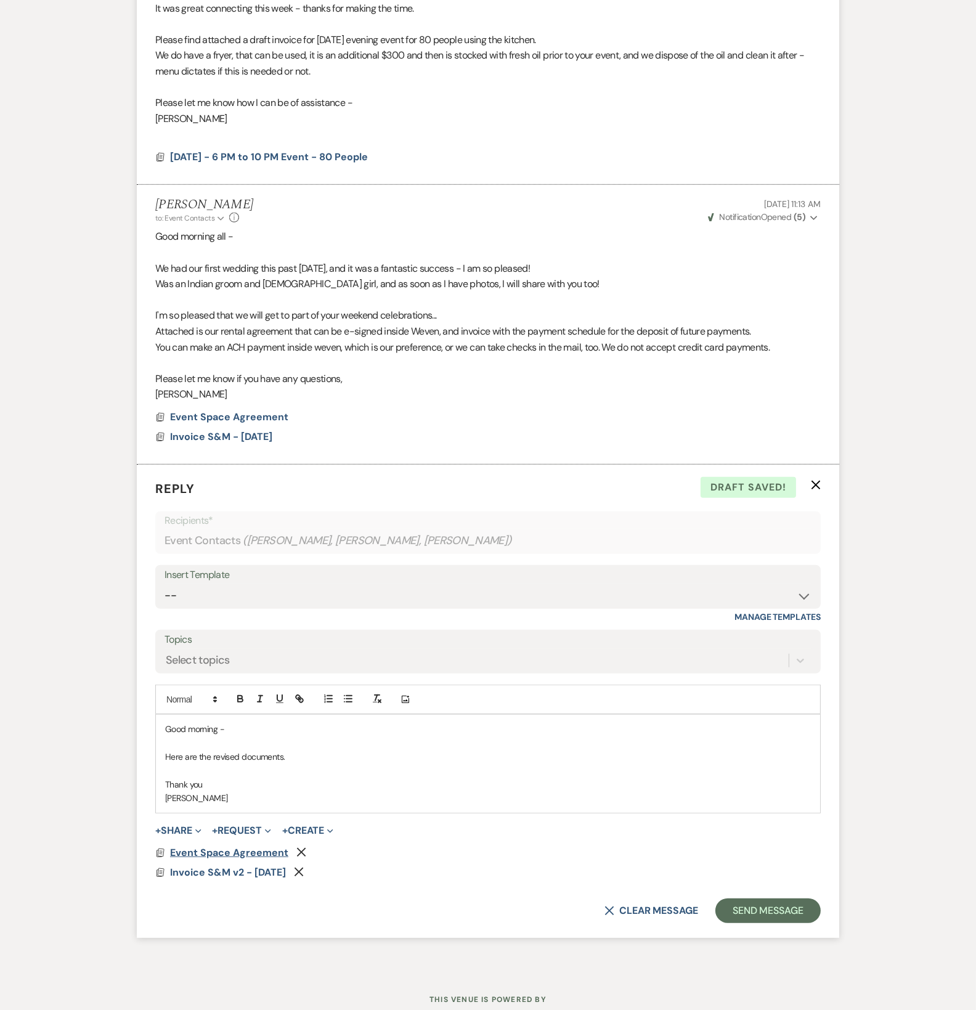
click at [225, 854] on span "Event Space Agreement" at bounding box center [229, 852] width 118 height 13
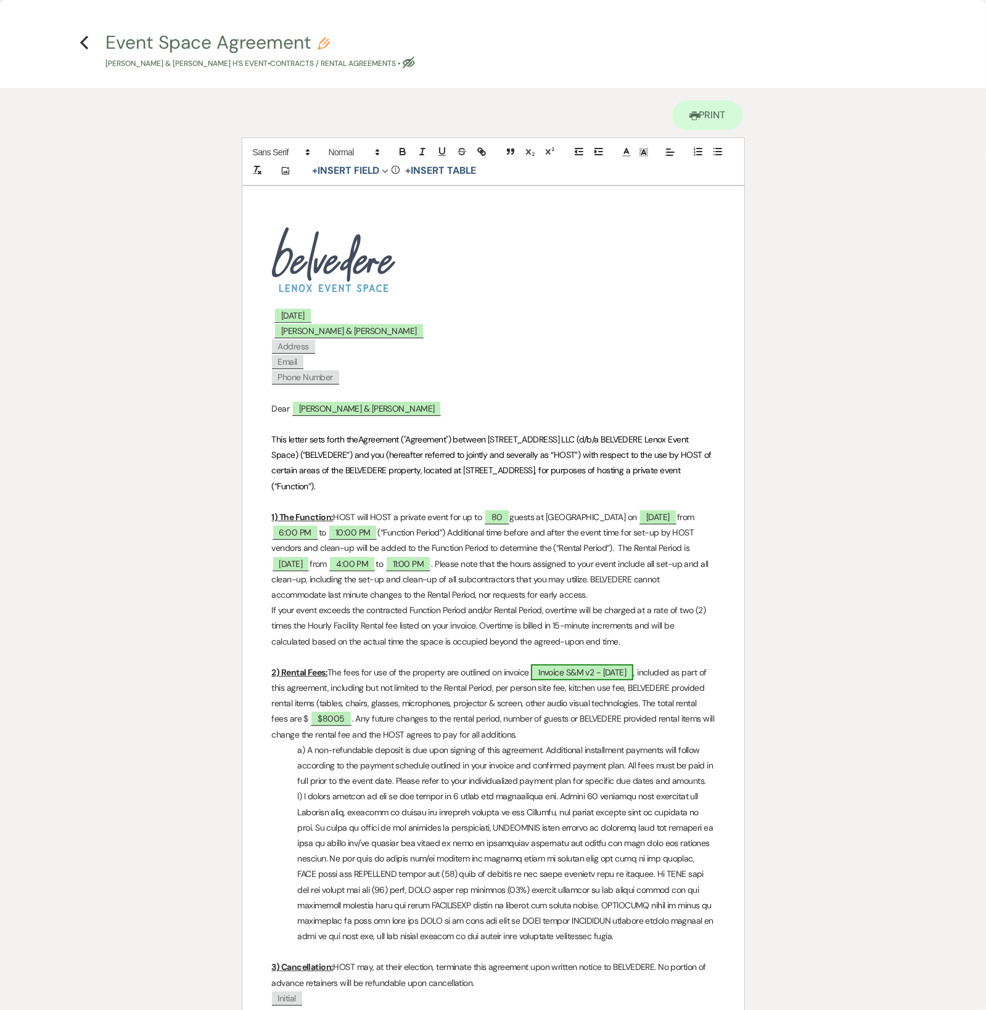
click at [571, 674] on span "Invoice S&M v2 - [DATE]" at bounding box center [582, 672] width 102 height 16
select select "owner"
select select "custom_placeholder"
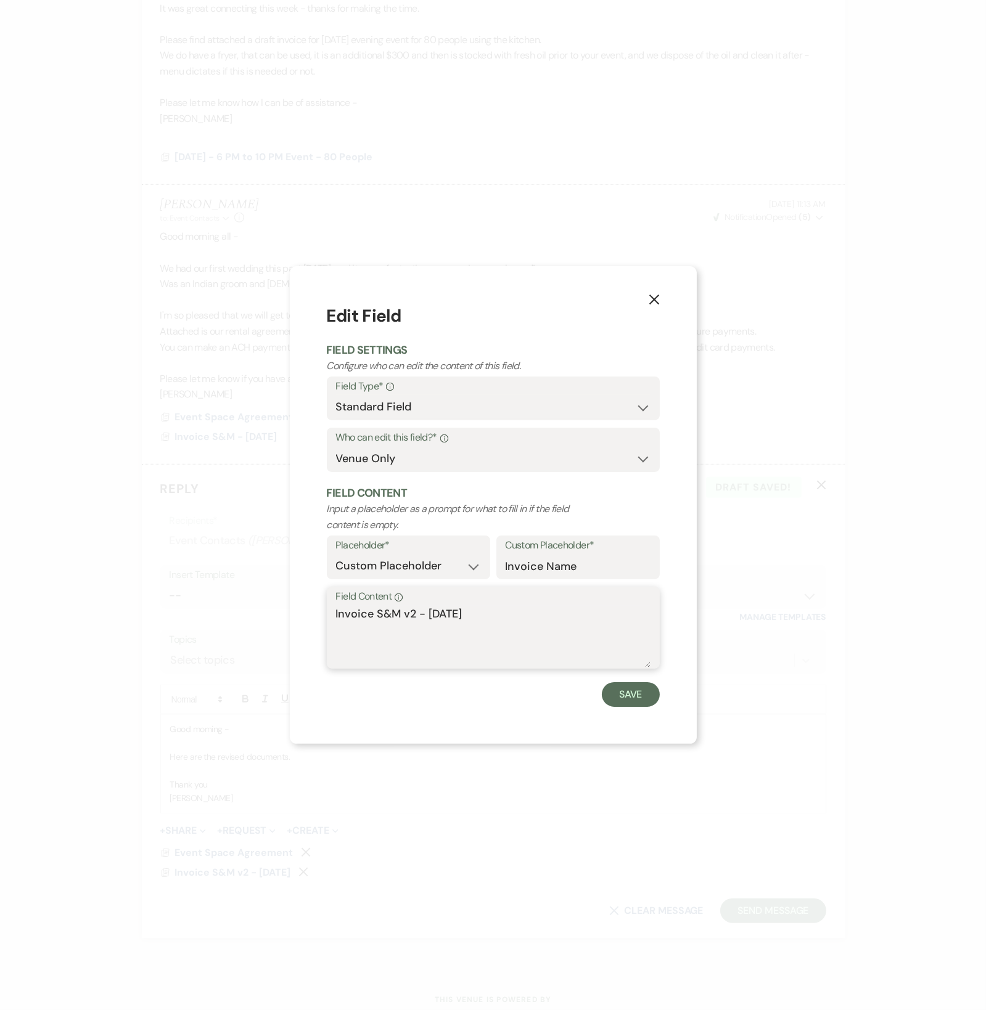
click at [454, 622] on textarea "Invoice S&M v2 - [DATE]" at bounding box center [493, 637] width 314 height 62
click at [438, 615] on textarea "Invoice S&M v2 - [DATE]" at bounding box center [493, 637] width 314 height 62
type textarea "Invoice S&M v2 - [DATE]"
click at [613, 698] on button "Save" at bounding box center [631, 694] width 58 height 25
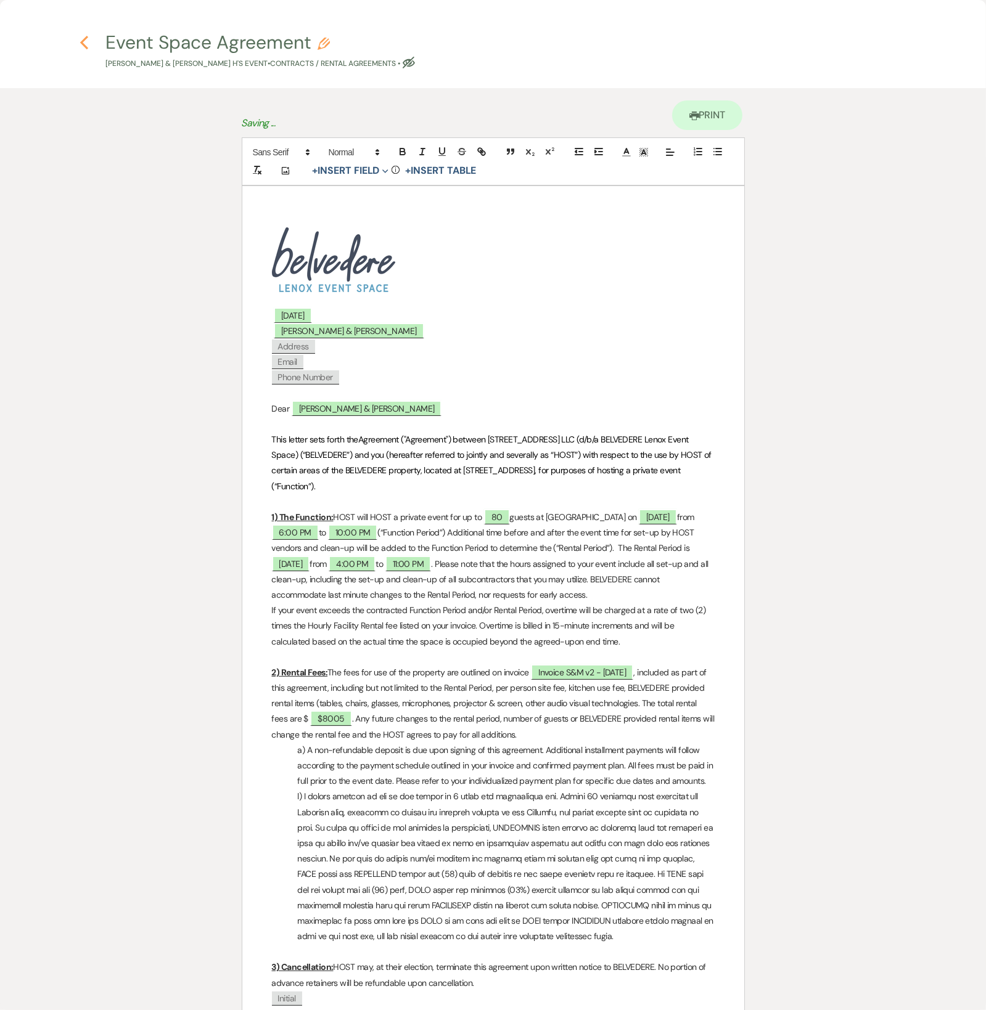
click at [83, 38] on icon "Previous" at bounding box center [84, 42] width 9 height 15
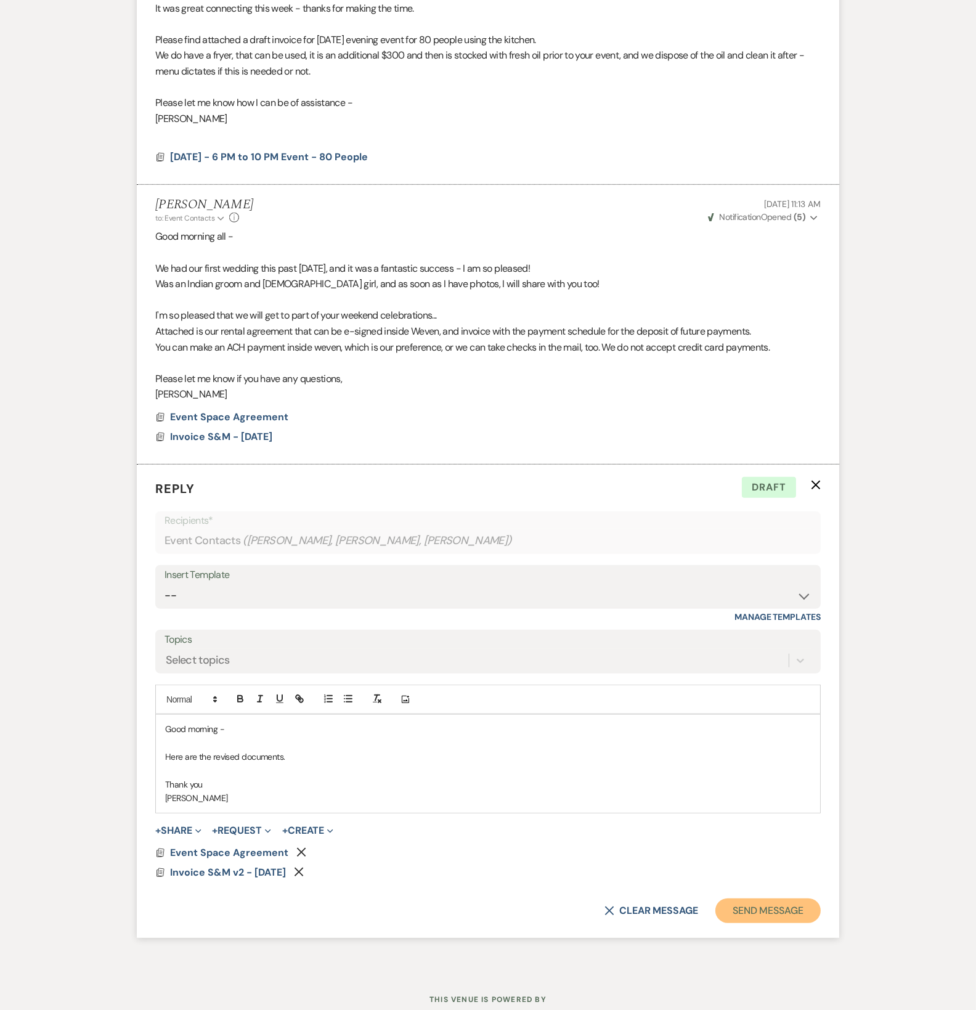
click at [793, 910] on button "Send Message" at bounding box center [768, 911] width 105 height 25
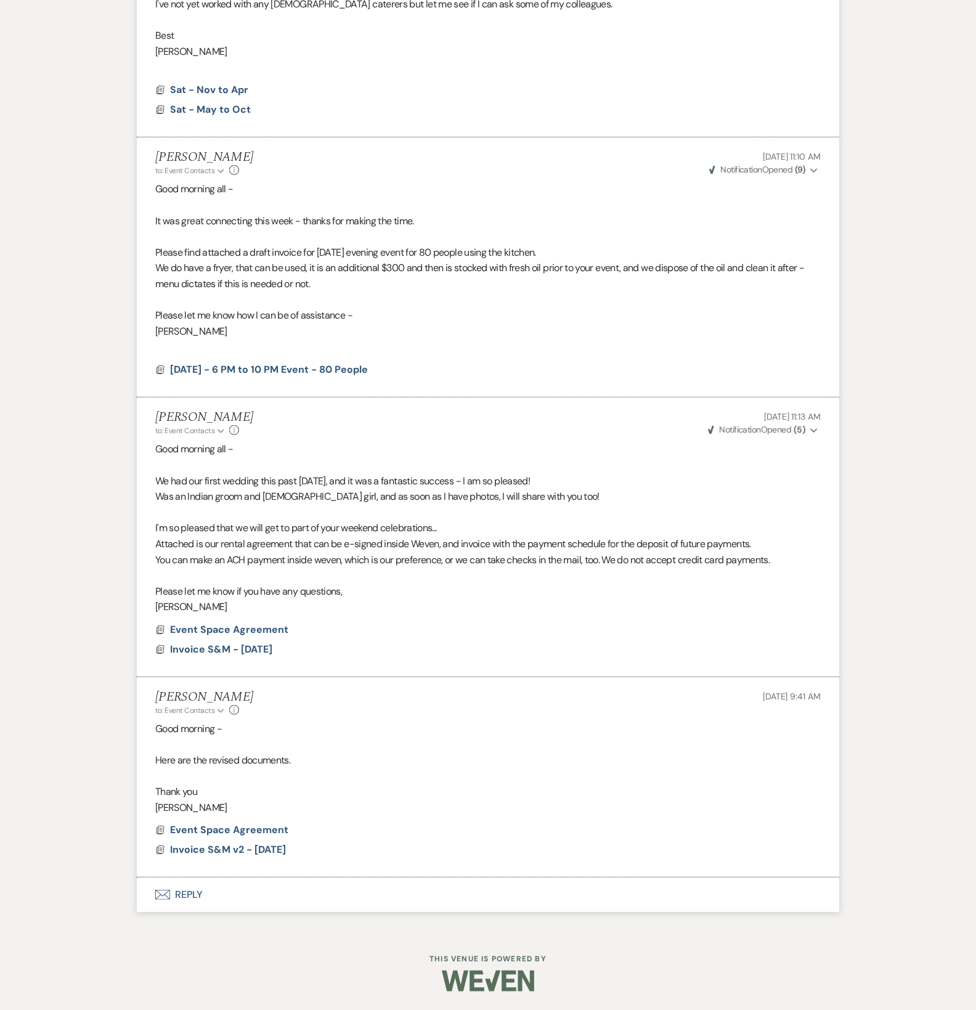
scroll to position [718, 0]
click at [91, 118] on div "Messages Tasks Payments Rental Overview Documents Contacts Notes Event Messages…" at bounding box center [488, 261] width 976 height 1340
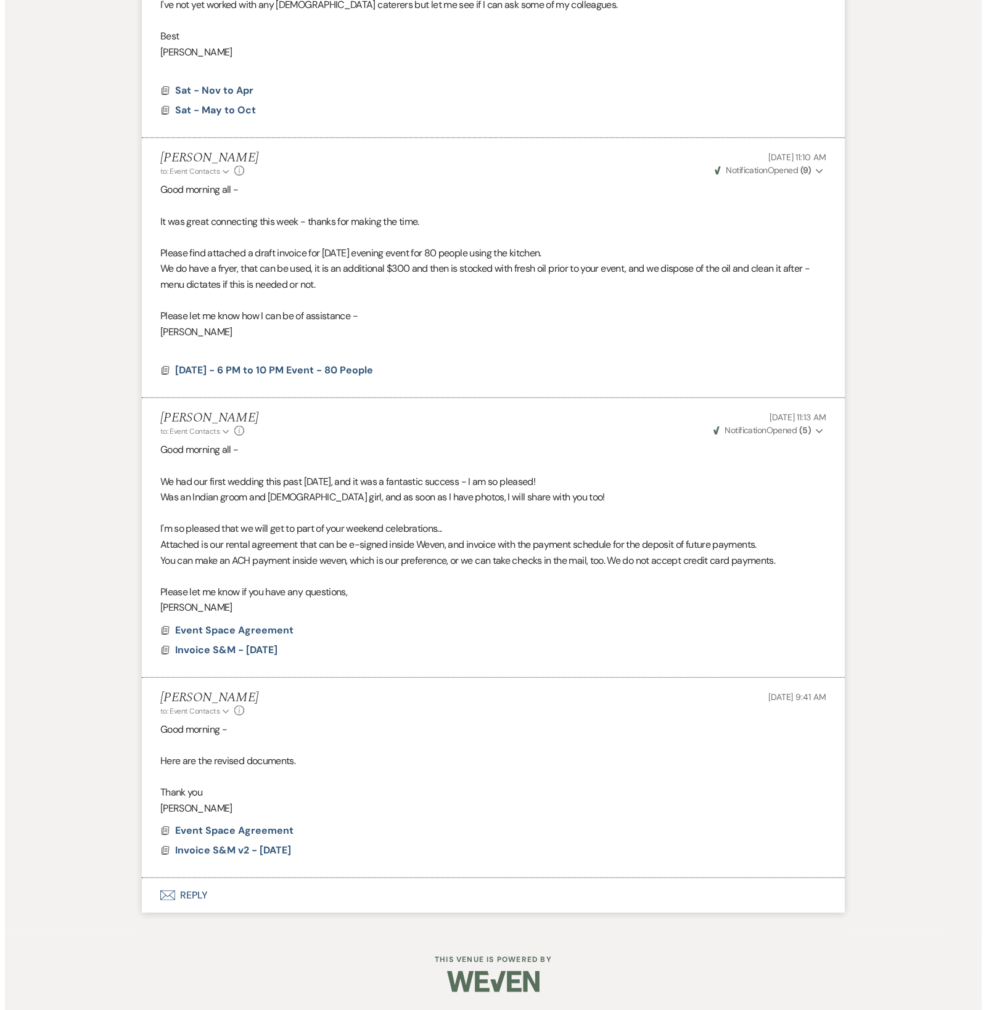
scroll to position [0, 0]
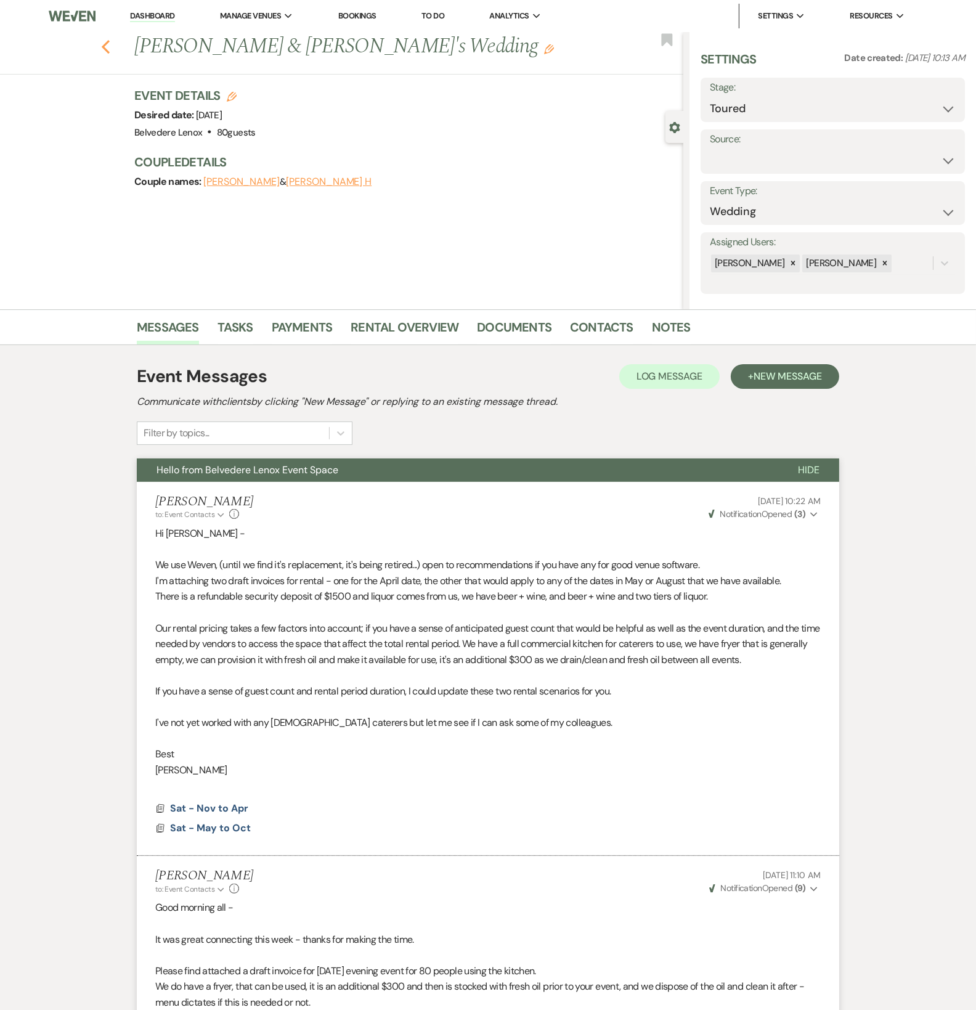
click at [107, 46] on icon "Previous" at bounding box center [105, 46] width 9 height 15
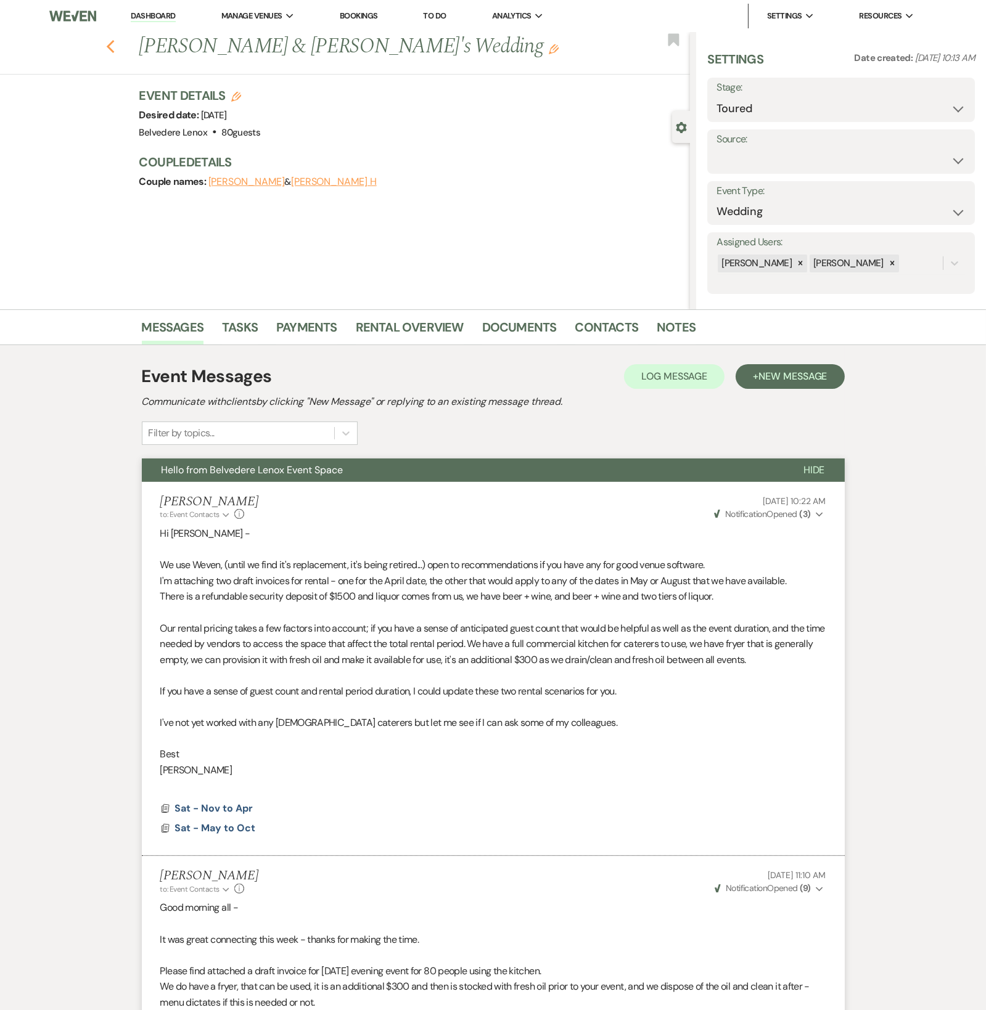
select select "5"
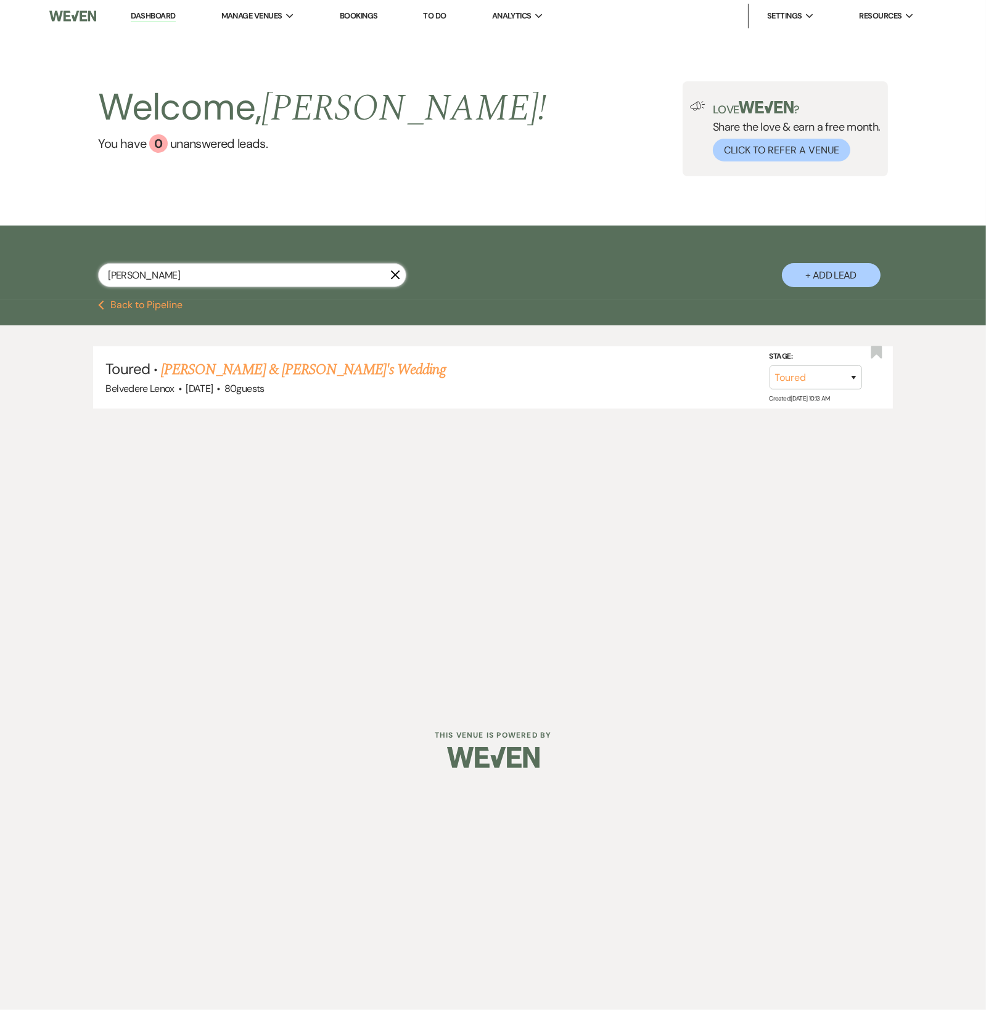
click at [401, 287] on input "[PERSON_NAME]" at bounding box center [252, 275] width 308 height 24
click at [391, 280] on icon "X" at bounding box center [395, 275] width 10 height 10
select select "6"
